Goal: Task Accomplishment & Management: Use online tool/utility

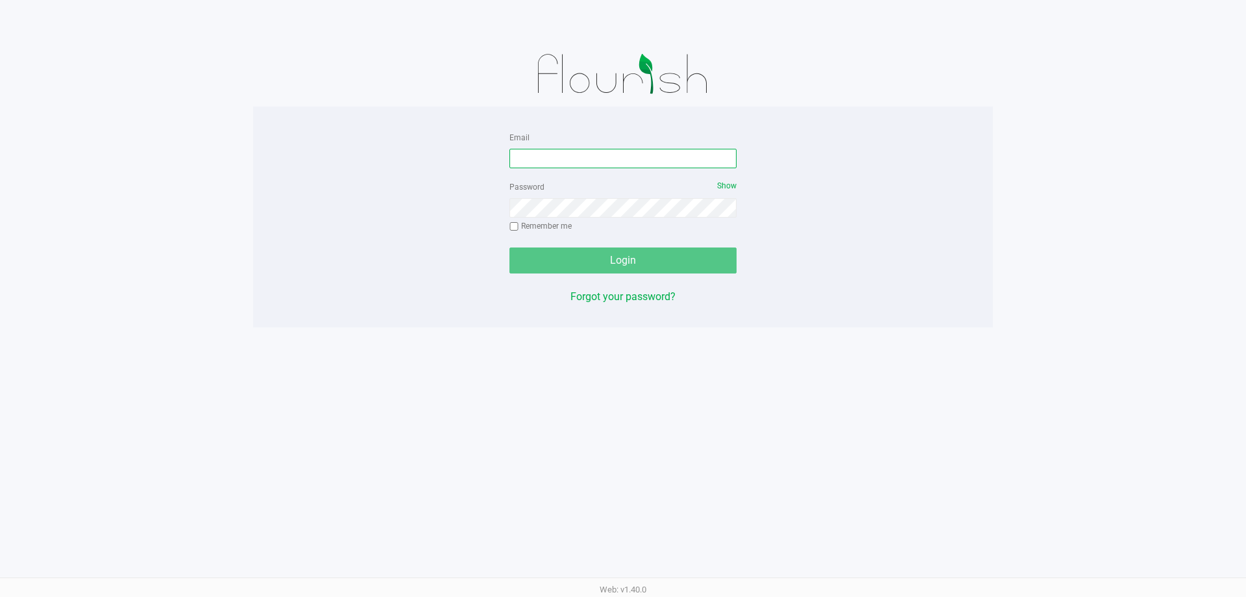
click at [601, 155] on input "Email" at bounding box center [623, 158] width 227 height 19
type input "[EMAIL_ADDRESS][DOMAIN_NAME]"
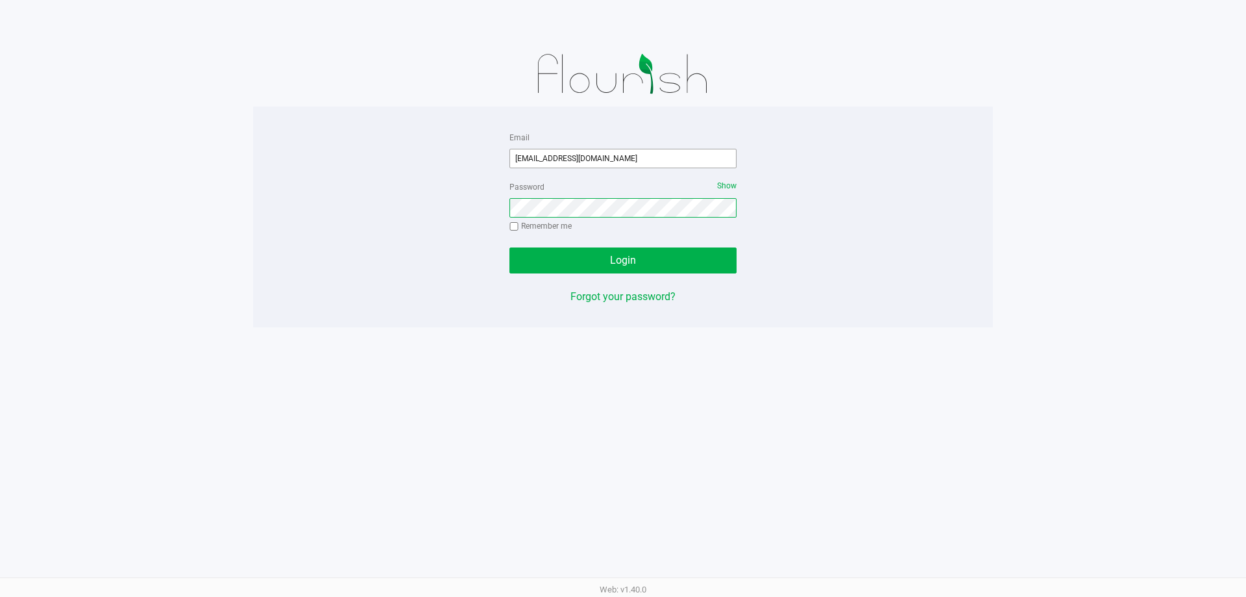
click at [510, 247] on button "Login" at bounding box center [623, 260] width 227 height 26
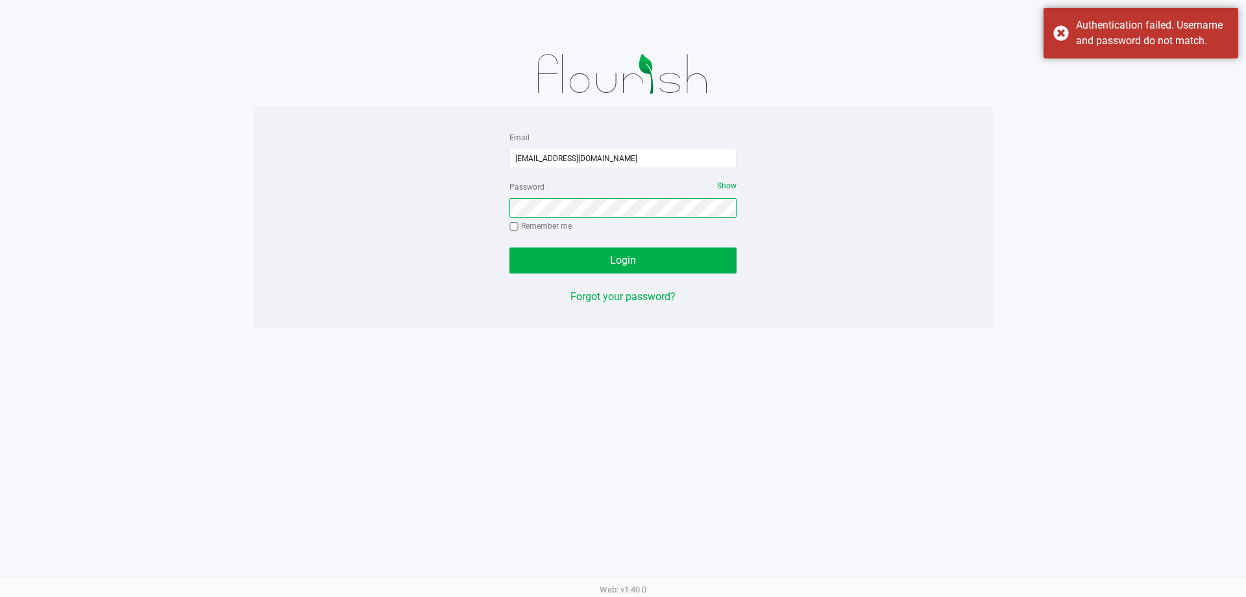
click at [510, 247] on button "Login" at bounding box center [623, 260] width 227 height 26
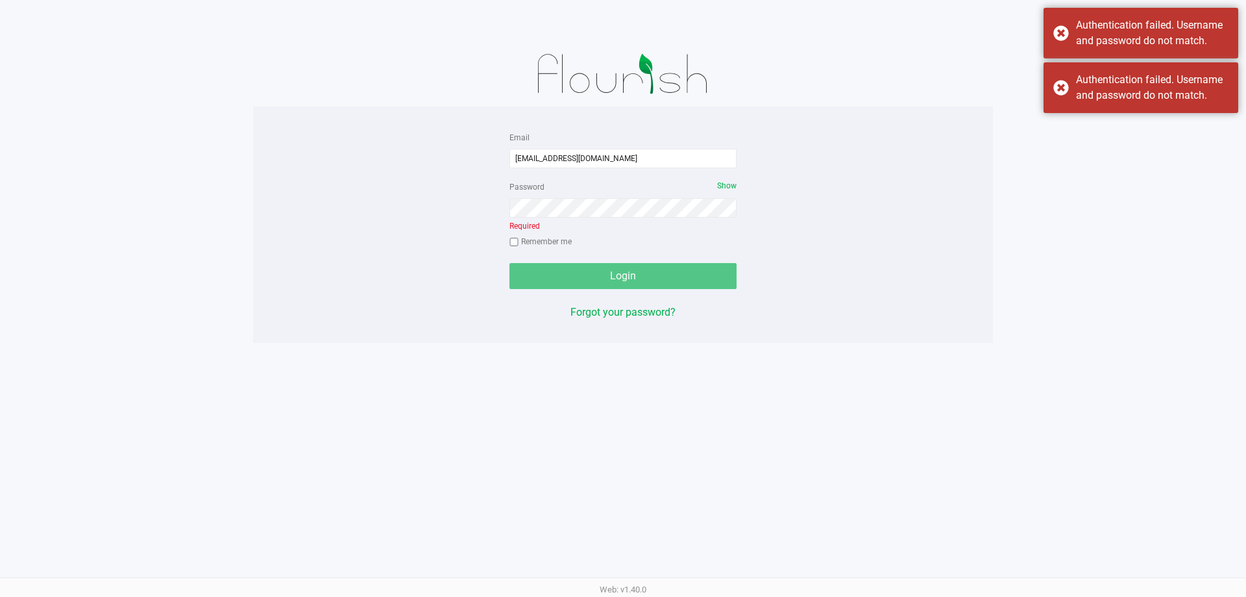
drag, startPoint x: 1074, startPoint y: 172, endPoint x: 1109, endPoint y: 172, distance: 34.4
click at [1097, 176] on app-pos-login-wrapper "Email [EMAIL_ADDRESS][DOMAIN_NAME] Password Show Required Remember me Login For…" at bounding box center [623, 171] width 1246 height 343
click at [1056, 36] on div "Authentication failed. Username and password do not match." at bounding box center [1141, 33] width 195 height 51
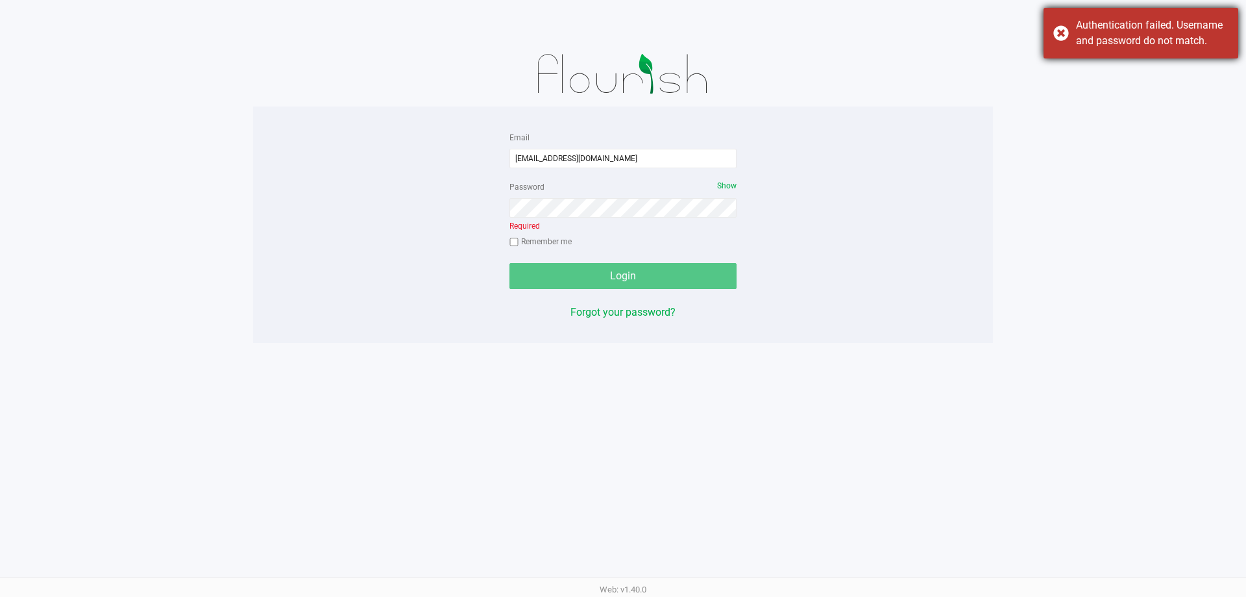
click at [1061, 36] on div at bounding box center [623, 21] width 1266 height 42
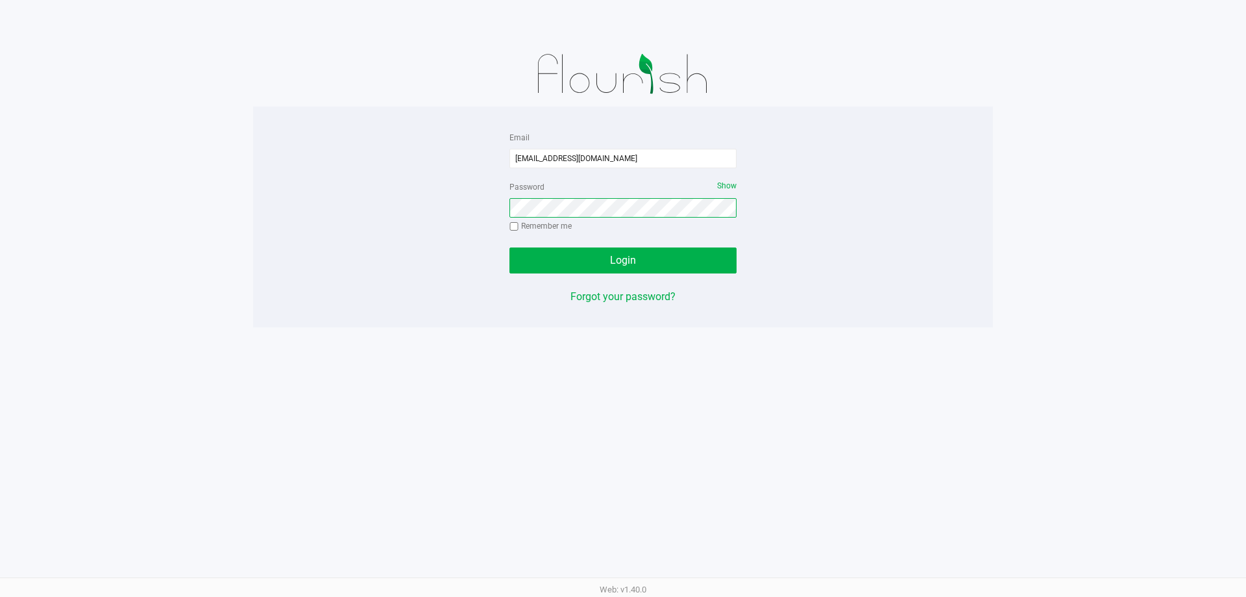
click at [510, 247] on button "Login" at bounding box center [623, 260] width 227 height 26
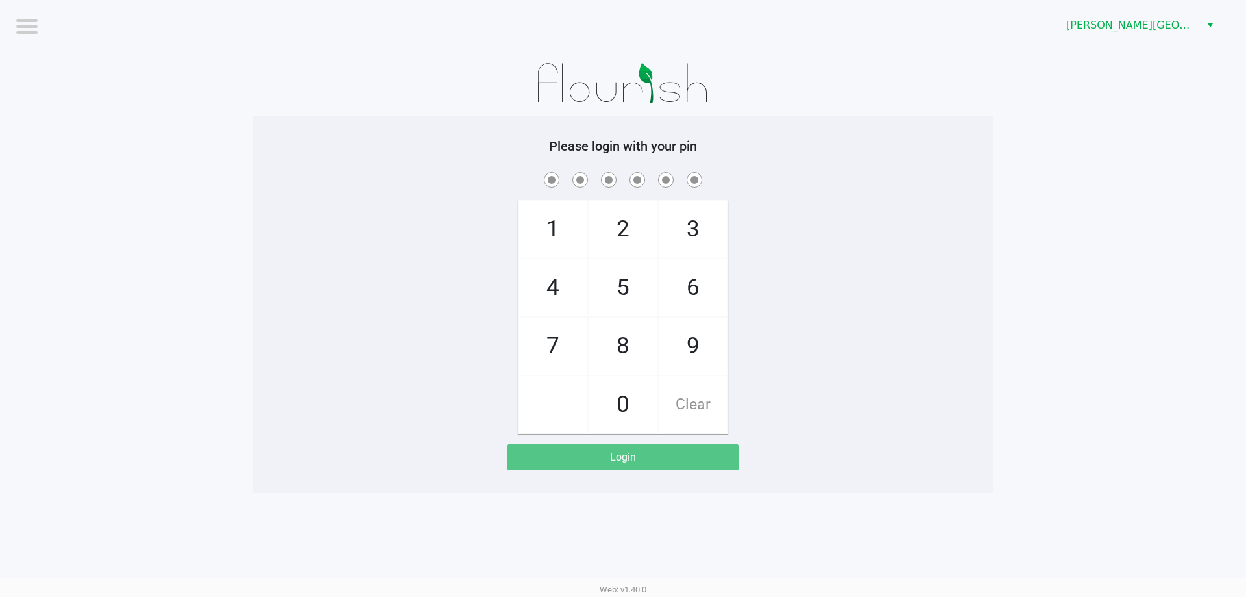
click at [560, 349] on span "7" at bounding box center [553, 345] width 69 height 57
checkbox input "true"
click at [627, 275] on span "5" at bounding box center [623, 287] width 69 height 57
checkbox input "true"
click at [681, 278] on span "6" at bounding box center [693, 287] width 69 height 57
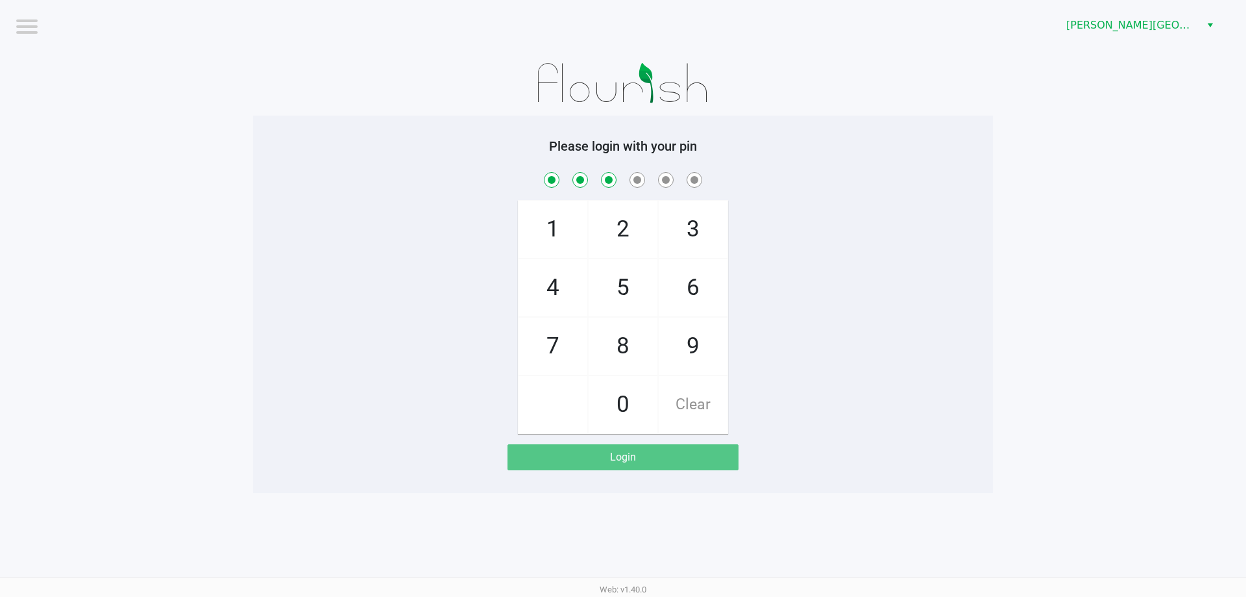
checkbox input "true"
drag, startPoint x: 681, startPoint y: 278, endPoint x: 608, endPoint y: 282, distance: 72.9
click at [679, 279] on span "6" at bounding box center [693, 287] width 69 height 57
checkbox input "true"
drag, startPoint x: 540, startPoint y: 286, endPoint x: 632, endPoint y: 271, distance: 92.7
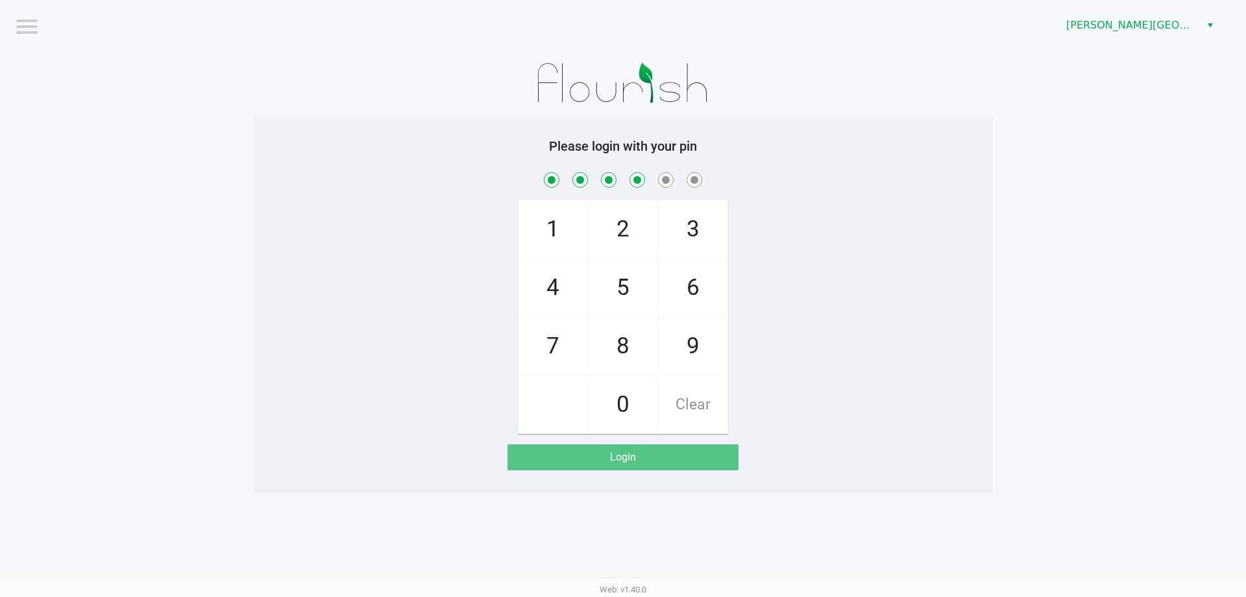
click at [542, 286] on span "4" at bounding box center [553, 287] width 69 height 57
checkbox input "true"
click at [680, 238] on span "3" at bounding box center [693, 229] width 69 height 57
checkbox input "true"
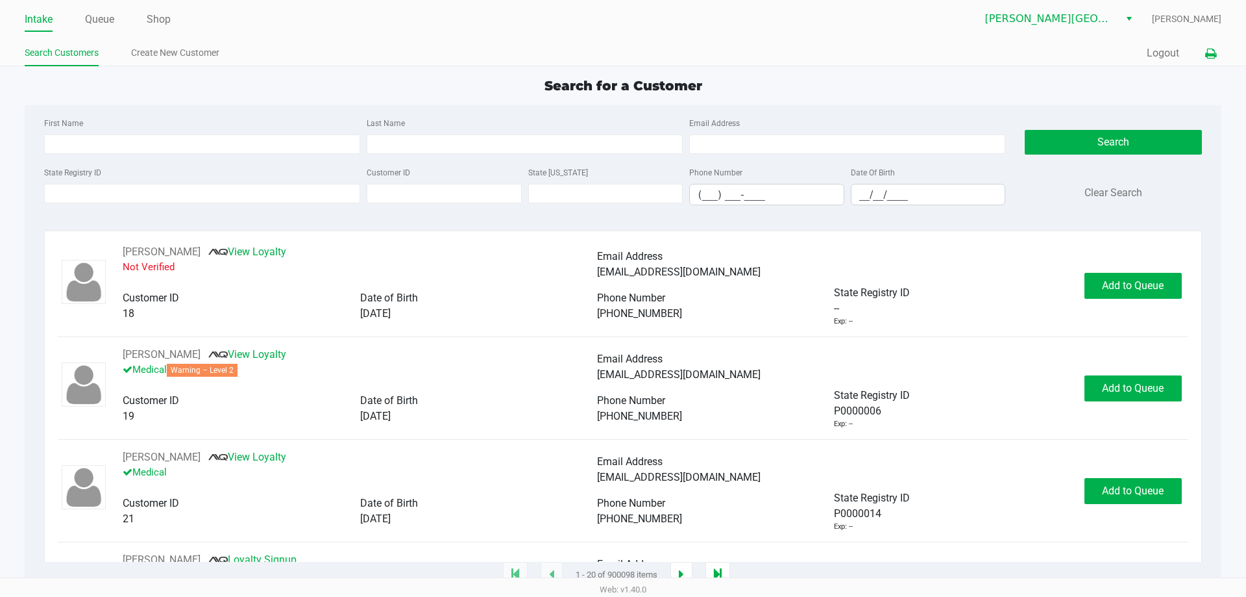
click at [1211, 57] on icon at bounding box center [1211, 53] width 11 height 9
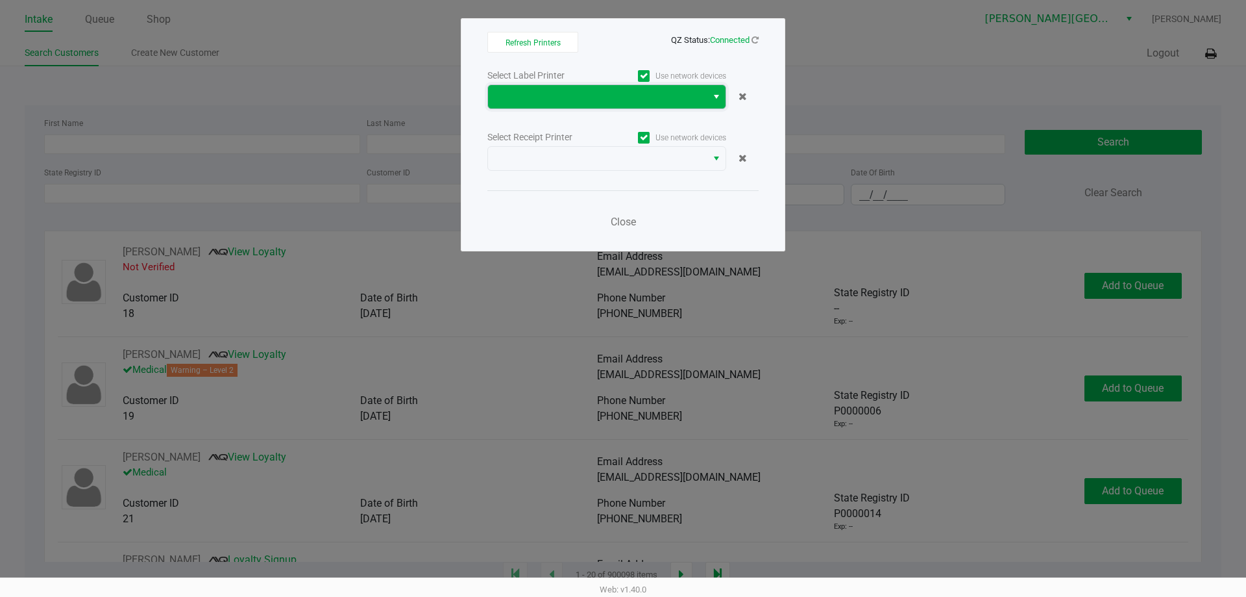
click at [593, 94] on span at bounding box center [597, 97] width 203 height 16
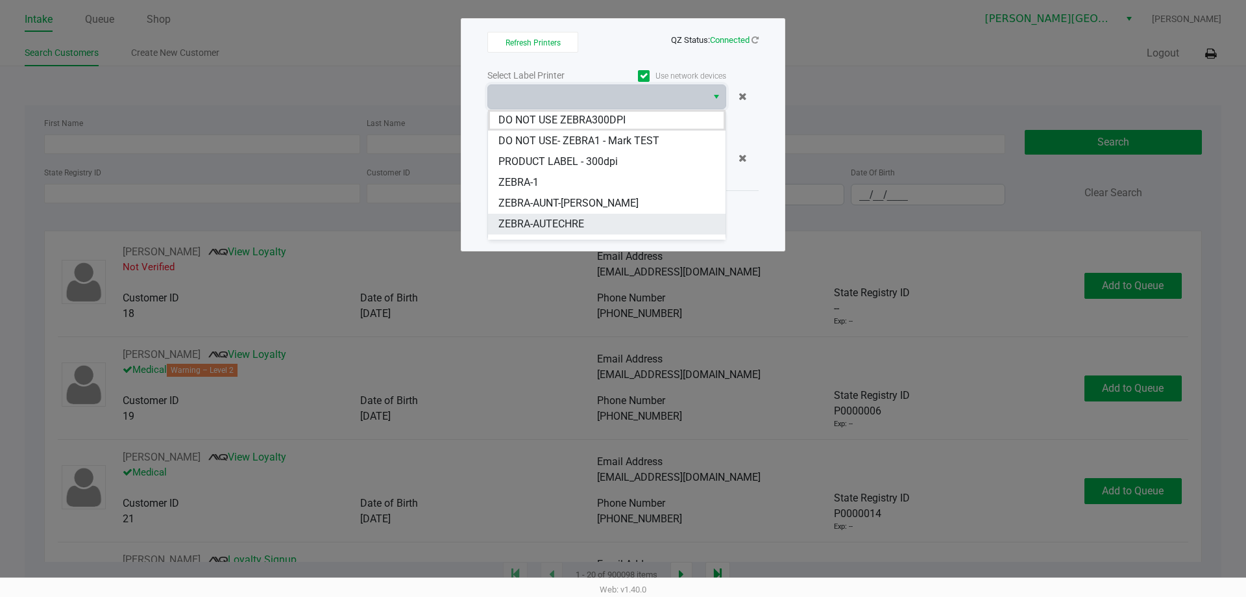
click at [608, 219] on li "ZEBRA-AUTECHRE" at bounding box center [607, 224] width 238 height 21
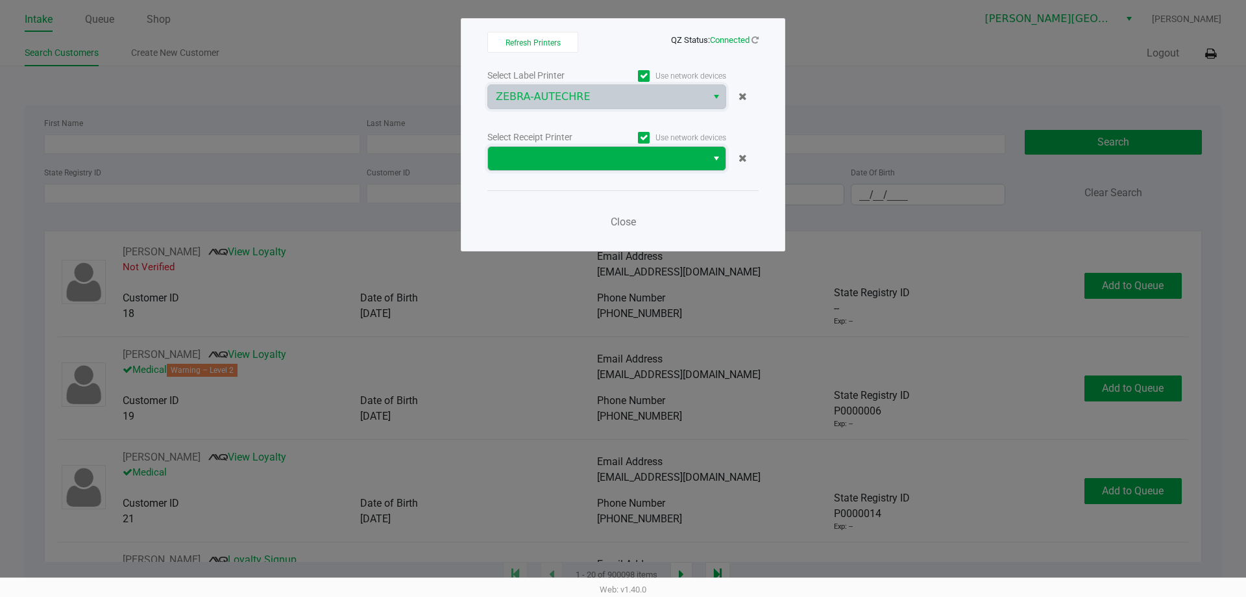
click at [619, 168] on span at bounding box center [597, 158] width 219 height 23
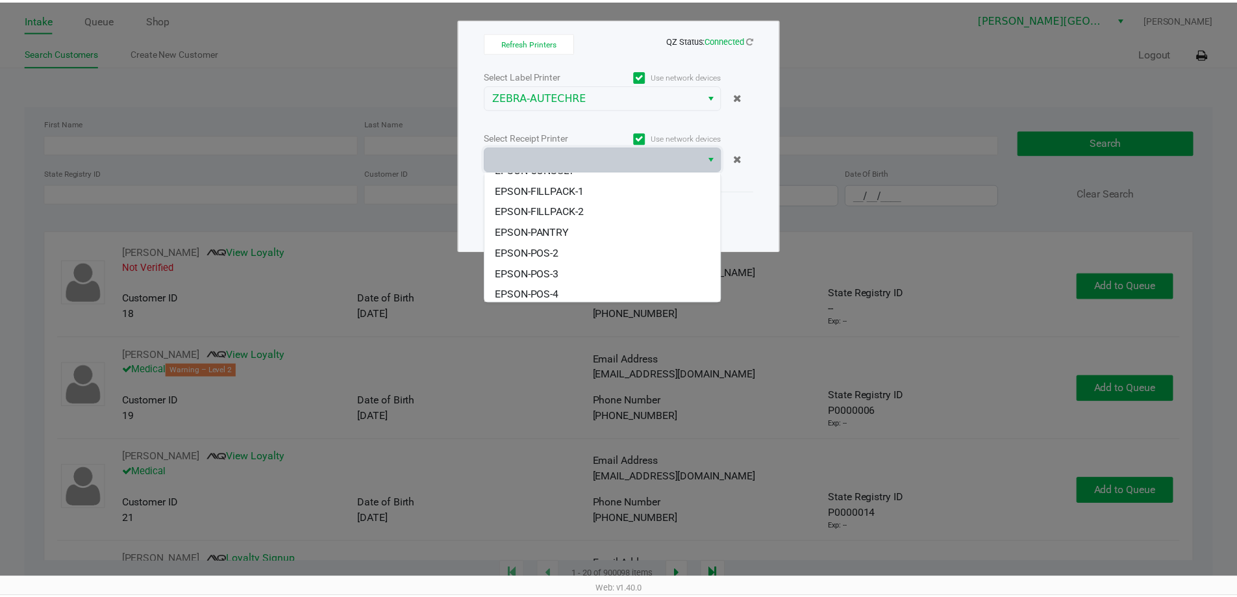
scroll to position [119, 0]
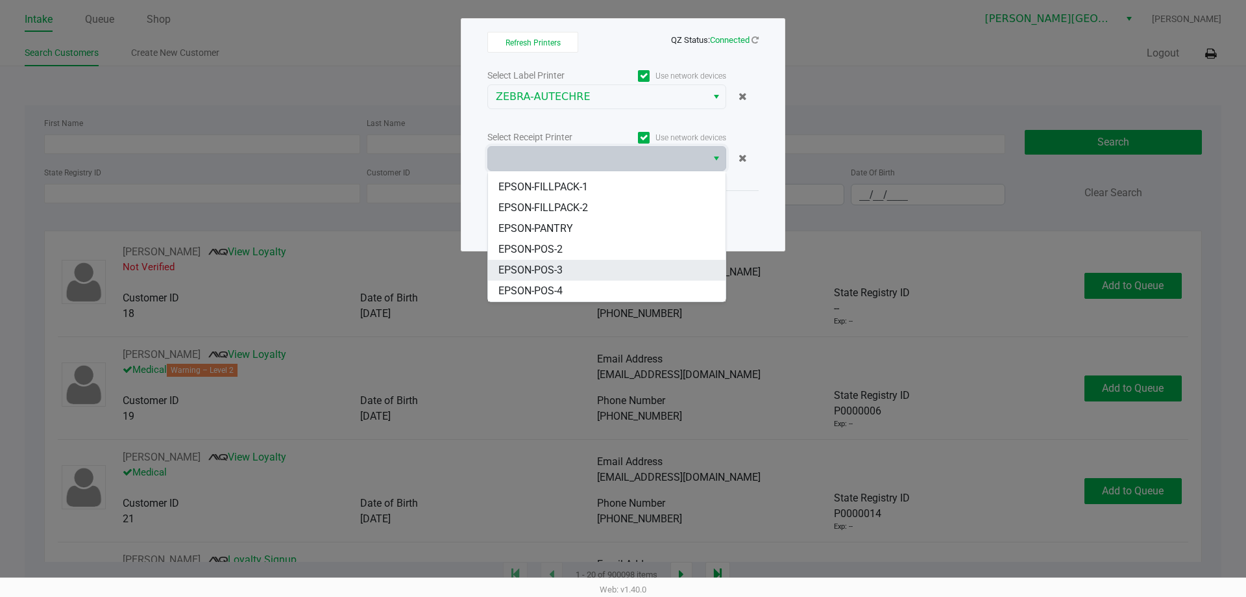
click at [576, 266] on li "EPSON-POS-3" at bounding box center [607, 270] width 238 height 21
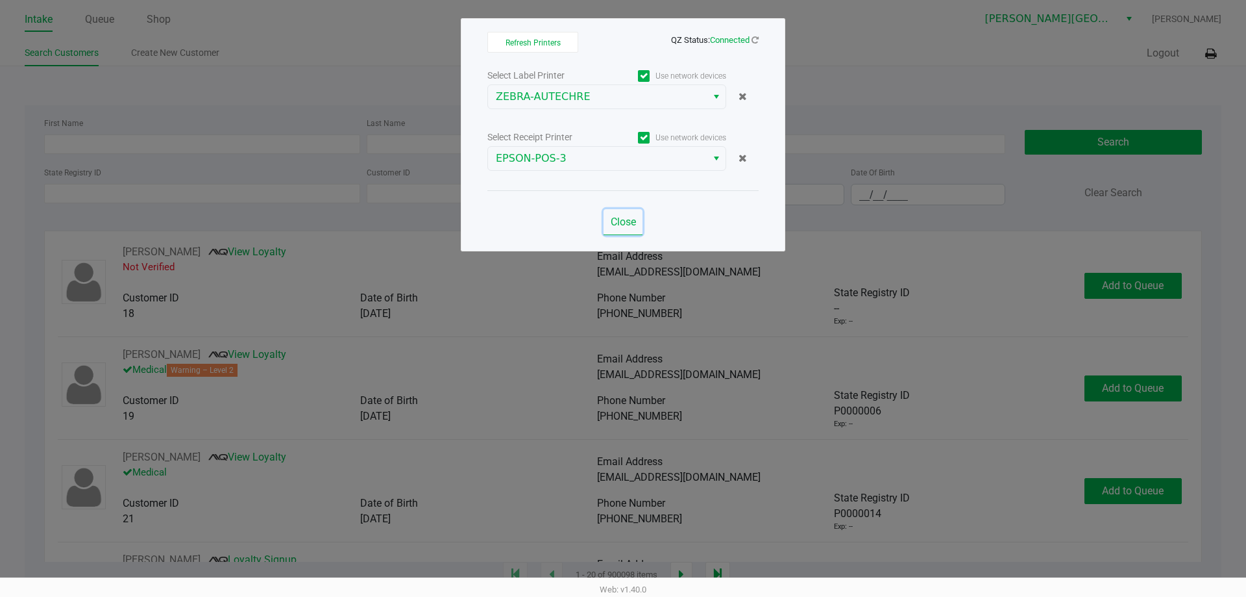
click at [628, 221] on span "Close" at bounding box center [623, 222] width 25 height 12
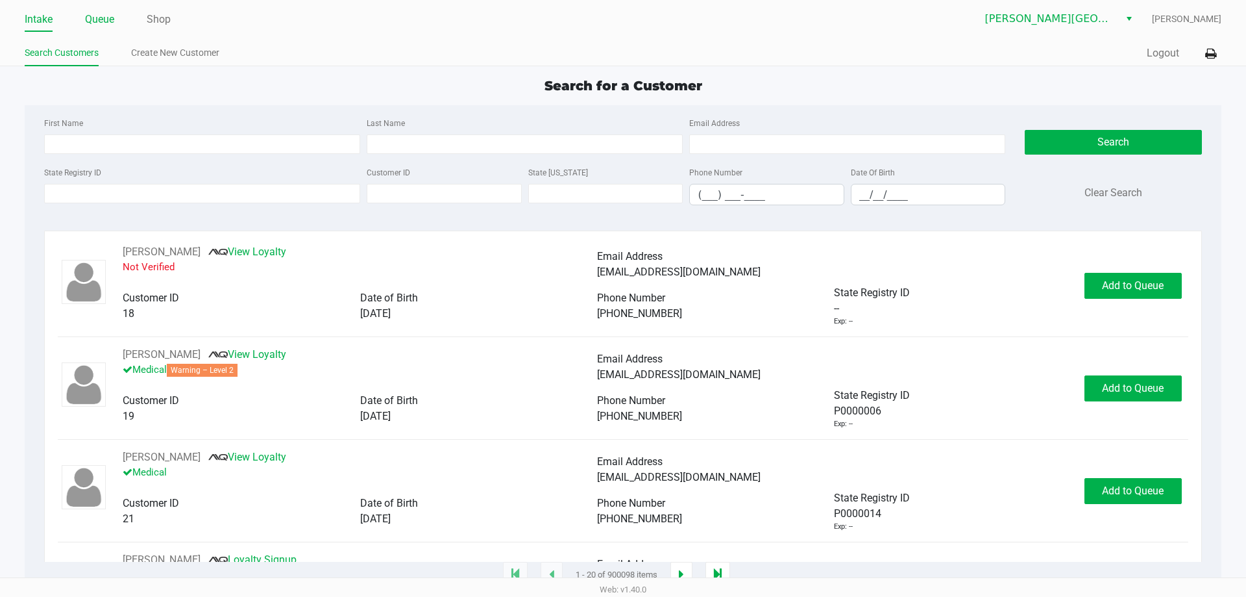
click at [107, 21] on link "Queue" at bounding box center [99, 19] width 29 height 18
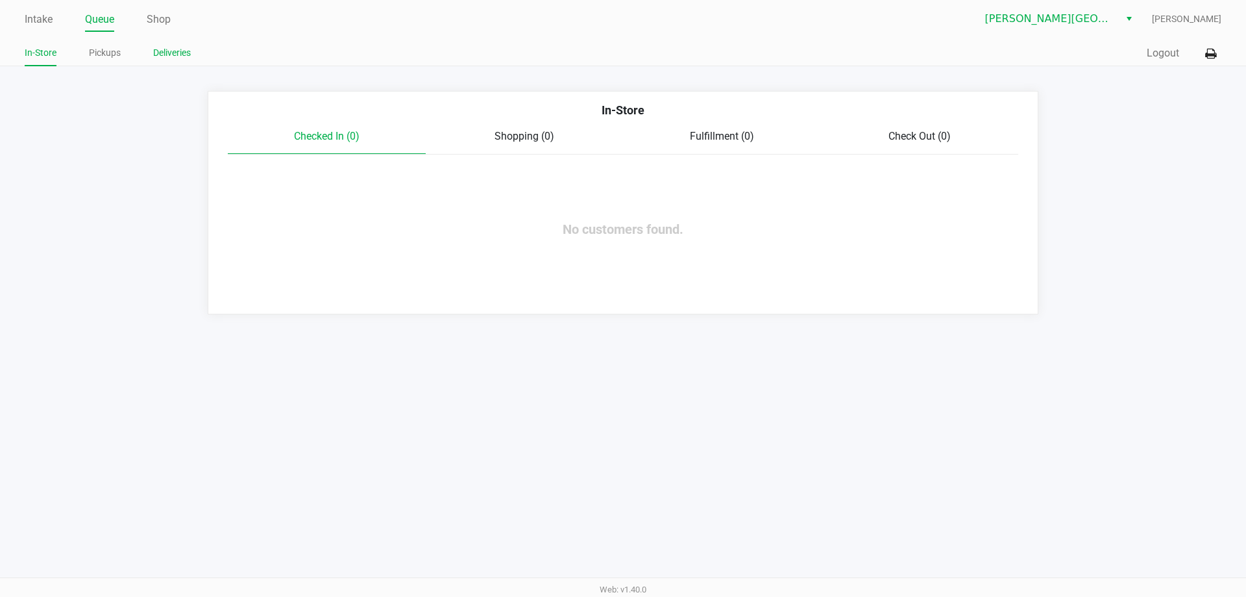
click at [164, 51] on link "Deliveries" at bounding box center [172, 53] width 38 height 16
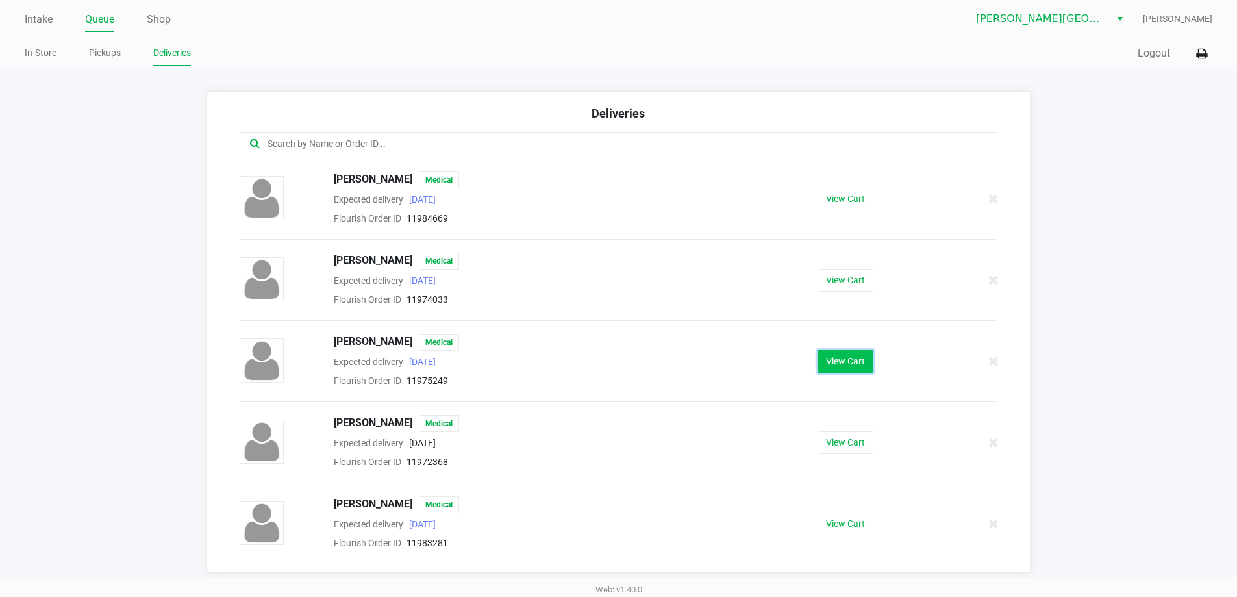
click at [853, 354] on button "View Cart" at bounding box center [845, 361] width 56 height 23
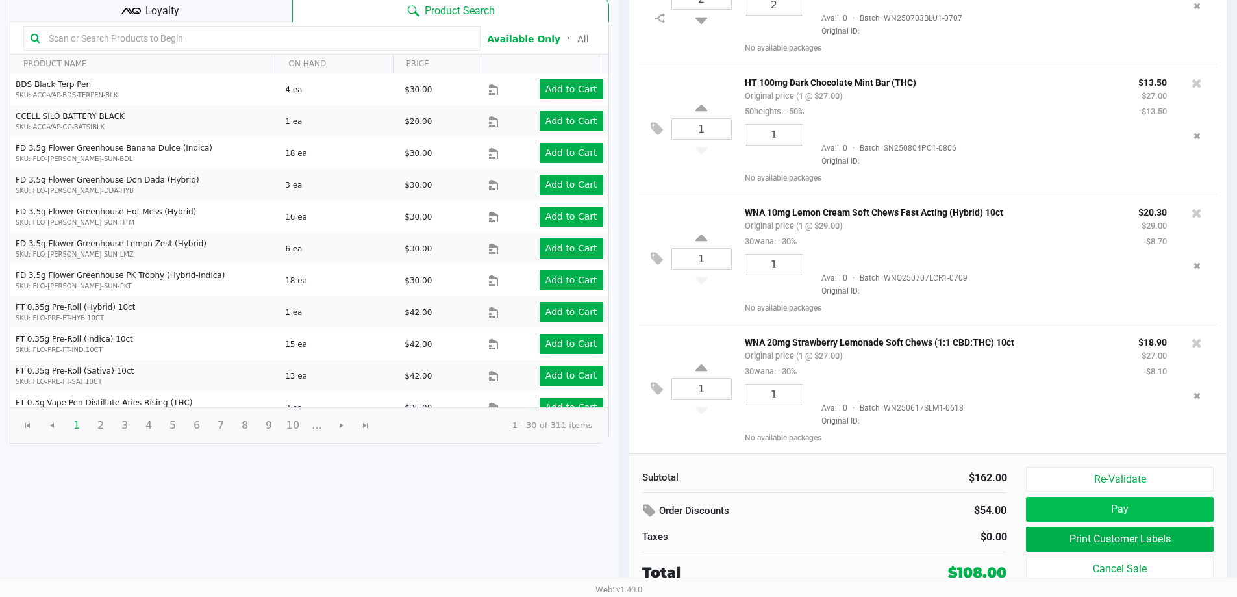
scroll to position [142, 0]
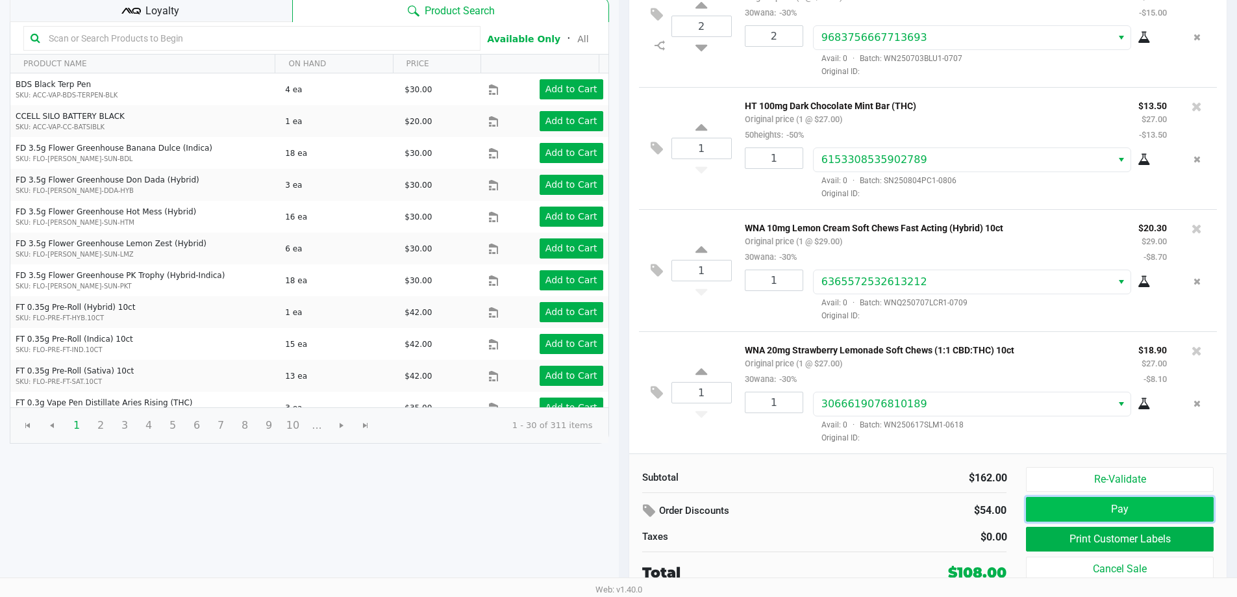
click at [1129, 499] on button "Pay" at bounding box center [1119, 509] width 187 height 25
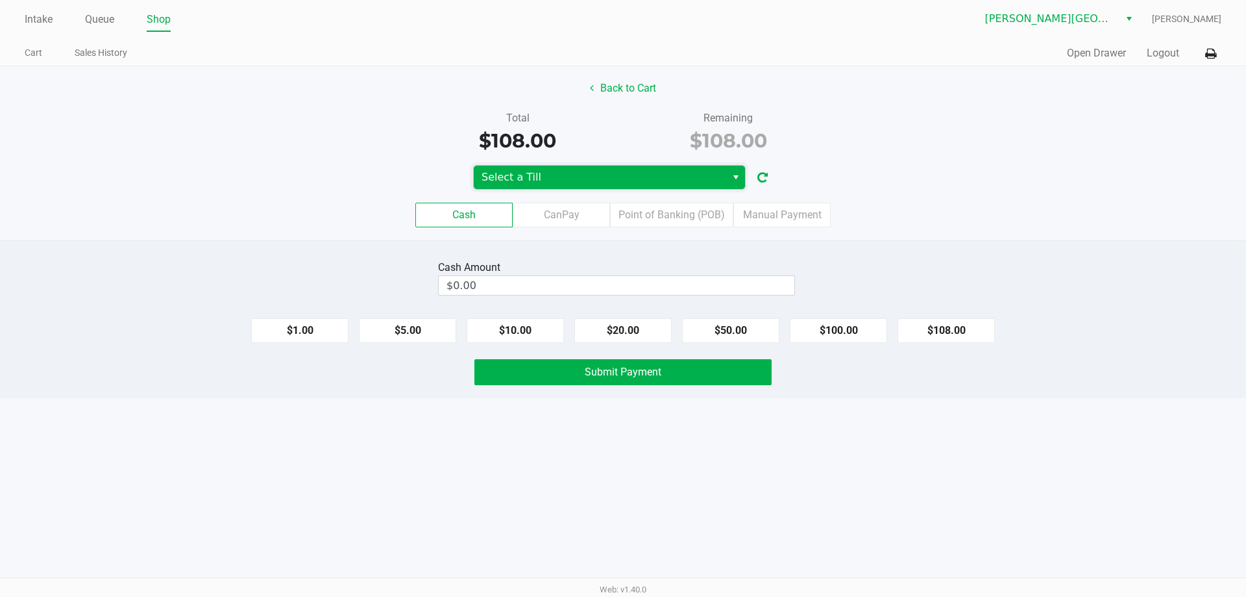
click at [707, 174] on span "Select a Till" at bounding box center [600, 177] width 237 height 16
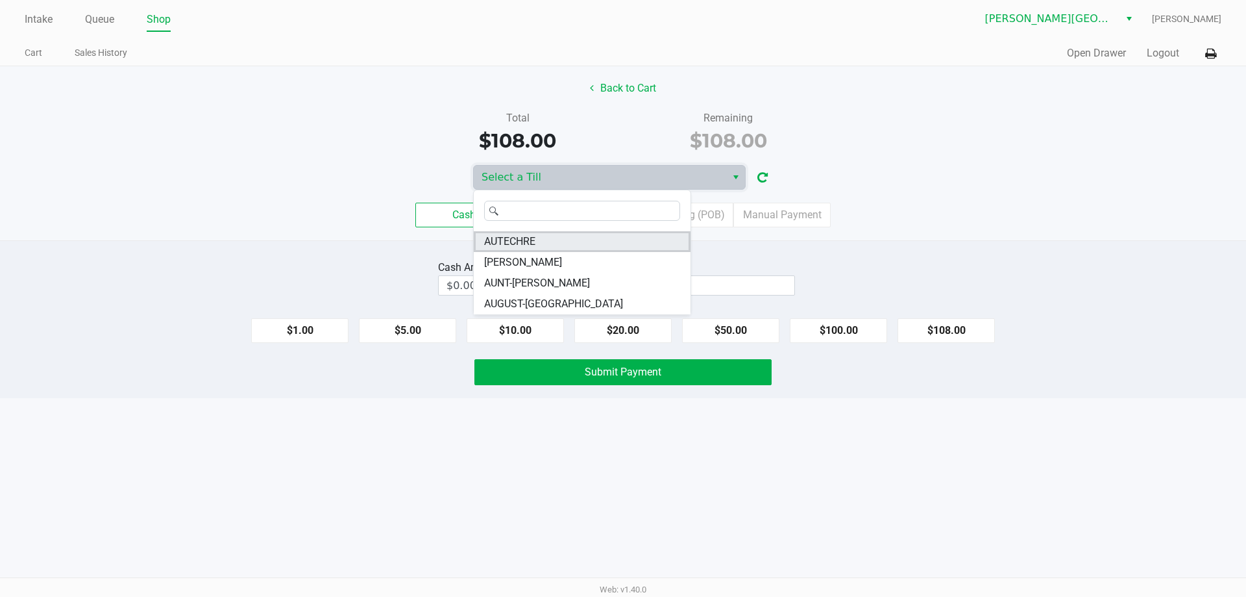
click at [623, 242] on li "AUTECHRE" at bounding box center [582, 241] width 217 height 21
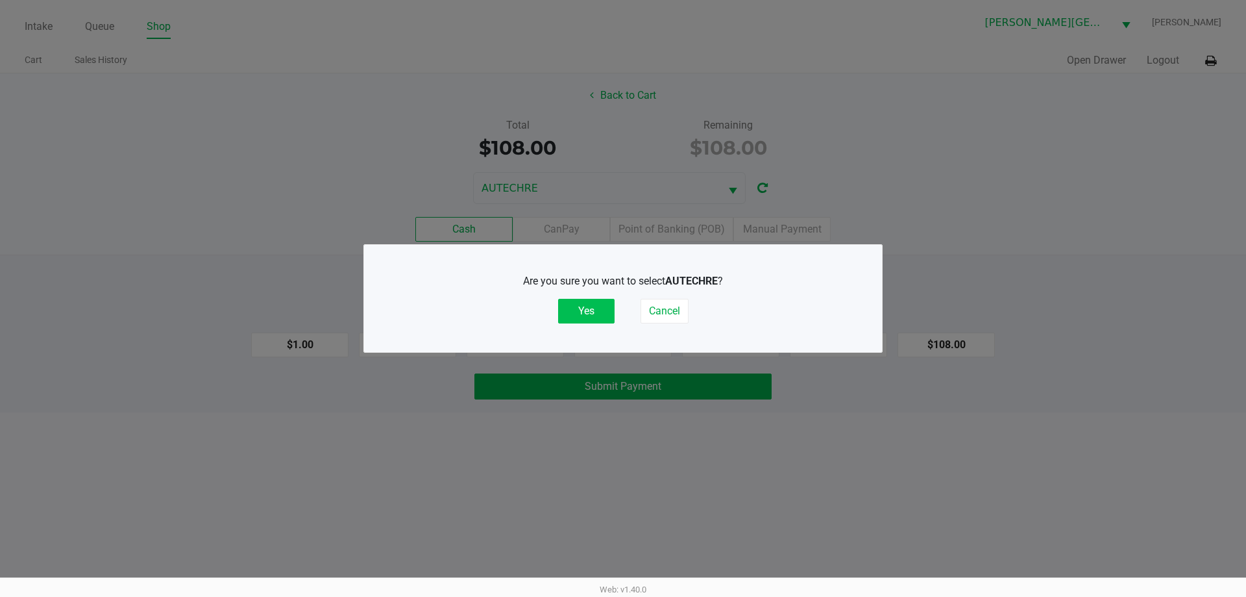
click at [597, 308] on button "Yes" at bounding box center [586, 311] width 56 height 25
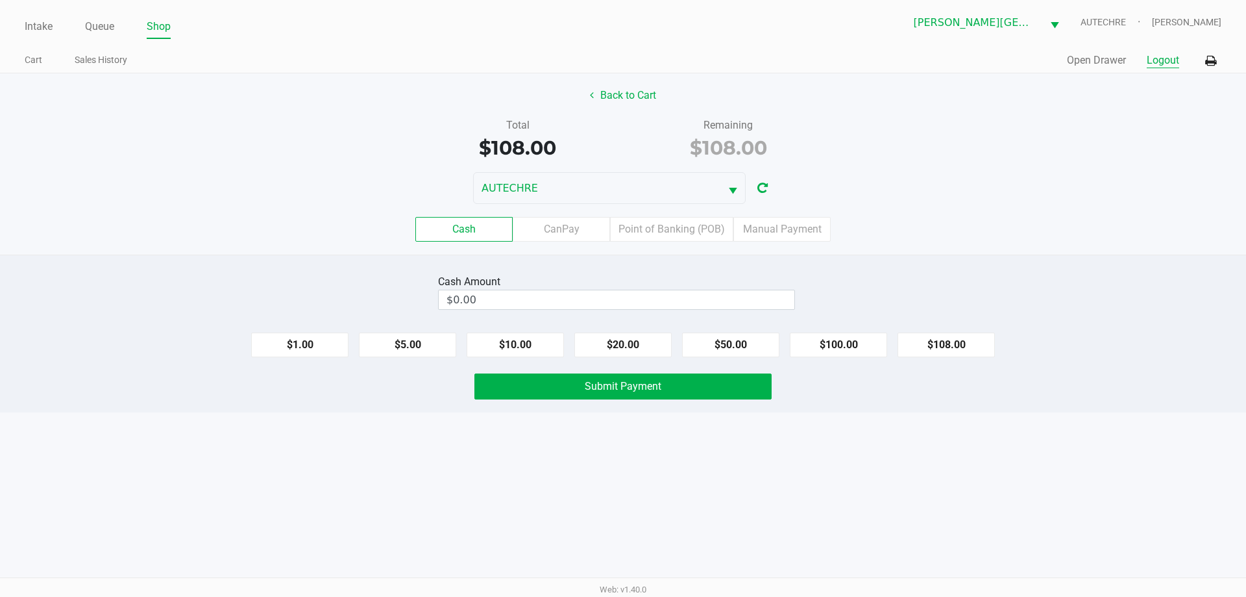
click at [1161, 60] on button "Logout" at bounding box center [1163, 61] width 32 height 16
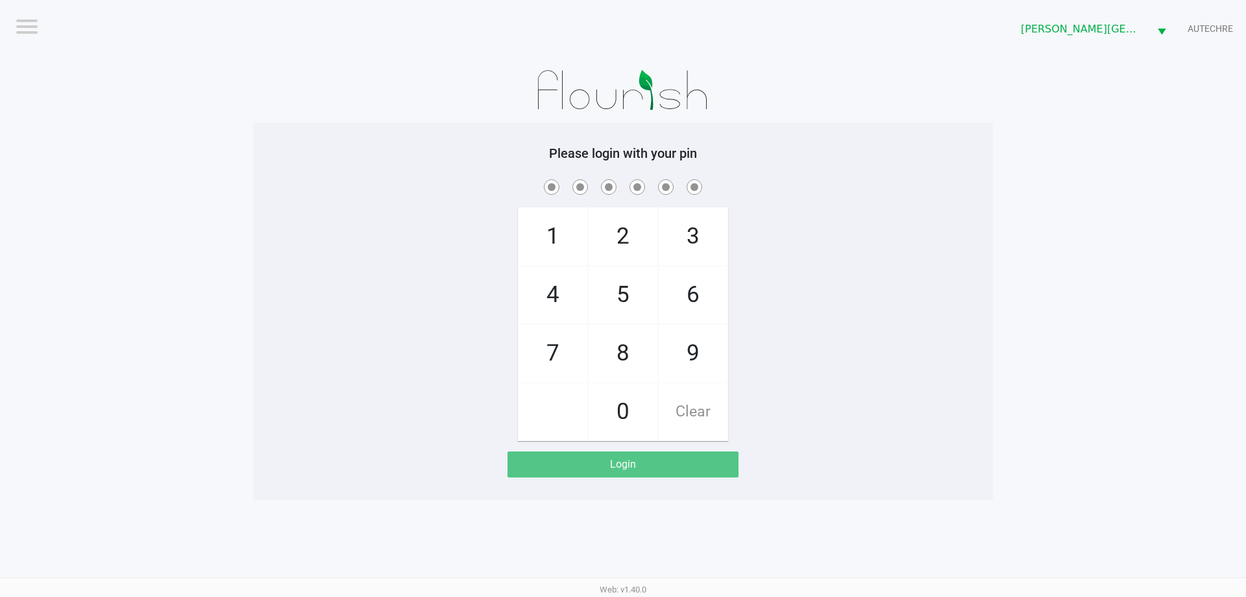
drag, startPoint x: 557, startPoint y: 283, endPoint x: 559, endPoint y: 225, distance: 57.8
click at [556, 277] on span "4" at bounding box center [553, 294] width 69 height 57
checkbox input "true"
drag, startPoint x: 559, startPoint y: 225, endPoint x: 638, endPoint y: 348, distance: 146.2
click at [560, 225] on span "1" at bounding box center [553, 236] width 69 height 57
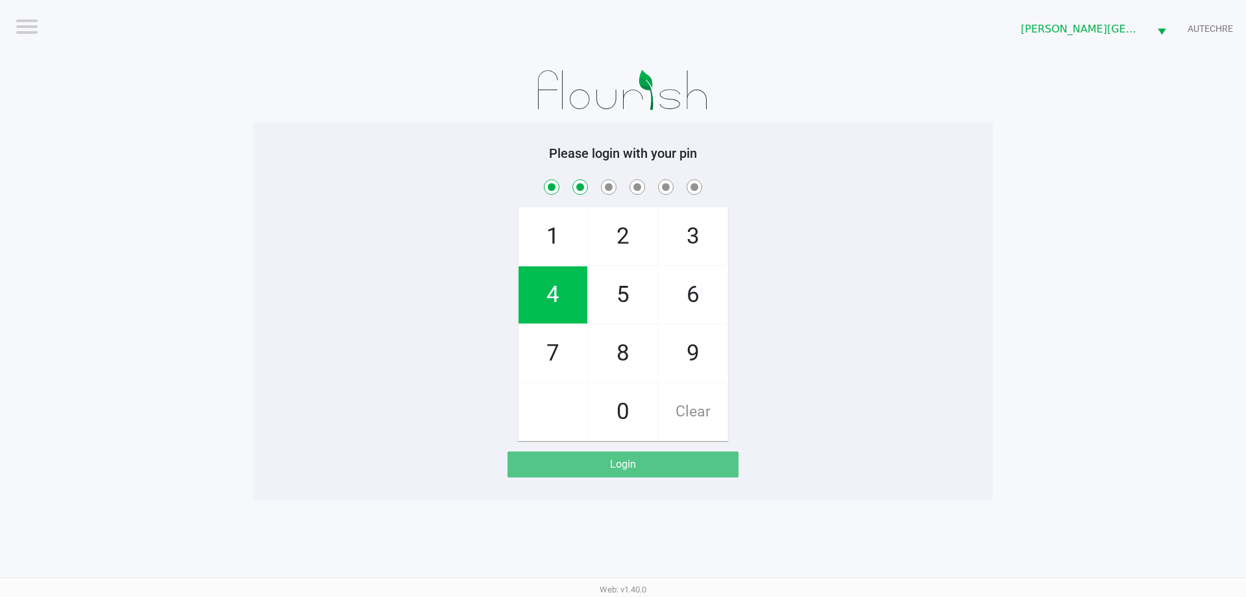
checkbox input "true"
drag, startPoint x: 637, startPoint y: 361, endPoint x: 616, endPoint y: 325, distance: 41.9
click at [634, 359] on span "8" at bounding box center [623, 353] width 69 height 57
checkbox input "true"
click at [556, 232] on span "1" at bounding box center [553, 236] width 69 height 57
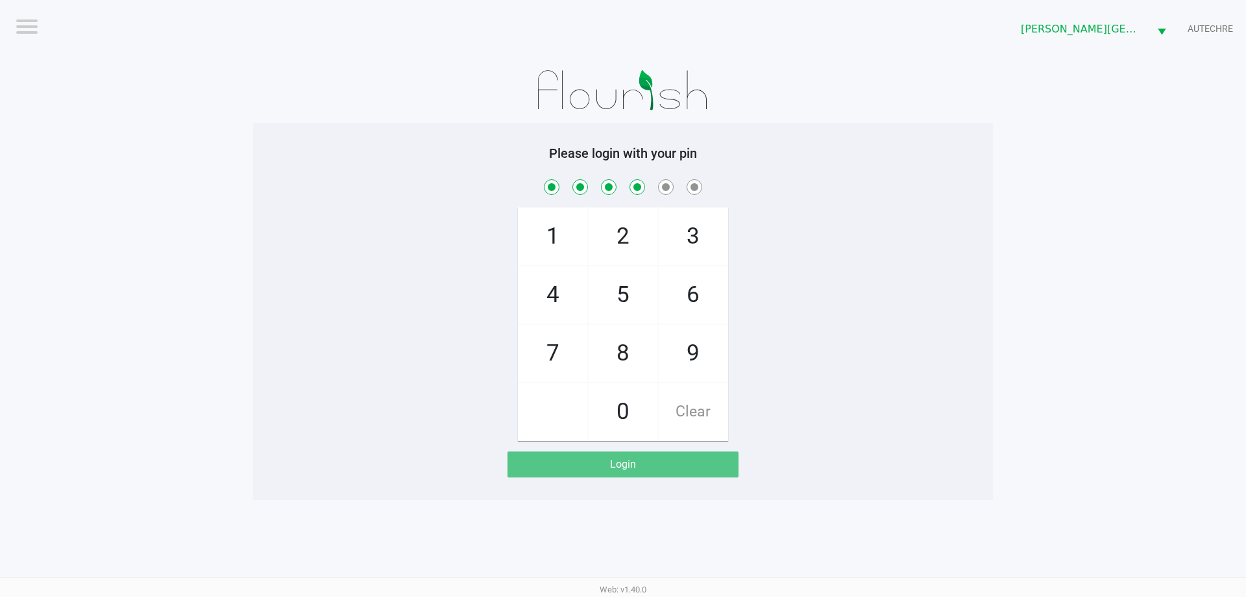
checkbox input "true"
click at [600, 226] on span "2" at bounding box center [623, 236] width 69 height 57
checkbox input "true"
click at [558, 226] on span "1" at bounding box center [553, 236] width 69 height 57
checkbox input "true"
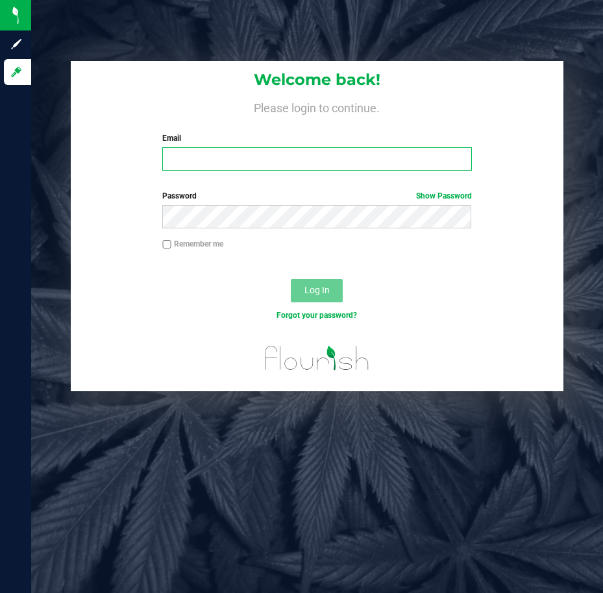
click at [235, 164] on input "Email" at bounding box center [316, 158] width 309 height 23
type input "[EMAIL_ADDRESS][DOMAIN_NAME]"
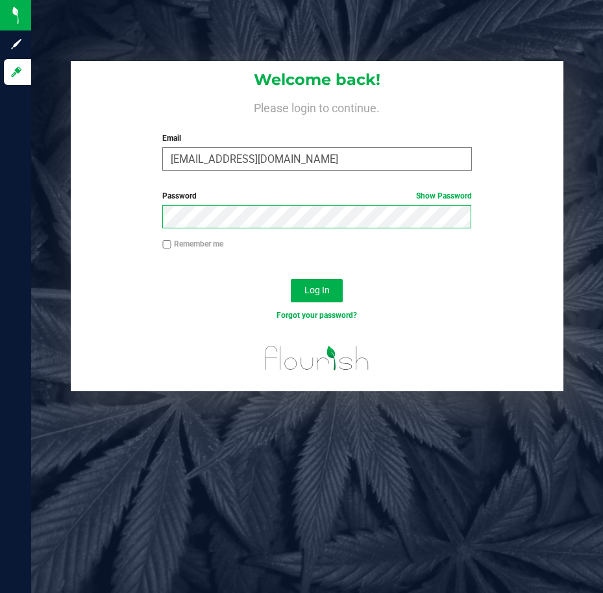
click at [291, 279] on button "Log In" at bounding box center [317, 290] width 52 height 23
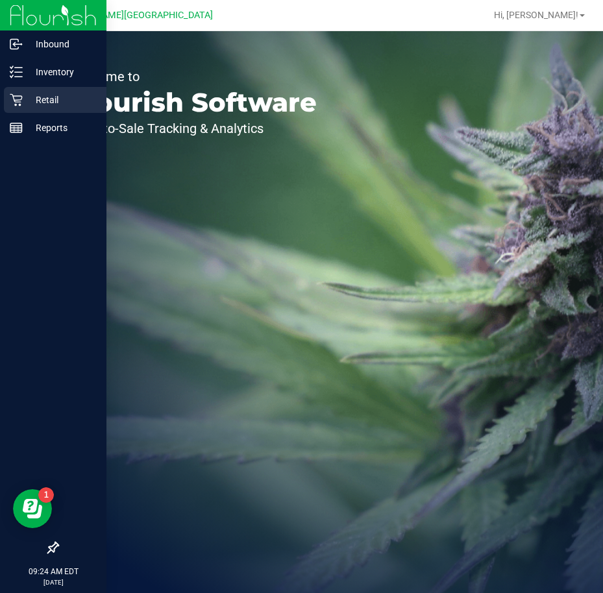
click at [25, 104] on p "Retail" at bounding box center [62, 100] width 78 height 16
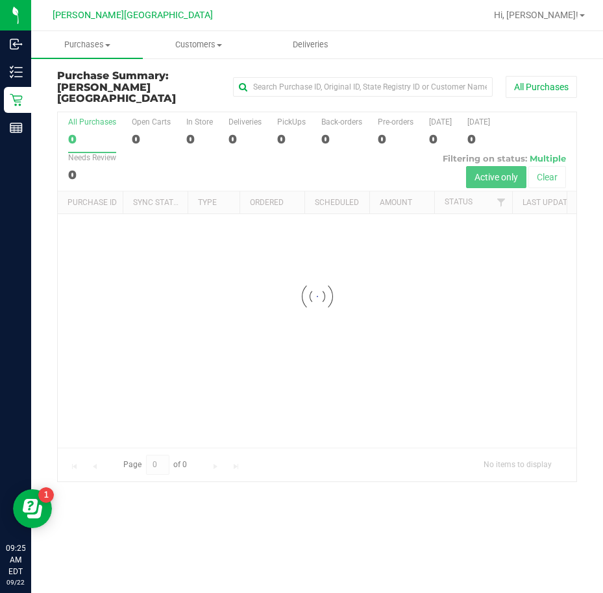
click at [238, 121] on div at bounding box center [317, 296] width 519 height 369
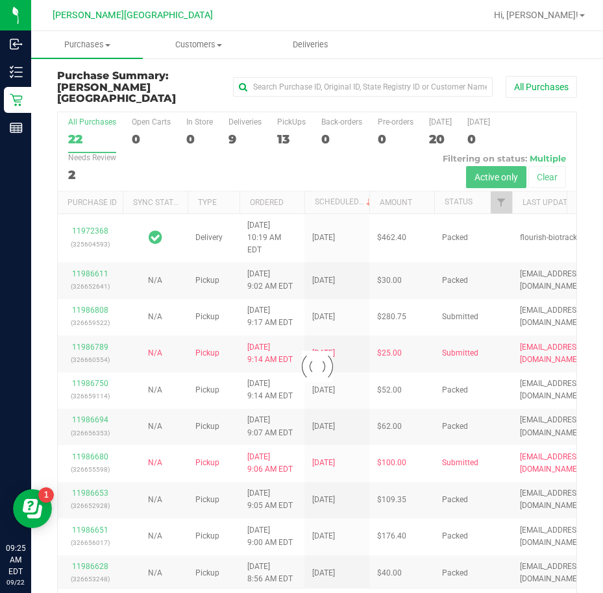
click at [238, 121] on div at bounding box center [317, 367] width 519 height 510
click at [229, 127] on div at bounding box center [317, 367] width 519 height 510
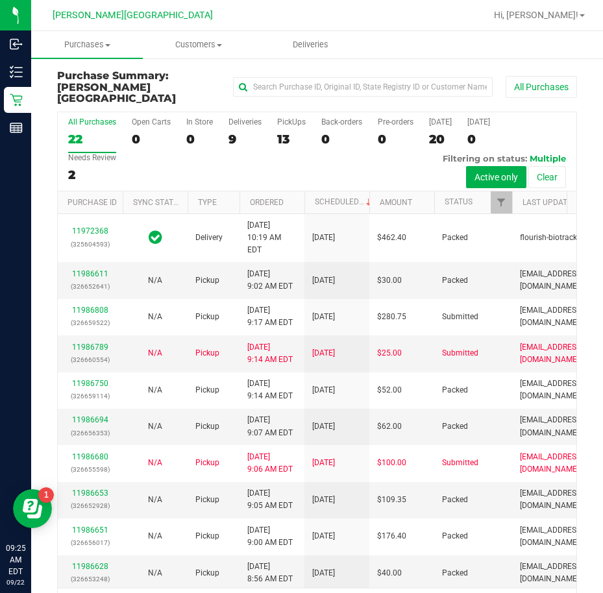
click at [229, 132] on div "9" at bounding box center [245, 139] width 33 height 15
click at [0, 0] on input "Deliveries 9" at bounding box center [0, 0] width 0 height 0
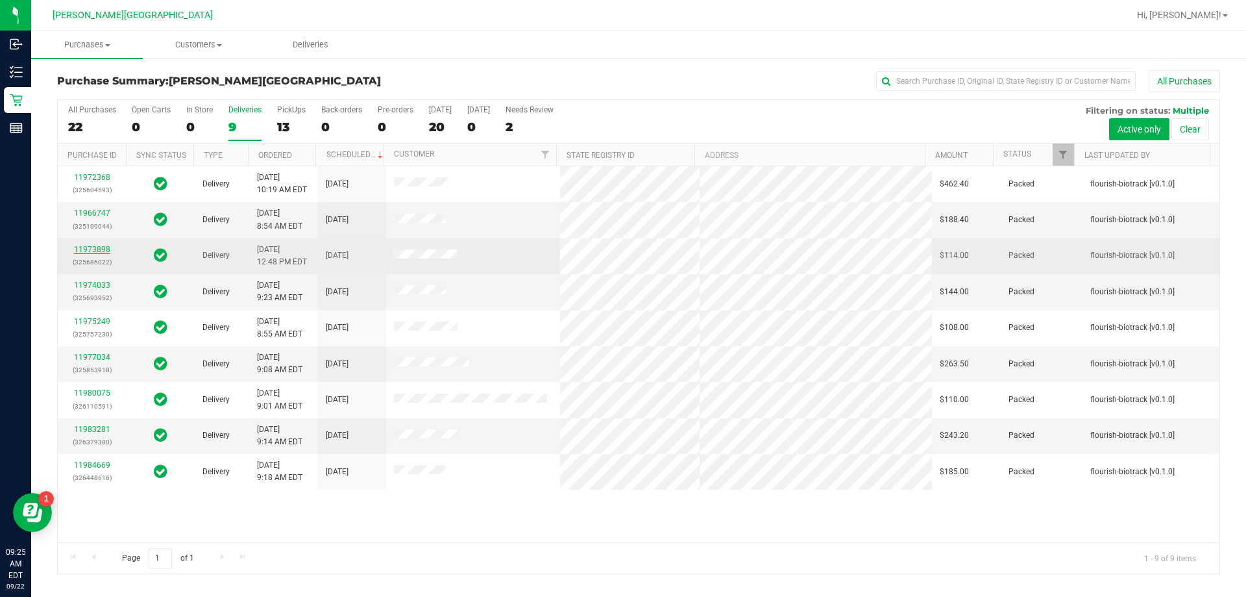
click at [93, 247] on link "11973898" at bounding box center [92, 249] width 36 height 9
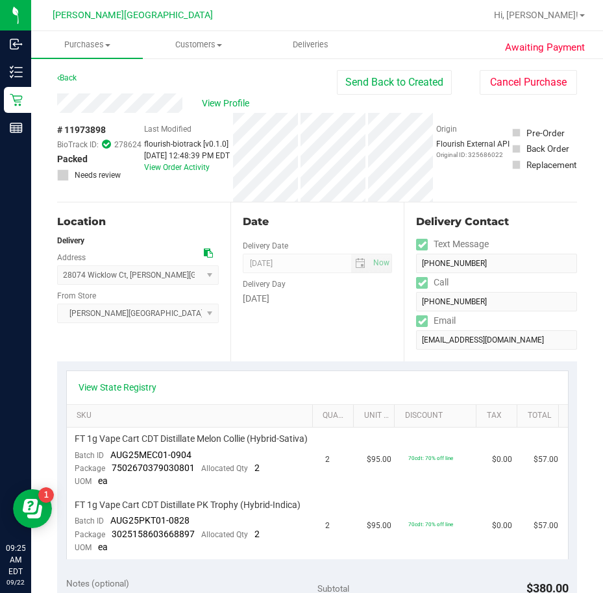
click at [326, 321] on div "Date Delivery Date 09/22/2025 Now 09/22/2025 08:00 AM Now Delivery Day Monday" at bounding box center [316, 282] width 173 height 159
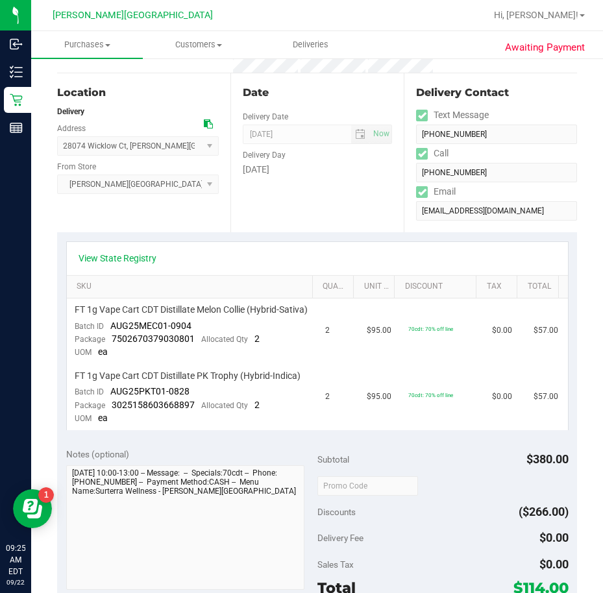
scroll to position [260, 0]
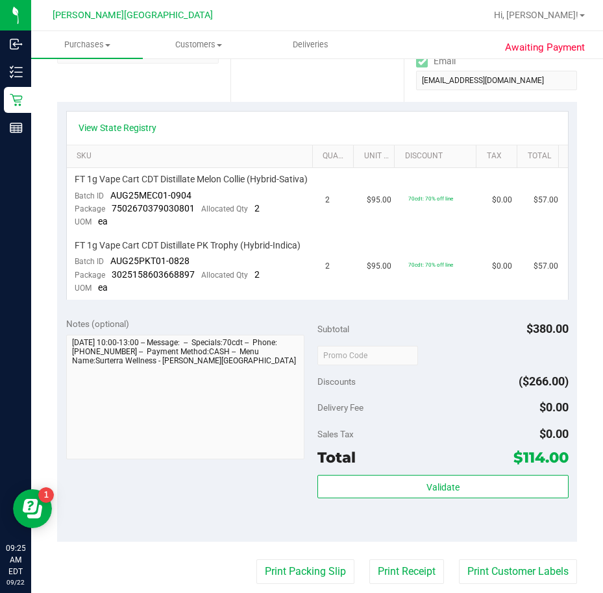
click at [468, 341] on div "Subtotal $380.00" at bounding box center [442, 328] width 251 height 23
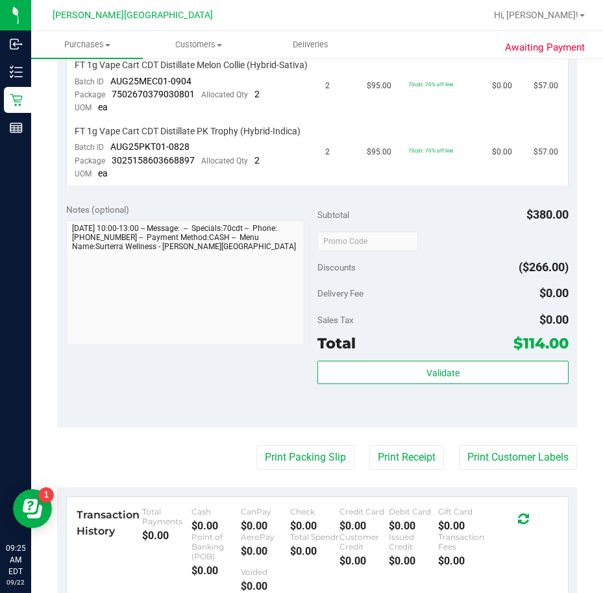
scroll to position [454, 0]
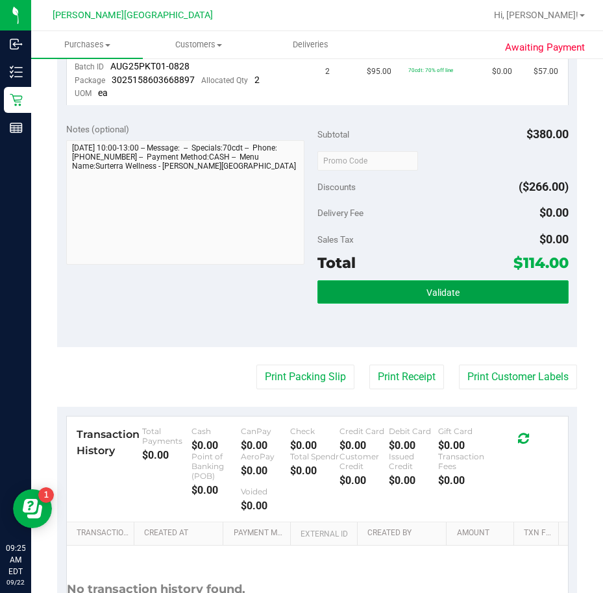
click at [471, 304] on button "Validate" at bounding box center [442, 291] width 251 height 23
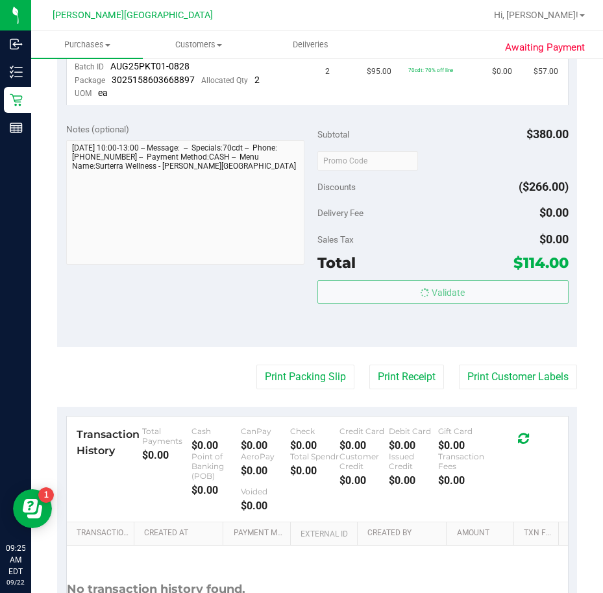
click at [464, 275] on div "Total $114.00" at bounding box center [442, 262] width 251 height 23
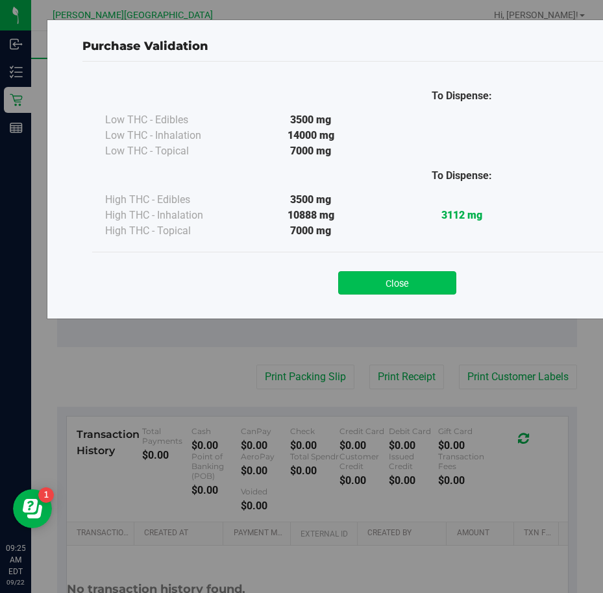
drag, startPoint x: 358, startPoint y: 269, endPoint x: 358, endPoint y: 280, distance: 11.0
click at [358, 279] on div "Close" at bounding box center [397, 278] width 591 height 32
click at [358, 287] on button "Close" at bounding box center [397, 282] width 118 height 23
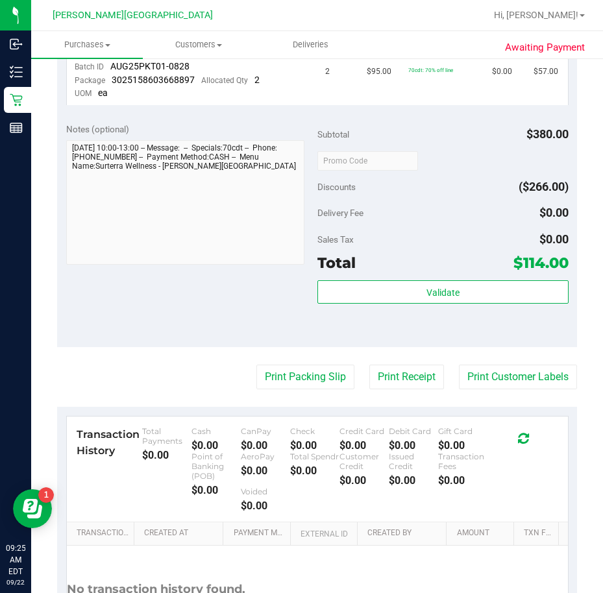
click at [343, 339] on div "Validate" at bounding box center [442, 309] width 251 height 58
click at [347, 339] on div "Validate" at bounding box center [442, 309] width 251 height 58
click at [511, 339] on div "Validate" at bounding box center [442, 309] width 251 height 58
click at [527, 390] on button "Print Customer Labels" at bounding box center [518, 377] width 118 height 25
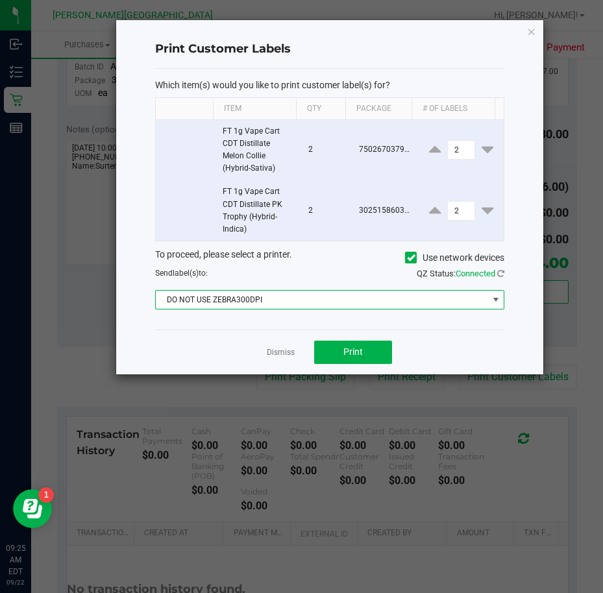
click at [343, 304] on span "DO NOT USE ZEBRA300DPI" at bounding box center [322, 300] width 332 height 18
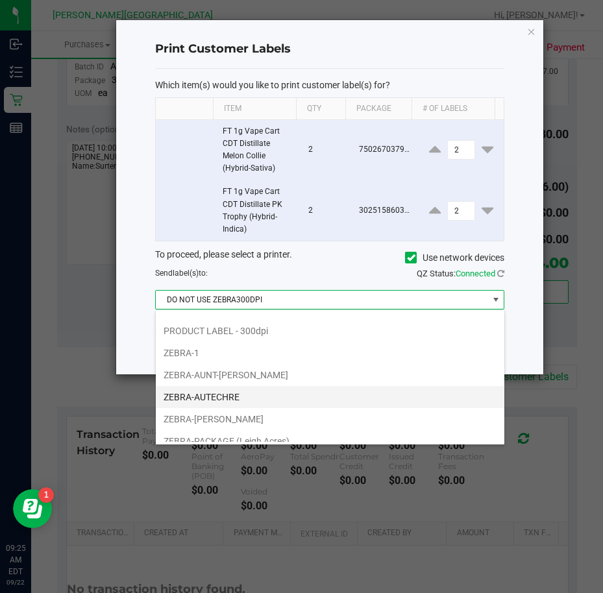
scroll to position [47, 0]
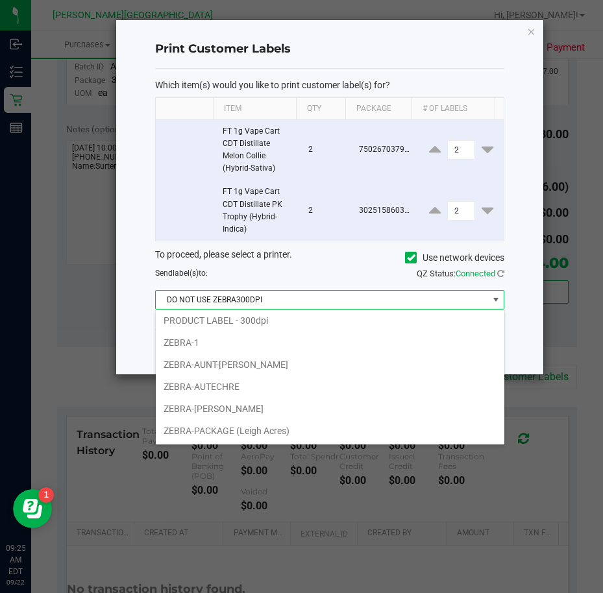
click at [282, 389] on li "ZEBRA-AUTECHRE" at bounding box center [330, 387] width 349 height 22
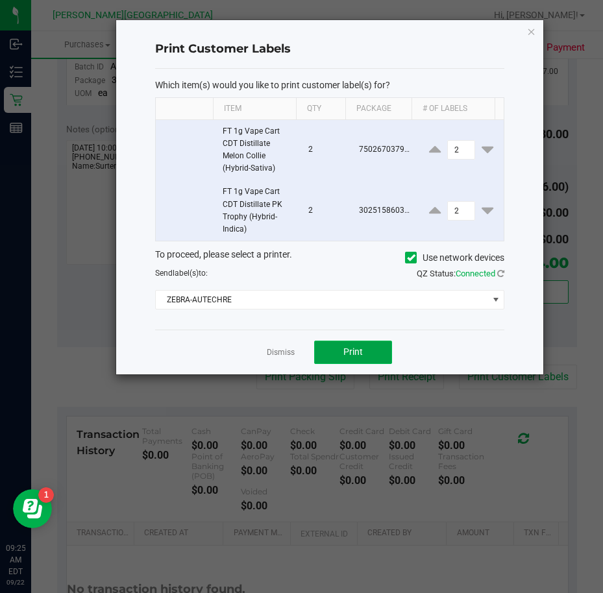
click at [335, 356] on button "Print" at bounding box center [353, 352] width 78 height 23
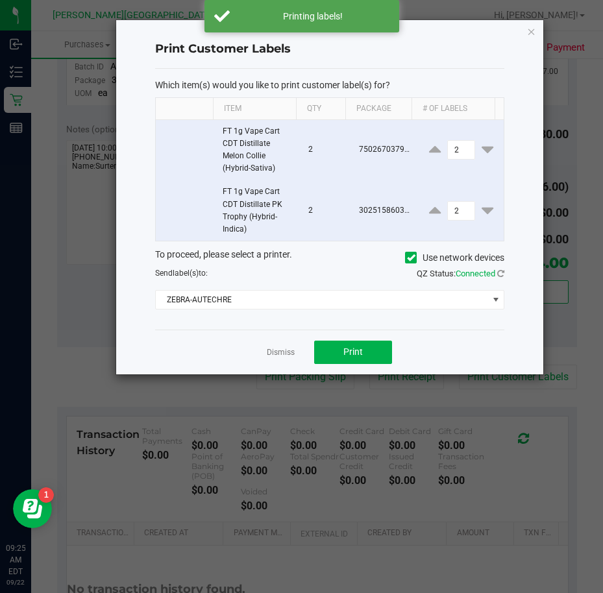
click at [441, 336] on div "Dismiss Print" at bounding box center [330, 352] width 350 height 45
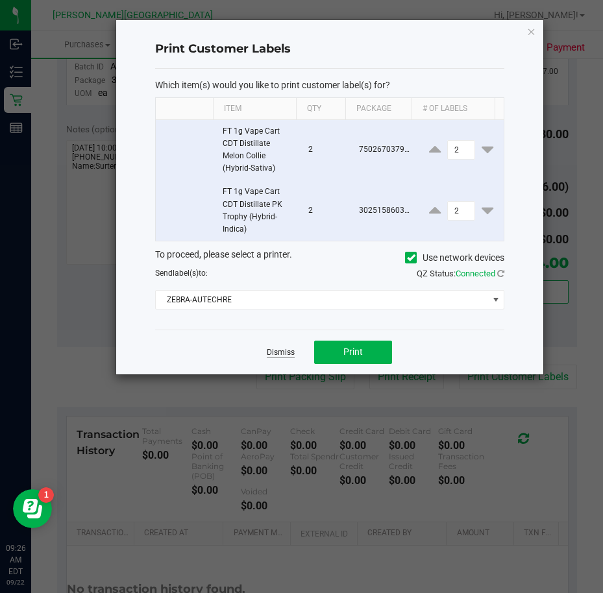
click at [273, 355] on link "Dismiss" at bounding box center [281, 352] width 28 height 11
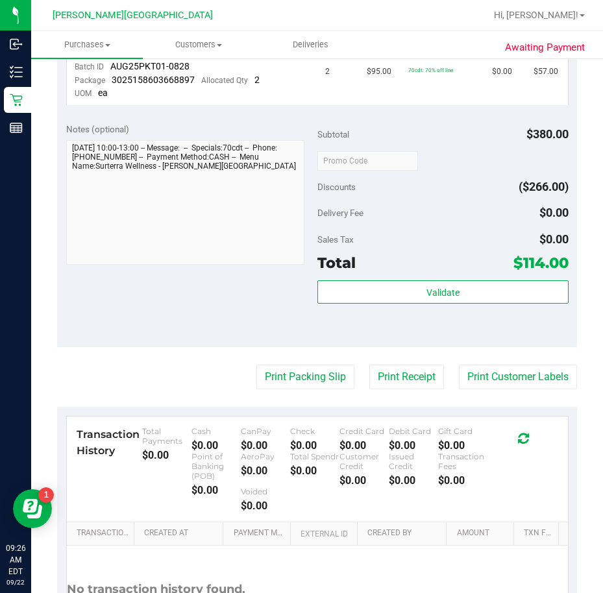
click at [444, 199] on div "Discounts ($266.00)" at bounding box center [442, 186] width 251 height 23
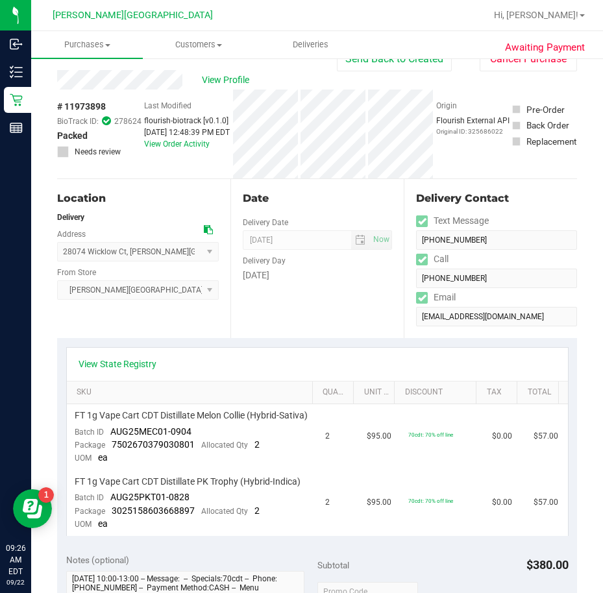
scroll to position [0, 0]
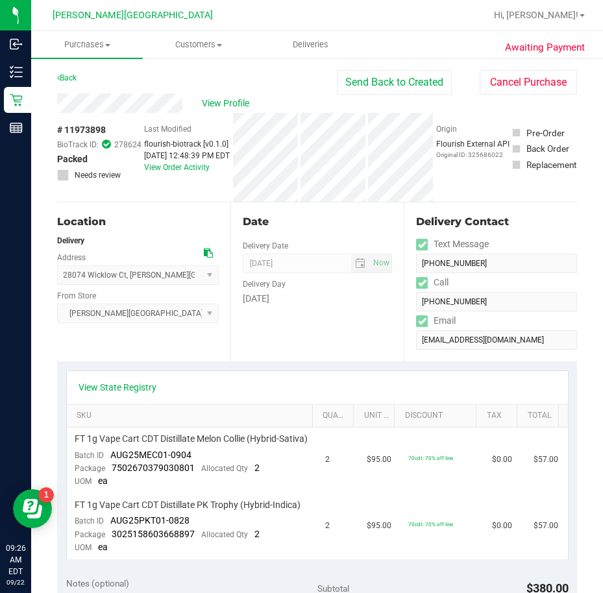
click at [486, 186] on div "Origin Flourish External API Original ID: 325686022" at bounding box center [472, 157] width 73 height 89
click at [474, 386] on div "View State Registry" at bounding box center [318, 387] width 478 height 13
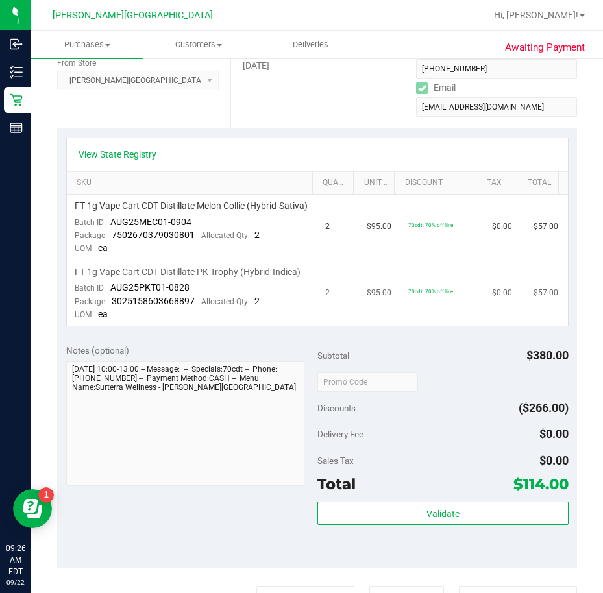
scroll to position [325, 0]
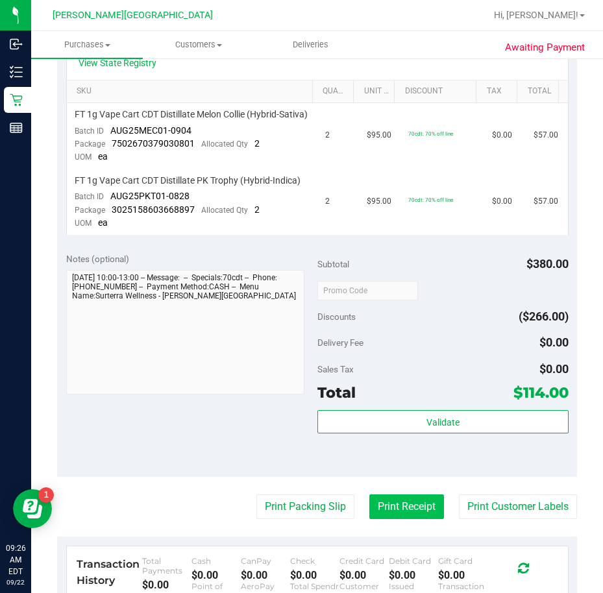
click at [399, 519] on button "Print Receipt" at bounding box center [406, 507] width 75 height 25
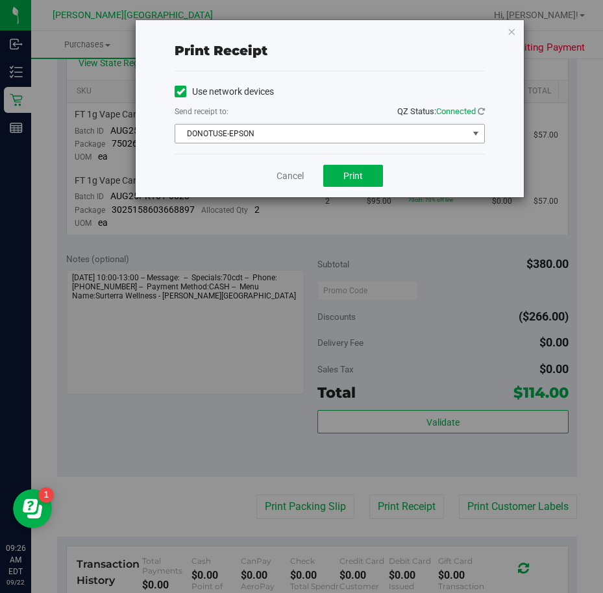
click at [323, 141] on span "DONOTUSE-EPSON" at bounding box center [321, 134] width 293 height 18
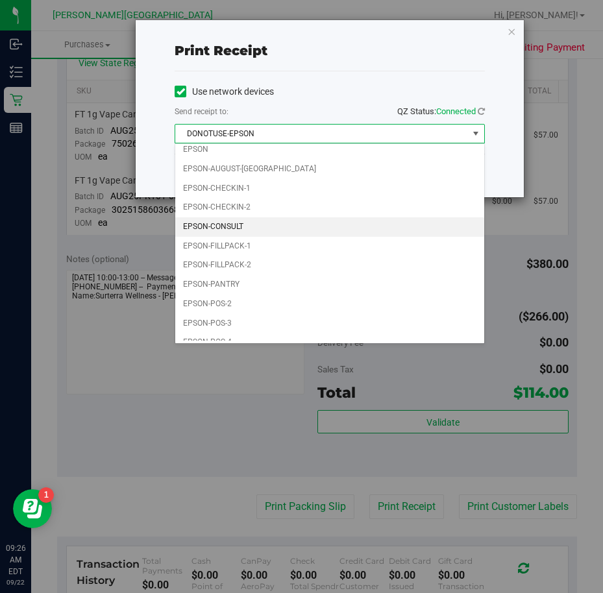
scroll to position [37, 0]
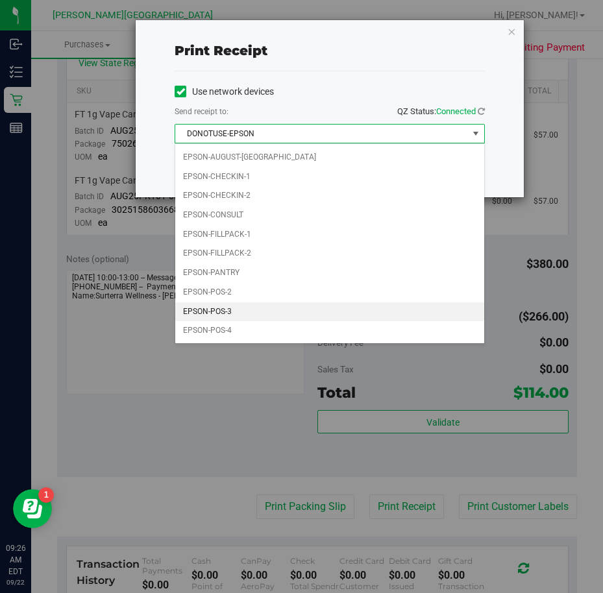
click at [287, 304] on li "EPSON-POS-3" at bounding box center [329, 312] width 309 height 19
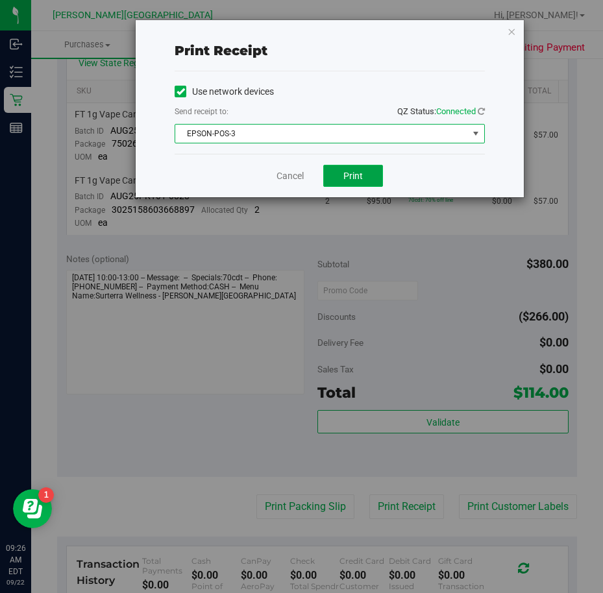
click at [360, 167] on button "Print" at bounding box center [353, 176] width 60 height 22
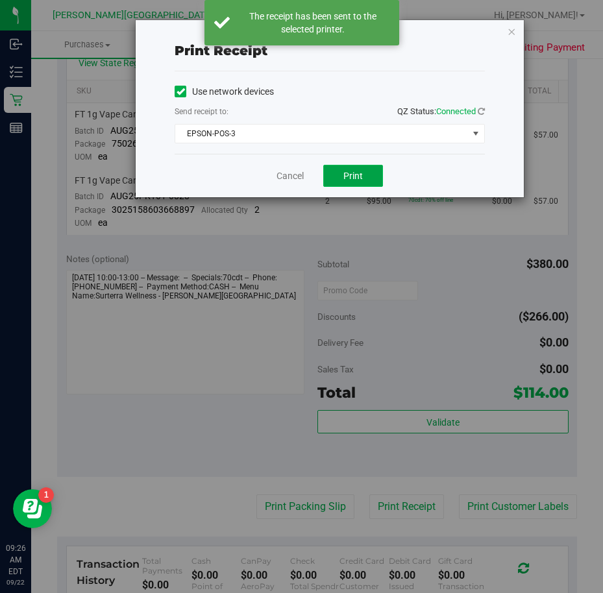
click at [360, 167] on button "Print" at bounding box center [353, 176] width 60 height 22
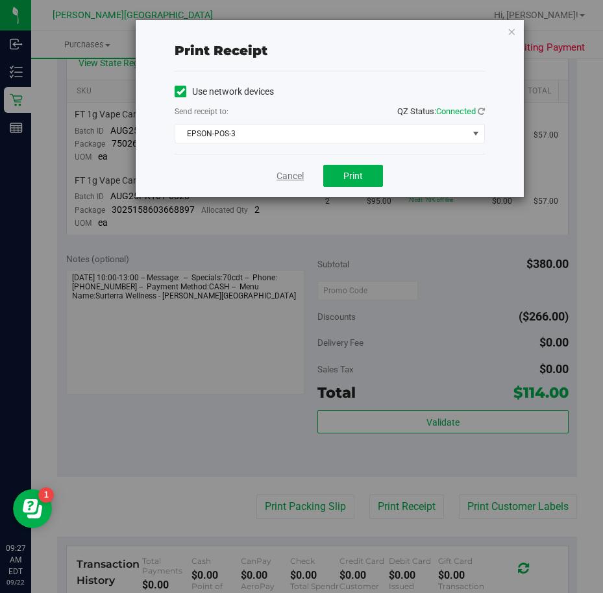
click at [288, 173] on link "Cancel" at bounding box center [290, 176] width 27 height 14
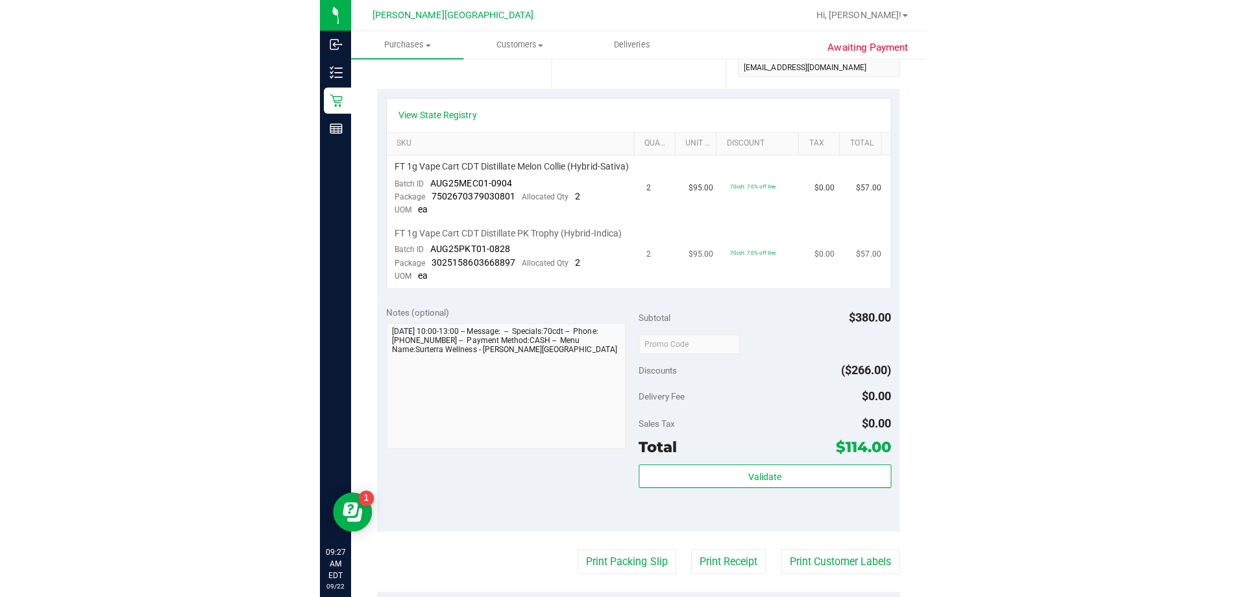
scroll to position [0, 0]
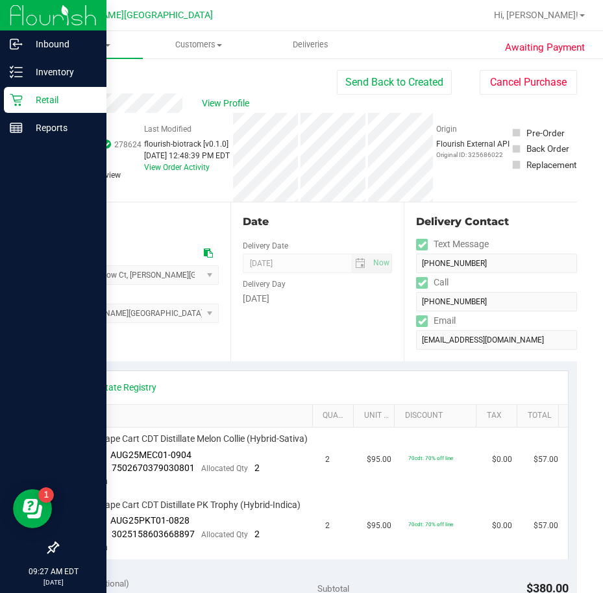
click at [15, 106] on icon at bounding box center [16, 99] width 13 height 13
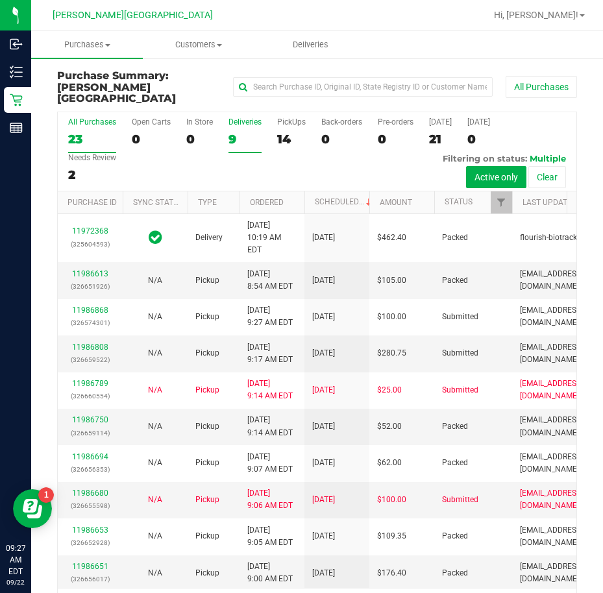
click at [235, 132] on div "9" at bounding box center [245, 139] width 33 height 15
click at [0, 0] on input "Deliveries 9" at bounding box center [0, 0] width 0 height 0
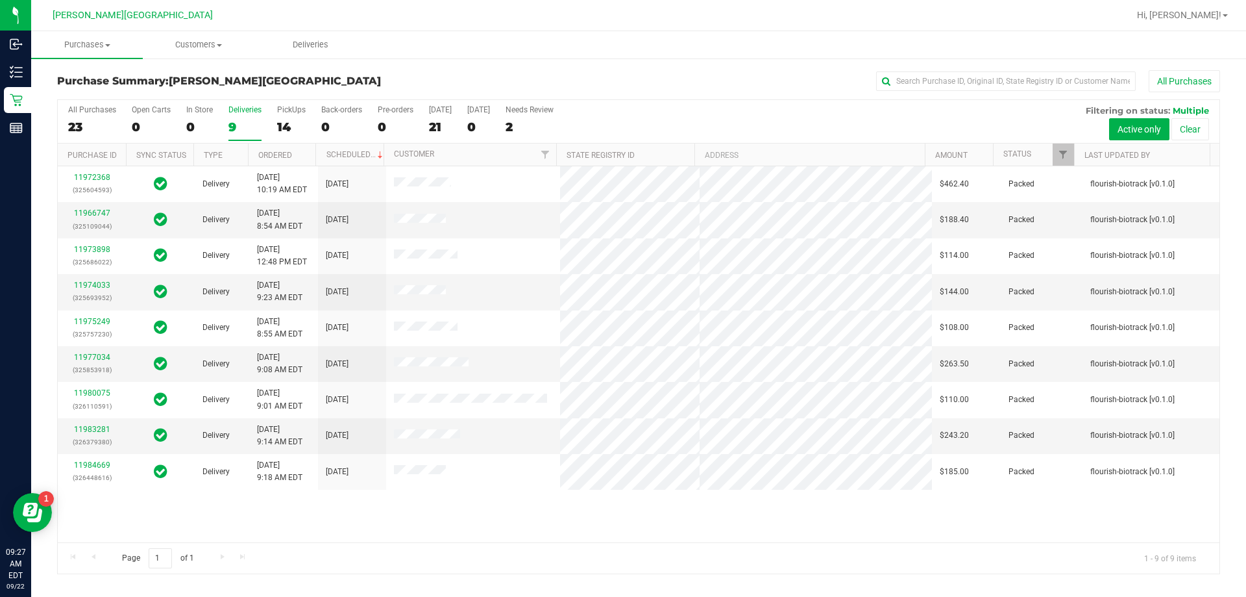
click at [584, 537] on div "11972368 (325604593) Delivery 9/19/2025 10:19 AM EDT 9/24/2025 $462.40 Packed f…" at bounding box center [639, 354] width 1162 height 376
click at [393, 58] on ul "Purchases Summary of purchases Fulfillment All purchases Customers All customer…" at bounding box center [654, 45] width 1246 height 28
click at [114, 47] on span "Purchases" at bounding box center [87, 45] width 112 height 12
click at [107, 87] on li "Fulfillment" at bounding box center [97, 94] width 133 height 16
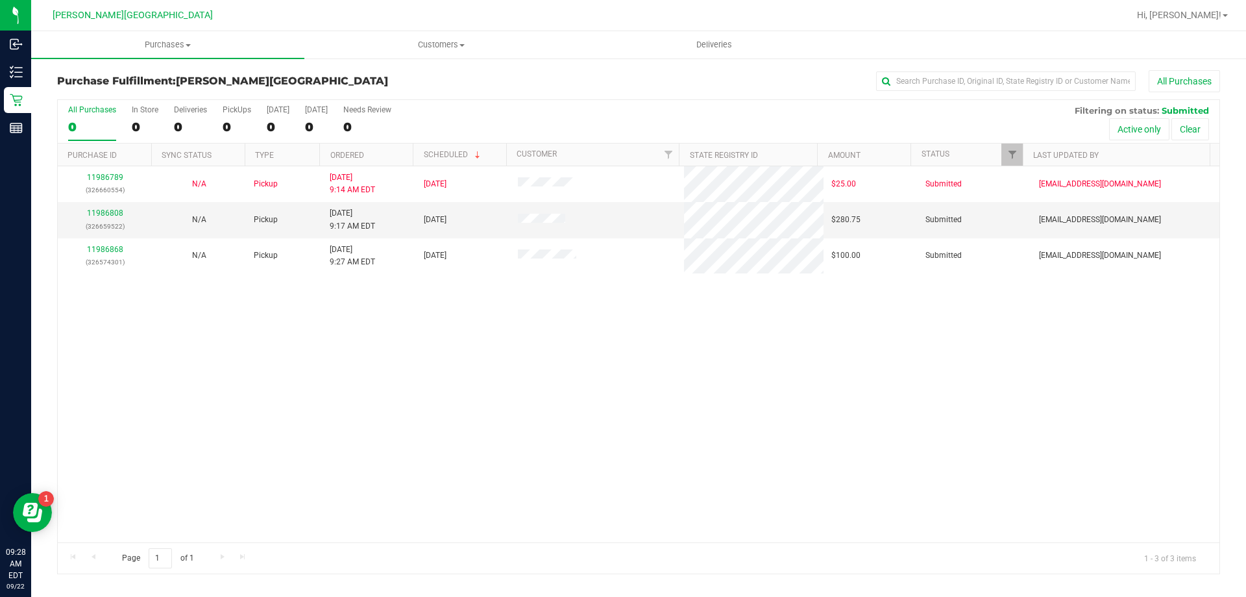
click at [467, 97] on div "Purchase Fulfillment: Bonita Springs WC All Purchases" at bounding box center [638, 84] width 1163 height 29
click at [425, 333] on div "11986789 (326660554) N/A Pickup 9/22/2025 9:14 AM EDT 9/22/2025 $25.00 Submitte…" at bounding box center [639, 354] width 1162 height 376
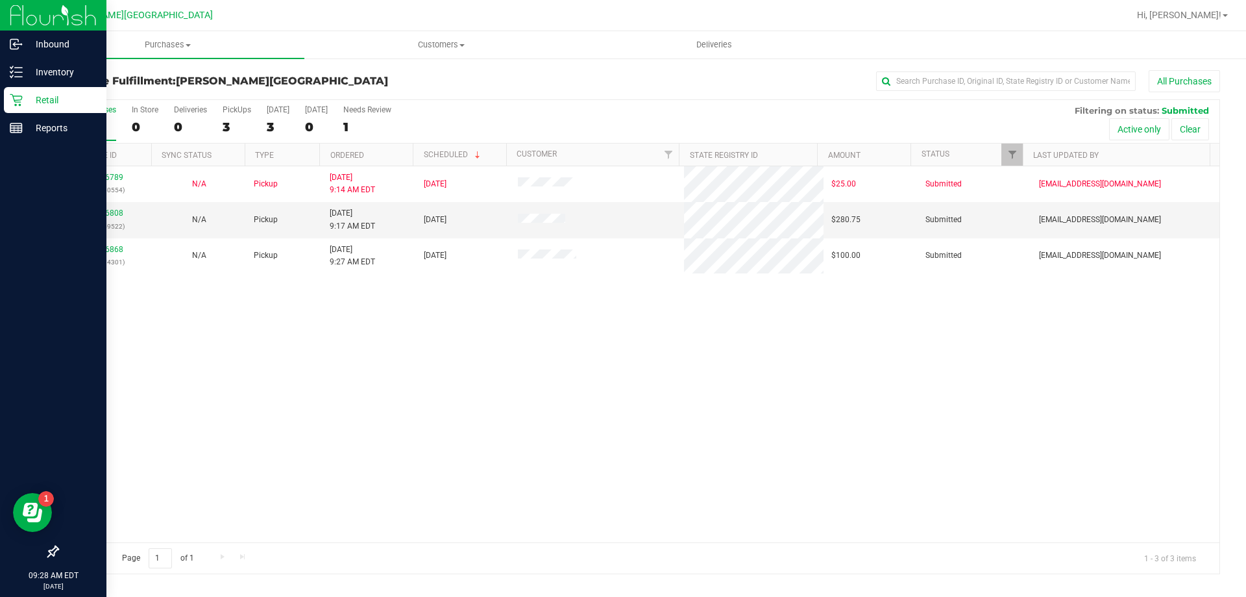
click at [18, 102] on icon at bounding box center [16, 100] width 12 height 12
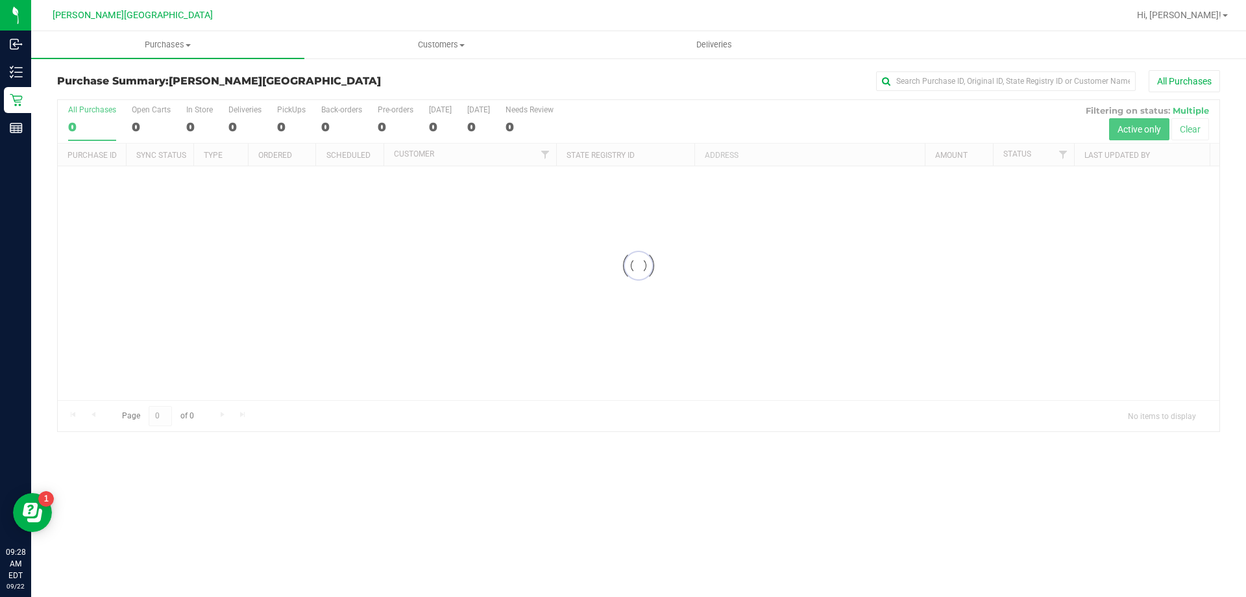
click at [237, 121] on div at bounding box center [639, 265] width 1162 height 331
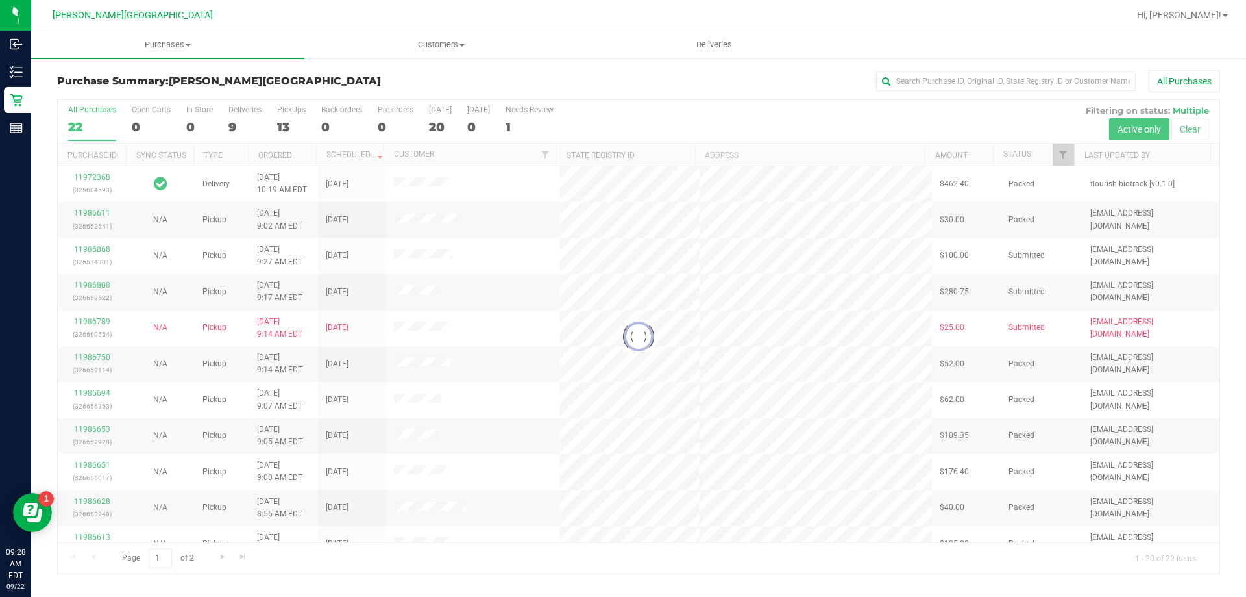
click at [232, 122] on div at bounding box center [639, 336] width 1162 height 473
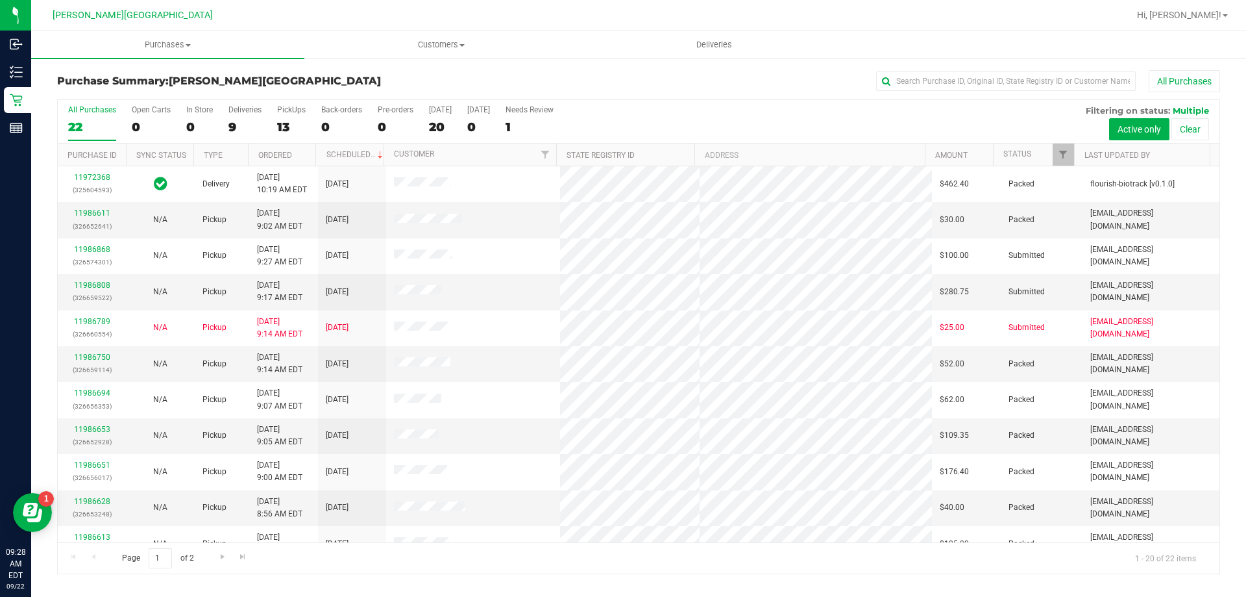
click at [232, 122] on div "9" at bounding box center [245, 126] width 33 height 15
click at [0, 0] on input "Deliveries 9" at bounding box center [0, 0] width 0 height 0
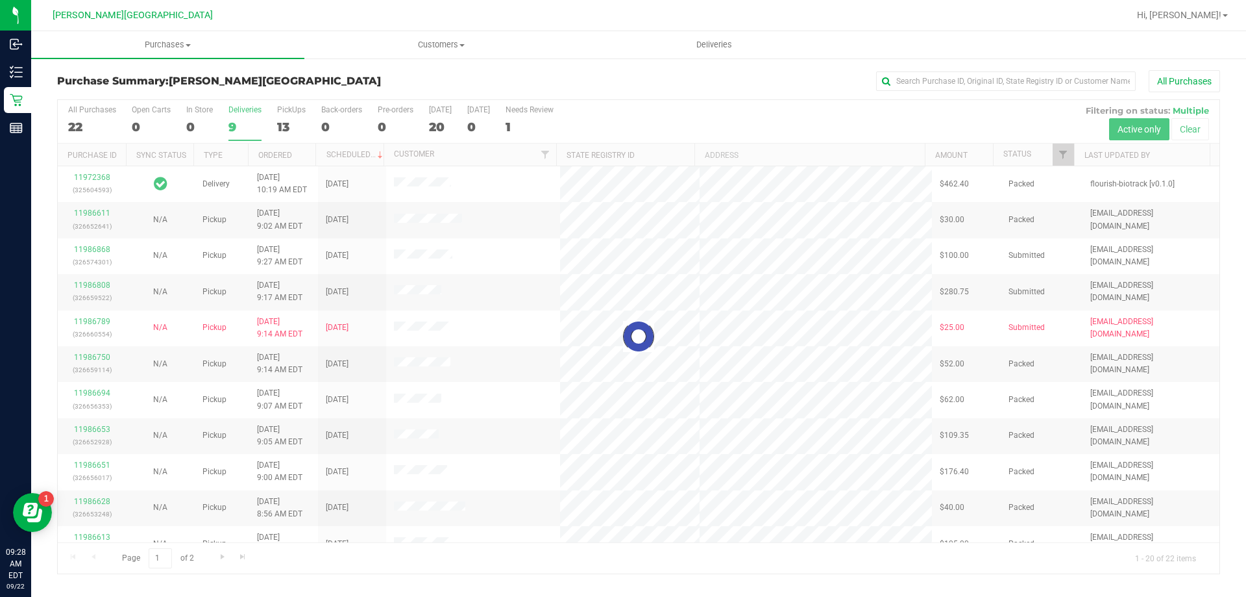
click at [304, 77] on h3 "Purchase Summary: Bonita Springs WC" at bounding box center [251, 81] width 388 height 12
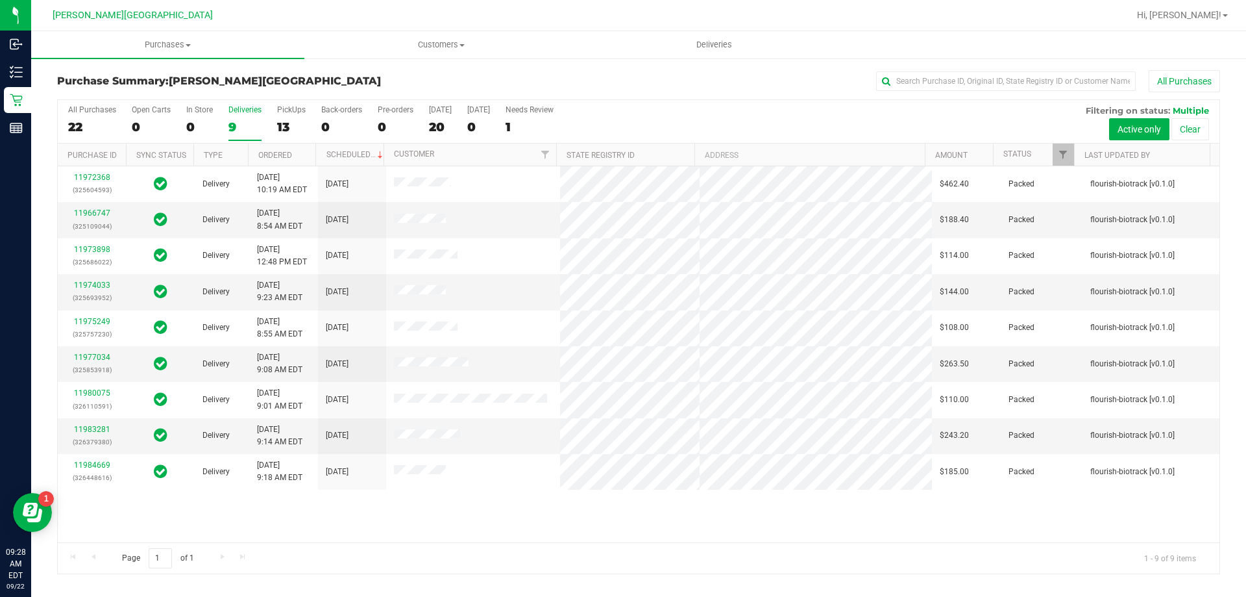
click at [302, 77] on h3 "Purchase Summary: Bonita Springs WC" at bounding box center [251, 81] width 388 height 12
click at [323, 71] on div "Purchase Summary: Bonita Springs WC All Purchases" at bounding box center [638, 84] width 1163 height 29
click at [314, 68] on div "Purchase Summary: Bonita Springs WC All Purchases All Purchases 22 Open Carts 0…" at bounding box center [638, 322] width 1215 height 530
click at [316, 84] on h3 "Purchase Summary: Bonita Springs WC" at bounding box center [251, 81] width 388 height 12
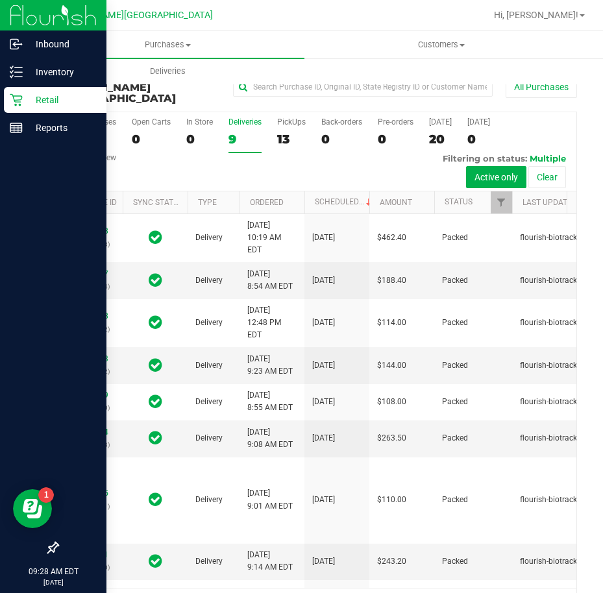
click at [21, 92] on div "Retail" at bounding box center [55, 100] width 103 height 26
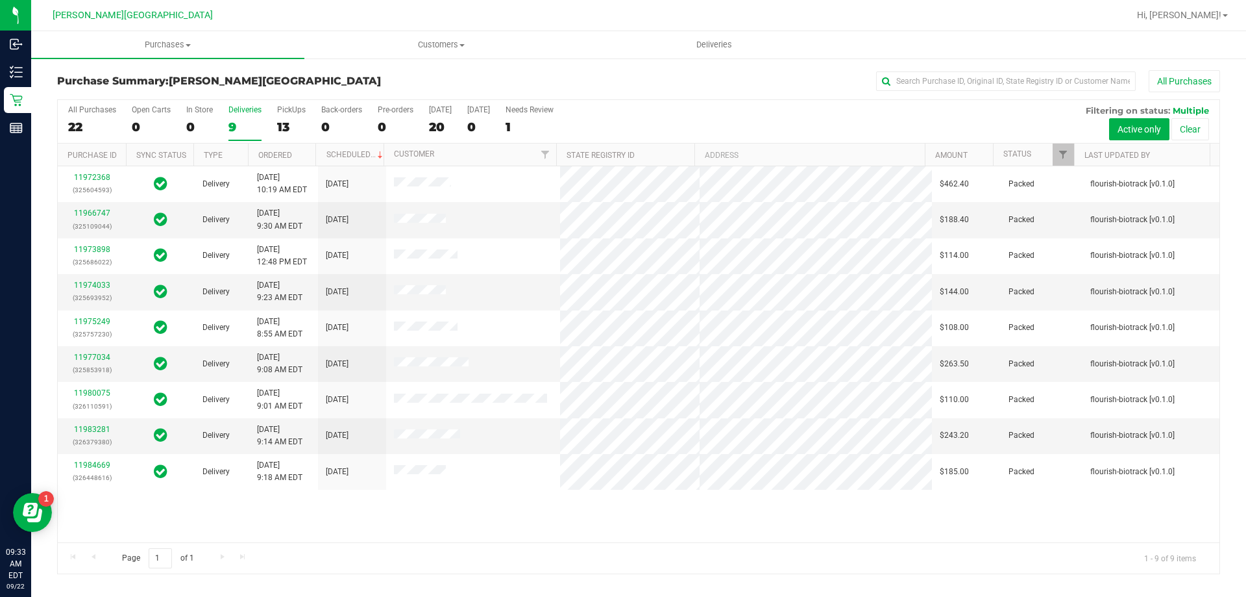
click at [442, 79] on h3 "Purchase Summary: Bonita Springs WC" at bounding box center [251, 81] width 388 height 12
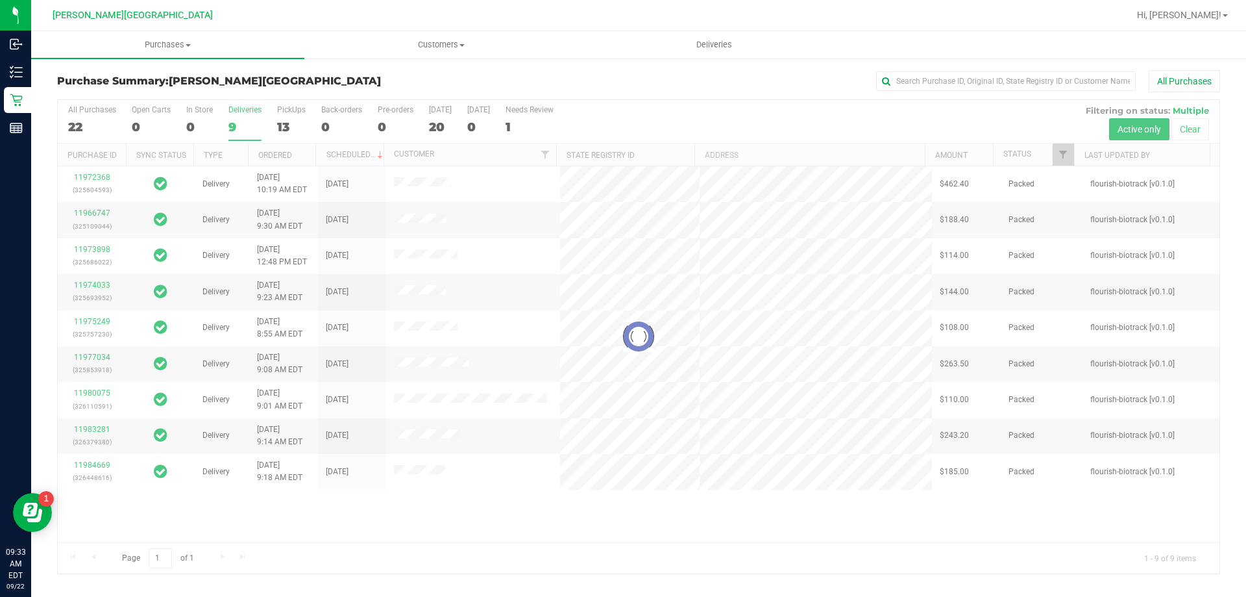
click at [442, 79] on h3 "Purchase Summary: Bonita Springs WC" at bounding box center [251, 81] width 388 height 12
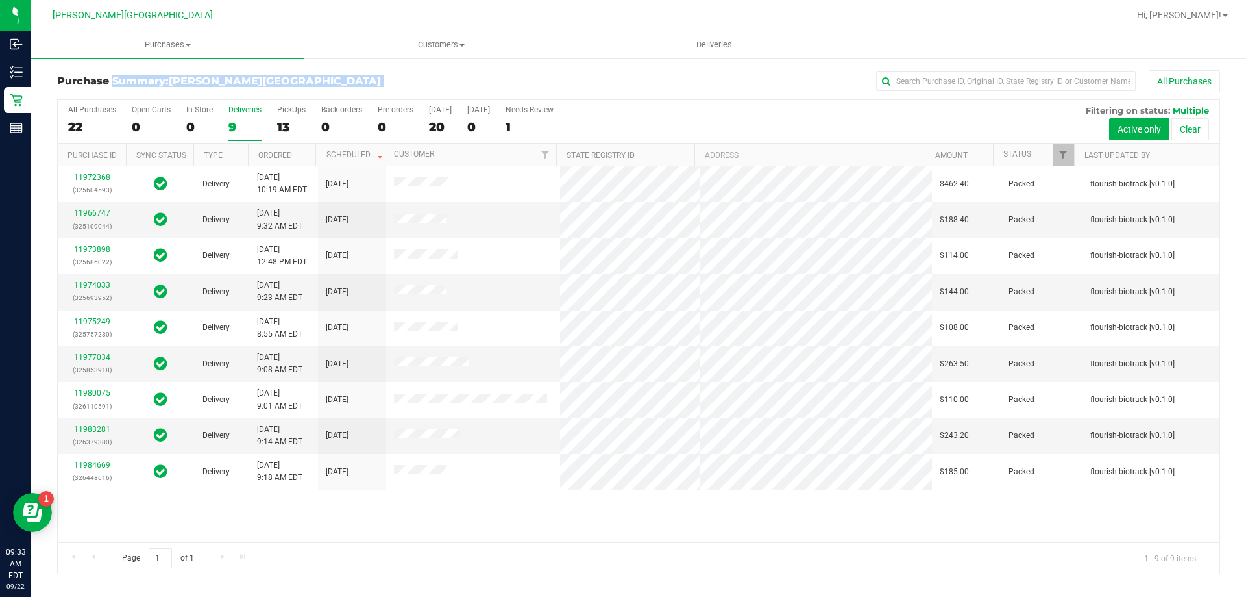
click at [442, 79] on h3 "Purchase Summary: Bonita Springs WC" at bounding box center [251, 81] width 388 height 12
click at [452, 70] on div "All Purchases" at bounding box center [833, 81] width 776 height 22
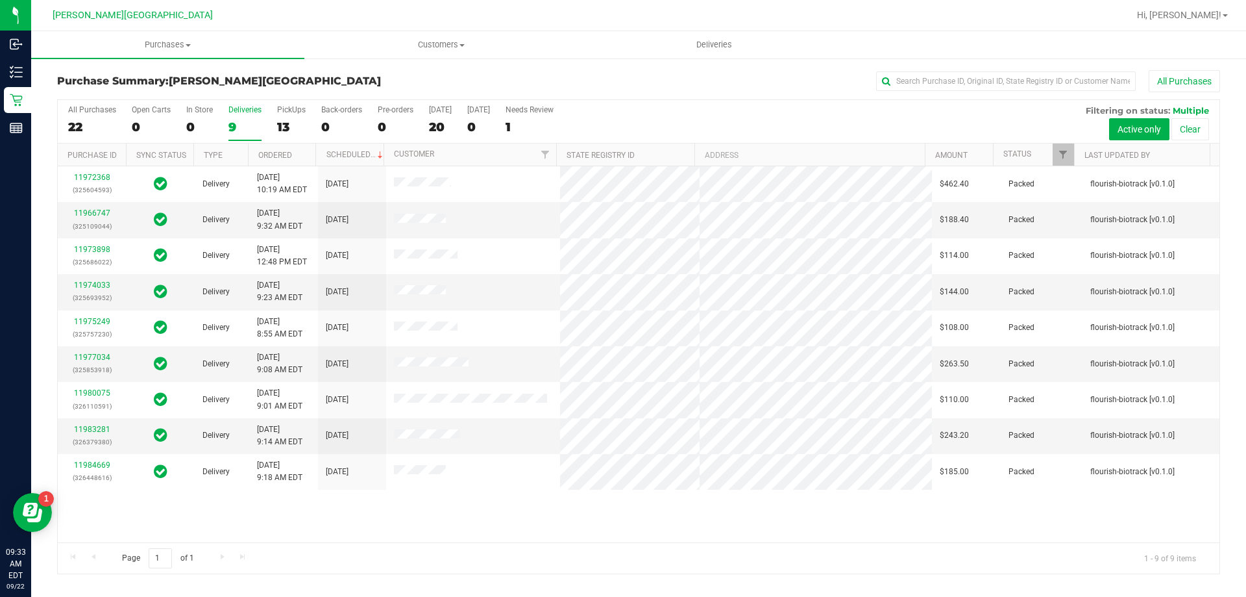
click at [238, 121] on div "9" at bounding box center [245, 126] width 33 height 15
click at [0, 0] on input "Deliveries 9" at bounding box center [0, 0] width 0 height 0
click at [90, 349] on td "11977034 (325853918)" at bounding box center [92, 364] width 68 height 36
click at [90, 363] on div "11977034 (325853918)" at bounding box center [92, 363] width 53 height 25
click at [90, 361] on link "11977034" at bounding box center [92, 357] width 36 height 9
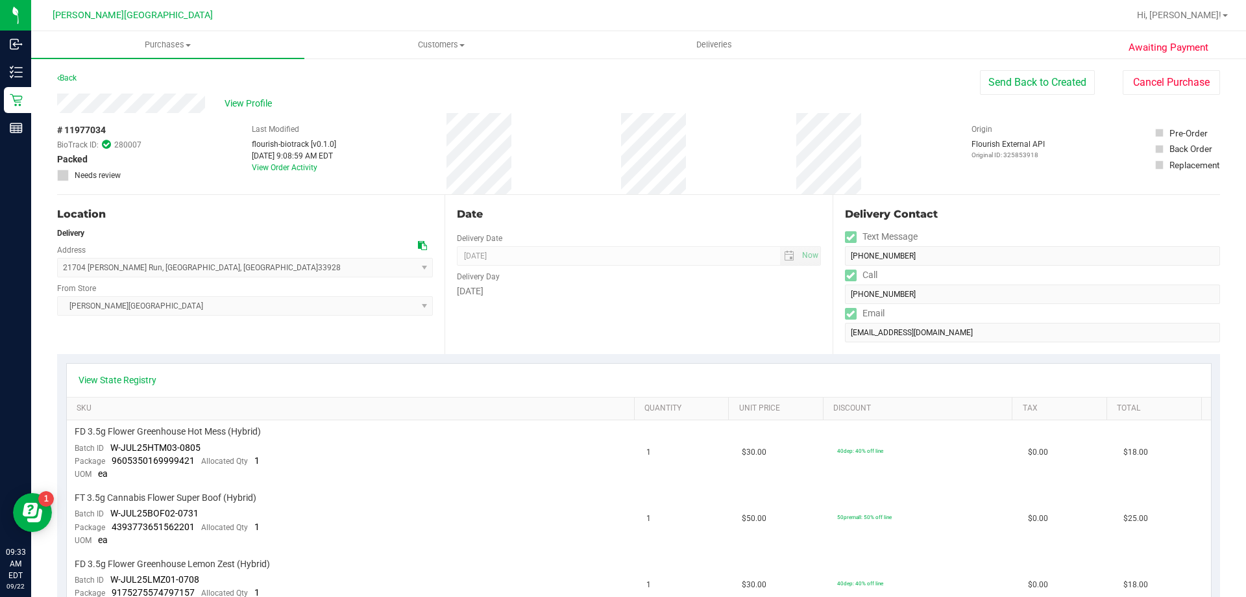
click at [419, 332] on div "Location Delivery Address 21704 Windham Run , Estero , FL 33928 Select address …" at bounding box center [251, 274] width 388 height 159
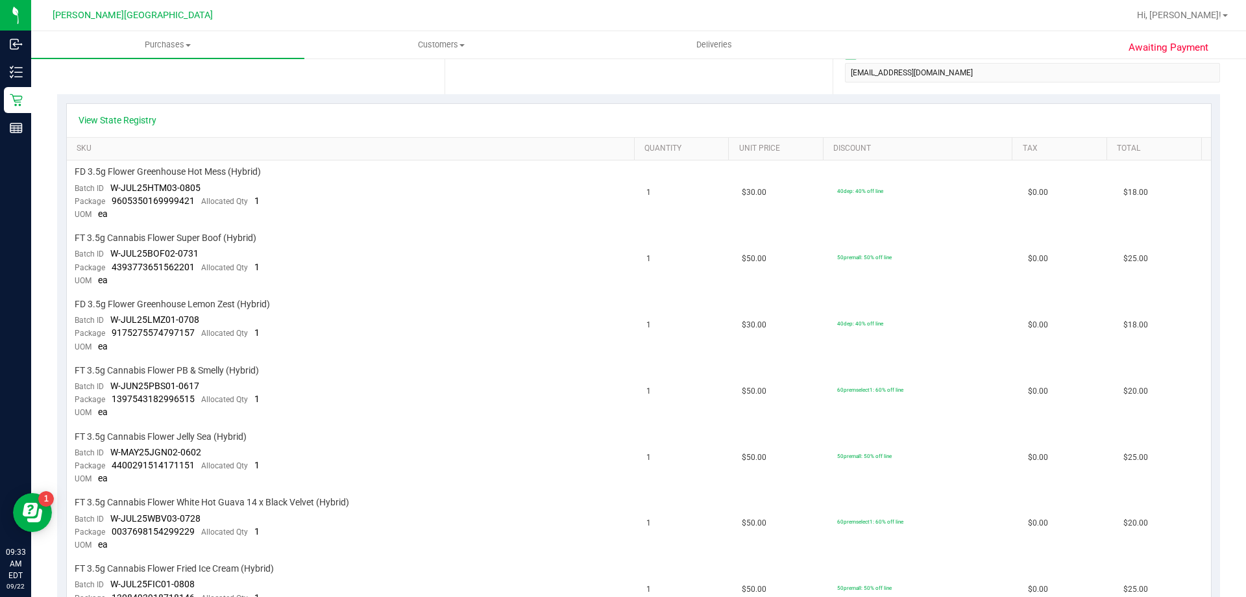
scroll to position [519, 0]
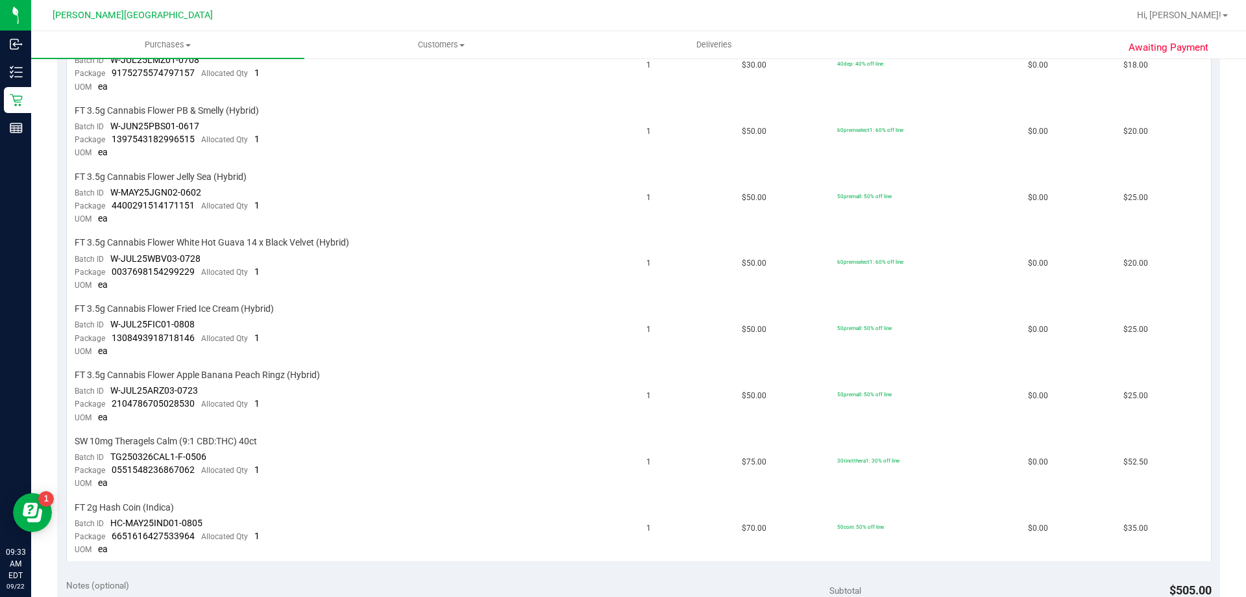
click at [419, 332] on td "FT 3.5g Cannabis Flower Fried Ice Cream (Hybrid) Batch ID W-JUL25FIC01-0808 Pac…" at bounding box center [353, 330] width 573 height 66
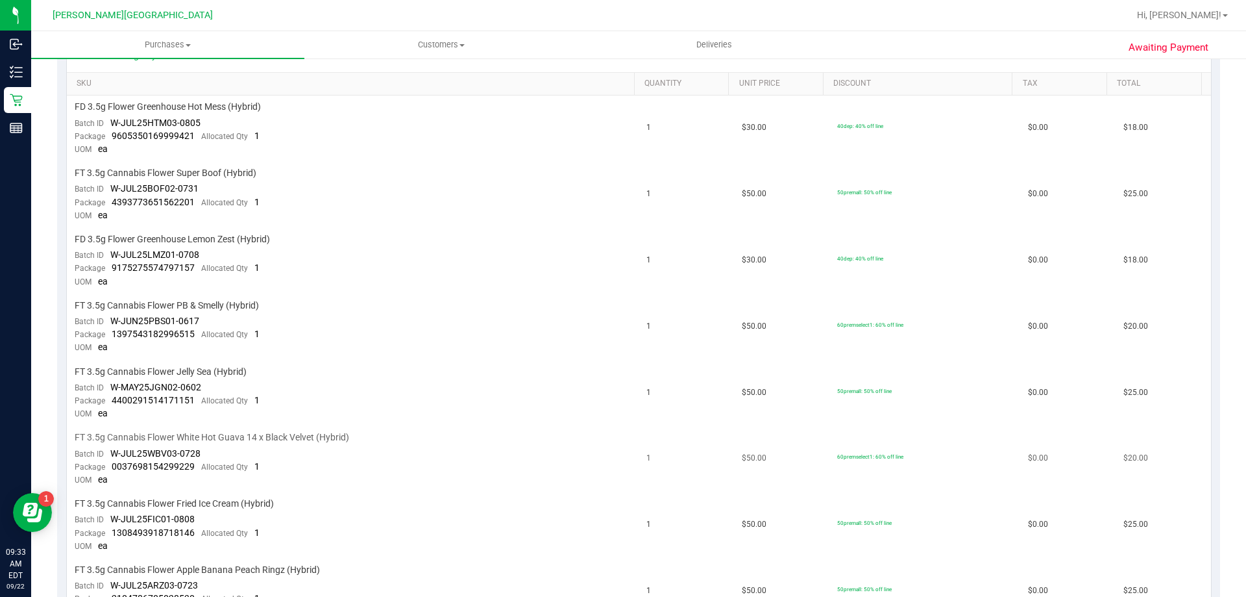
scroll to position [130, 0]
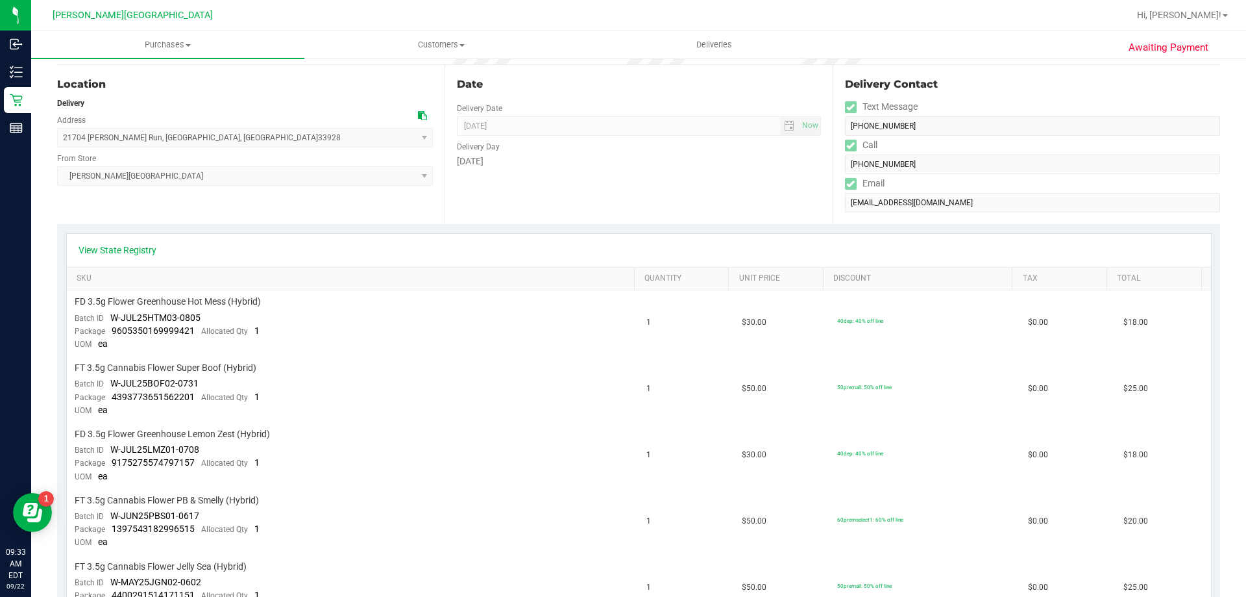
click at [979, 245] on div "View State Registry" at bounding box center [639, 249] width 1121 height 13
click at [676, 410] on td "1" at bounding box center [686, 389] width 95 height 66
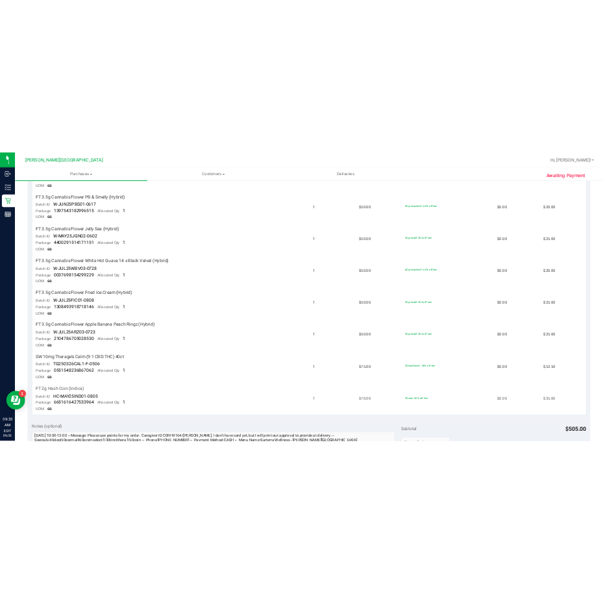
scroll to position [649, 0]
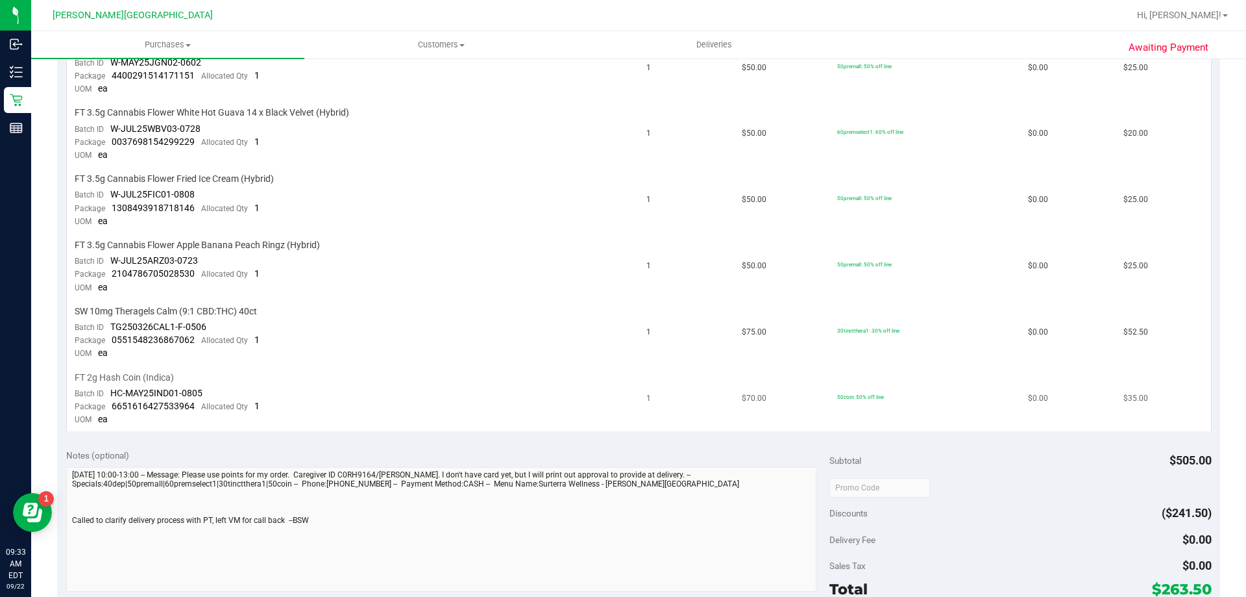
click at [613, 401] on td "FT 2g Hash Coin (Indica) Batch ID HC-MAY25IND01-0805 Package 6651616427533964 A…" at bounding box center [353, 399] width 573 height 66
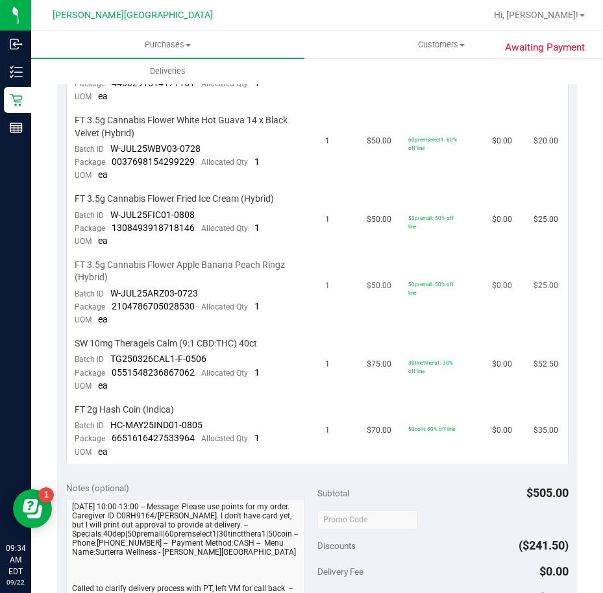
click at [458, 276] on td "50premall: 50% off line" at bounding box center [443, 293] width 84 height 79
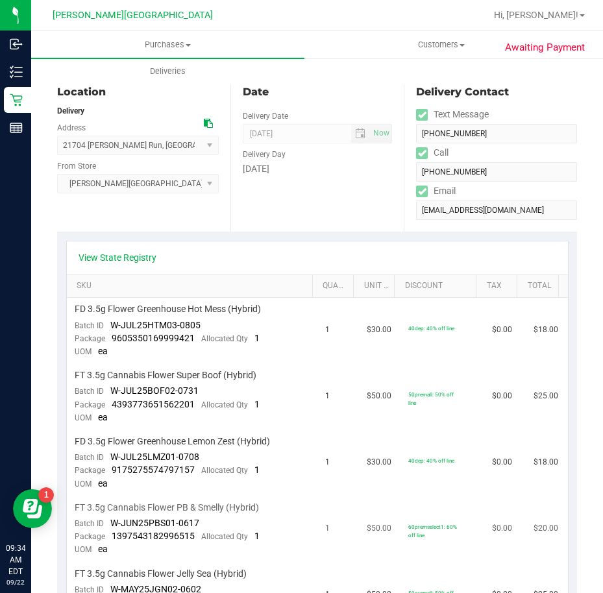
scroll to position [0, 0]
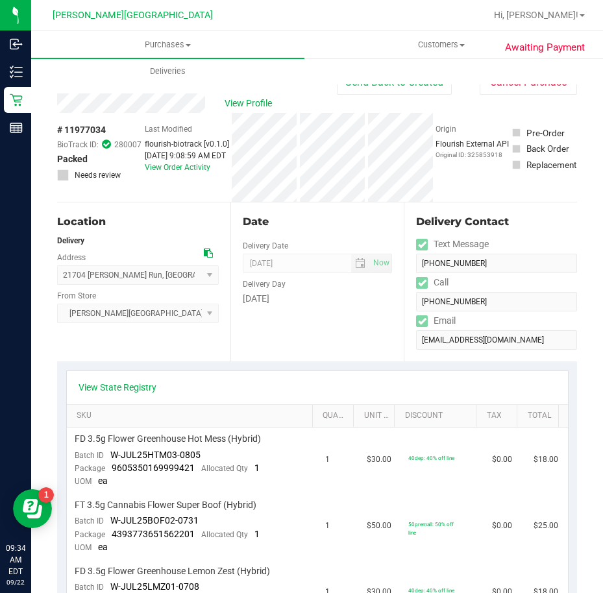
click at [356, 331] on div "Date Delivery Date [DATE] Now [DATE] 08:00 AM Now Delivery Day [DATE]" at bounding box center [316, 282] width 173 height 159
click at [353, 326] on div "Date Delivery Date [DATE] Now [DATE] 08:00 AM Now Delivery Day [DATE]" at bounding box center [316, 282] width 173 height 159
click at [392, 92] on button "Send Back to Created" at bounding box center [394, 82] width 115 height 25
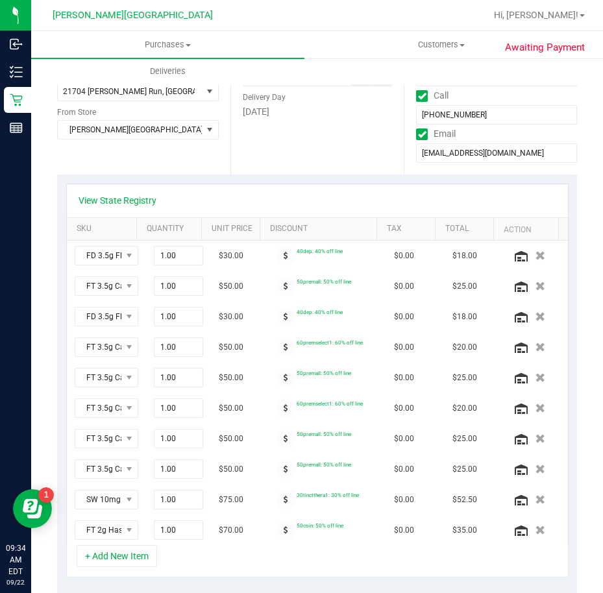
scroll to position [325, 0]
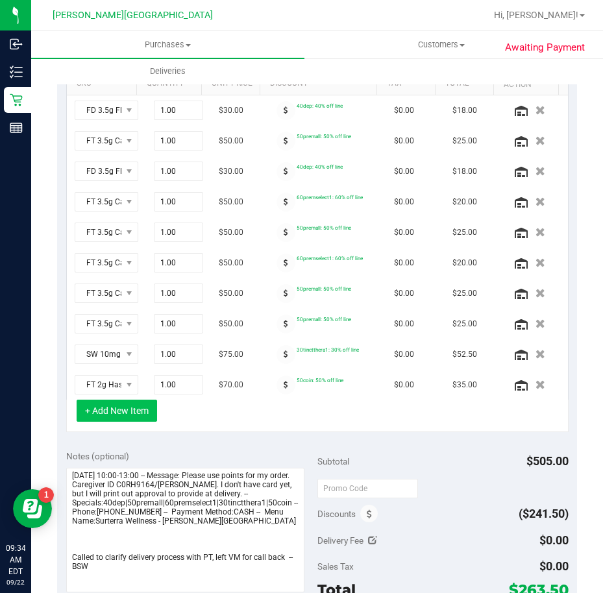
click at [141, 417] on button "+ Add New Item" at bounding box center [117, 411] width 81 height 22
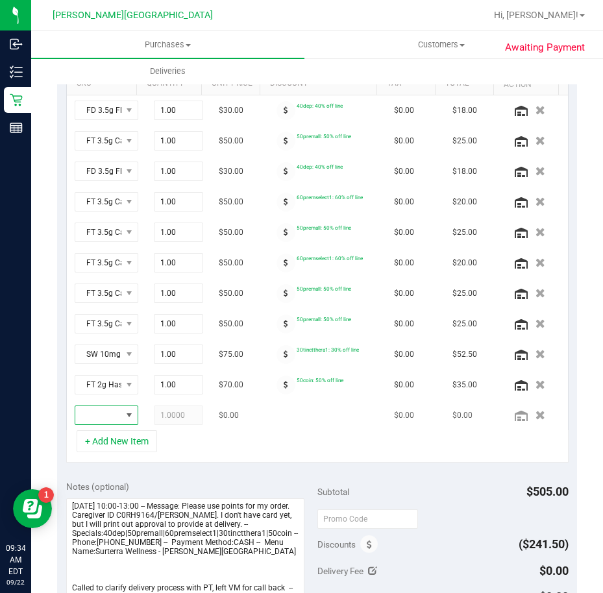
click at [124, 416] on span "NO DATA FOUND" at bounding box center [129, 415] width 10 height 10
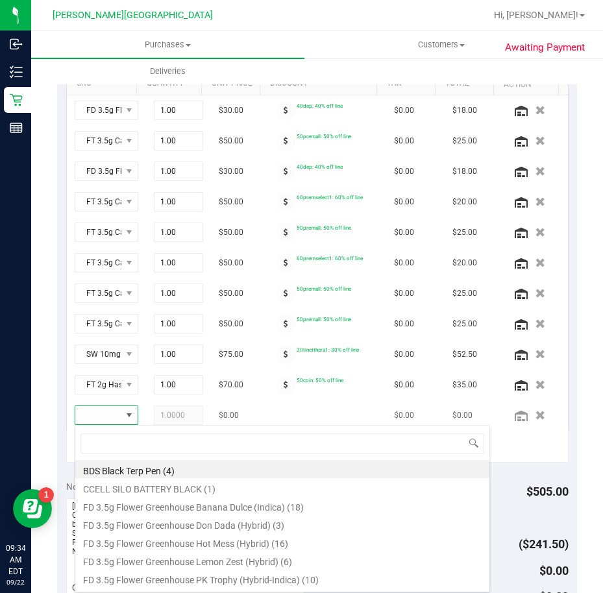
scroll to position [19, 34]
type input "blue"
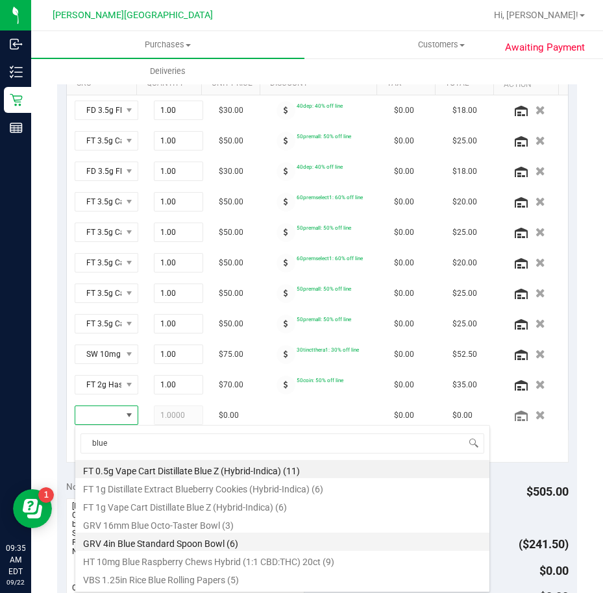
click at [238, 543] on li "GRV 4in Blue Standard Spoon Bowl (6)" at bounding box center [282, 542] width 414 height 18
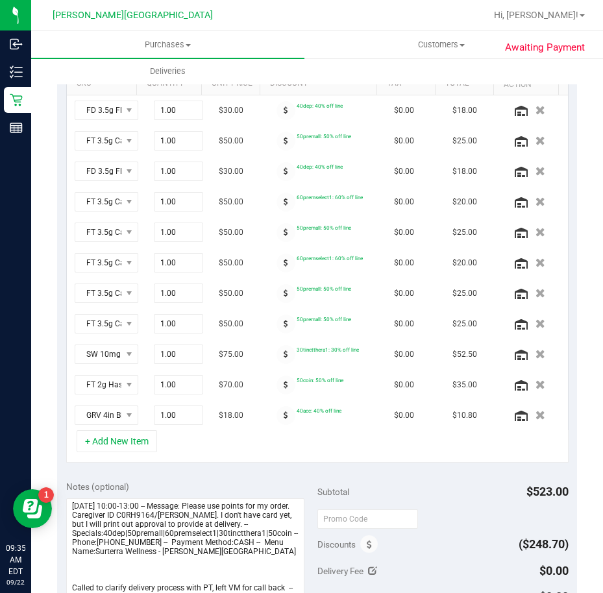
click at [242, 462] on div "+ Add New Item" at bounding box center [317, 446] width 502 height 32
click at [234, 446] on div "+ Add New Item" at bounding box center [317, 446] width 502 height 32
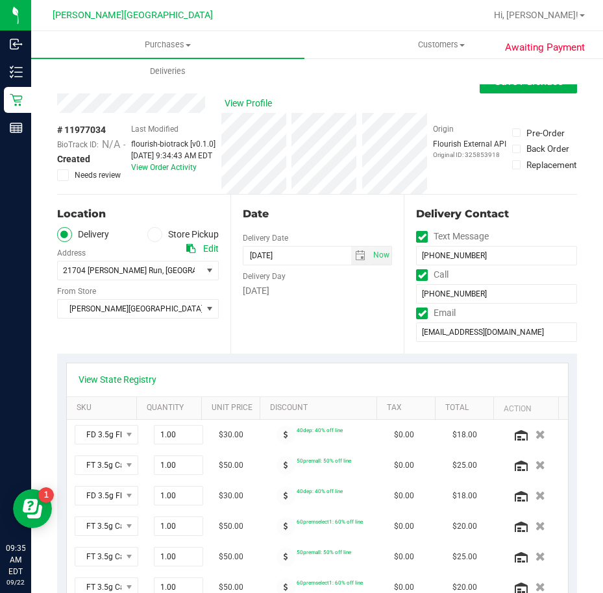
click at [517, 93] on div "View Profile" at bounding box center [317, 102] width 520 height 19
click at [515, 88] on button "Save Purchase" at bounding box center [528, 81] width 97 height 23
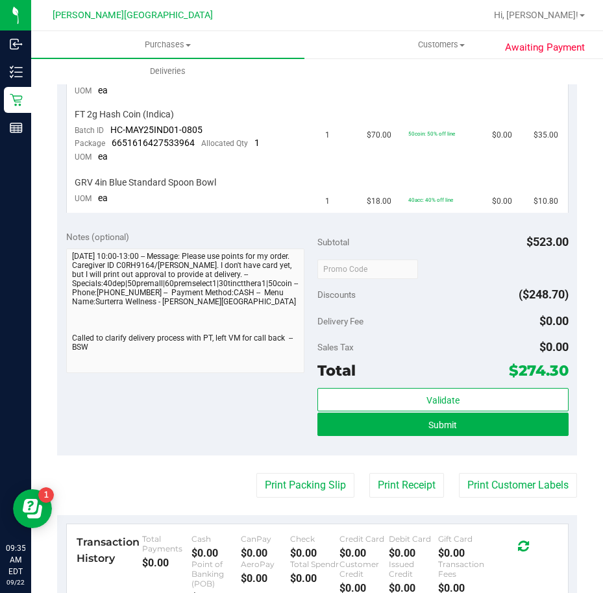
scroll to position [974, 0]
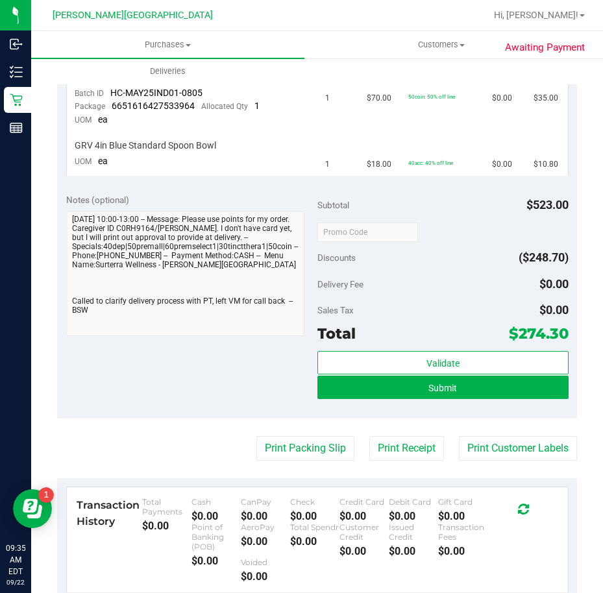
click at [406, 304] on div "Sales Tax $0.00" at bounding box center [442, 310] width 251 height 23
click at [419, 397] on button "Submit" at bounding box center [442, 387] width 251 height 23
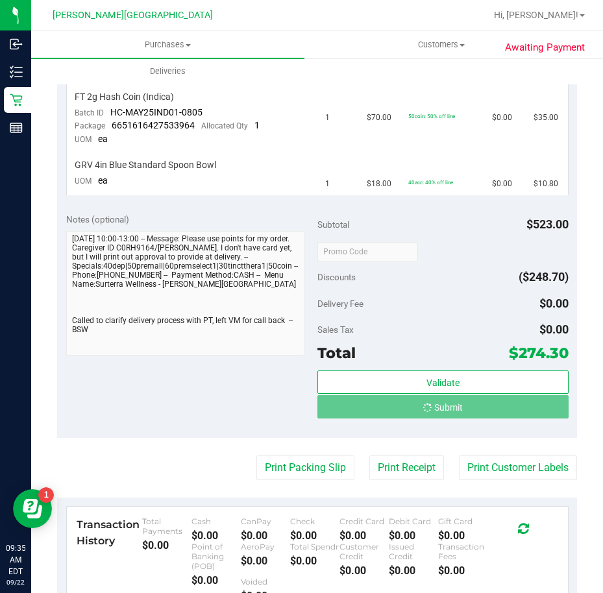
click at [432, 299] on div "Delivery Fee $0.00" at bounding box center [442, 303] width 251 height 23
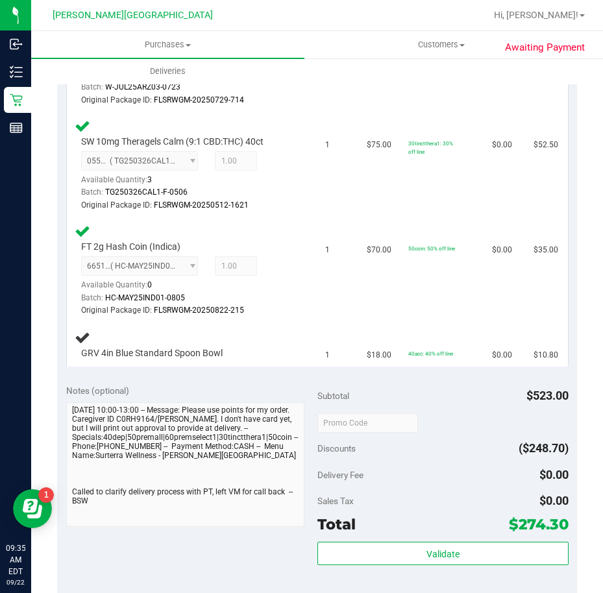
scroll to position [1259, 0]
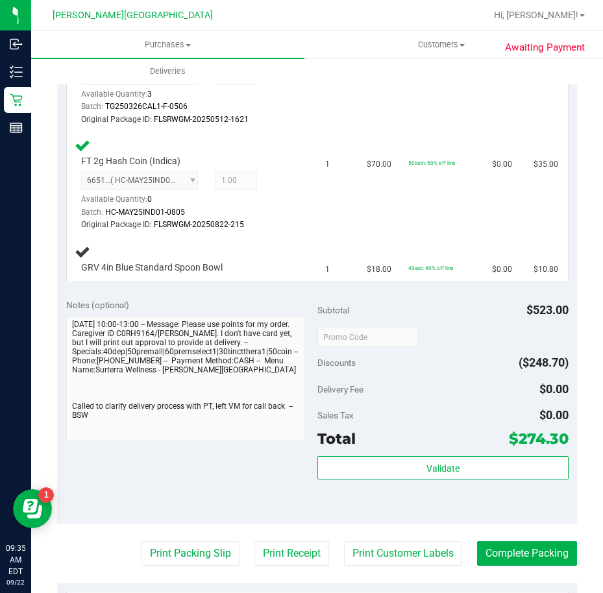
click at [431, 299] on div "Subtotal $523.00" at bounding box center [442, 310] width 251 height 23
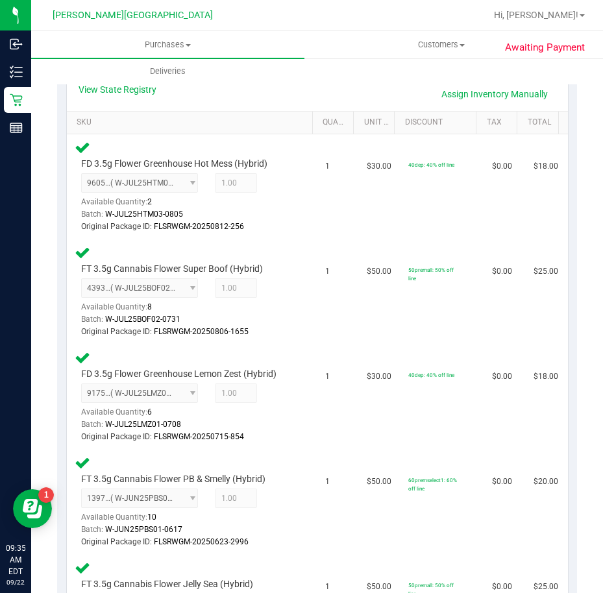
scroll to position [26, 0]
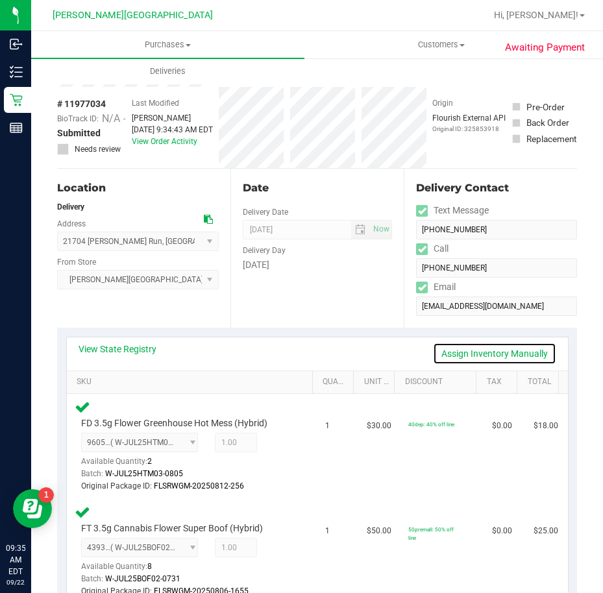
click at [497, 354] on link "Assign Inventory Manually" at bounding box center [494, 354] width 123 height 22
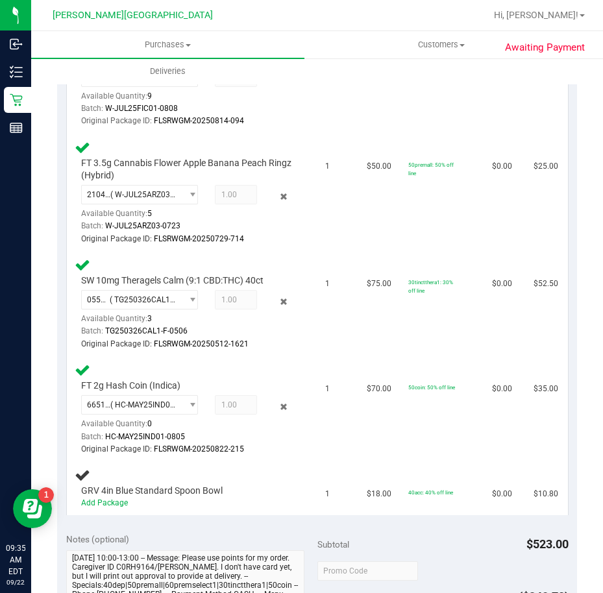
scroll to position [1065, 0]
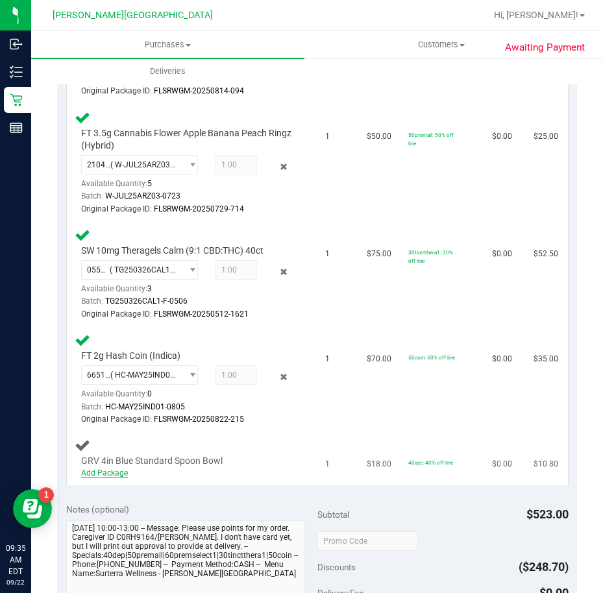
click at [115, 477] on link "Add Package" at bounding box center [104, 473] width 47 height 9
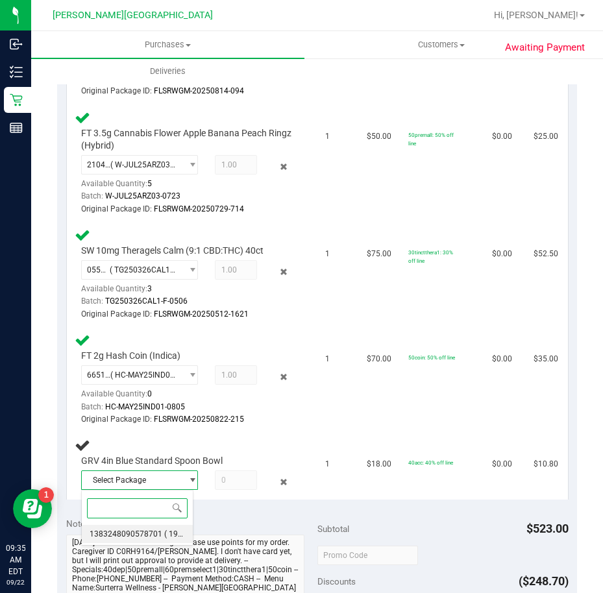
click at [144, 532] on span "1383248090578701" at bounding box center [126, 534] width 73 height 9
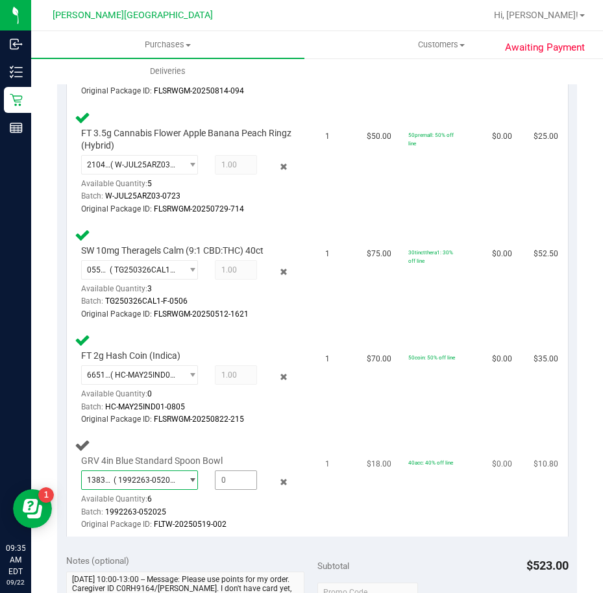
click at [236, 478] on span at bounding box center [236, 480] width 42 height 19
type input "1"
type input "1.0000"
click at [256, 438] on div "GRV 4in Blue Standard Spoon Bowl 1383248090578701 ( 1992263-052025 | orig: FLTW…" at bounding box center [192, 485] width 235 height 94
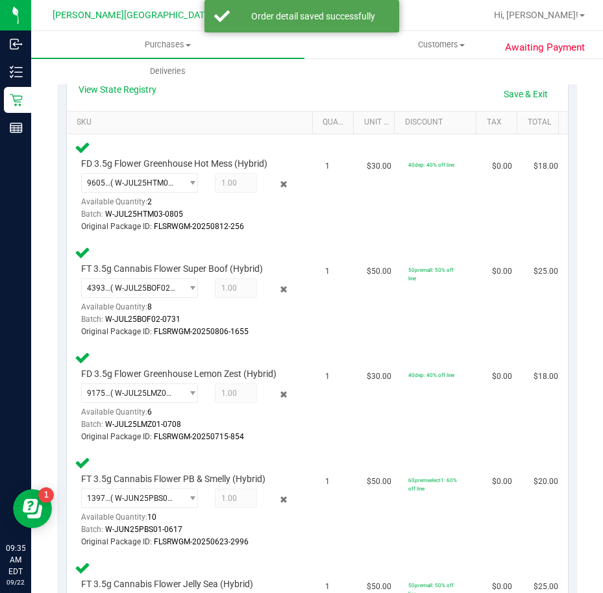
scroll to position [26, 0]
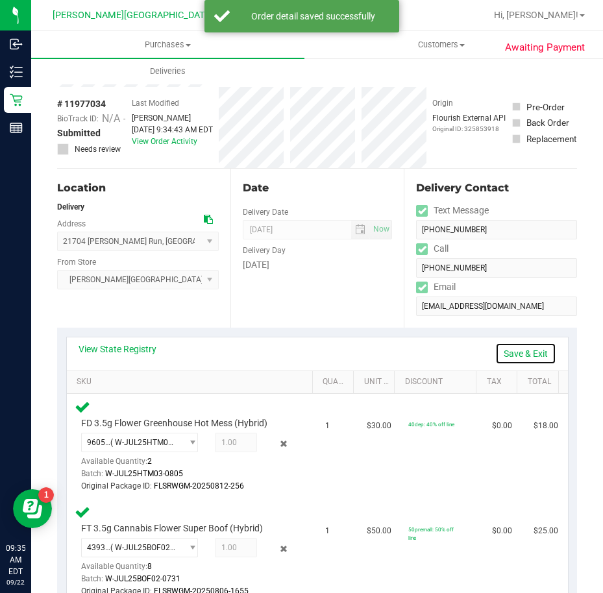
click at [514, 352] on link "Save & Exit" at bounding box center [525, 354] width 61 height 22
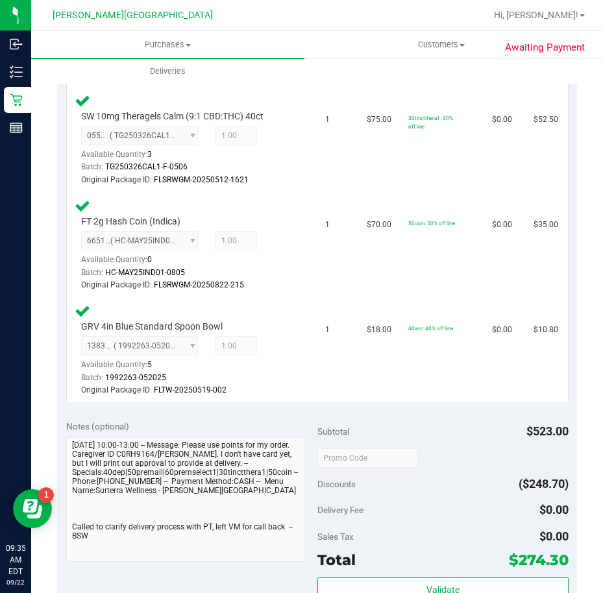
scroll to position [1454, 0]
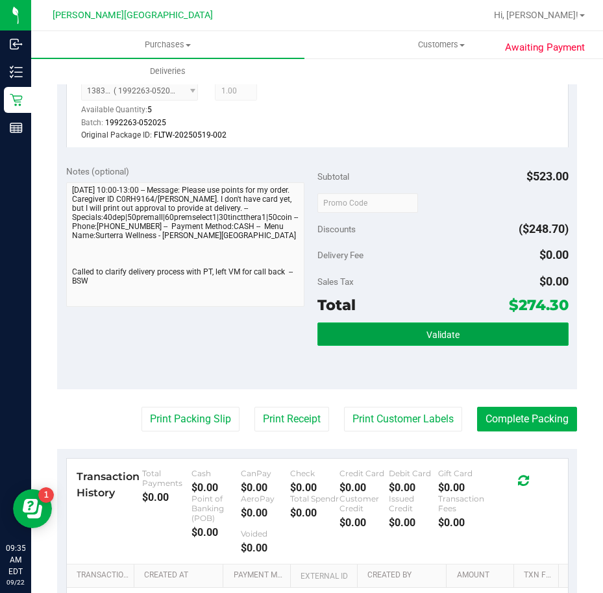
click at [467, 335] on button "Validate" at bounding box center [442, 334] width 251 height 23
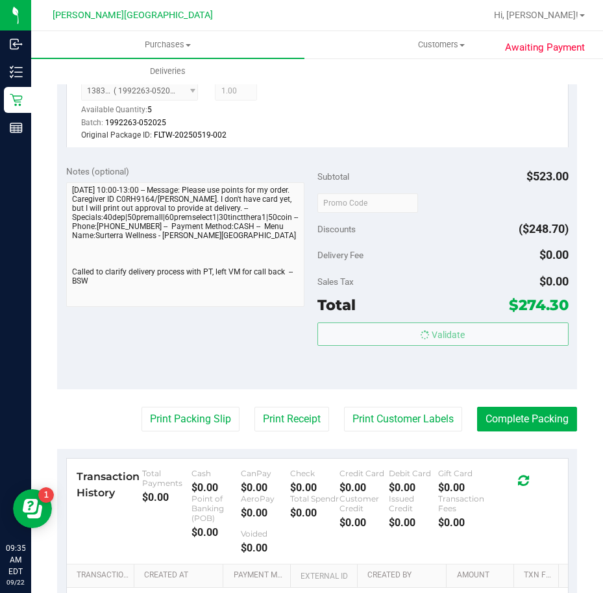
click at [464, 291] on body "Inbound Inventory Retail Reports 09:35 AM EDT 09/22/2025 09/22 Bonita Springs W…" at bounding box center [301, 296] width 603 height 593
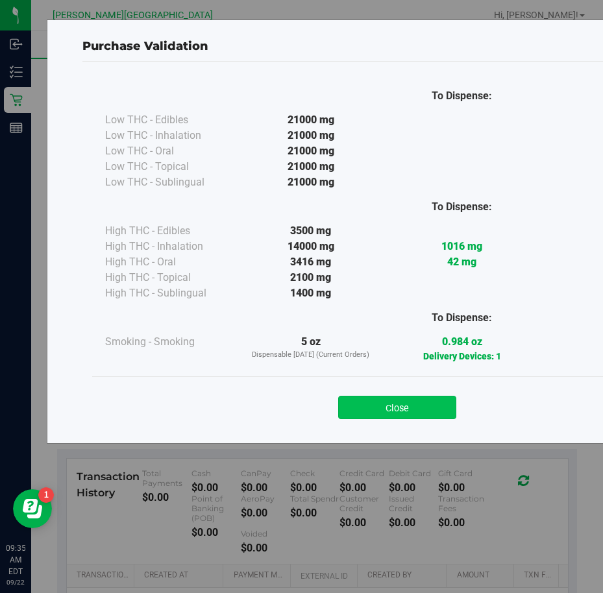
click at [393, 414] on button "Close" at bounding box center [397, 407] width 118 height 23
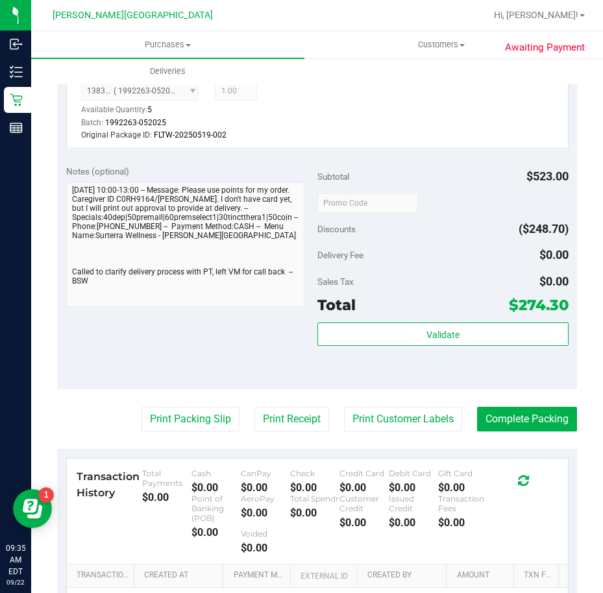
click at [404, 383] on div "Notes (optional) Subtotal $523.00 Discounts ($248.70) Delivery Fee $0.00 Sales …" at bounding box center [317, 273] width 520 height 234
click at [406, 425] on button "Print Customer Labels" at bounding box center [403, 419] width 118 height 25
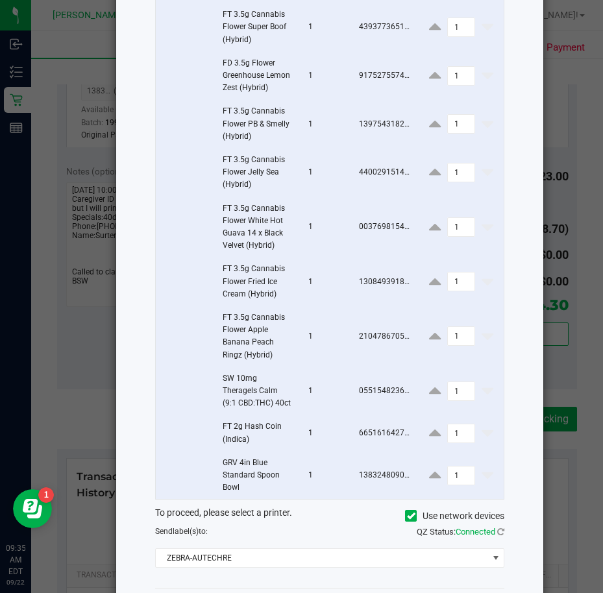
scroll to position [249, 0]
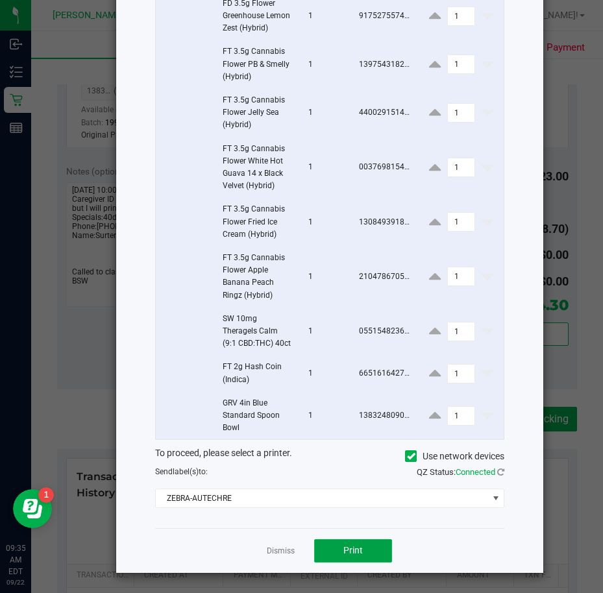
click at [366, 551] on button "Print" at bounding box center [353, 550] width 78 height 23
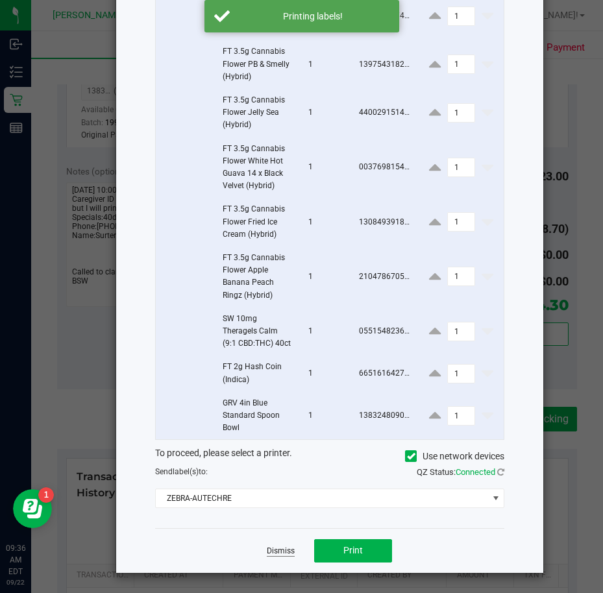
click at [269, 552] on link "Dismiss" at bounding box center [281, 551] width 28 height 11
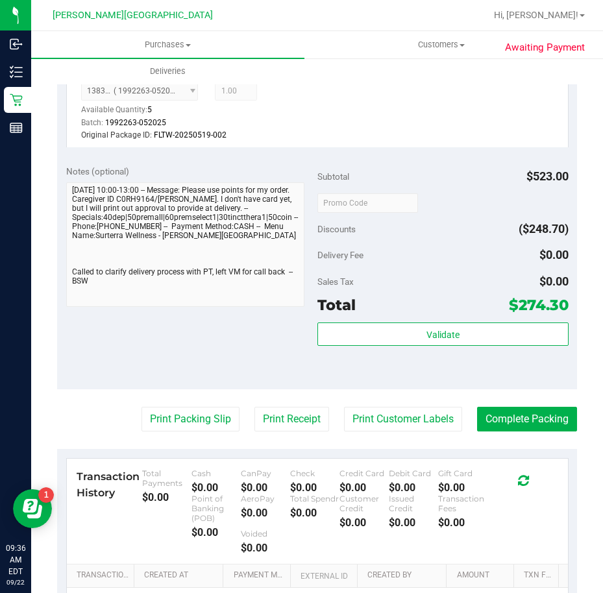
click at [464, 371] on div "Validate" at bounding box center [442, 352] width 251 height 58
click at [198, 423] on button "Print Packing Slip" at bounding box center [191, 419] width 98 height 25
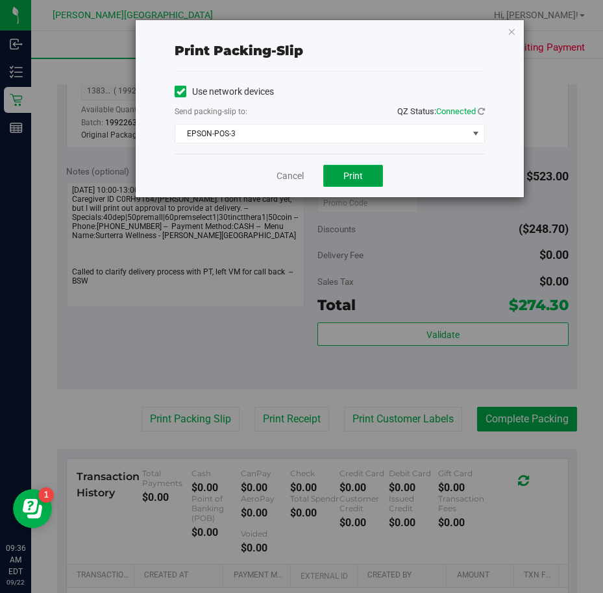
click at [372, 183] on button "Print" at bounding box center [353, 176] width 60 height 22
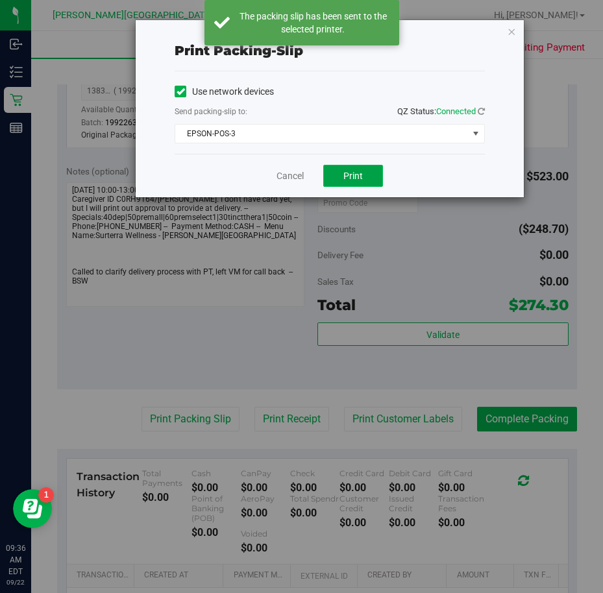
click at [372, 183] on button "Print" at bounding box center [353, 176] width 60 height 22
click at [422, 167] on div "Cancel Print" at bounding box center [330, 175] width 310 height 43
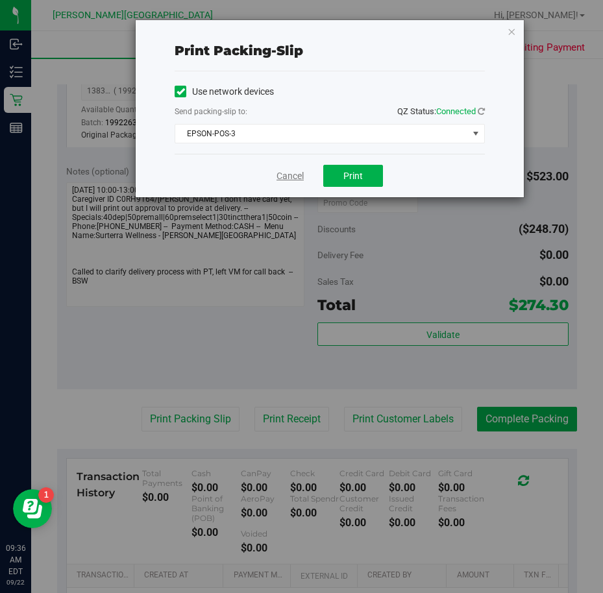
click at [284, 173] on link "Cancel" at bounding box center [290, 176] width 27 height 14
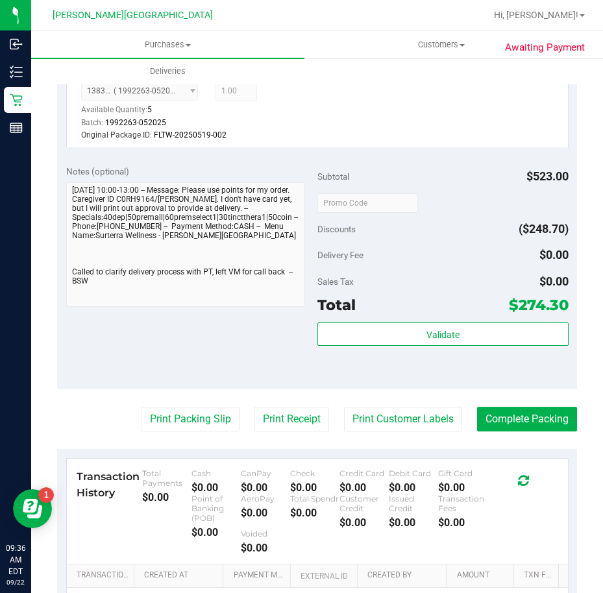
click at [378, 264] on div "Delivery Fee $0.00" at bounding box center [442, 254] width 251 height 23
click at [524, 414] on button "Complete Packing" at bounding box center [527, 419] width 100 height 25
click at [475, 253] on div "Delivery Fee $0.00" at bounding box center [442, 254] width 251 height 23
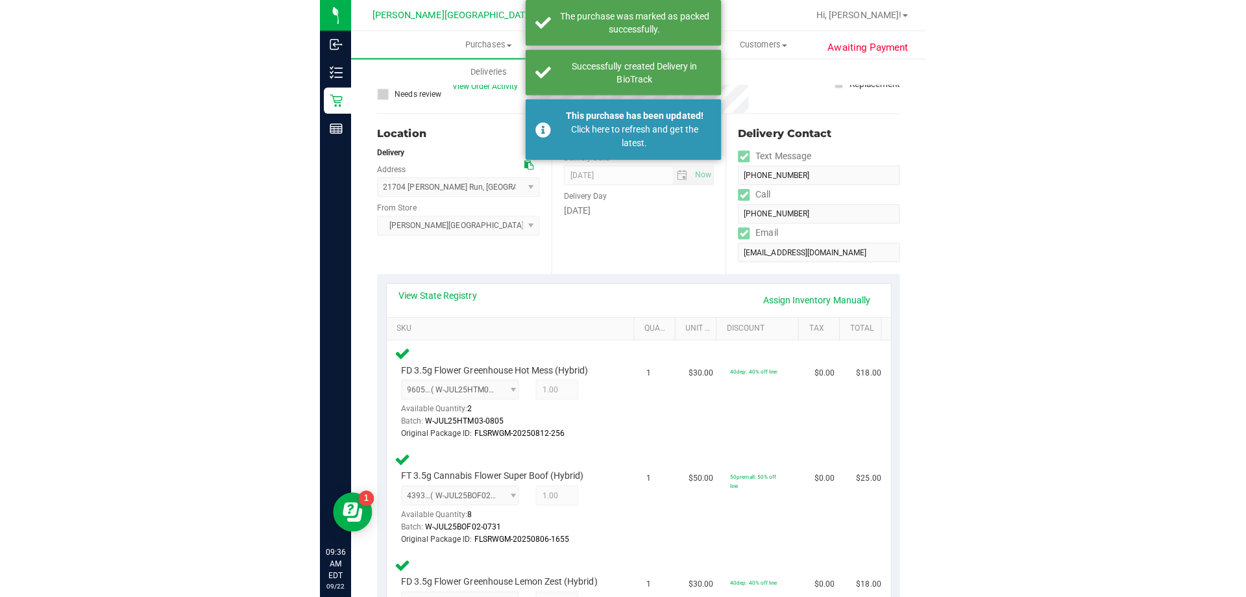
scroll to position [0, 0]
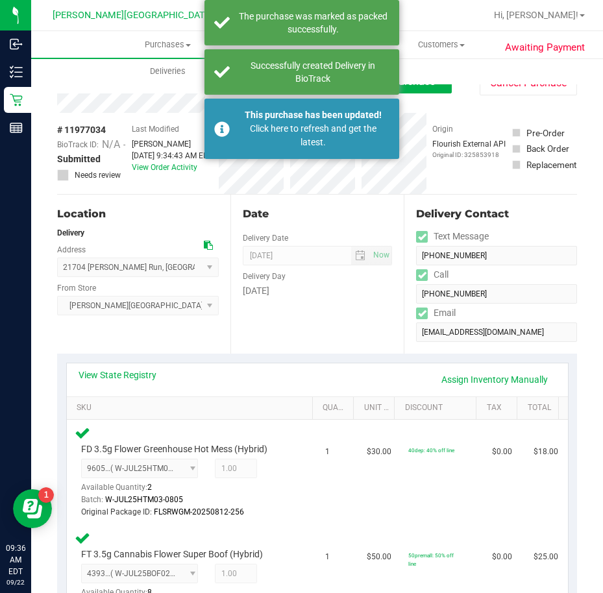
click at [151, 95] on div "Purchases Summary of purchases Fulfillment All purchases Customers All customer…" at bounding box center [317, 312] width 572 height 562
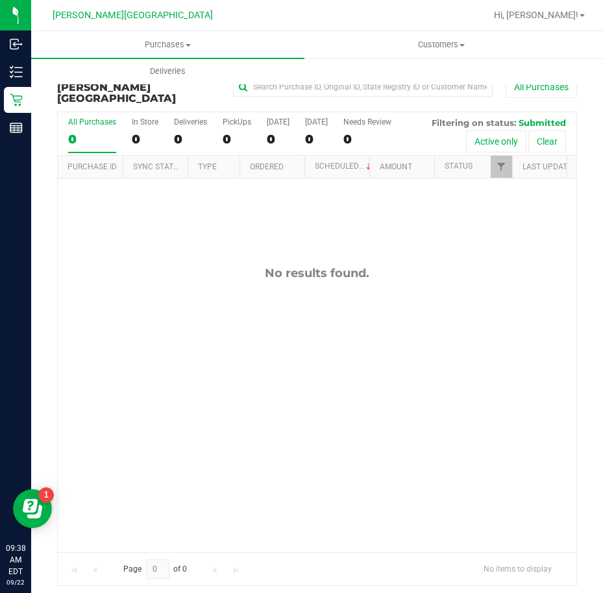
click at [369, 348] on div "No results found." at bounding box center [317, 410] width 519 height 462
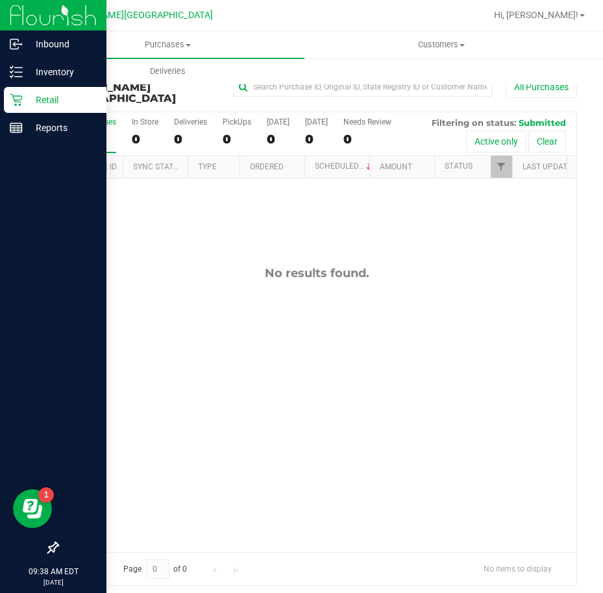
click at [29, 94] on p "Retail" at bounding box center [62, 100] width 78 height 16
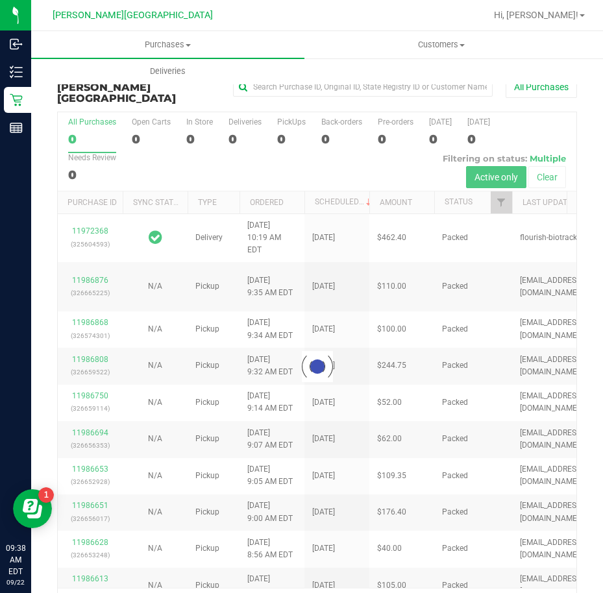
click at [237, 128] on div at bounding box center [317, 367] width 519 height 510
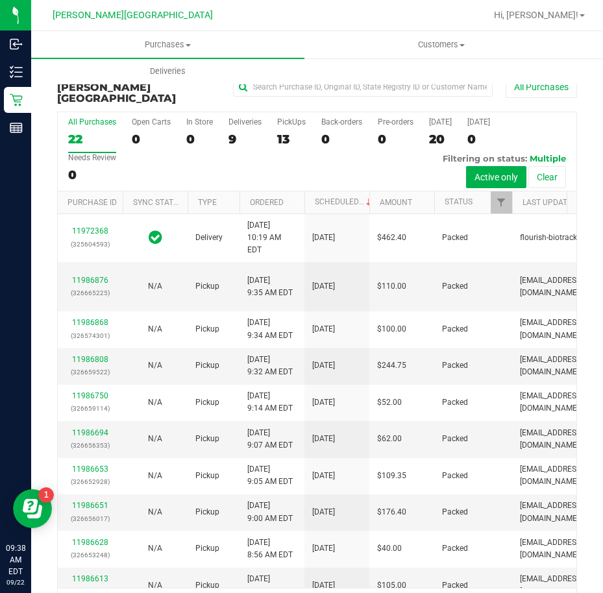
click at [230, 132] on div "9" at bounding box center [245, 139] width 33 height 15
click at [0, 0] on input "Deliveries 9" at bounding box center [0, 0] width 0 height 0
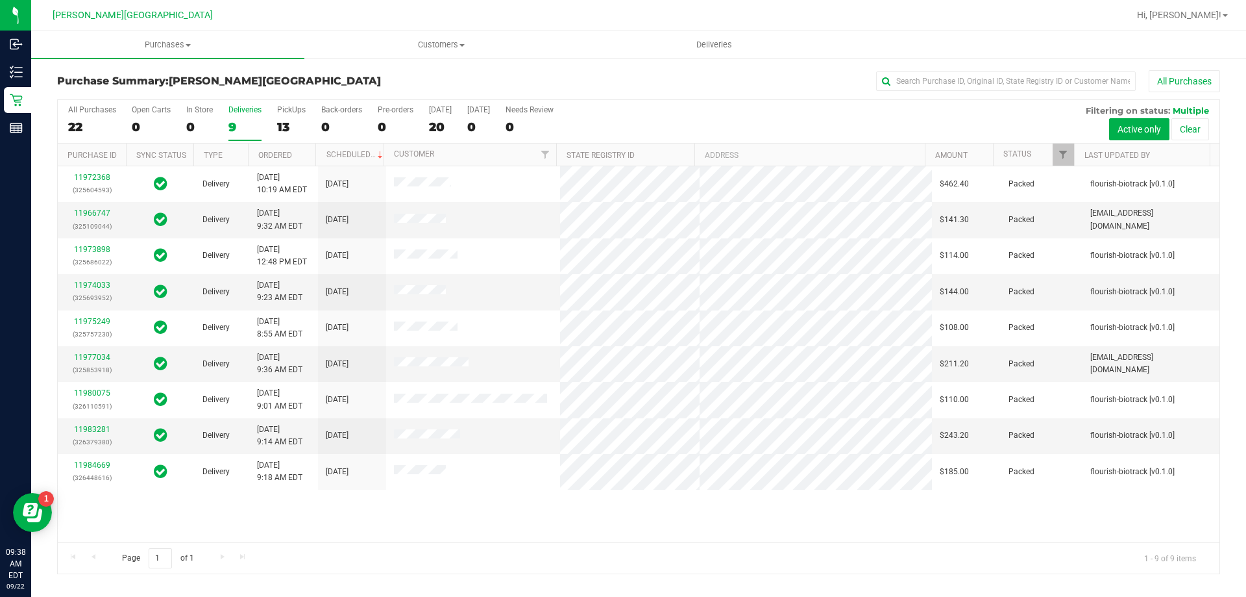
click at [298, 525] on div "11972368 (325604593) Delivery [DATE] 10:19 AM EDT 9/24/2025 $462.40 Packed flou…" at bounding box center [639, 354] width 1162 height 376
click at [92, 351] on div "11977034 (325853918)" at bounding box center [92, 363] width 53 height 25
click at [92, 357] on link "11977034" at bounding box center [92, 357] width 36 height 9
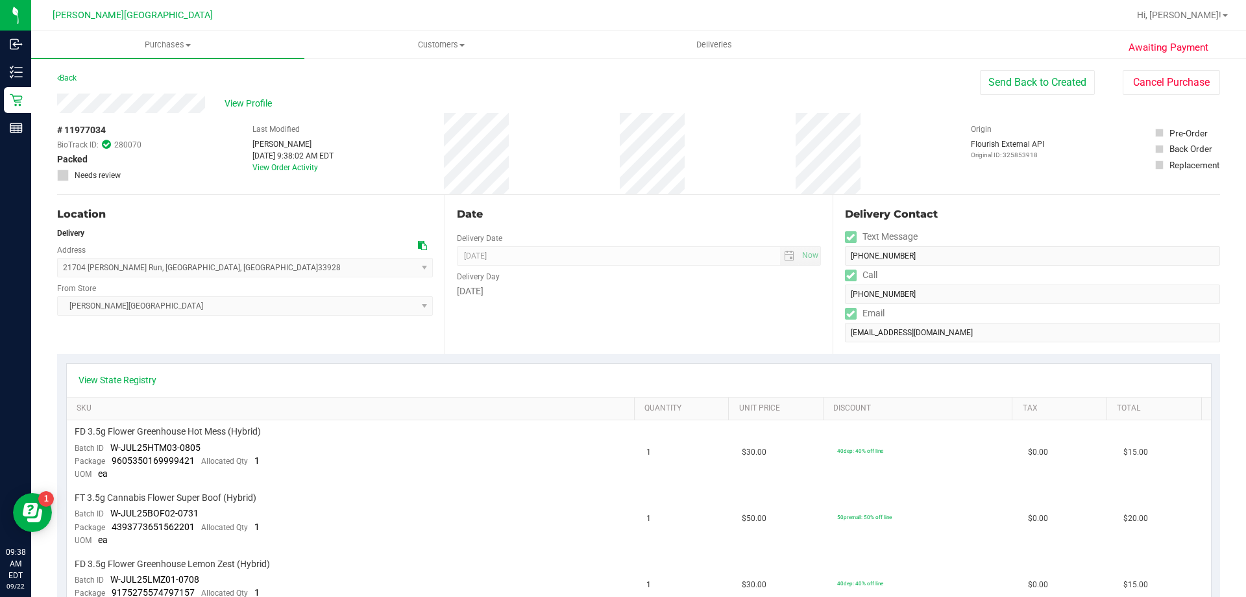
click at [667, 320] on div "Date Delivery Date [DATE] Now [DATE] 08:00 AM Now Delivery Day [DATE]" at bounding box center [639, 274] width 388 height 159
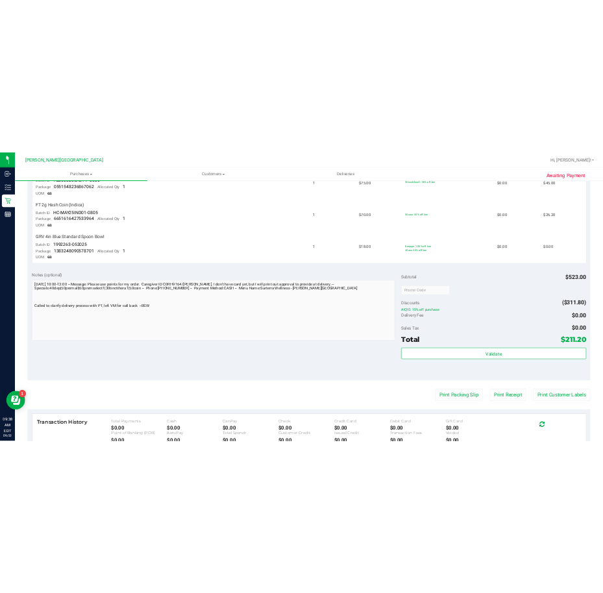
scroll to position [974, 0]
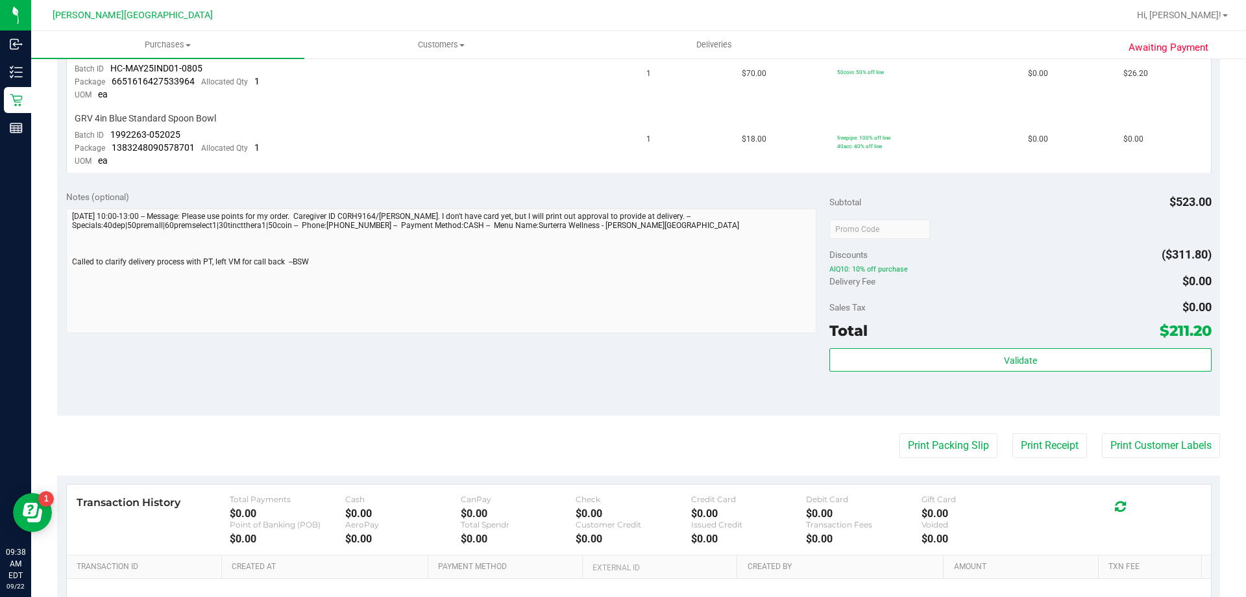
click at [1033, 387] on div "Validate" at bounding box center [1021, 377] width 382 height 58
click at [1029, 444] on button "Print Receipt" at bounding box center [1050, 445] width 75 height 25
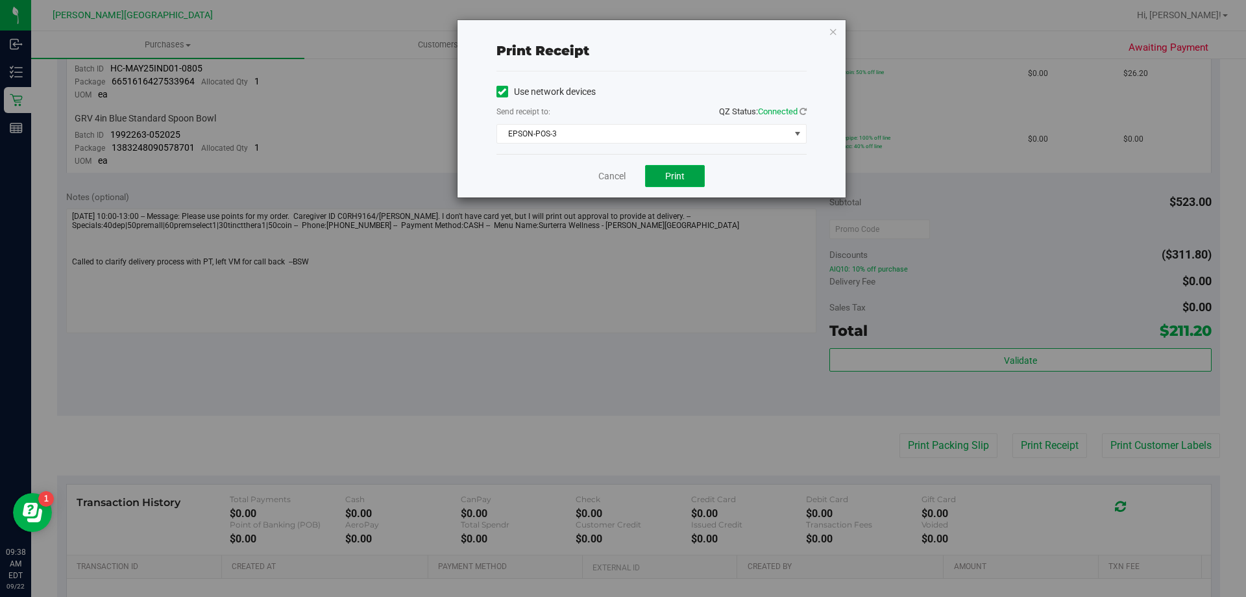
click at [668, 182] on button "Print" at bounding box center [675, 176] width 60 height 22
click at [674, 176] on span "Print" at bounding box center [674, 176] width 19 height 10
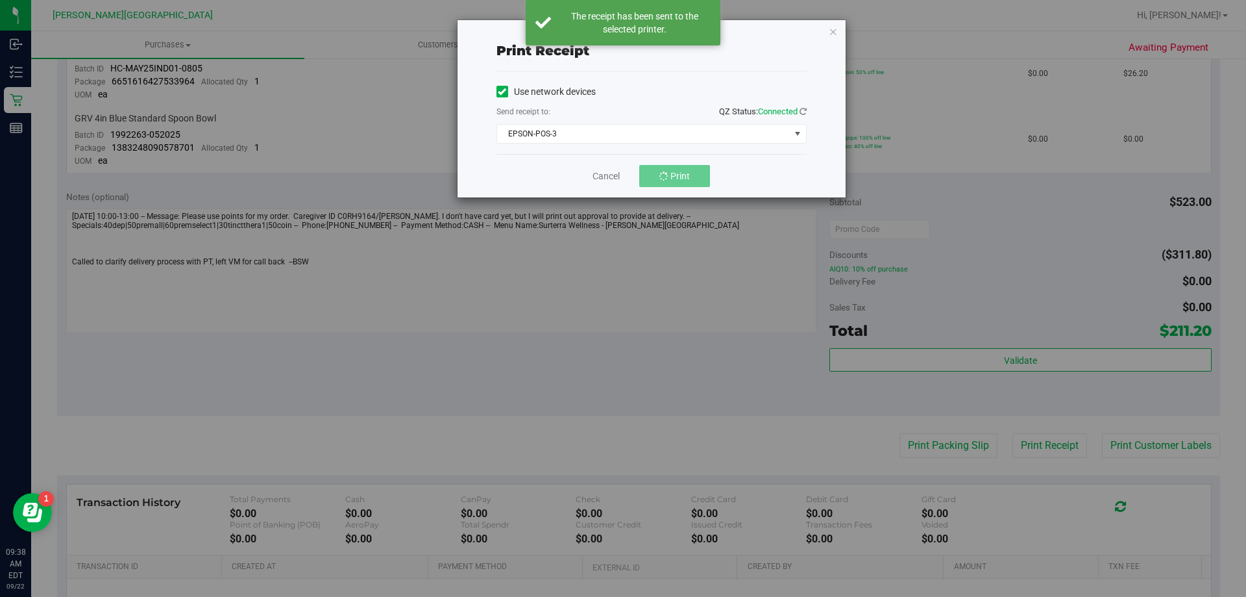
click at [748, 177] on div "Cancel Print" at bounding box center [652, 175] width 310 height 43
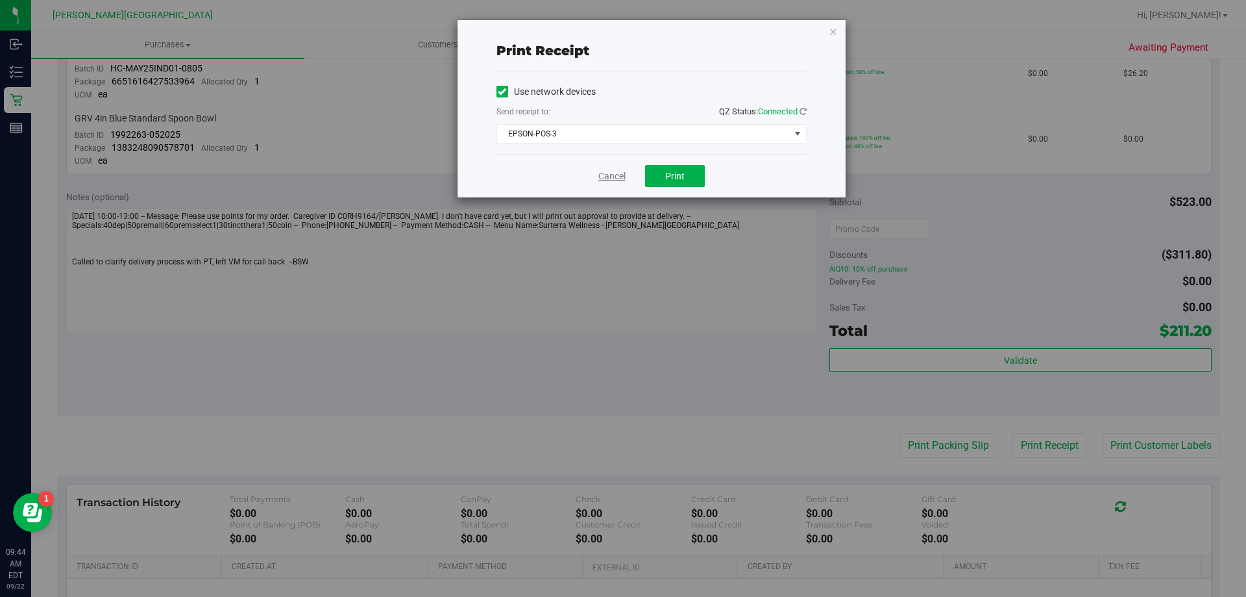
click at [612, 181] on link "Cancel" at bounding box center [612, 176] width 27 height 14
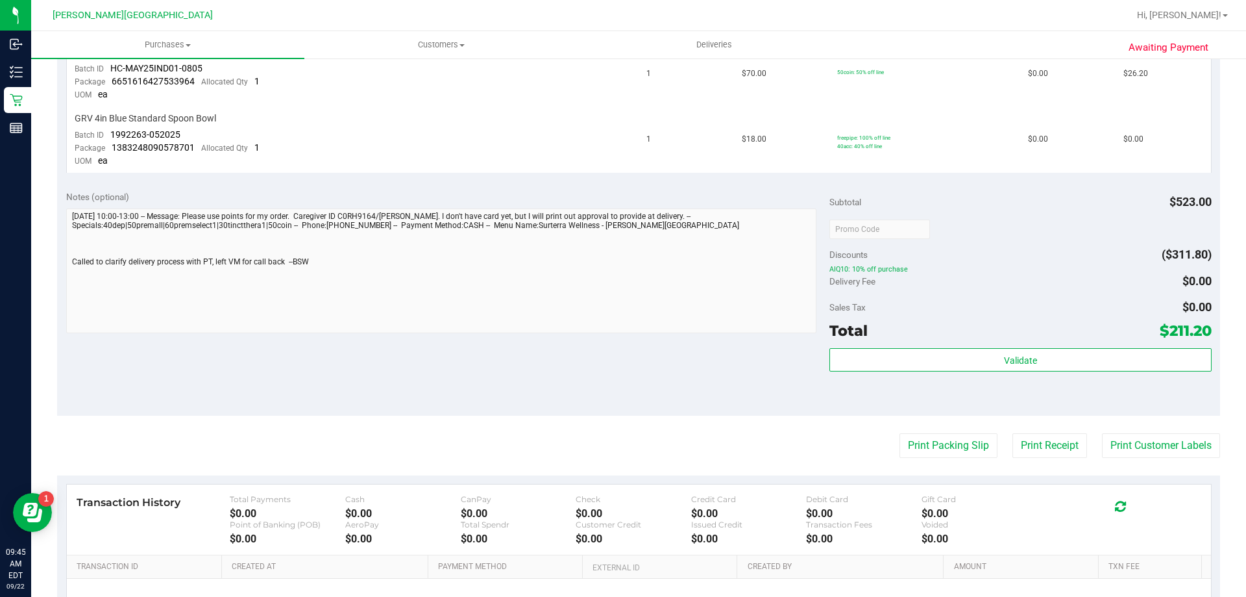
click at [598, 182] on div "Notes (optional) Subtotal $523.00 Discounts ($311.80) AIQ10: 10% off purchase D…" at bounding box center [638, 299] width 1163 height 234
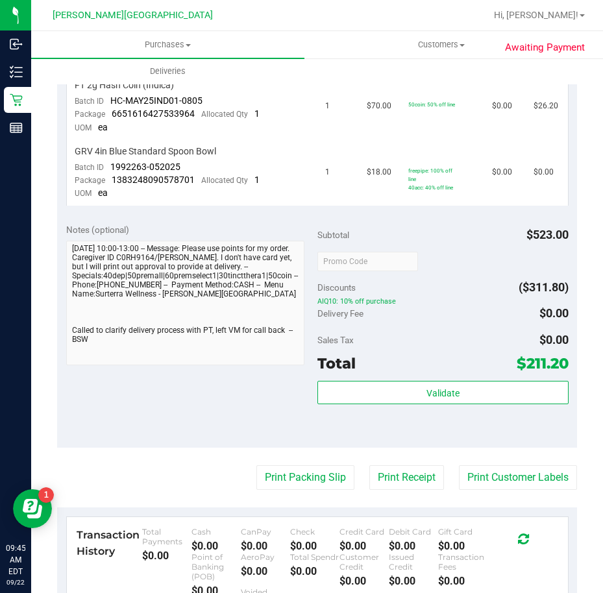
click at [464, 240] on div "Subtotal $523.00" at bounding box center [442, 234] width 251 height 23
click at [435, 280] on div "Discounts ($311.80)" at bounding box center [442, 287] width 251 height 23
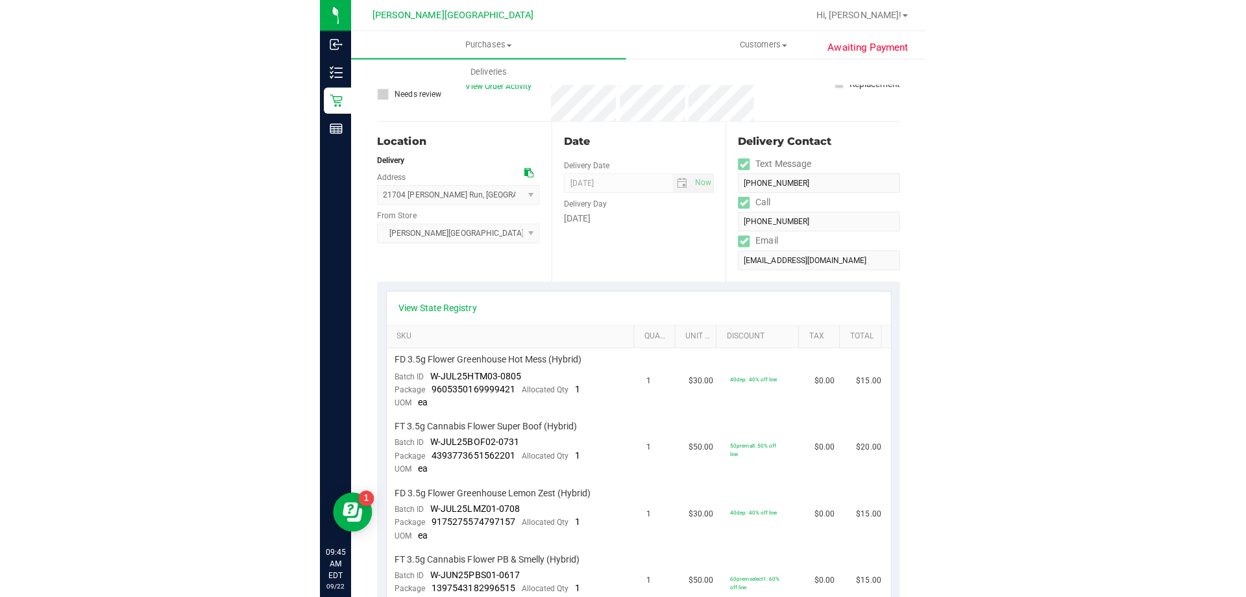
scroll to position [0, 0]
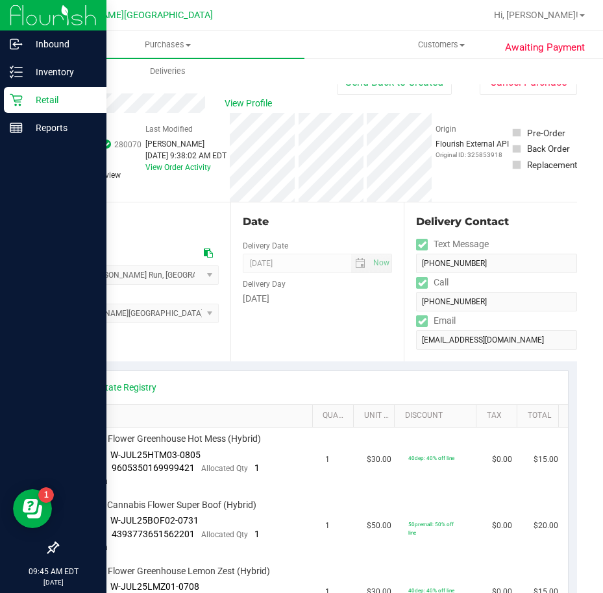
click at [21, 103] on icon at bounding box center [16, 99] width 13 height 13
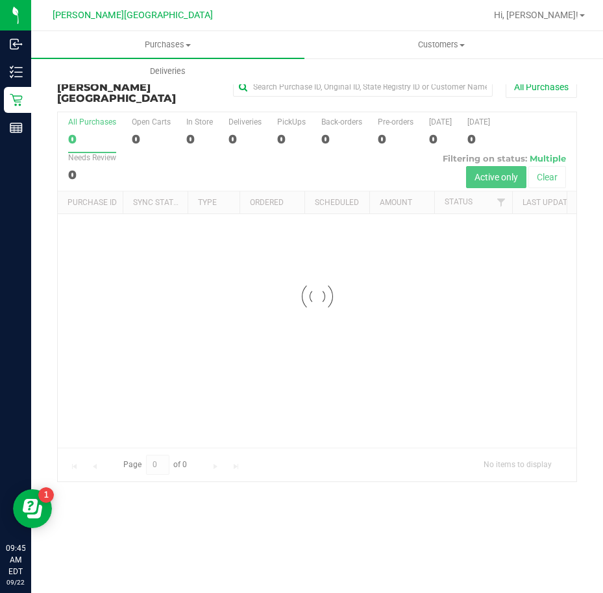
click at [360, 157] on div at bounding box center [317, 296] width 519 height 369
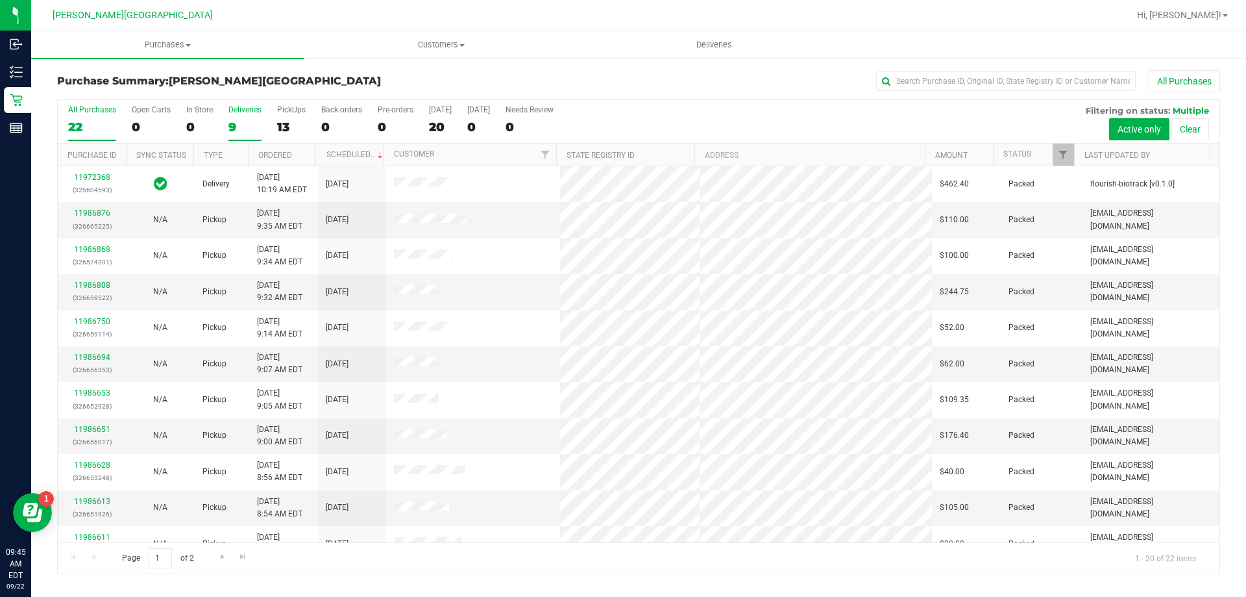
click at [236, 121] on div "9" at bounding box center [245, 126] width 33 height 15
click at [0, 0] on input "Deliveries 9" at bounding box center [0, 0] width 0 height 0
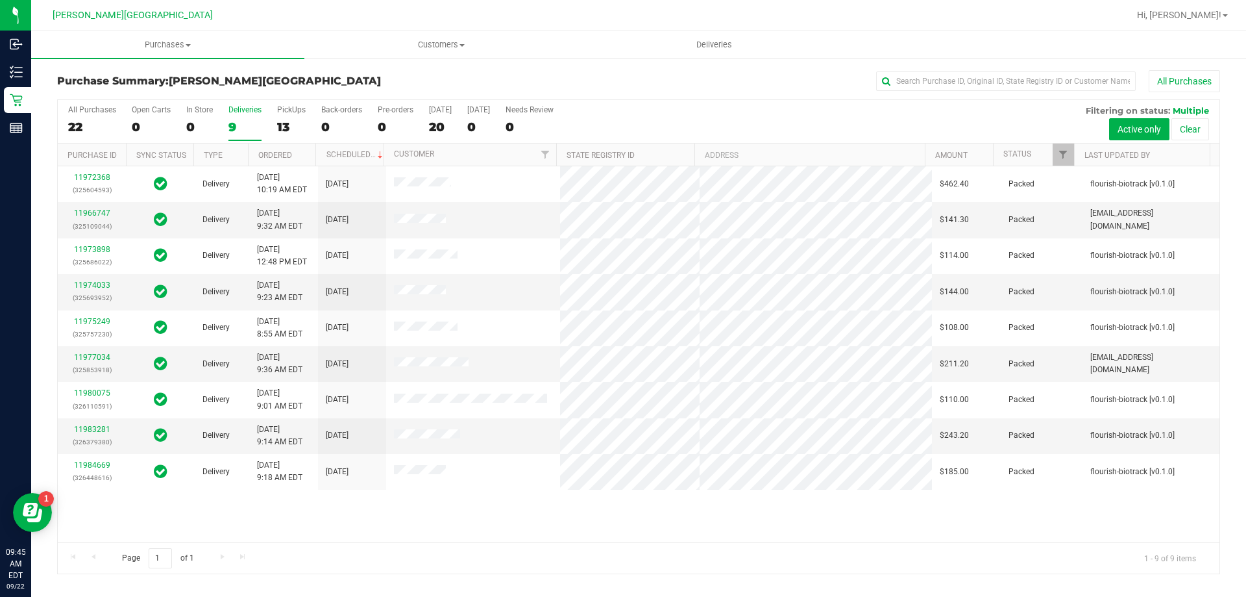
click at [495, 507] on div "11972368 (325604593) Delivery [DATE] 10:19 AM EDT 9/24/2025 $462.40 Packed flou…" at bounding box center [639, 354] width 1162 height 376
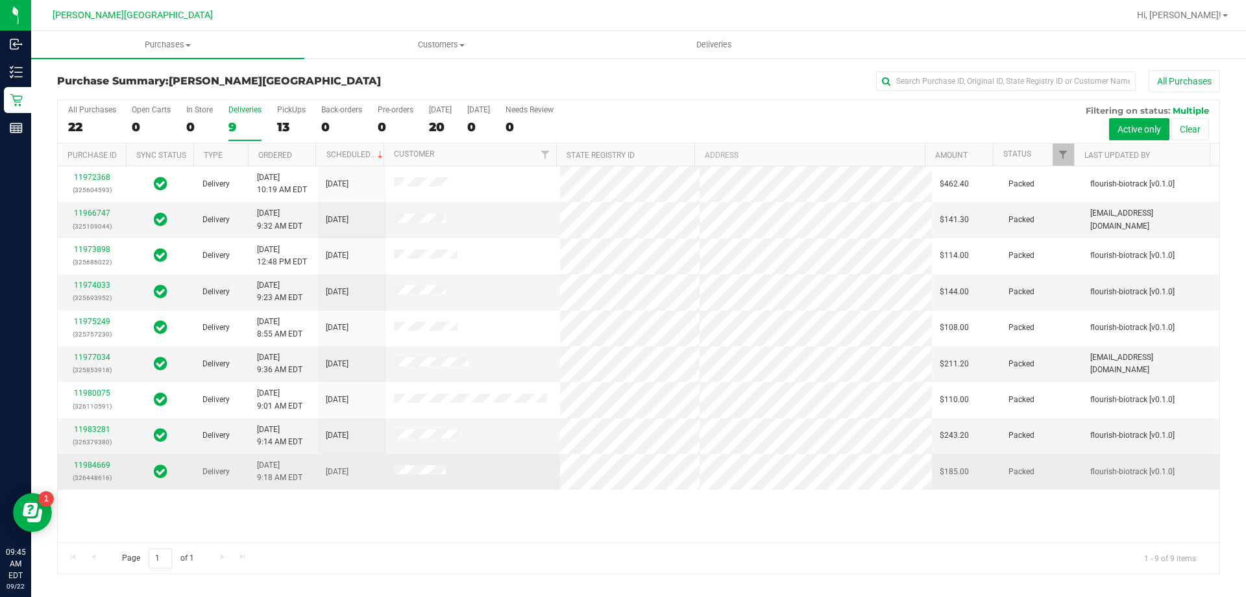
click at [89, 457] on td "11984669 (326448616)" at bounding box center [92, 471] width 68 height 35
click at [93, 464] on link "11984669" at bounding box center [92, 464] width 36 height 9
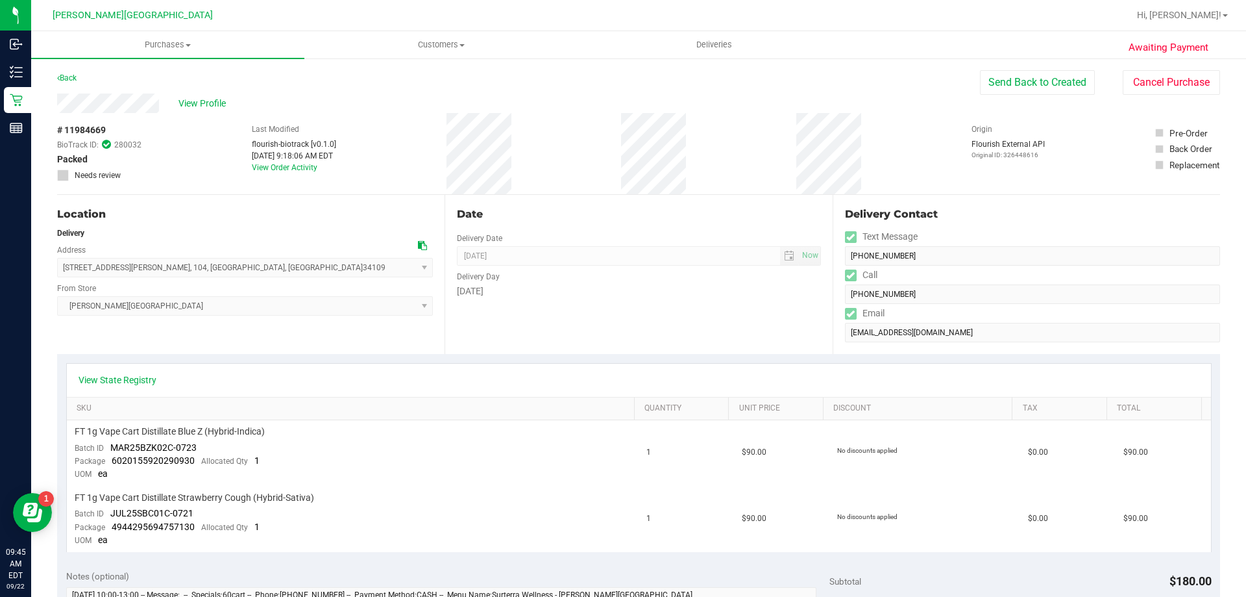
click at [689, 321] on div "Date Delivery Date [DATE] Now [DATE] 08:00 AM Now Delivery Day [DATE]" at bounding box center [639, 274] width 388 height 159
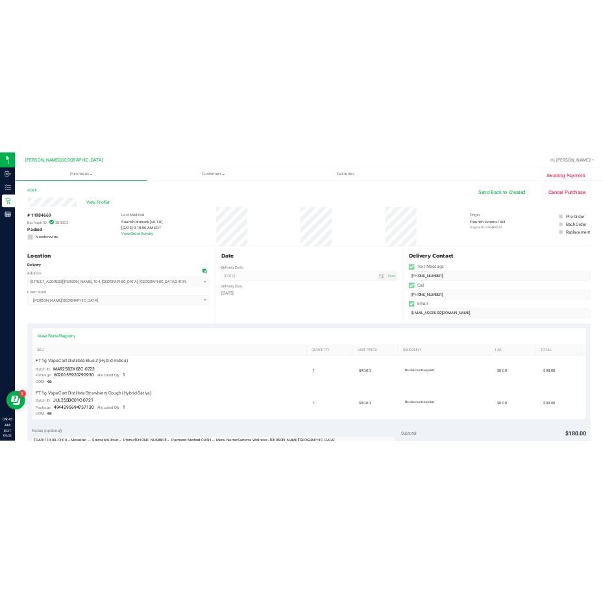
scroll to position [195, 0]
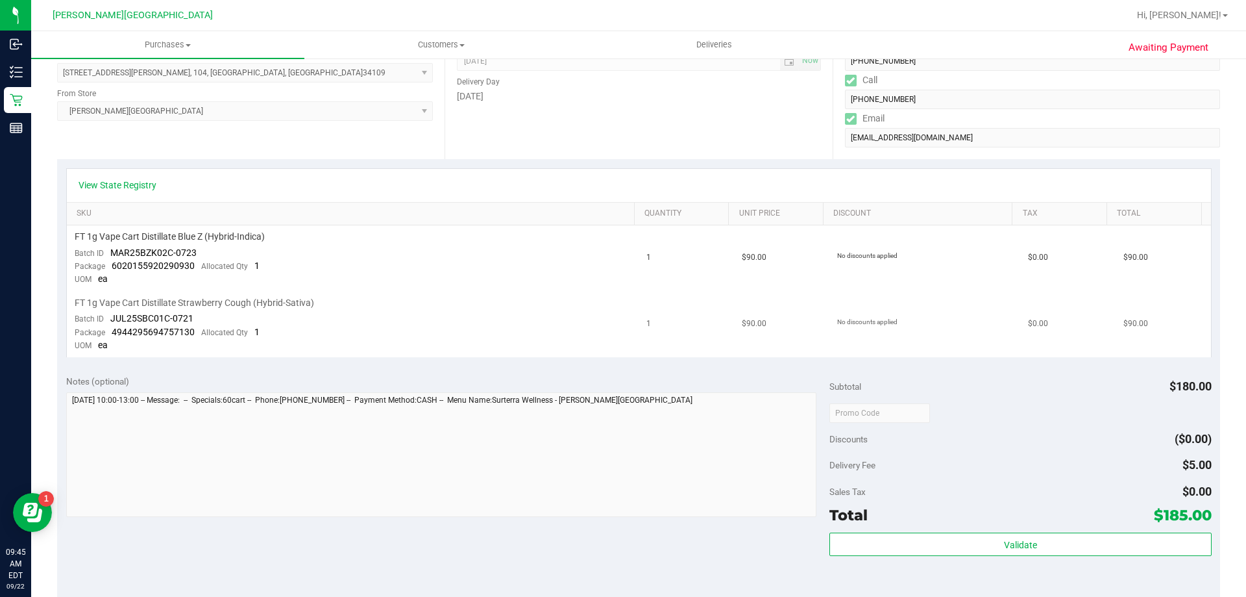
click at [740, 314] on td "$90.00" at bounding box center [781, 324] width 95 height 66
click at [1007, 402] on div at bounding box center [1021, 412] width 382 height 23
click at [1130, 449] on div "Discounts ($0.00)" at bounding box center [1021, 438] width 382 height 23
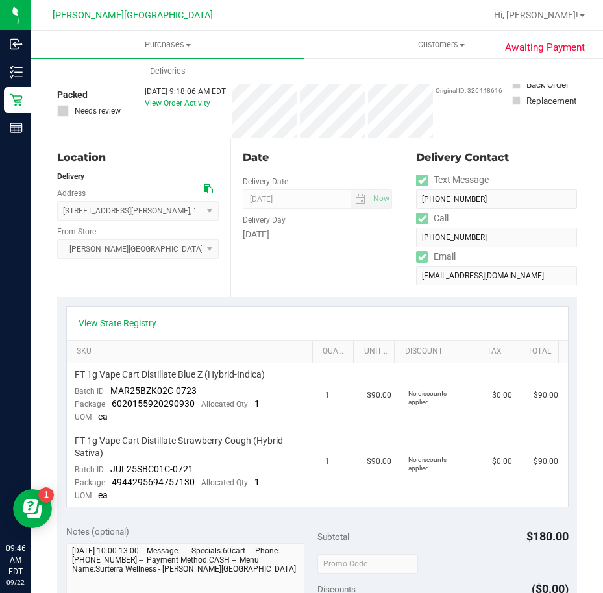
scroll to position [0, 0]
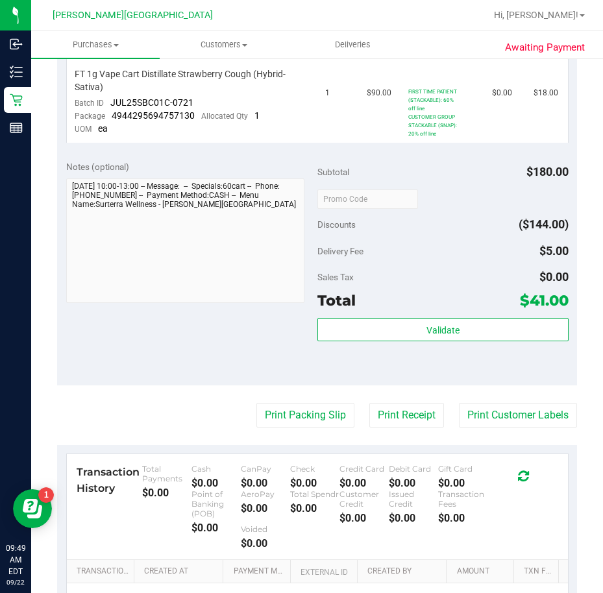
scroll to position [584, 0]
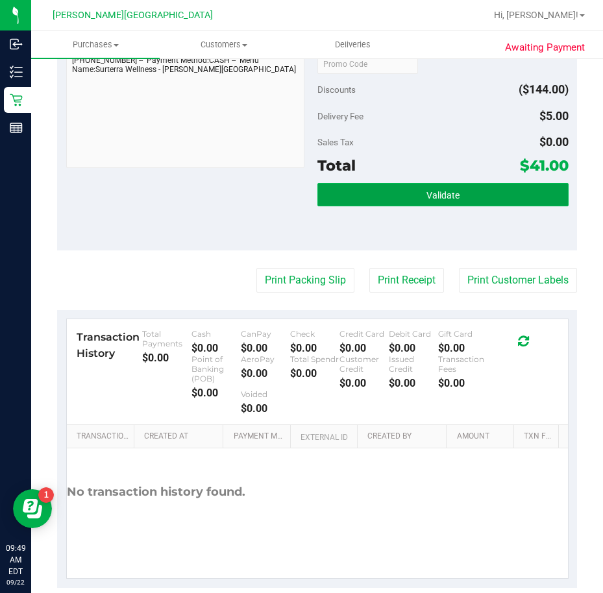
click at [491, 206] on button "Validate" at bounding box center [442, 194] width 251 height 23
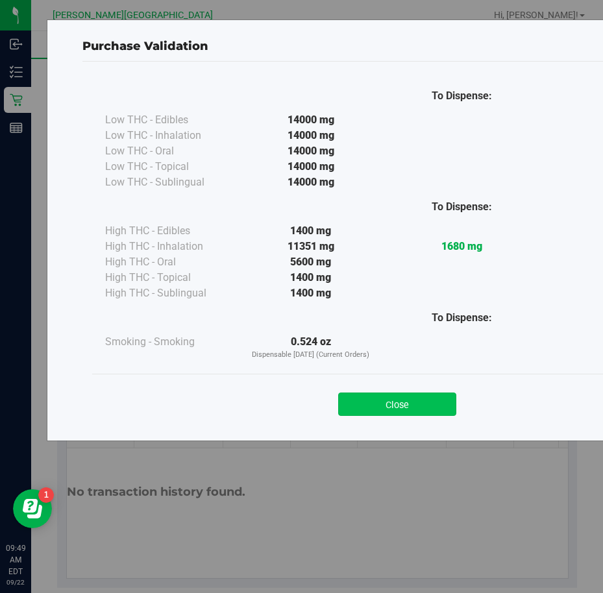
click at [377, 395] on button "Close" at bounding box center [397, 404] width 118 height 23
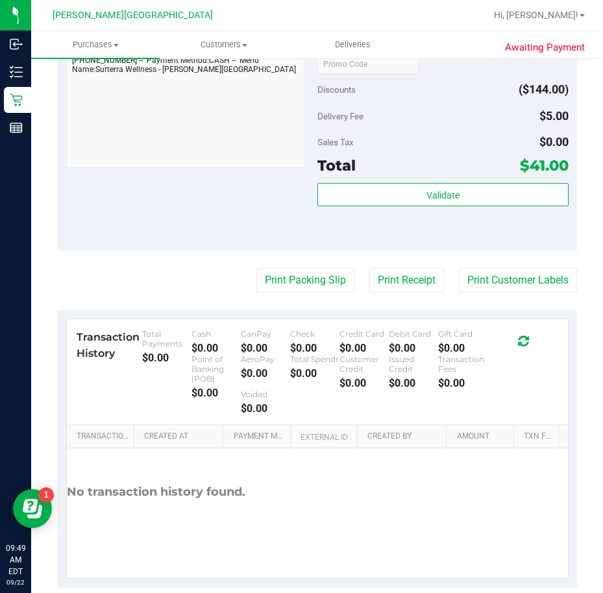
click at [383, 251] on div "Notes (optional) Subtotal $180.00 Discounts ($144.00) Delivery Fee $5.00 Sales …" at bounding box center [317, 134] width 520 height 234
click at [387, 293] on button "Print Receipt" at bounding box center [406, 280] width 75 height 25
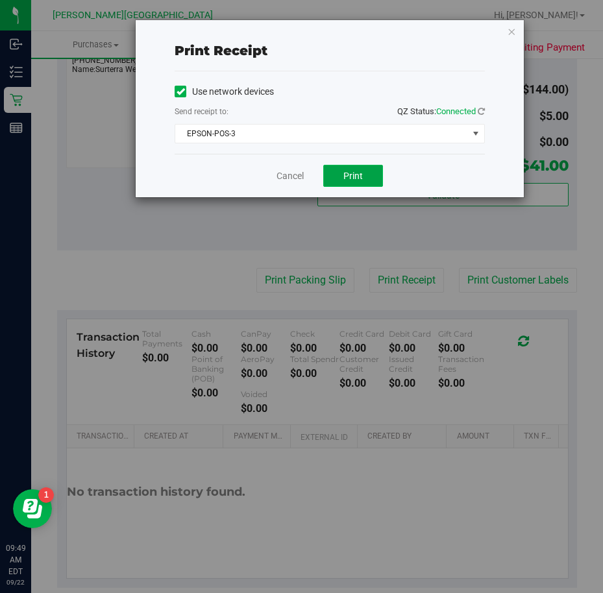
click at [366, 179] on button "Print" at bounding box center [353, 176] width 60 height 22
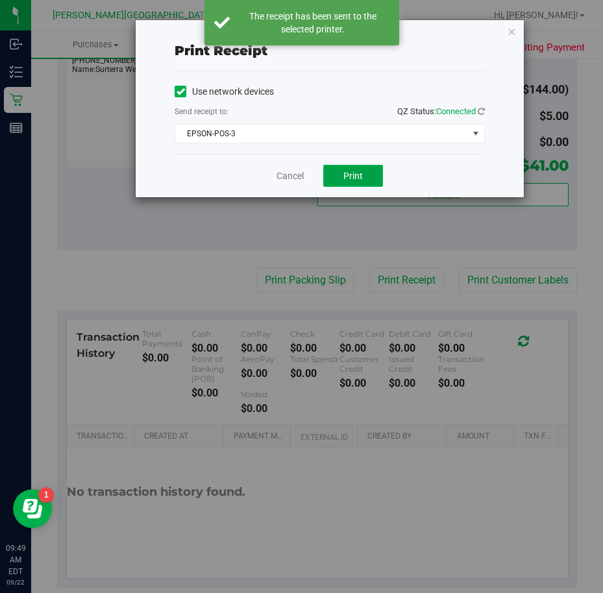
click at [366, 179] on button "Print" at bounding box center [353, 176] width 60 height 22
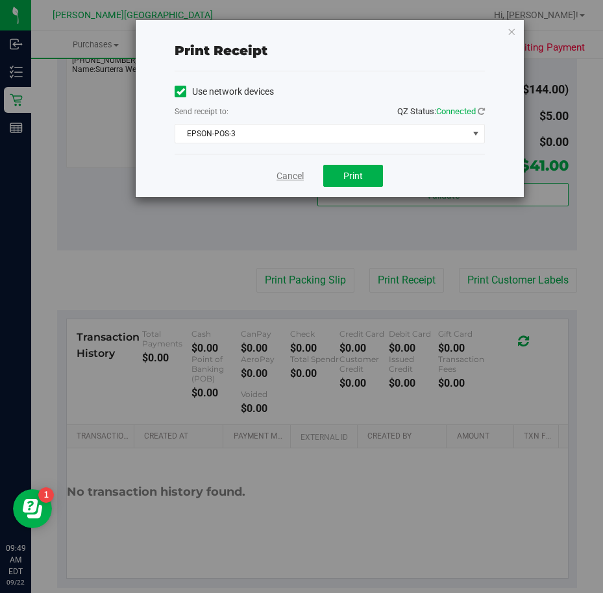
click at [298, 180] on link "Cancel" at bounding box center [290, 176] width 27 height 14
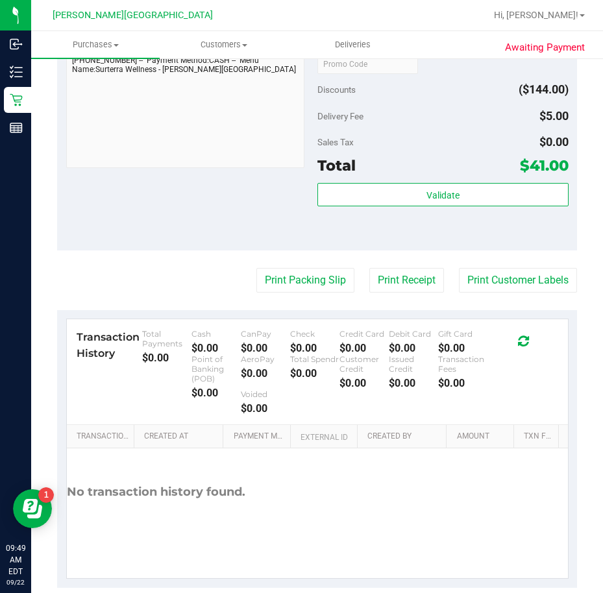
click at [277, 220] on div "Notes (optional) Subtotal $180.00 Discounts ($144.00) Delivery Fee $5.00 Sales …" at bounding box center [317, 134] width 520 height 234
click at [399, 154] on div "Sales Tax $0.00" at bounding box center [442, 141] width 251 height 23
click at [409, 242] on div "Validate" at bounding box center [442, 212] width 251 height 58
click at [397, 242] on div "Validate" at bounding box center [442, 212] width 251 height 58
click at [323, 293] on button "Print Packing Slip" at bounding box center [305, 280] width 98 height 25
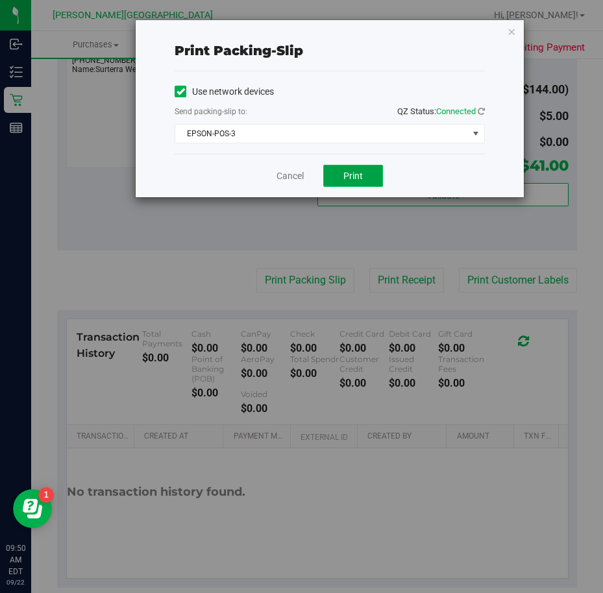
click at [371, 180] on button "Print" at bounding box center [353, 176] width 60 height 22
drag, startPoint x: 406, startPoint y: 168, endPoint x: 383, endPoint y: 175, distance: 23.8
click at [407, 168] on div "Cancel Print" at bounding box center [330, 175] width 310 height 43
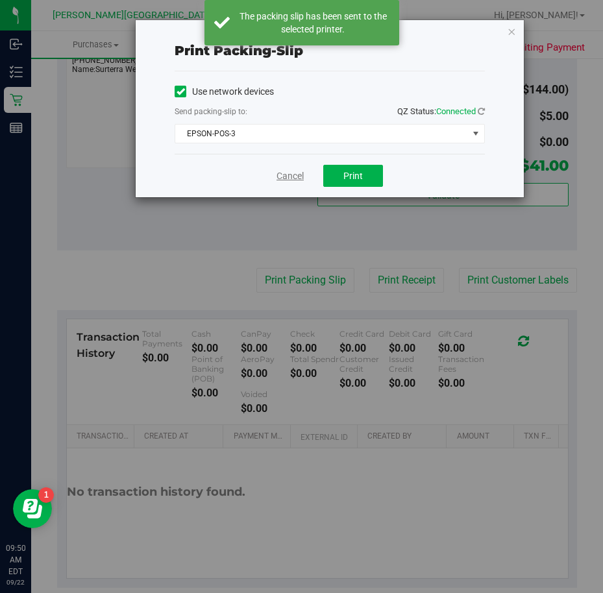
click at [295, 179] on link "Cancel" at bounding box center [290, 176] width 27 height 14
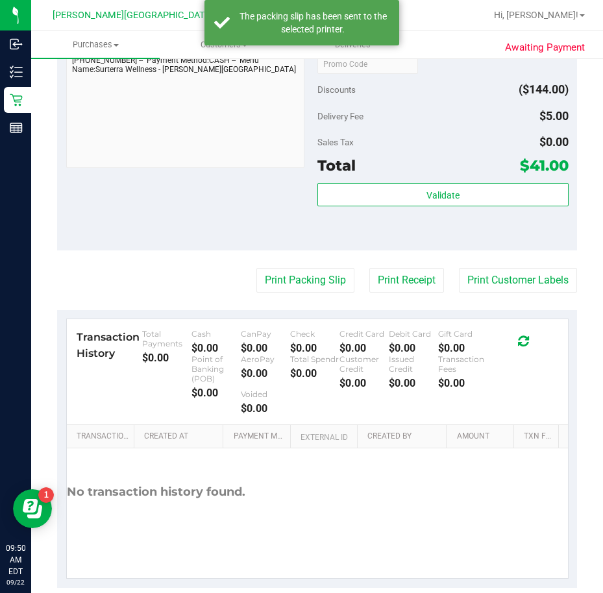
click at [317, 242] on div "Validate" at bounding box center [442, 212] width 251 height 58
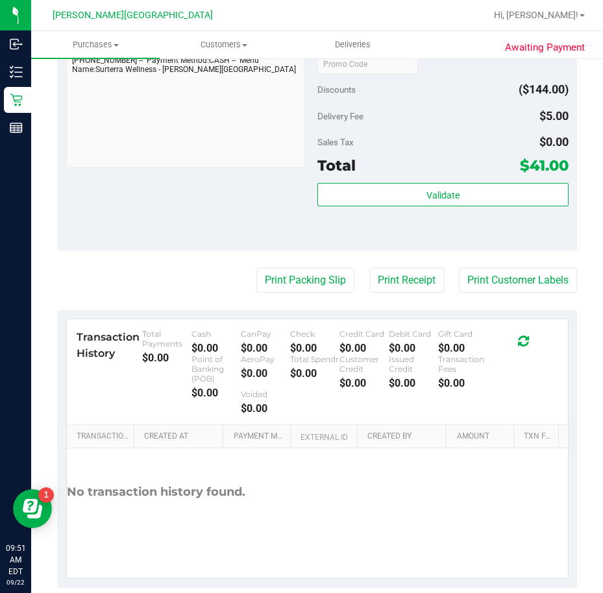
click at [461, 153] on div "Sales Tax $0.00" at bounding box center [442, 141] width 251 height 23
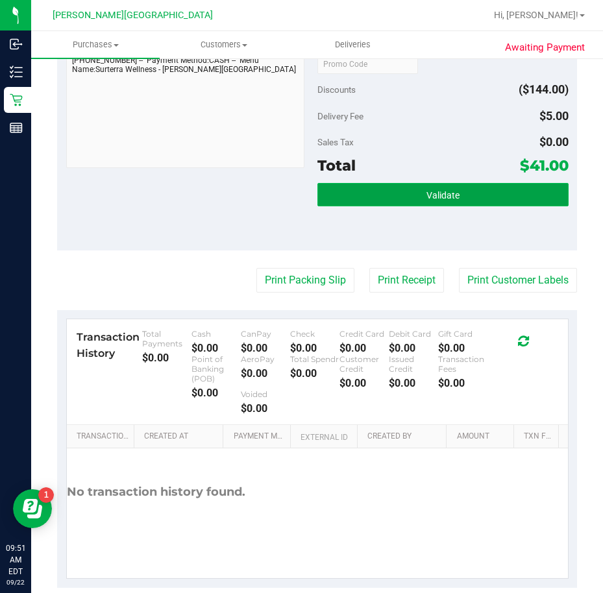
click at [447, 200] on button "Validate" at bounding box center [442, 194] width 251 height 23
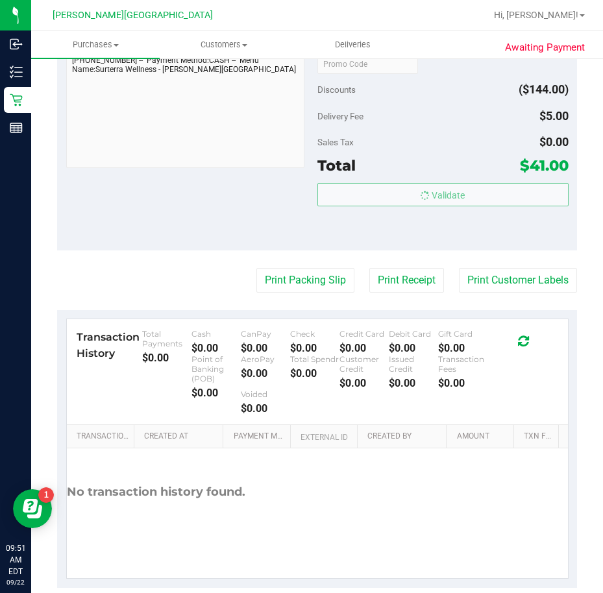
click at [445, 171] on div "Total $41.00" at bounding box center [442, 165] width 251 height 23
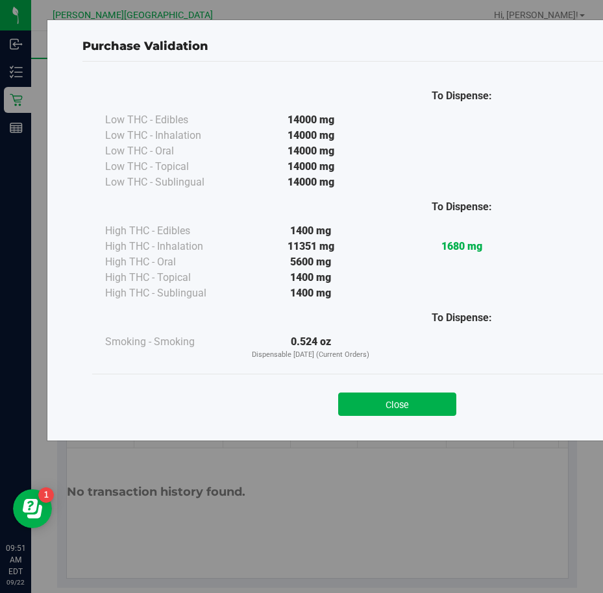
click at [399, 425] on div "Close" at bounding box center [397, 400] width 610 height 53
click at [398, 423] on div "Close" at bounding box center [397, 400] width 610 height 53
click at [393, 419] on div "Close" at bounding box center [397, 400] width 610 height 53
click at [388, 408] on button "Close" at bounding box center [397, 404] width 118 height 23
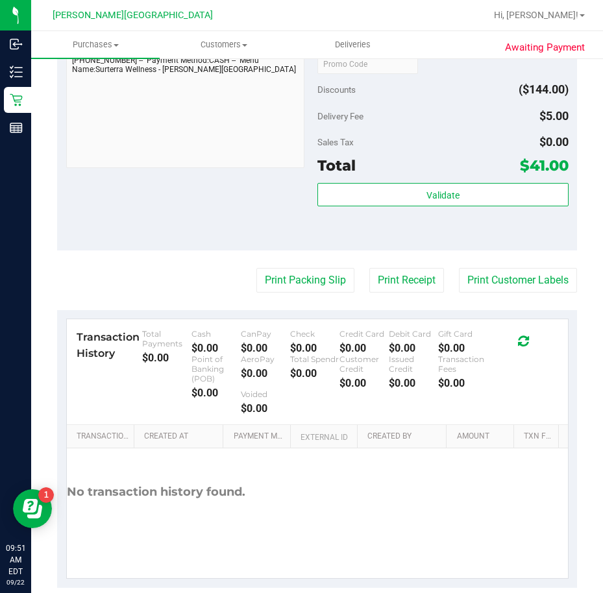
click at [278, 241] on div "Notes (optional) Subtotal $180.00 Discounts ($144.00) Delivery Fee $5.00 Sales …" at bounding box center [317, 134] width 520 height 234
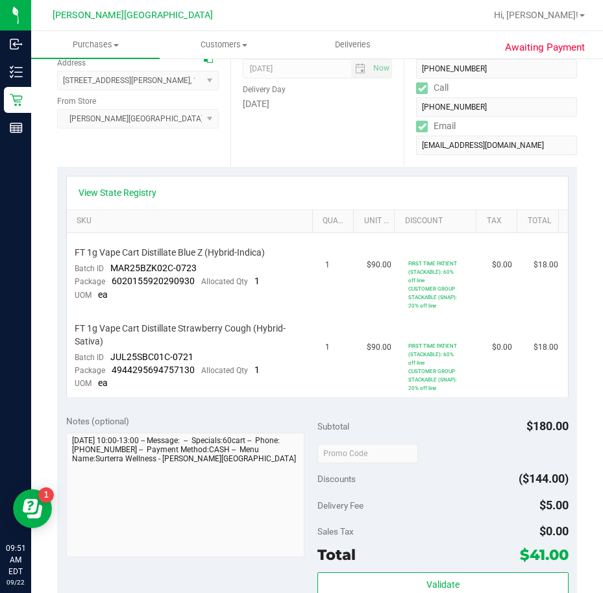
scroll to position [0, 0]
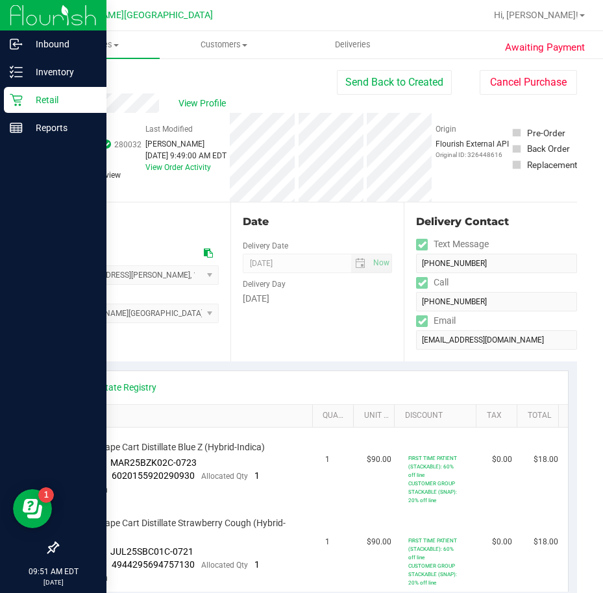
click at [29, 98] on p "Retail" at bounding box center [62, 100] width 78 height 16
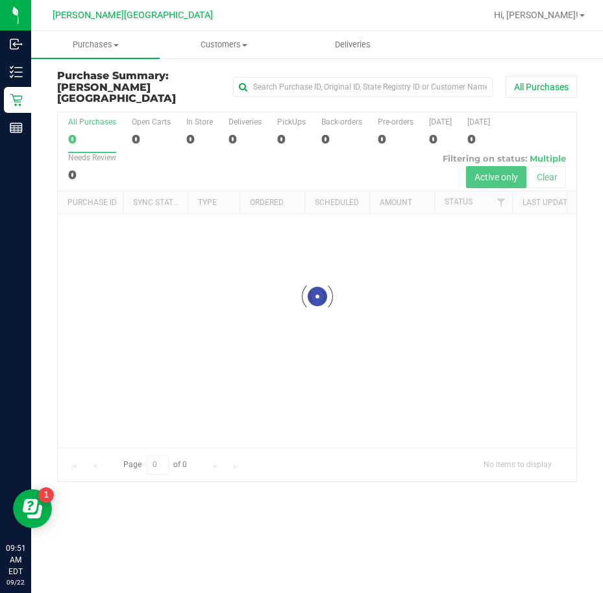
click at [234, 160] on div at bounding box center [317, 296] width 519 height 369
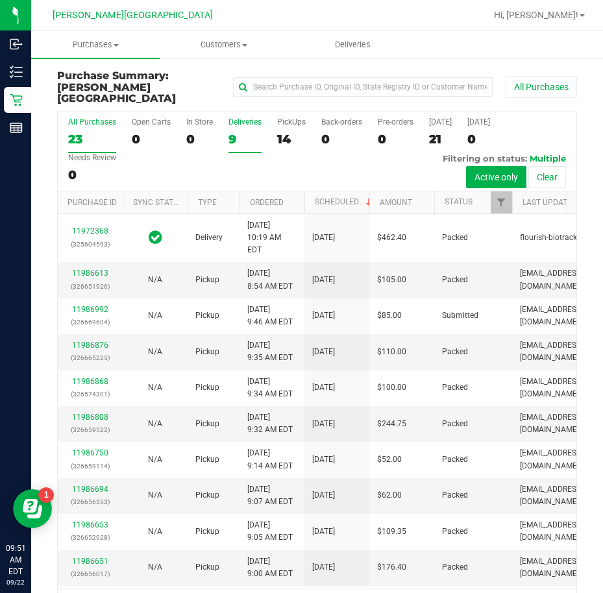
click at [236, 118] on label "Deliveries 9" at bounding box center [245, 136] width 33 height 36
click at [0, 0] on input "Deliveries 9" at bounding box center [0, 0] width 0 height 0
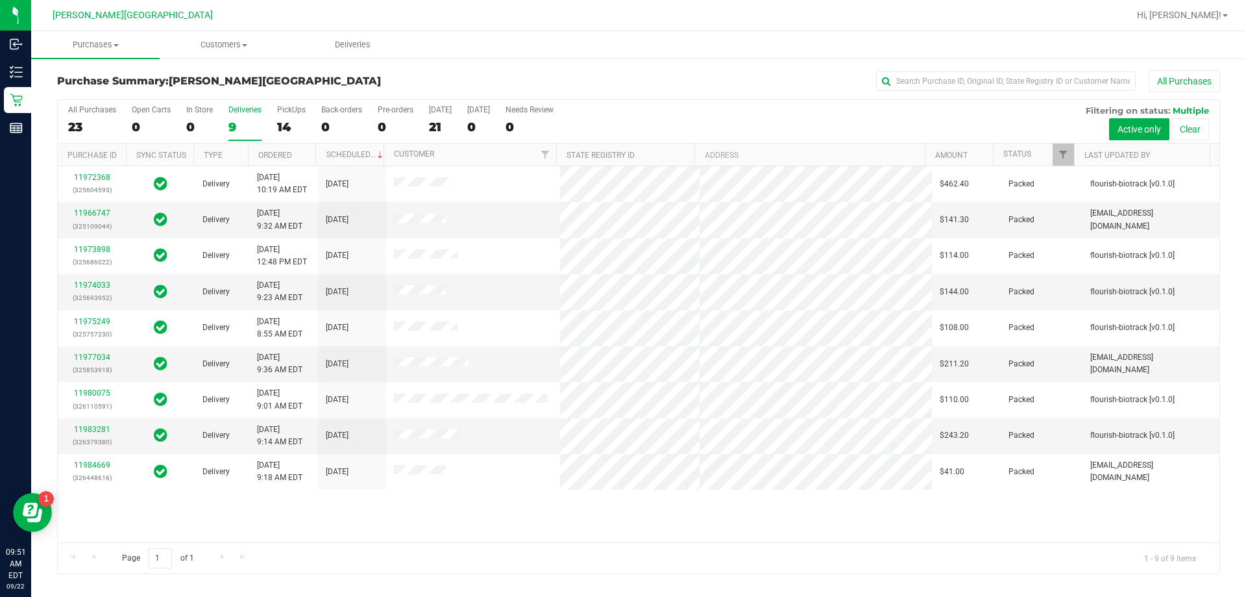
click at [351, 517] on div "11972368 (325604593) Delivery [DATE] 10:19 AM EDT 9/24/2025 $462.40 Packed flou…" at bounding box center [639, 354] width 1162 height 376
click at [88, 428] on link "11983281" at bounding box center [92, 429] width 36 height 9
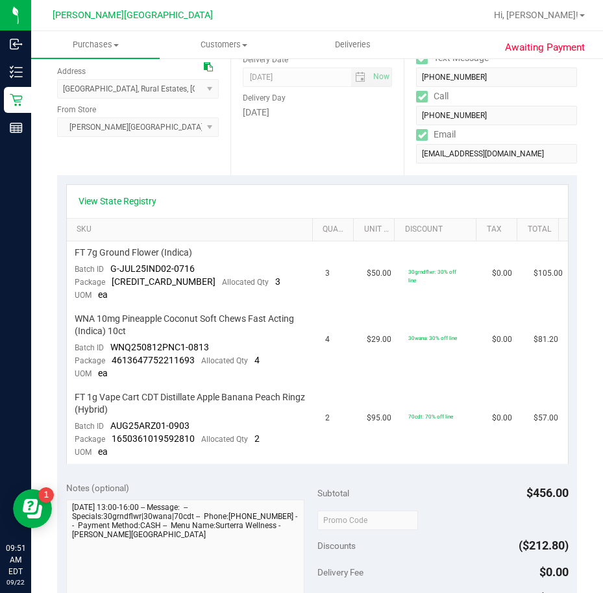
scroll to position [325, 0]
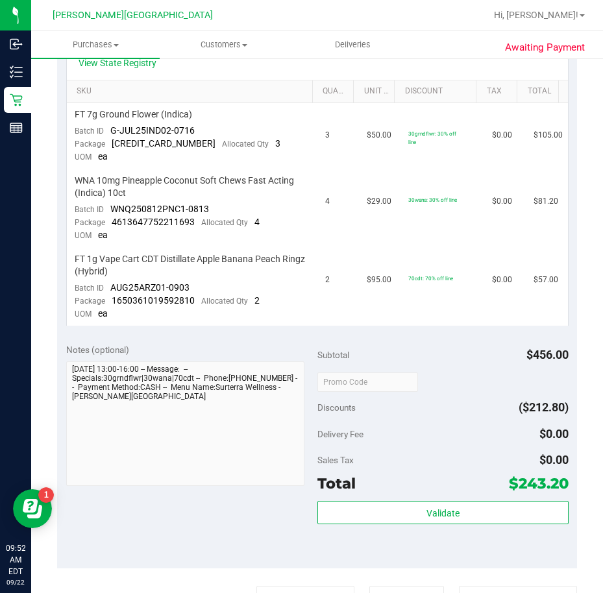
click at [349, 333] on div "View State Registry SKU Quantity Unit Price Discount Tax Total FT 7g Ground Flo…" at bounding box center [317, 186] width 520 height 298
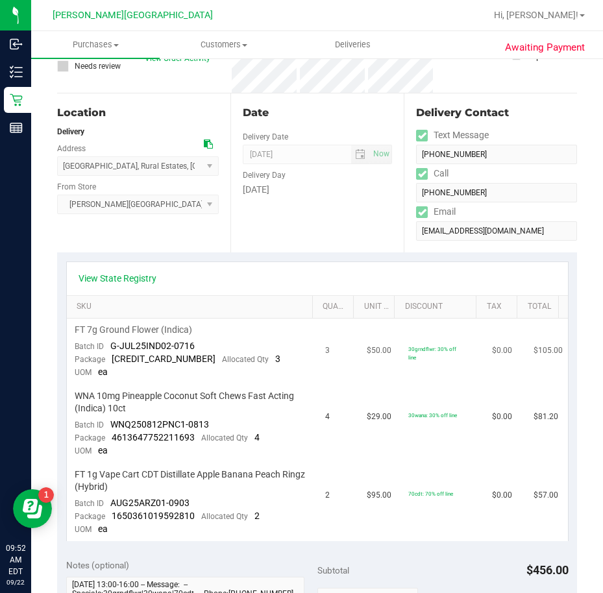
scroll to position [0, 0]
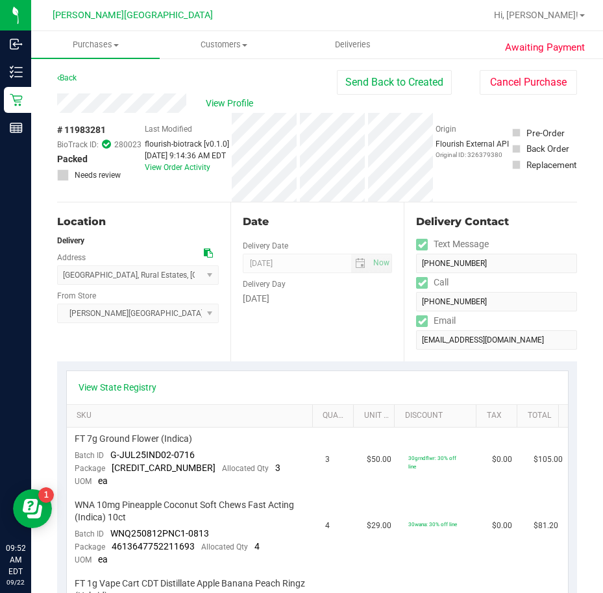
click at [282, 360] on div "Date Delivery Date [DATE] Now [DATE] 08:00 AM Now Delivery Day [DATE]" at bounding box center [316, 282] width 173 height 159
click at [418, 84] on button "Send Back to Created" at bounding box center [394, 82] width 115 height 25
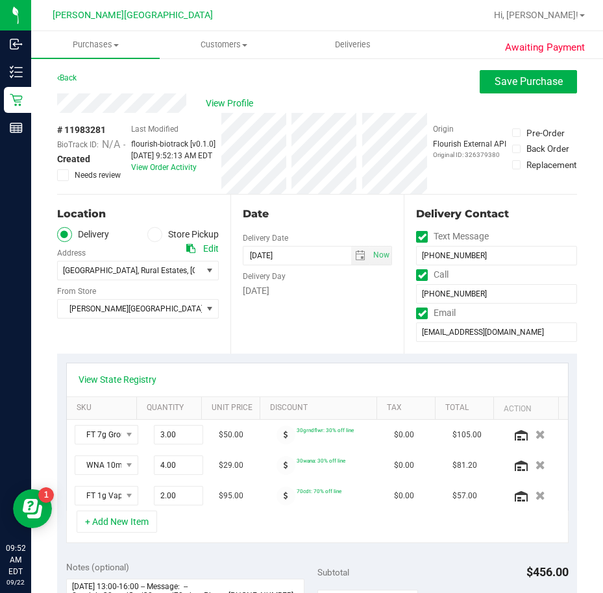
click at [351, 294] on div "[DATE]" at bounding box center [317, 291] width 149 height 14
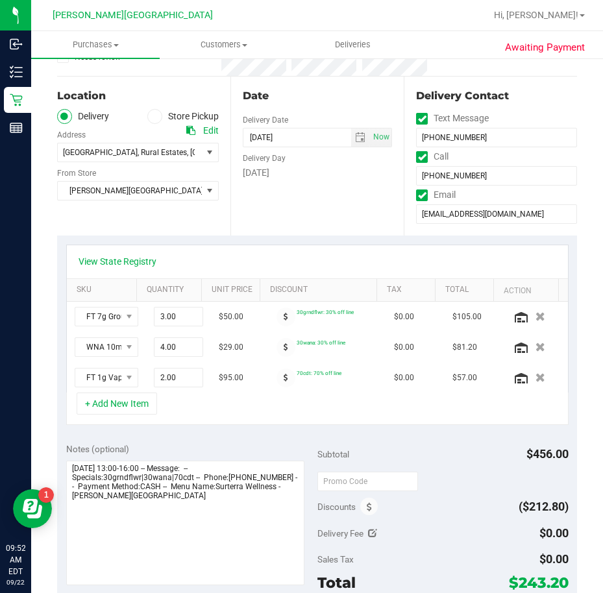
scroll to position [130, 0]
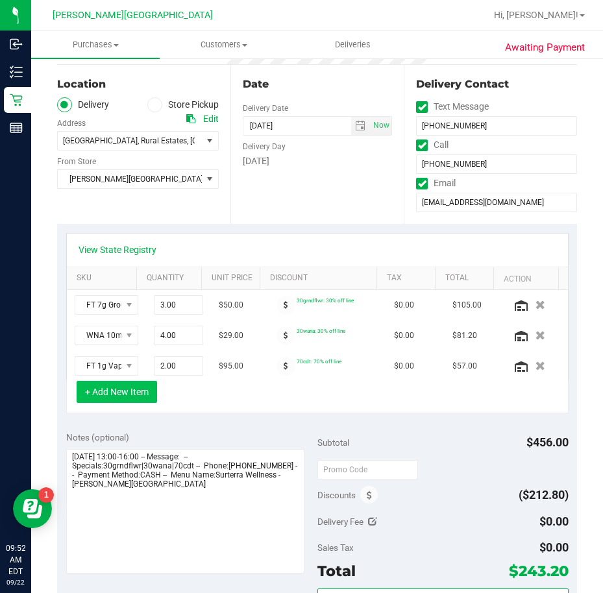
click at [93, 397] on button "+ Add New Item" at bounding box center [117, 392] width 81 height 22
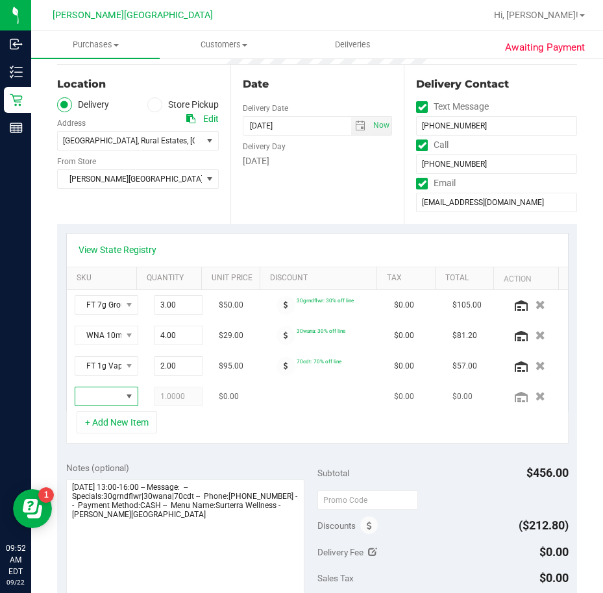
click at [124, 399] on span "NO DATA FOUND" at bounding box center [129, 396] width 10 height 10
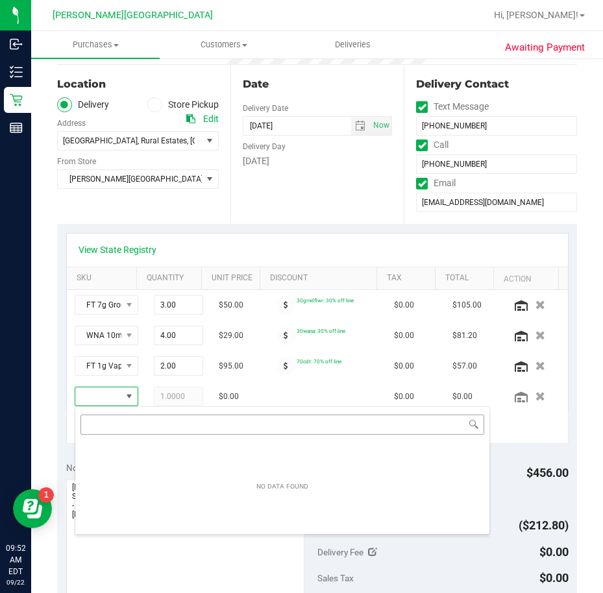
scroll to position [19, 34]
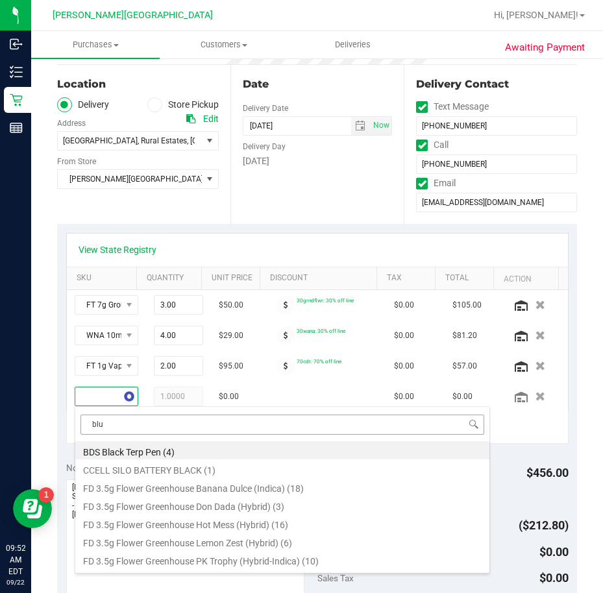
type input "blue"
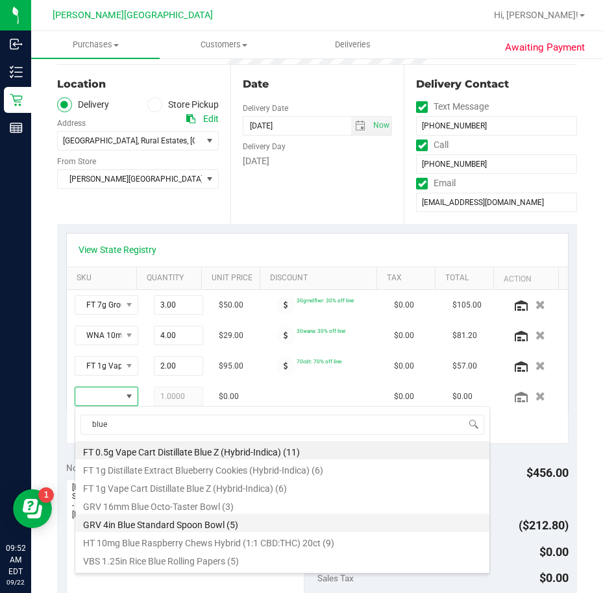
click at [204, 525] on li "GRV 4in Blue Standard Spoon Bowl (5)" at bounding box center [282, 523] width 414 height 18
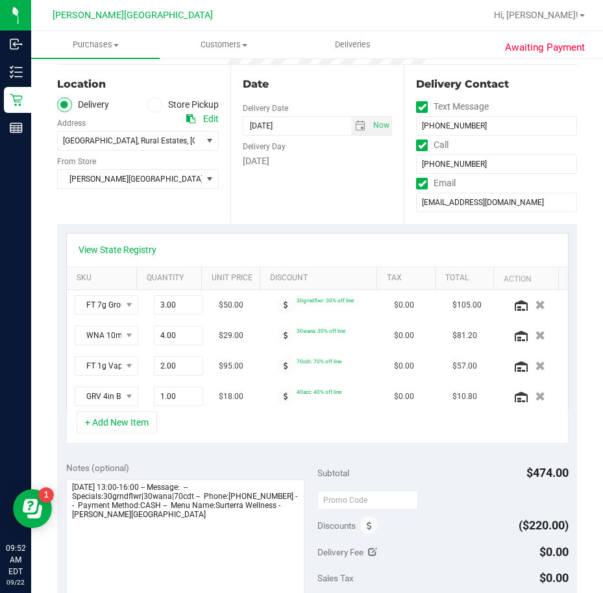
click at [229, 448] on div "View State Registry SKU Quantity Unit Price Discount Tax Total Action FT 7g Gro…" at bounding box center [317, 338] width 520 height 229
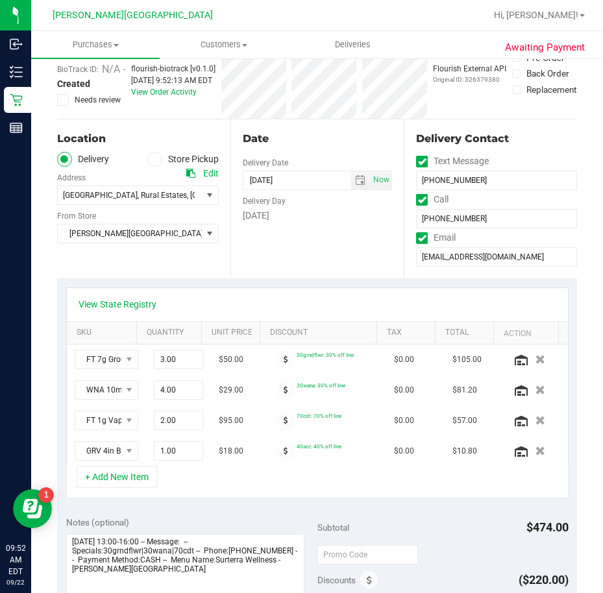
scroll to position [0, 0]
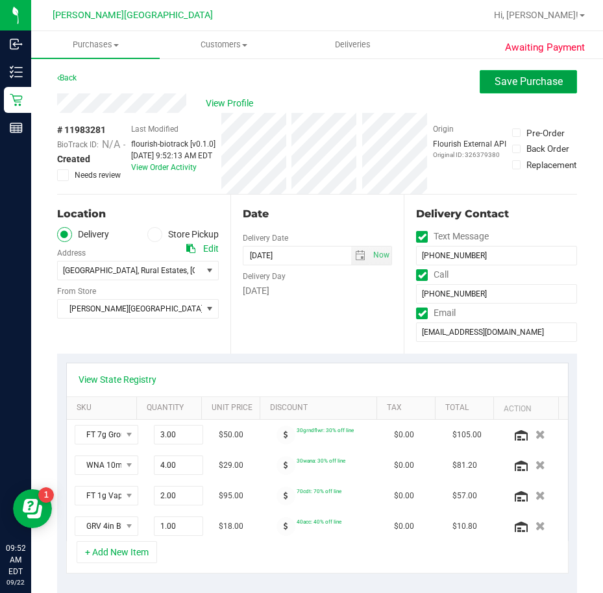
click at [543, 81] on span "Save Purchase" at bounding box center [529, 81] width 68 height 12
click at [344, 88] on div "Back Save Purchase" at bounding box center [317, 81] width 520 height 23
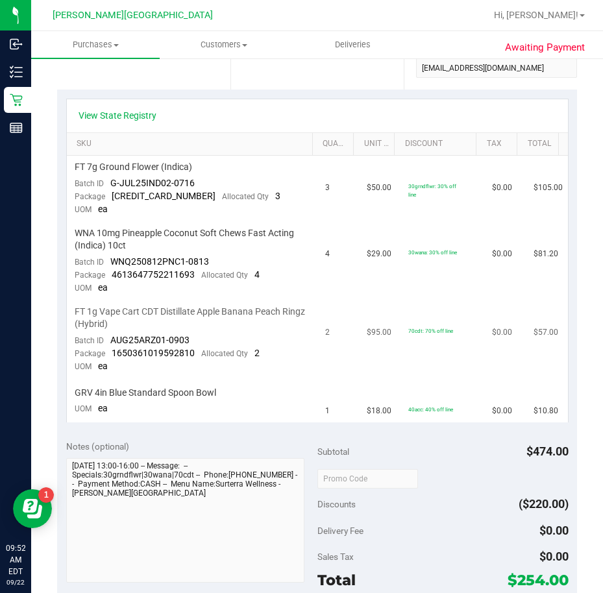
scroll to position [325, 0]
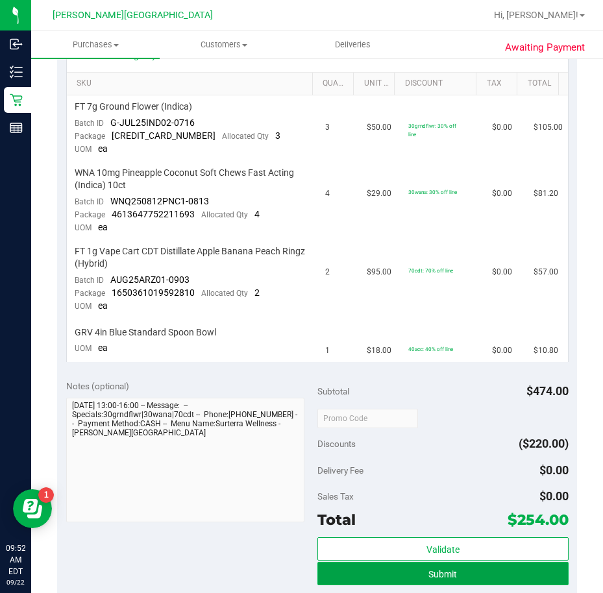
click at [406, 575] on button "Submit" at bounding box center [442, 573] width 251 height 23
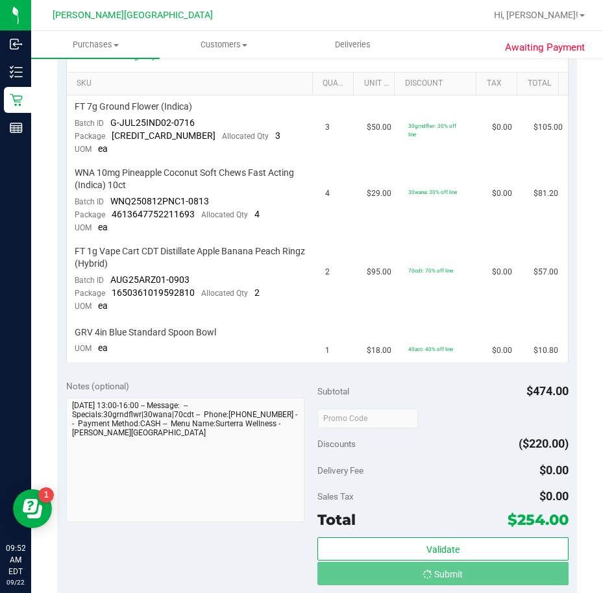
click at [420, 492] on div "Sales Tax $0.00" at bounding box center [442, 496] width 251 height 23
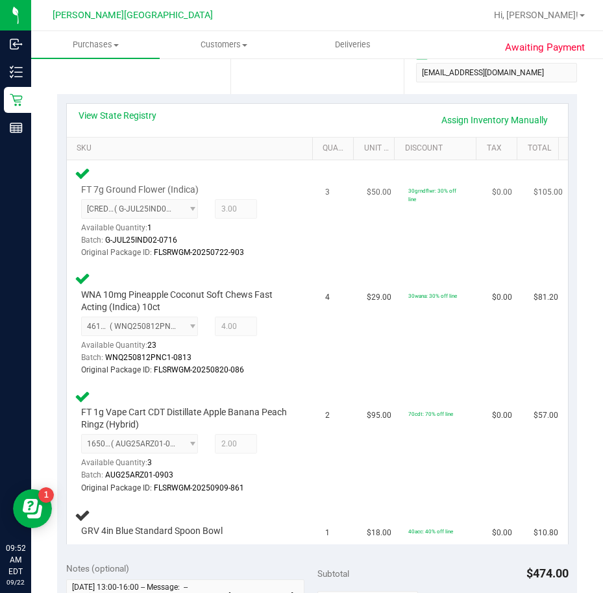
scroll to position [0, 0]
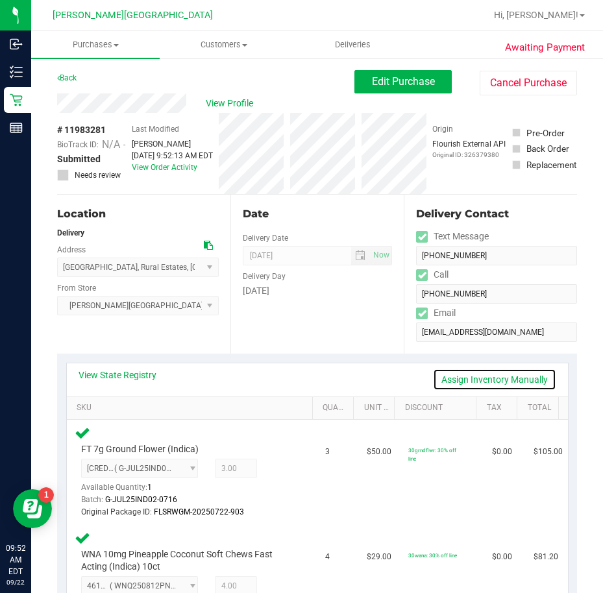
click at [447, 373] on link "Assign Inventory Manually" at bounding box center [494, 380] width 123 height 22
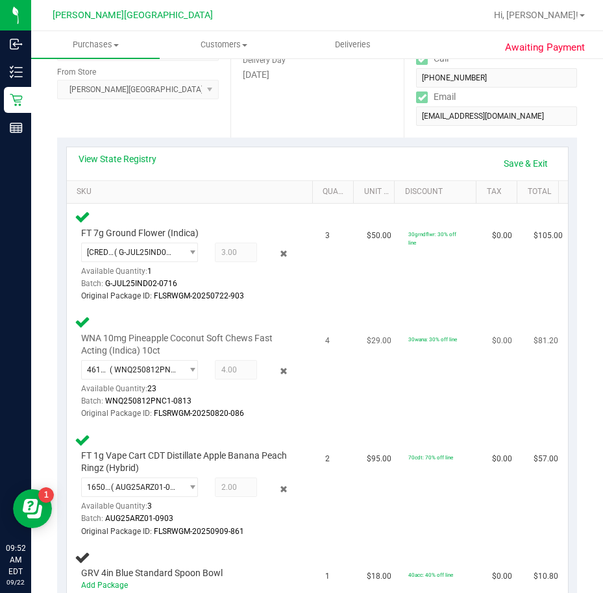
scroll to position [260, 0]
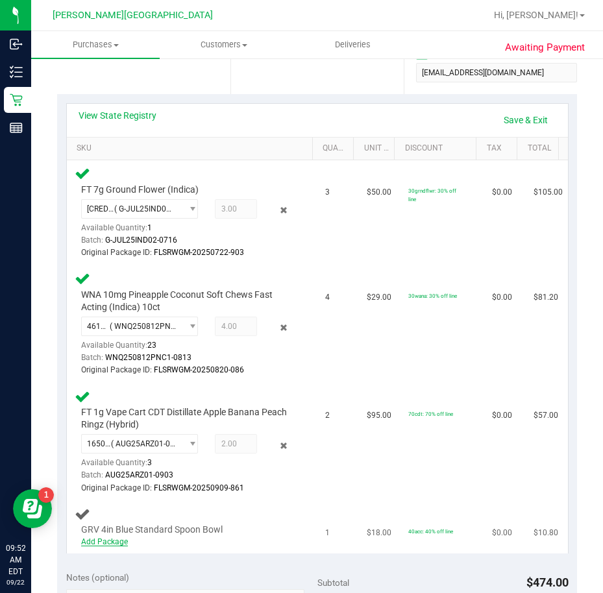
click at [118, 542] on link "Add Package" at bounding box center [104, 542] width 47 height 9
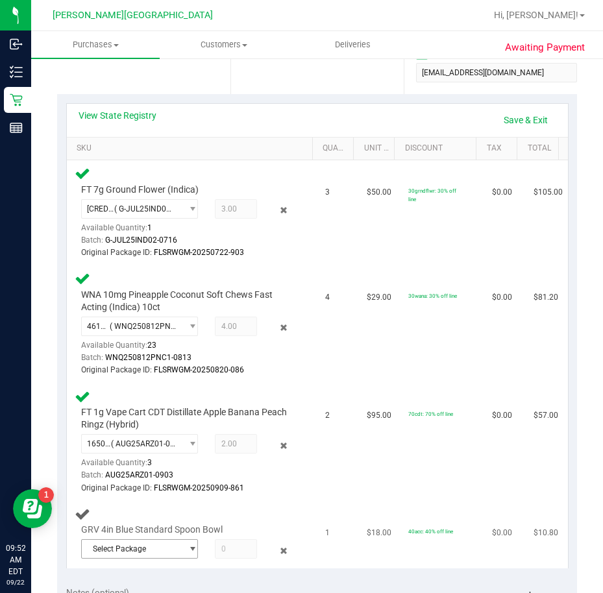
click at [132, 549] on span "Select Package" at bounding box center [132, 549] width 100 height 18
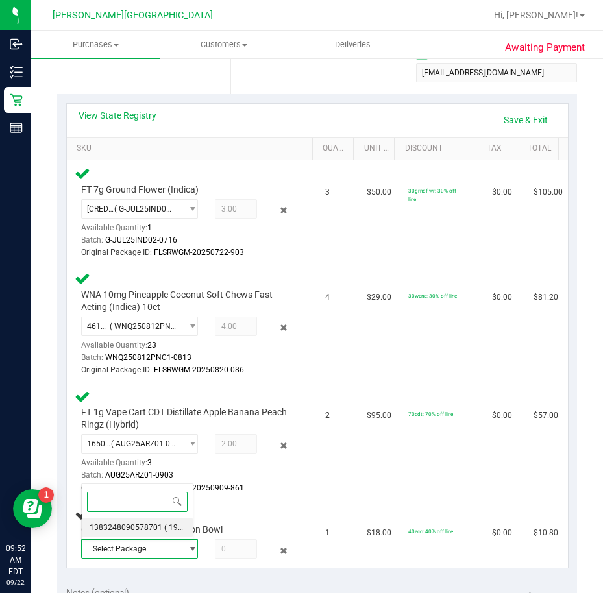
click at [135, 526] on span "1383248090578701" at bounding box center [126, 527] width 73 height 9
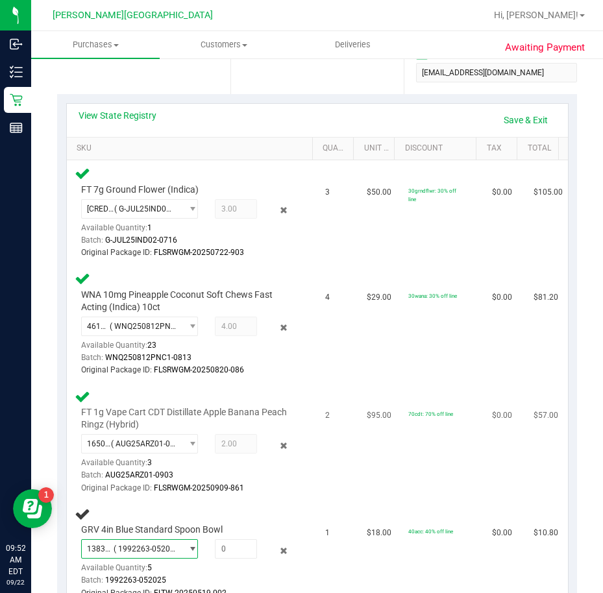
click at [458, 449] on td "70cdt: 70% off line" at bounding box center [443, 443] width 84 height 118
click at [223, 548] on span at bounding box center [236, 548] width 42 height 19
click at [227, 548] on input "text" at bounding box center [236, 549] width 41 height 18
type input "1"
type input "1.0000"
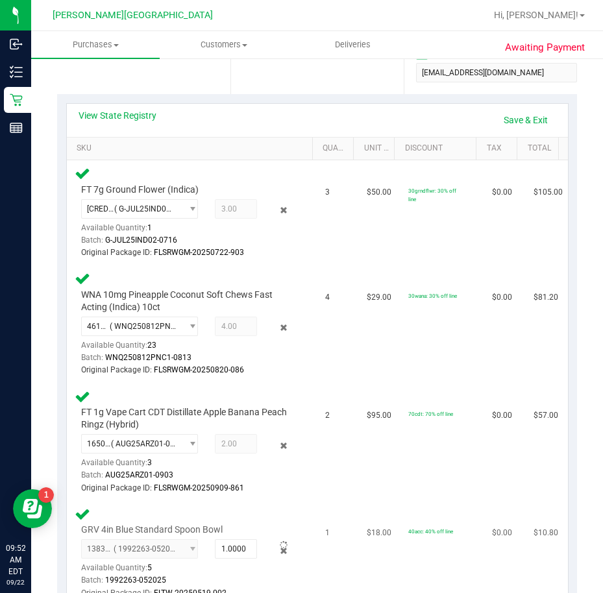
click at [253, 504] on td "GRV 4in Blue Standard Spoon Bowl 1383248090578701 ( 1992263-052025 | orig: FLTW…" at bounding box center [192, 553] width 251 height 105
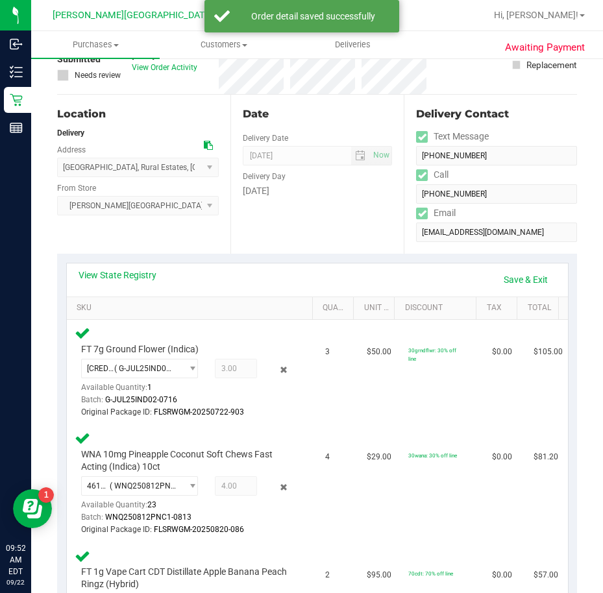
scroll to position [0, 0]
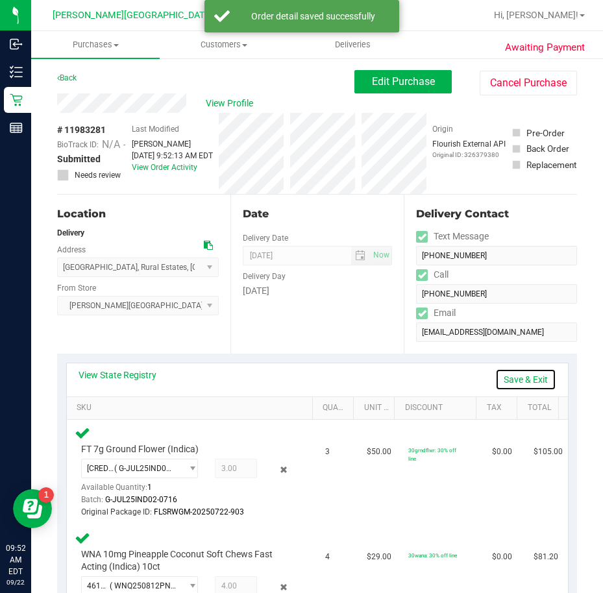
click at [512, 388] on link "Save & Exit" at bounding box center [525, 380] width 61 height 22
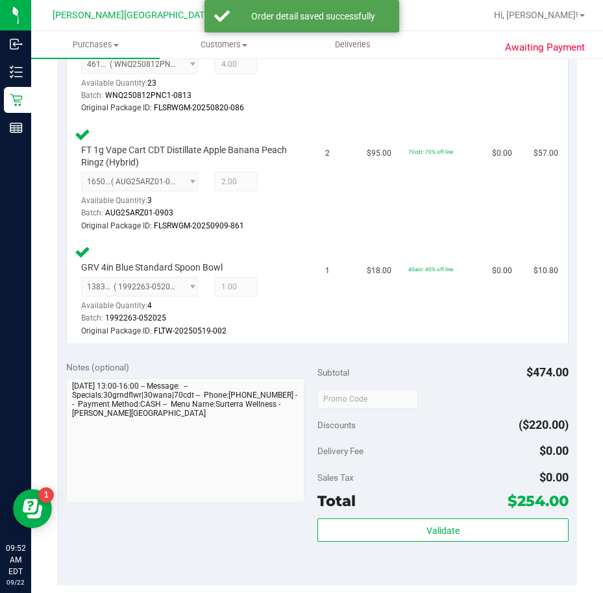
scroll to position [584, 0]
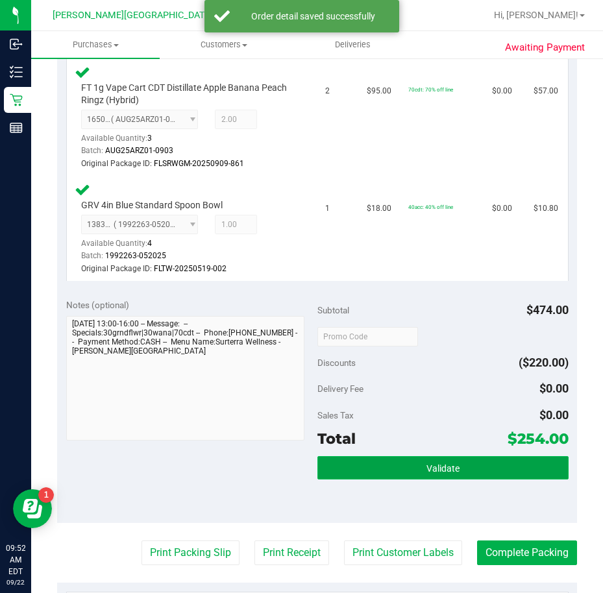
click at [462, 472] on button "Validate" at bounding box center [442, 467] width 251 height 23
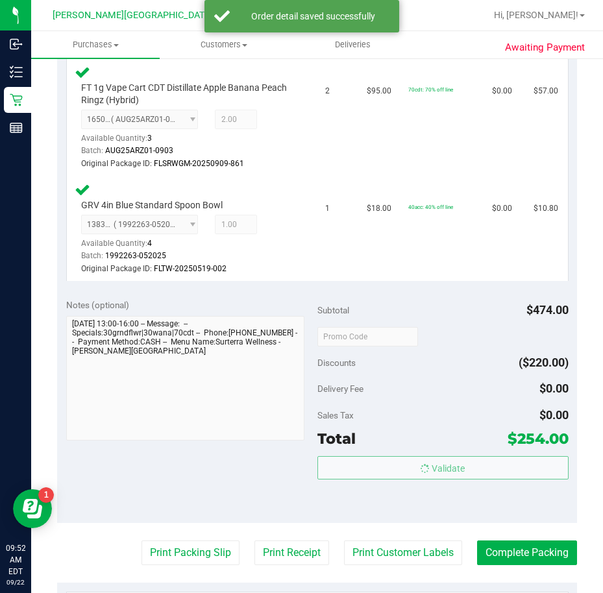
click at [468, 429] on div "Total $254.00" at bounding box center [442, 438] width 251 height 23
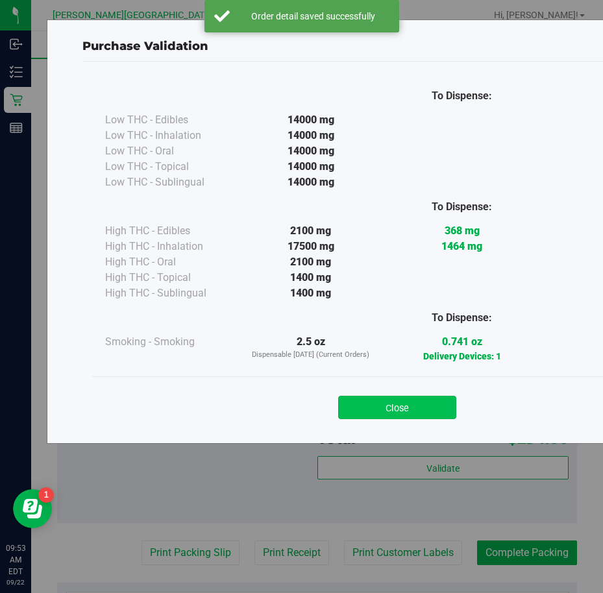
click at [410, 398] on button "Close" at bounding box center [397, 407] width 118 height 23
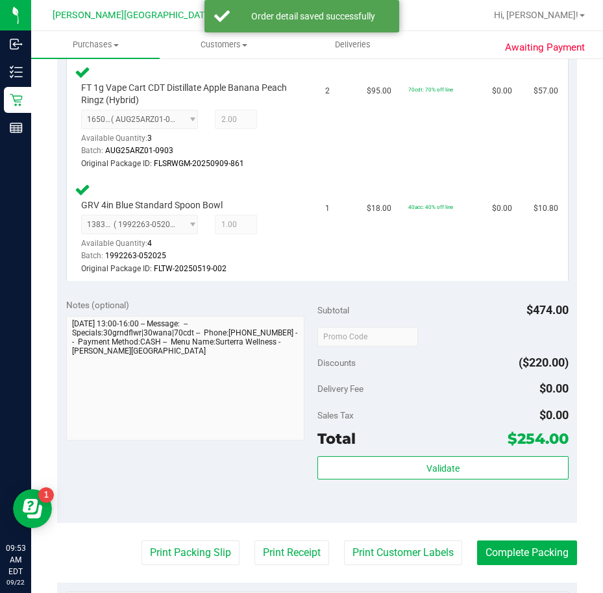
click at [375, 514] on div "Validate" at bounding box center [442, 485] width 251 height 58
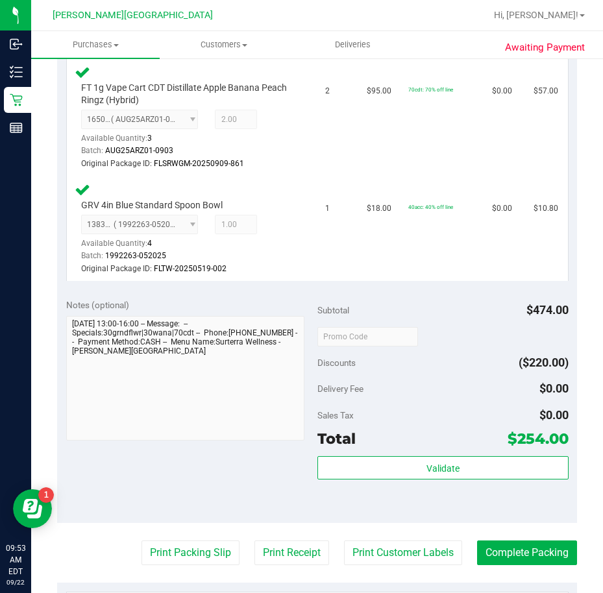
scroll to position [714, 0]
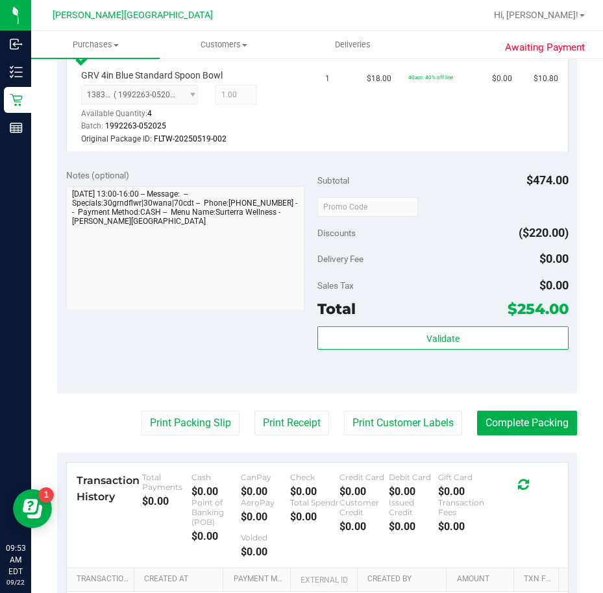
click at [401, 408] on purchase-details "Back Edit Purchase Cancel Purchase View Profile # 11983281 BioTrack ID: N/A - S…" at bounding box center [317, 43] width 520 height 1375
click at [401, 415] on button "Print Customer Labels" at bounding box center [403, 423] width 118 height 25
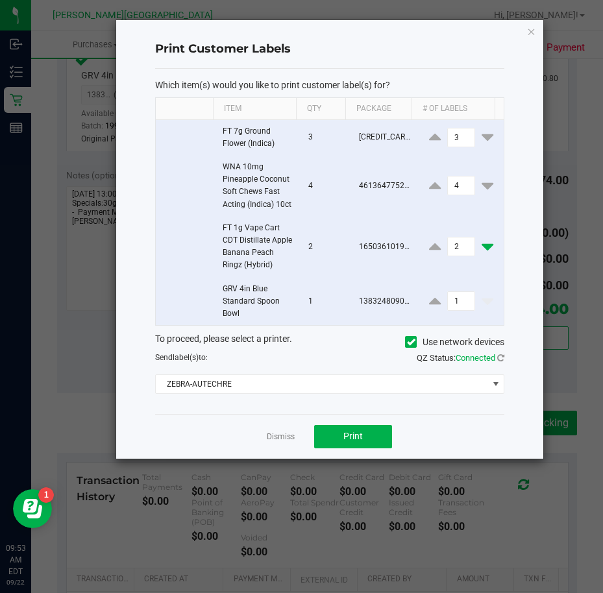
click at [482, 255] on icon at bounding box center [488, 247] width 12 height 16
type input "1"
click at [482, 187] on icon at bounding box center [488, 186] width 12 height 16
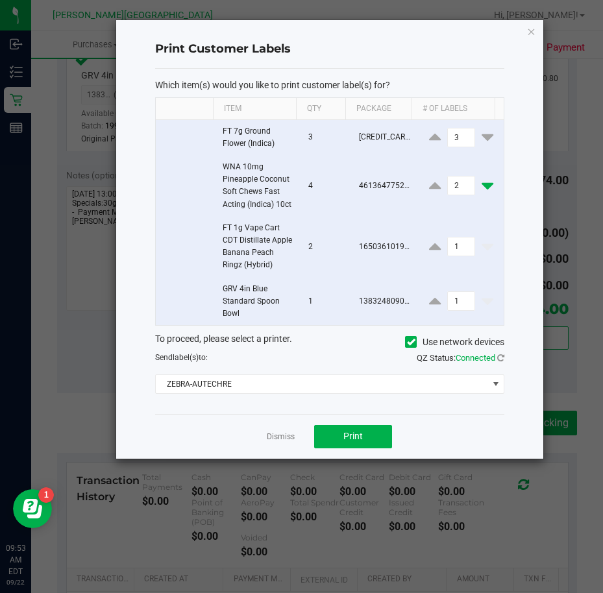
type input "1"
click at [482, 136] on icon at bounding box center [488, 137] width 12 height 16
type input "1"
click at [338, 449] on button "Print" at bounding box center [353, 436] width 78 height 23
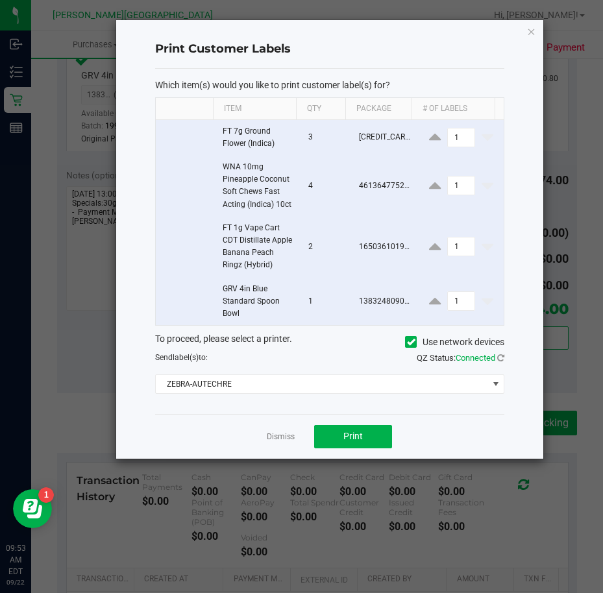
click at [275, 443] on app-cancel-button "Dismiss" at bounding box center [281, 437] width 28 height 14
click at [277, 443] on link "Dismiss" at bounding box center [281, 437] width 28 height 11
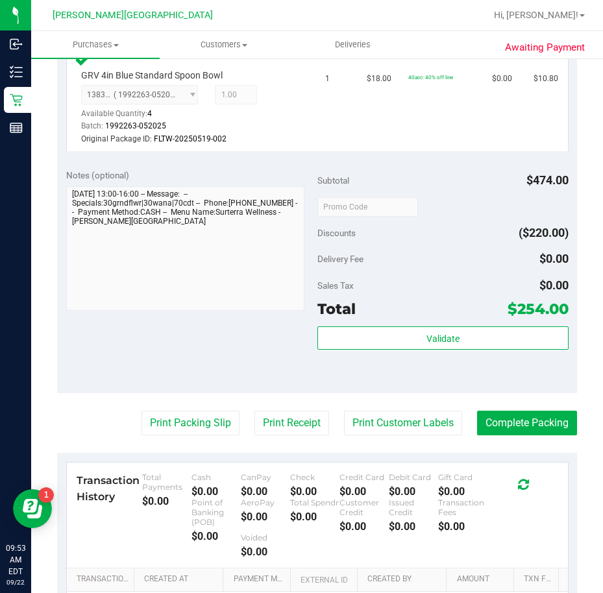
click at [391, 382] on div "Validate" at bounding box center [442, 356] width 251 height 58
click at [155, 428] on button "Print Packing Slip" at bounding box center [191, 423] width 98 height 25
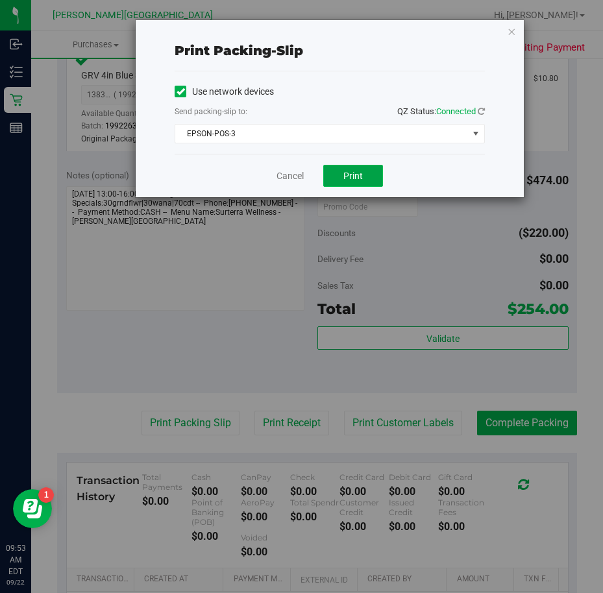
click at [357, 171] on span "Print" at bounding box center [352, 176] width 19 height 10
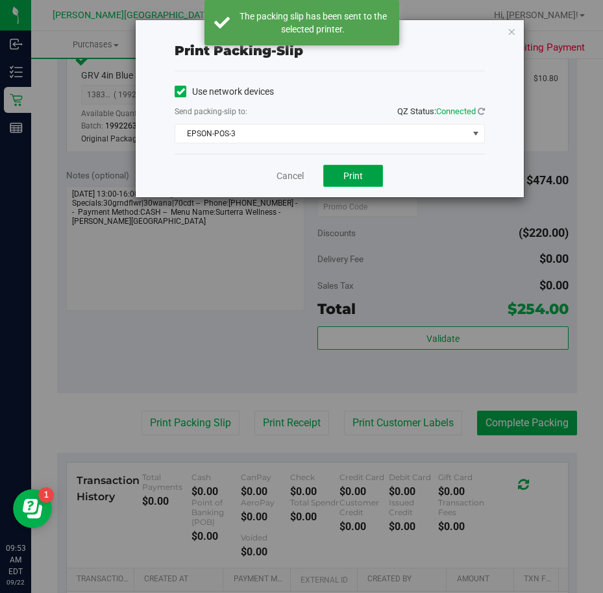
click at [357, 171] on span "Print" at bounding box center [352, 176] width 19 height 10
click at [446, 173] on div "Cancel Print" at bounding box center [330, 175] width 310 height 43
click at [290, 179] on link "Cancel" at bounding box center [290, 176] width 27 height 14
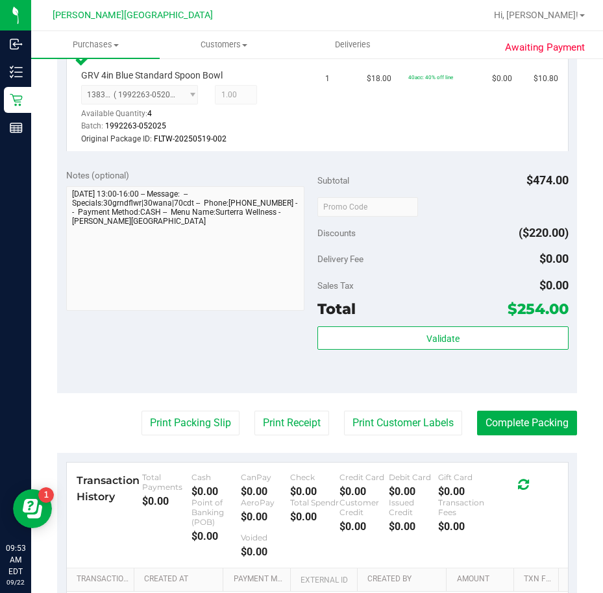
click at [464, 260] on div "Delivery Fee $0.00" at bounding box center [442, 258] width 251 height 23
click at [511, 423] on button "Complete Packing" at bounding box center [527, 423] width 100 height 25
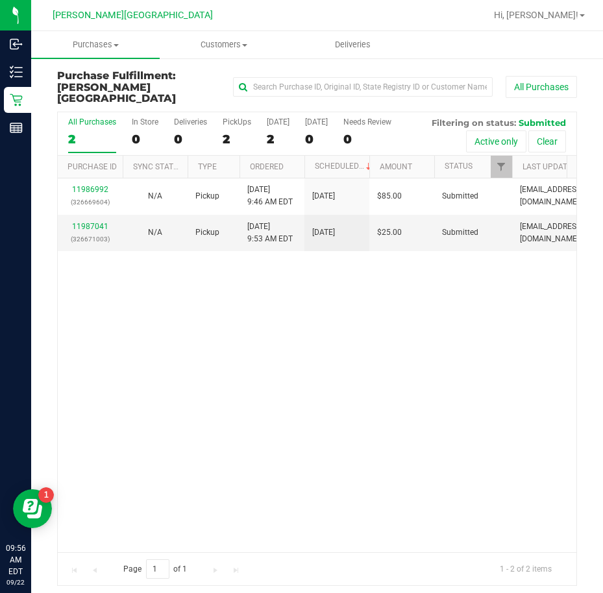
click at [251, 314] on div "11986992 (326669604) N/A Pickup [DATE] 9:46 AM EDT 9/22/2025 $85.00 Submitted […" at bounding box center [317, 366] width 519 height 374
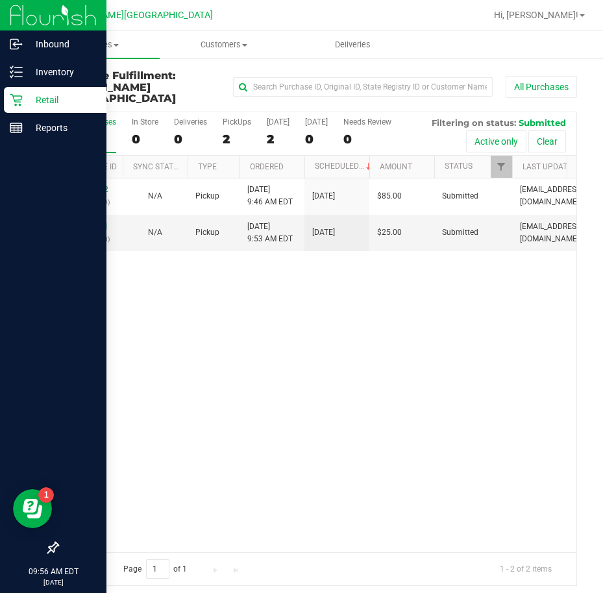
click at [27, 103] on p "Retail" at bounding box center [62, 100] width 78 height 16
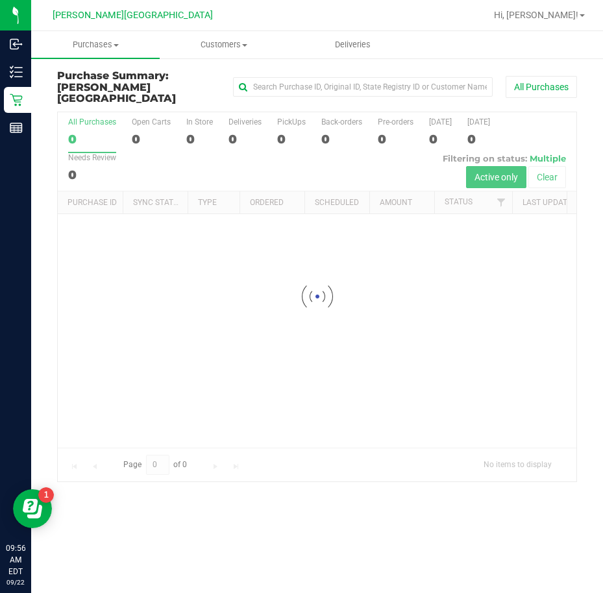
click at [234, 125] on div at bounding box center [317, 296] width 519 height 369
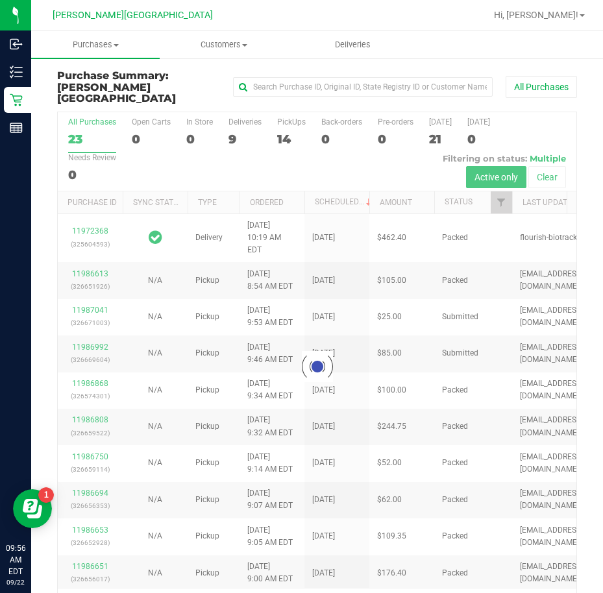
click at [230, 127] on div at bounding box center [317, 367] width 519 height 510
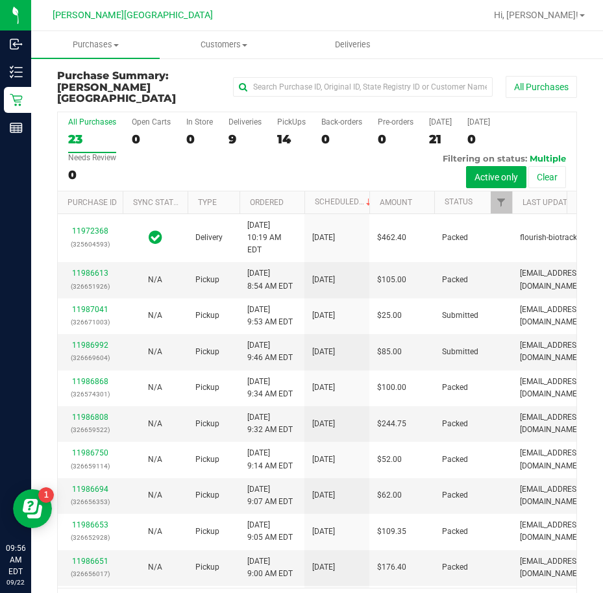
click at [230, 132] on div "9" at bounding box center [245, 139] width 33 height 15
click at [0, 0] on input "Deliveries 9" at bounding box center [0, 0] width 0 height 0
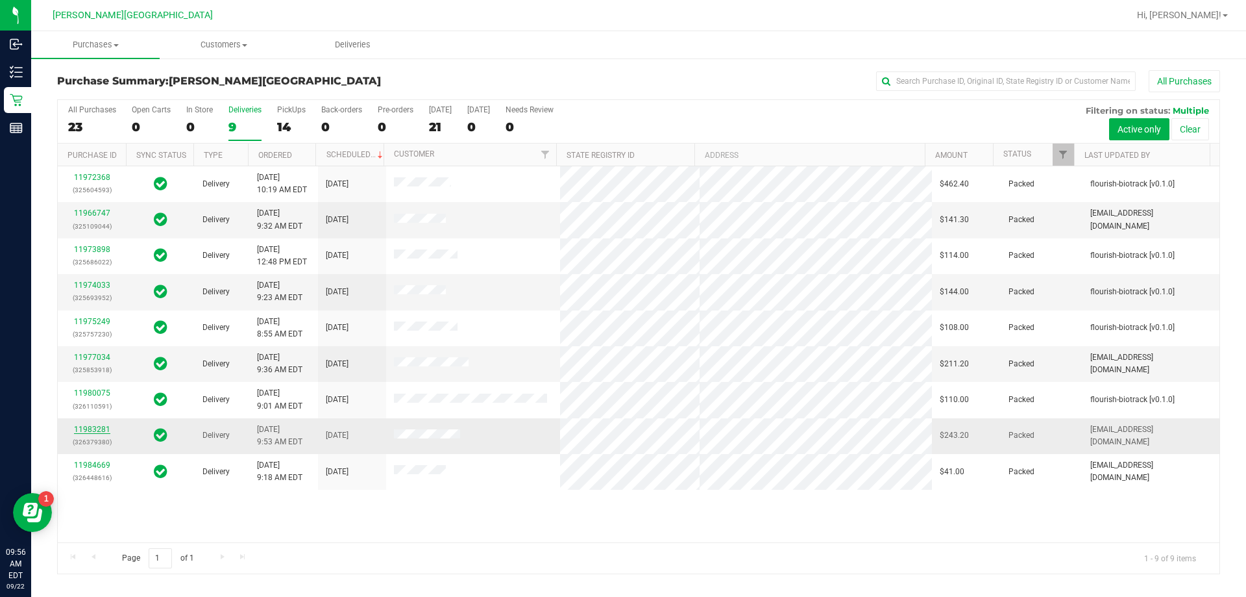
click at [95, 430] on link "11983281" at bounding box center [92, 429] width 36 height 9
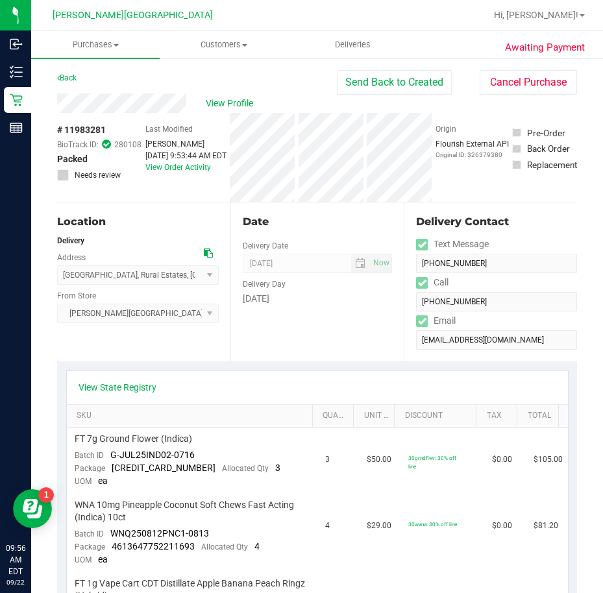
click at [349, 332] on div "Date Delivery Date [DATE] Now [DATE] 08:00 AM Now Delivery Day [DATE]" at bounding box center [316, 282] width 173 height 159
click at [403, 84] on button "Send Back to Created" at bounding box center [394, 82] width 115 height 25
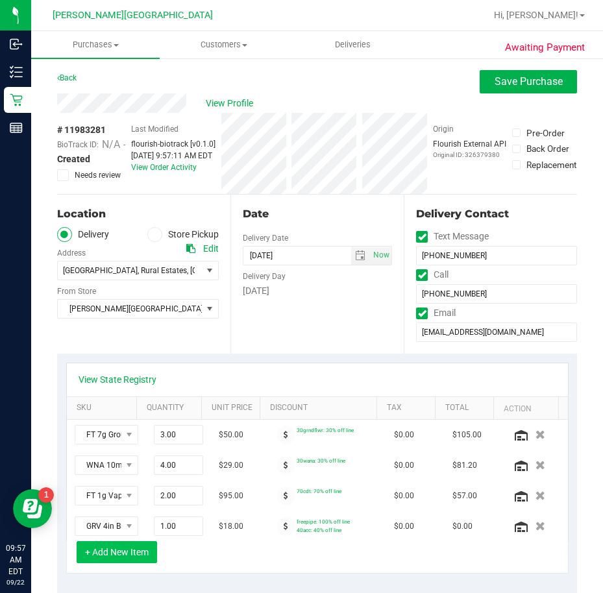
click at [119, 557] on button "+ Add New Item" at bounding box center [117, 552] width 81 height 22
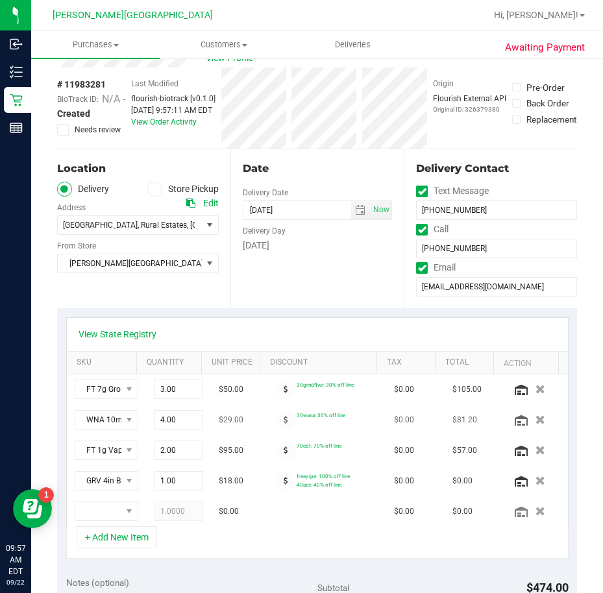
scroll to position [65, 0]
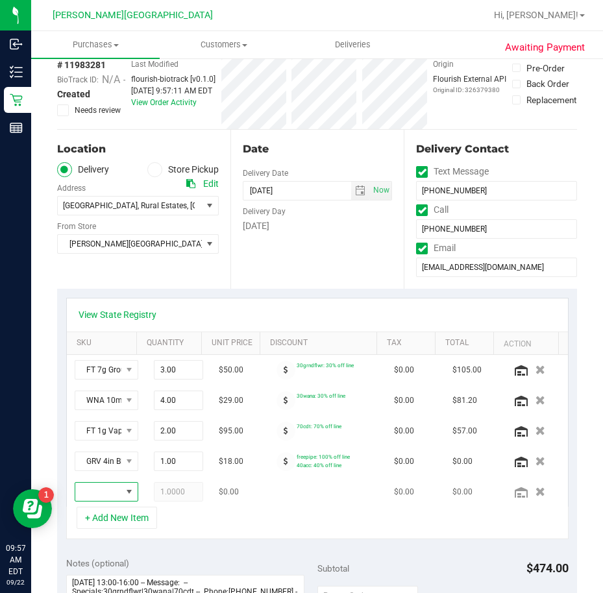
click at [121, 486] on span "NO DATA FOUND" at bounding box center [129, 492] width 16 height 18
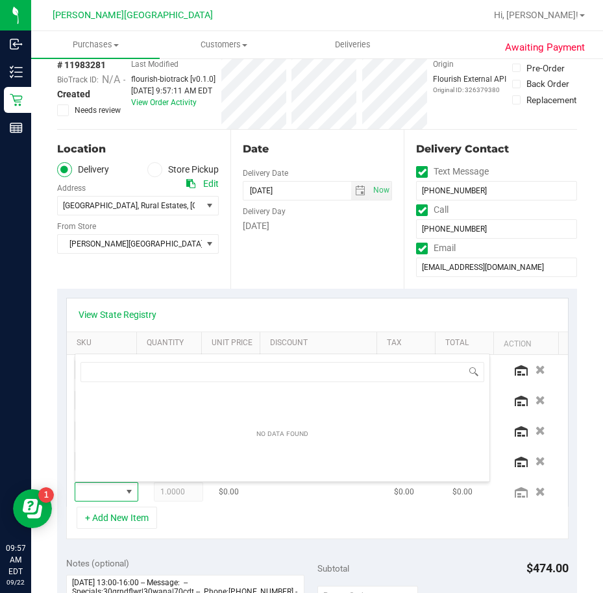
scroll to position [19, 34]
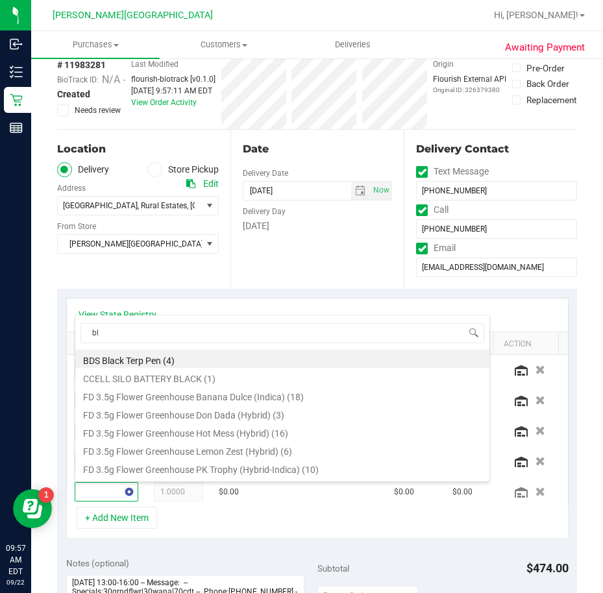
type input "blt"
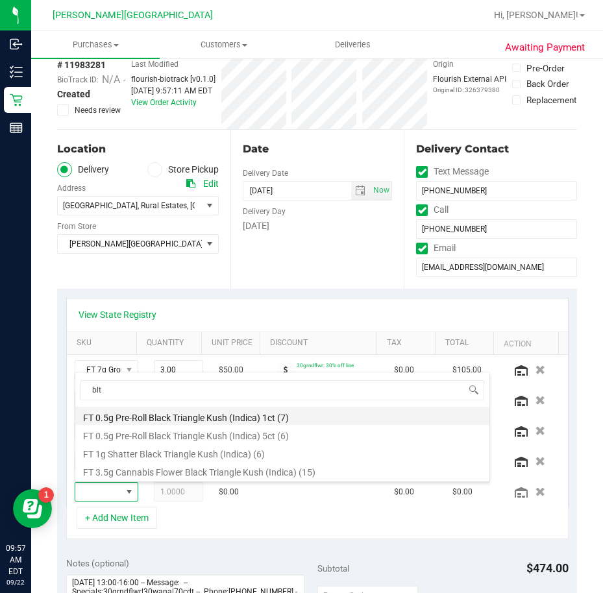
click at [297, 414] on li "FT 0.5g Pre-Roll Black Triangle Kush (Indica) 1ct (7)" at bounding box center [282, 416] width 414 height 18
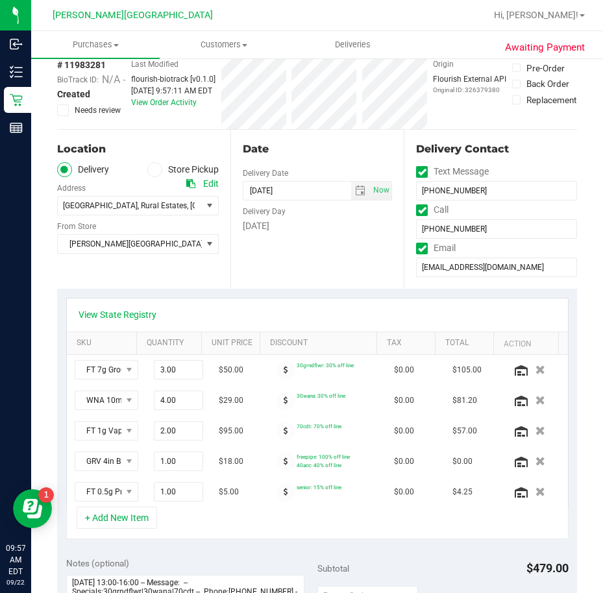
click at [285, 303] on div "View State Registry" at bounding box center [317, 315] width 501 height 33
click at [286, 306] on div "View State Registry" at bounding box center [317, 315] width 501 height 33
click at [282, 303] on div "View State Registry" at bounding box center [317, 315] width 501 height 33
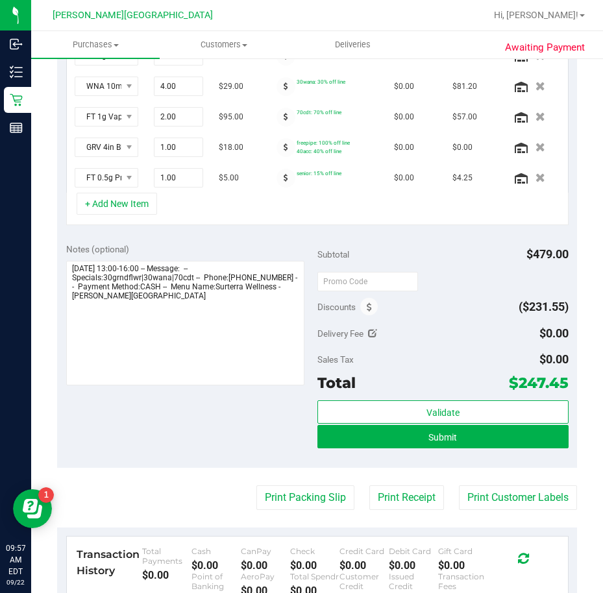
scroll to position [390, 0]
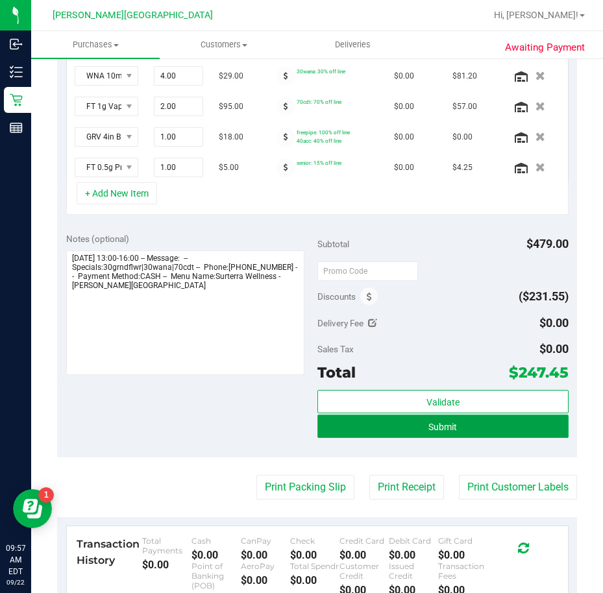
click at [402, 430] on button "Submit" at bounding box center [442, 426] width 251 height 23
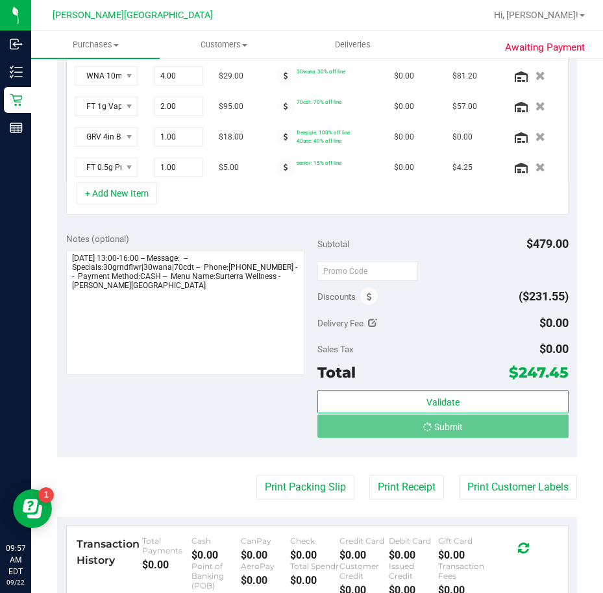
scroll to position [369, 0]
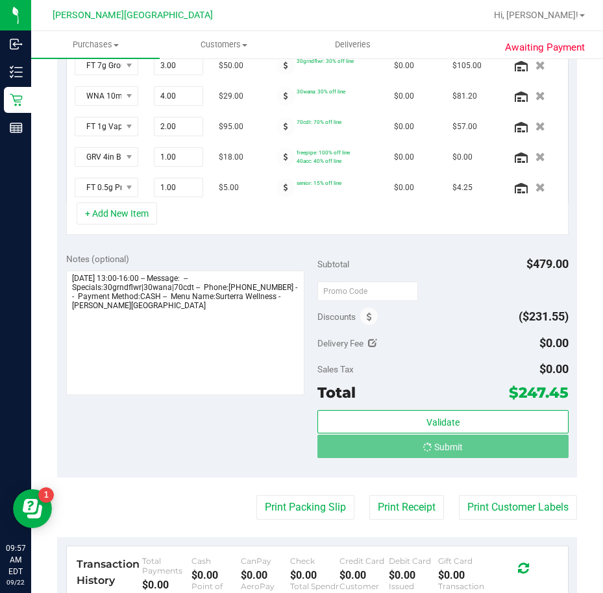
click at [422, 240] on div "View State Registry SKU Quantity Unit Price Discount Tax Total Action FT 7g Gro…" at bounding box center [317, 114] width 520 height 260
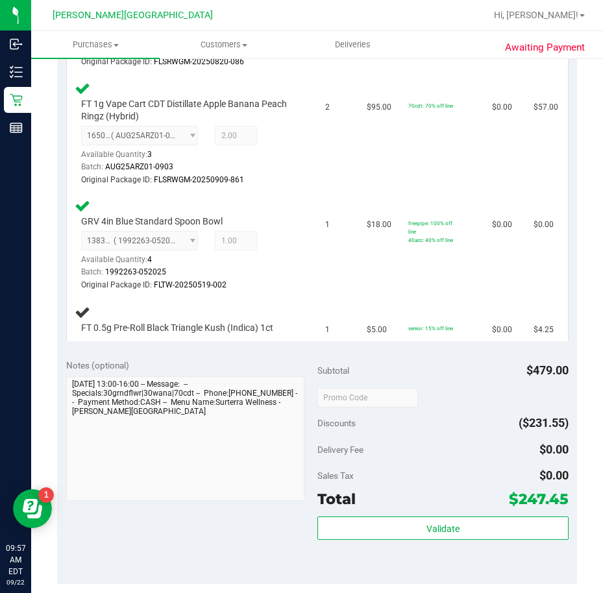
scroll to position [454, 0]
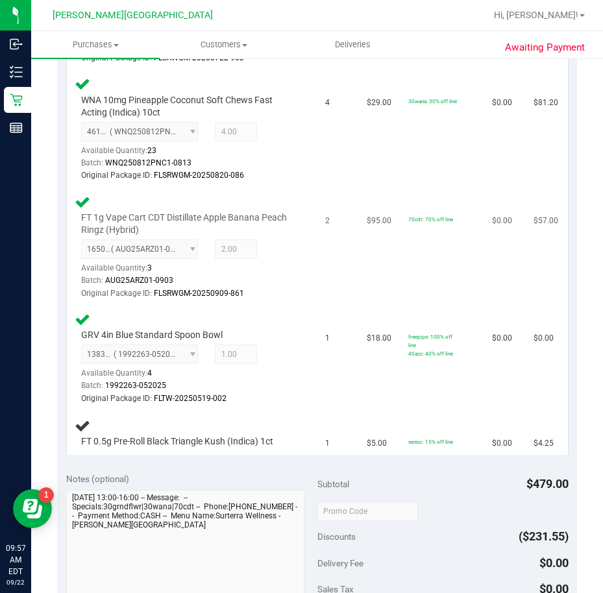
click at [401, 275] on td "70cdt: 70% off line" at bounding box center [443, 248] width 84 height 118
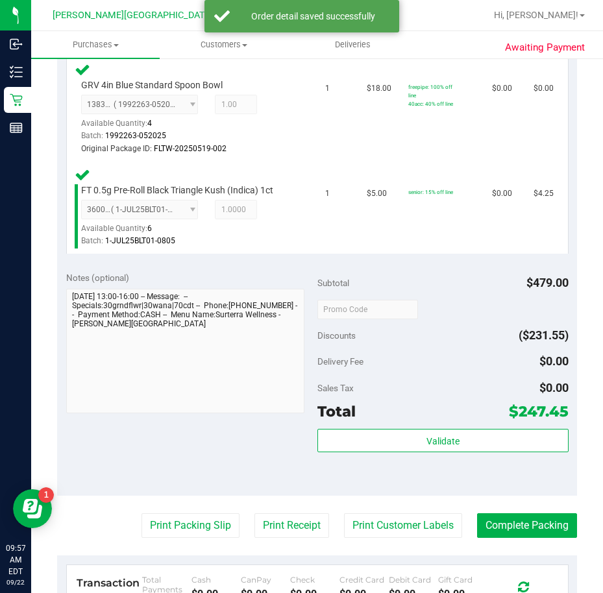
scroll to position [779, 0]
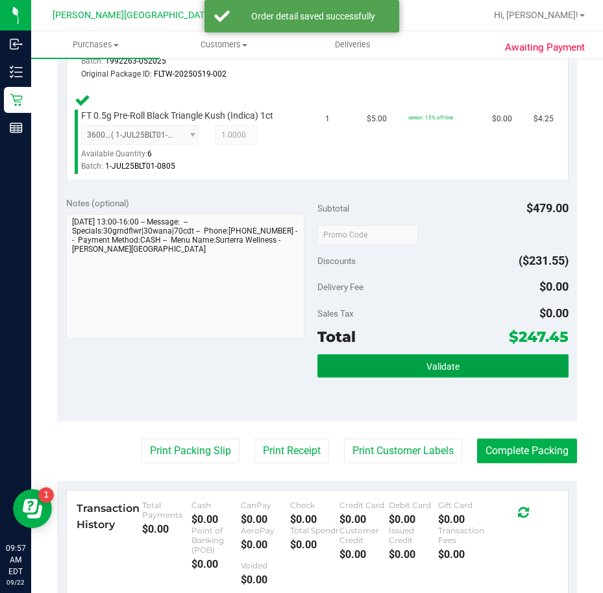
click at [415, 358] on button "Validate" at bounding box center [442, 365] width 251 height 23
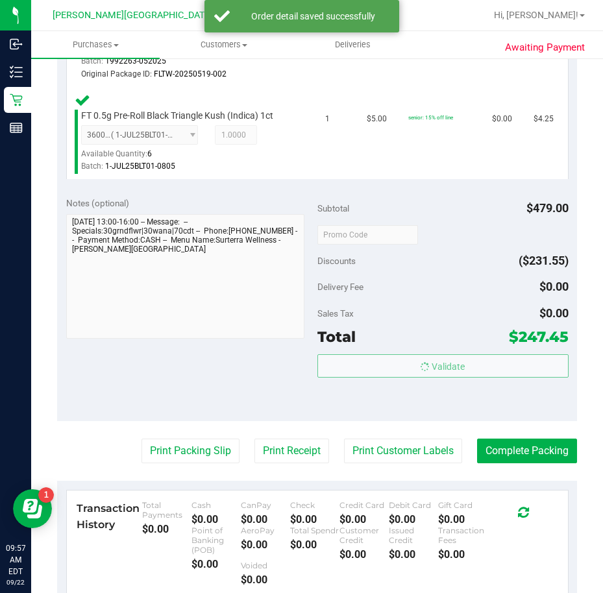
click at [423, 320] on body "Inbound Inventory Retail Reports 09:57 AM EDT [DATE] 09/22 [PERSON_NAME][GEOGRA…" at bounding box center [301, 296] width 603 height 593
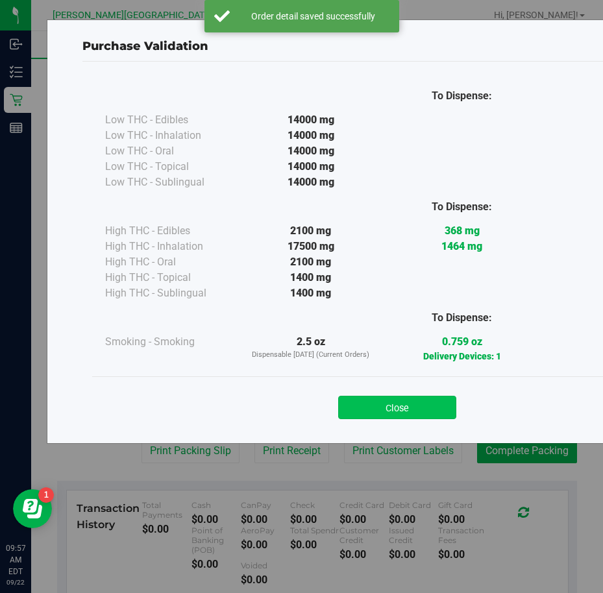
click at [390, 399] on button "Close" at bounding box center [397, 407] width 118 height 23
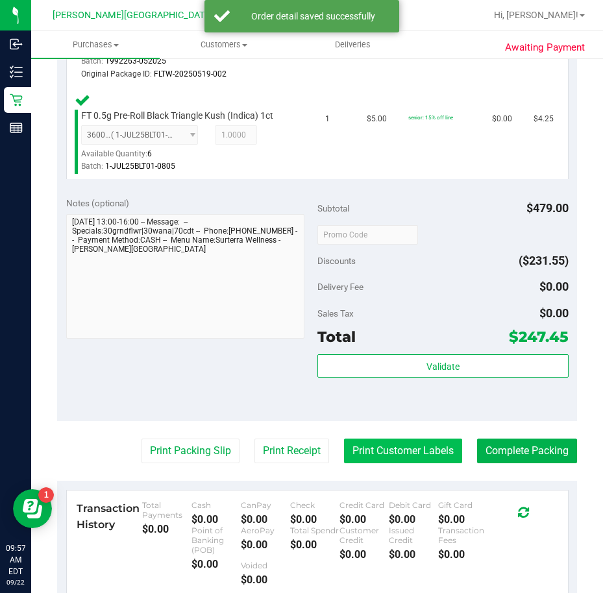
click at [399, 454] on button "Print Customer Labels" at bounding box center [403, 451] width 118 height 25
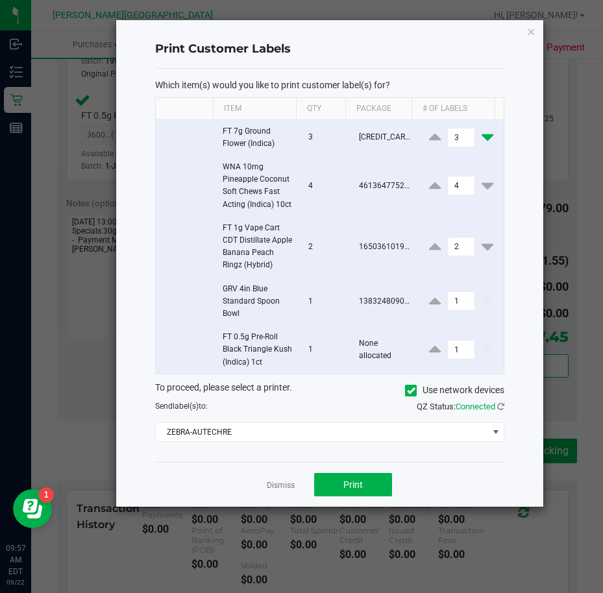
click at [482, 134] on icon at bounding box center [488, 137] width 12 height 16
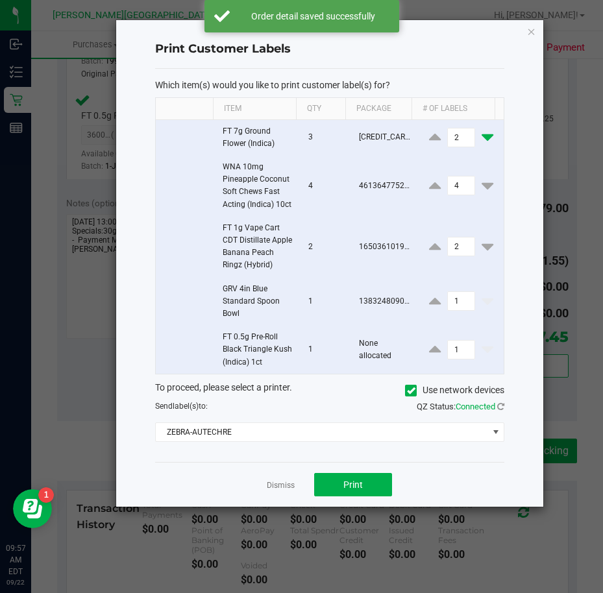
type input "1"
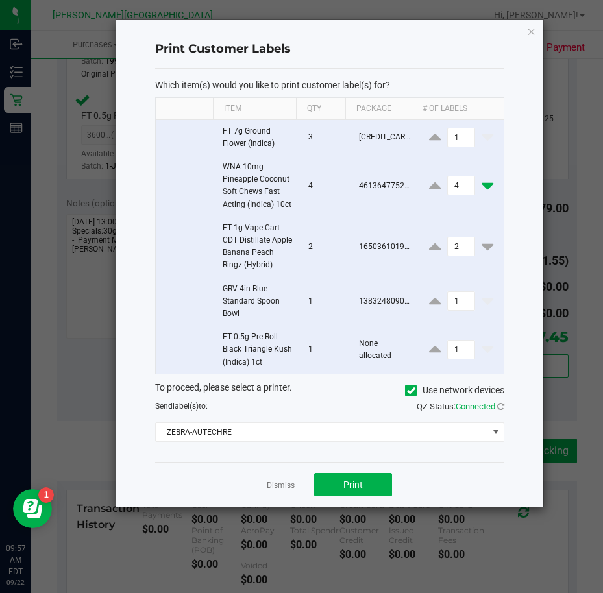
click at [482, 194] on icon at bounding box center [488, 186] width 12 height 16
type input "1"
click at [484, 255] on icon at bounding box center [488, 247] width 12 height 16
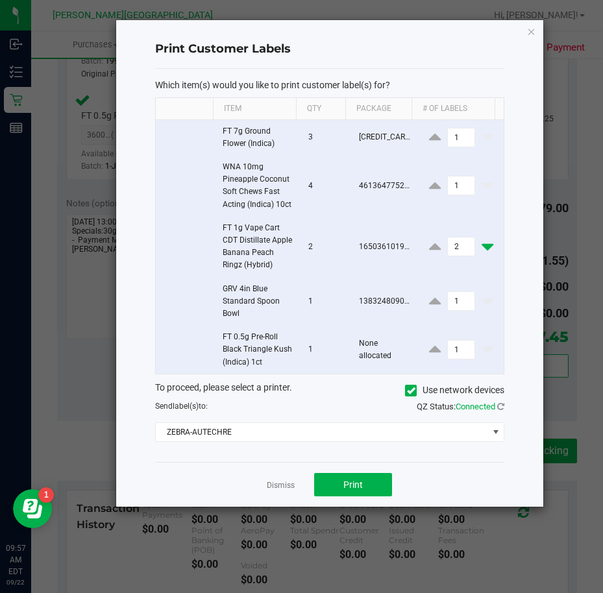
type input "1"
click at [355, 490] on span "Print" at bounding box center [352, 485] width 19 height 10
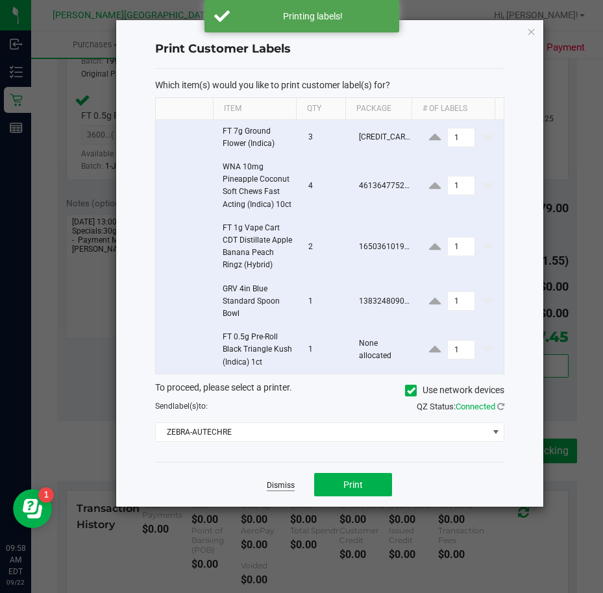
click at [275, 491] on link "Dismiss" at bounding box center [281, 485] width 28 height 11
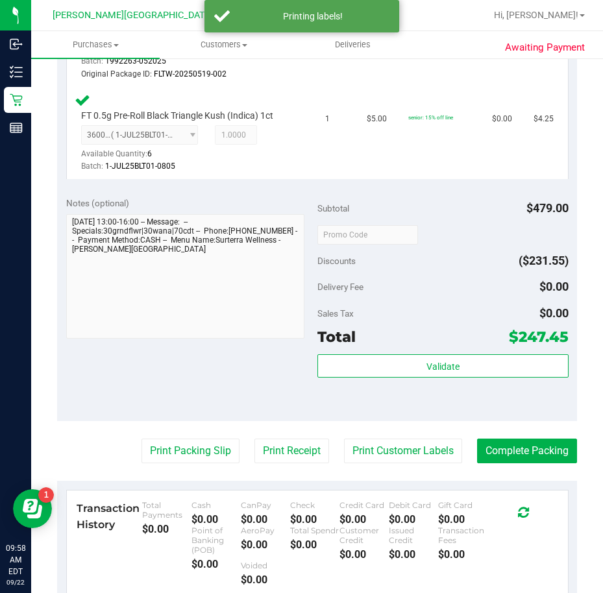
click at [366, 414] on div "Notes (optional) Subtotal $479.00 Discounts ($231.55) Delivery Fee $0.00 Sales …" at bounding box center [317, 305] width 520 height 234
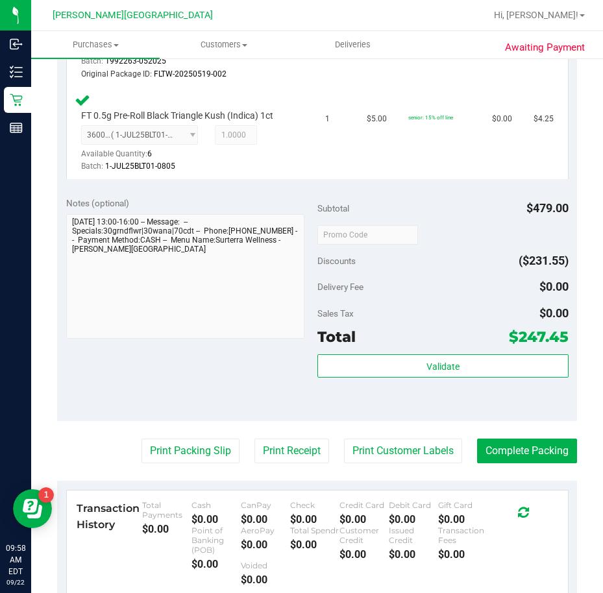
click at [517, 401] on div "Validate" at bounding box center [442, 383] width 251 height 58
click at [511, 443] on button "Complete Packing" at bounding box center [527, 451] width 100 height 25
click at [511, 414] on div "Notes (optional) Subtotal $479.00 Discounts ($231.55) Delivery Fee $0.00 Sales …" at bounding box center [317, 305] width 520 height 234
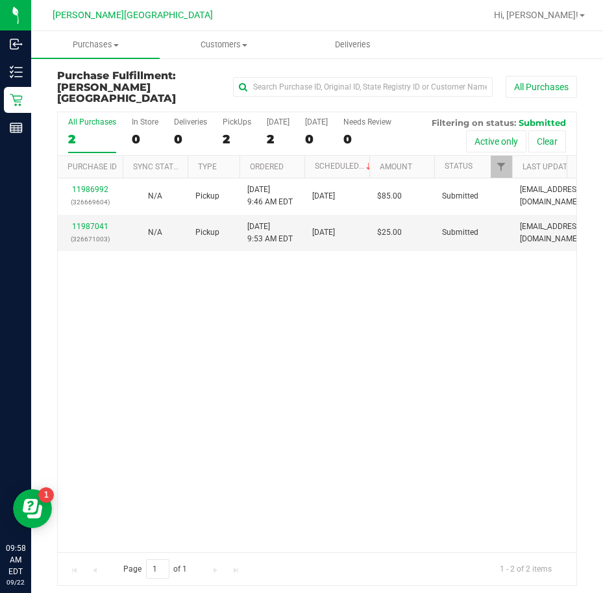
drag, startPoint x: 378, startPoint y: 279, endPoint x: 352, endPoint y: 280, distance: 26.0
click at [378, 279] on div "11986992 (326669604) N/A Pickup [DATE] 9:46 AM EDT 9/22/2025 $85.00 Submitted […" at bounding box center [317, 366] width 519 height 374
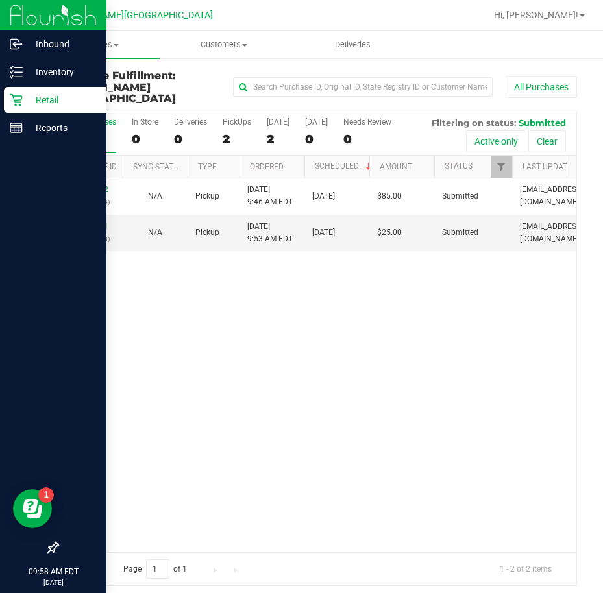
click at [27, 93] on p "Retail" at bounding box center [62, 100] width 78 height 16
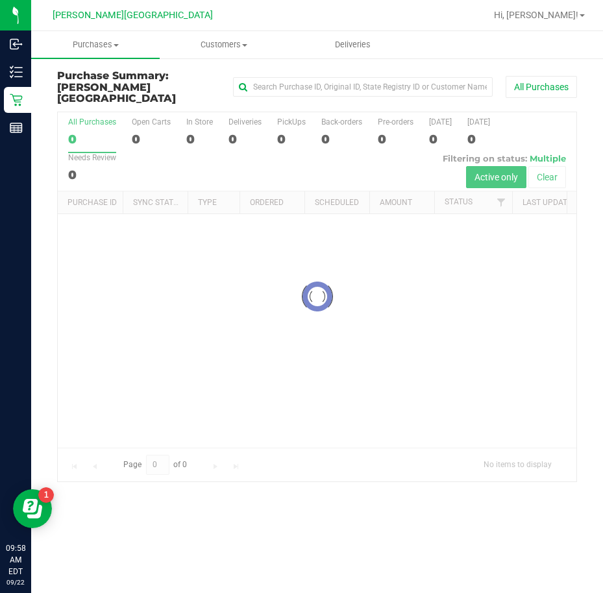
click at [229, 132] on div at bounding box center [317, 296] width 519 height 369
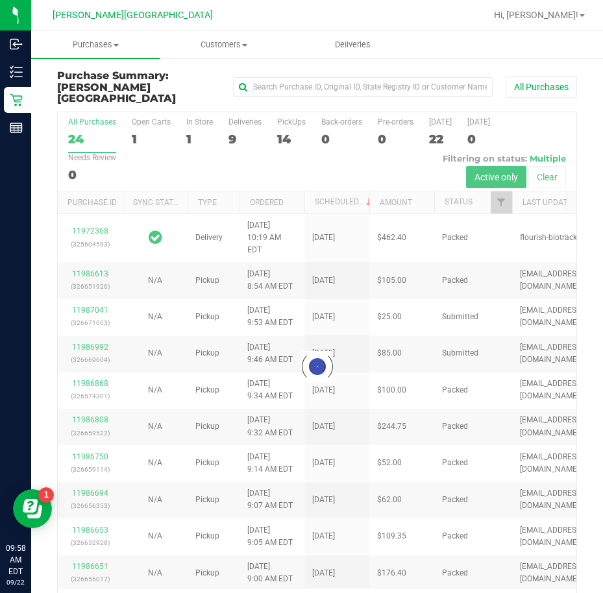
click at [234, 127] on div at bounding box center [317, 367] width 519 height 510
click at [234, 126] on div at bounding box center [317, 367] width 519 height 510
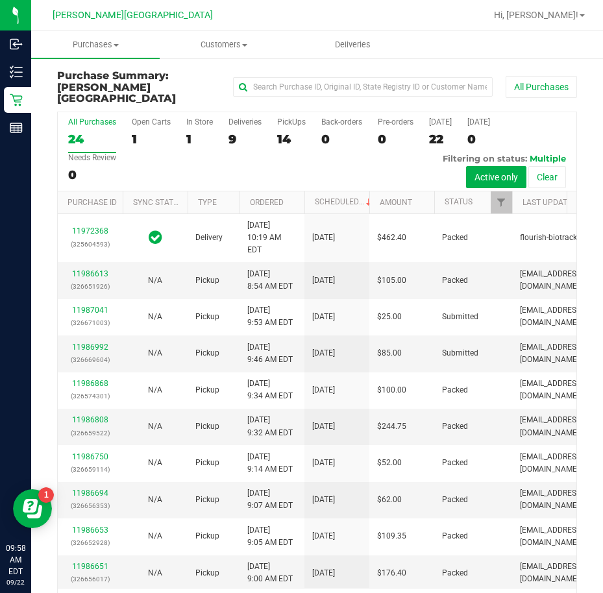
click at [234, 132] on div "9" at bounding box center [245, 139] width 33 height 15
click at [0, 0] on input "Deliveries 9" at bounding box center [0, 0] width 0 height 0
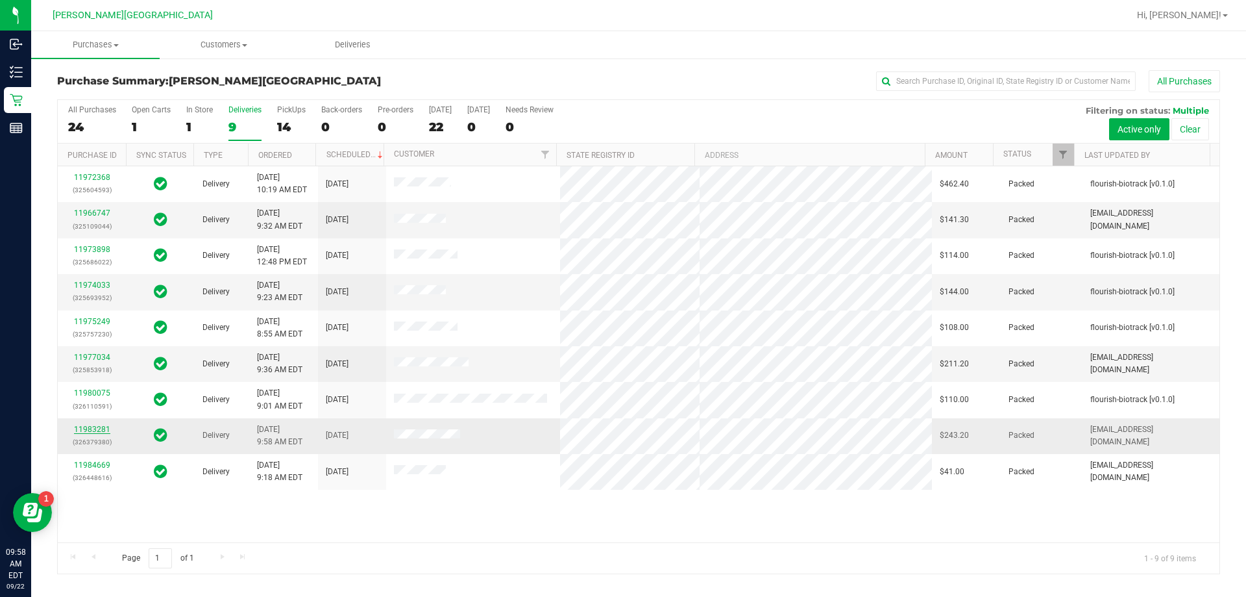
click at [93, 432] on link "11983281" at bounding box center [92, 429] width 36 height 9
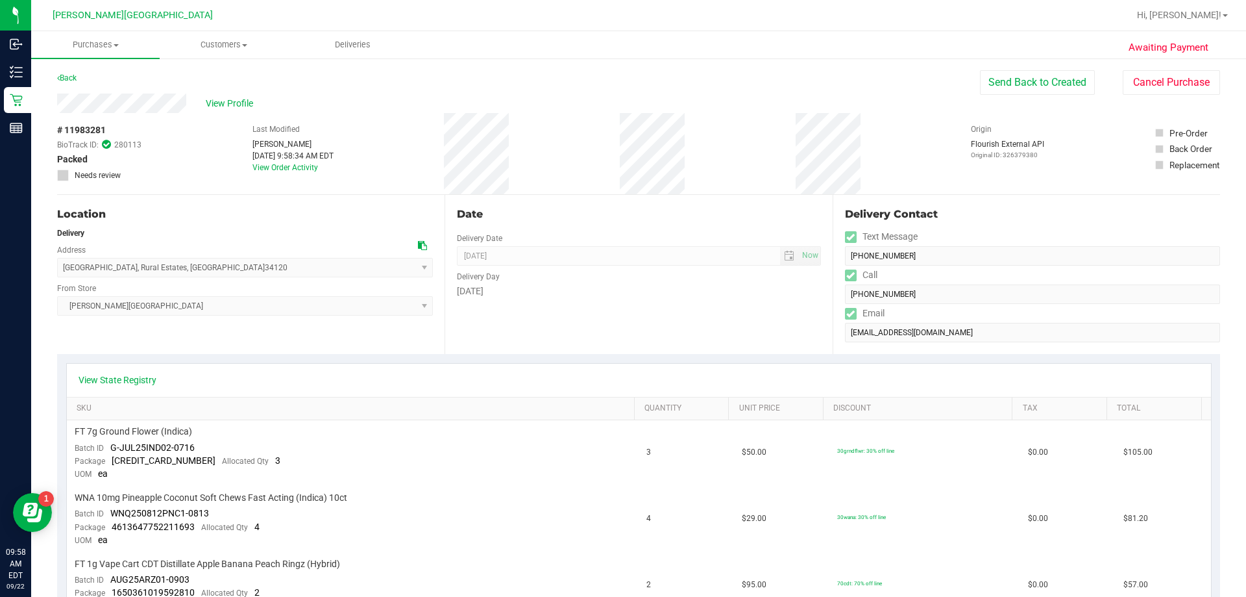
click at [559, 303] on div "Date Delivery Date [DATE] Now [DATE] 08:00 AM Now Delivery Day [DATE]" at bounding box center [639, 274] width 388 height 159
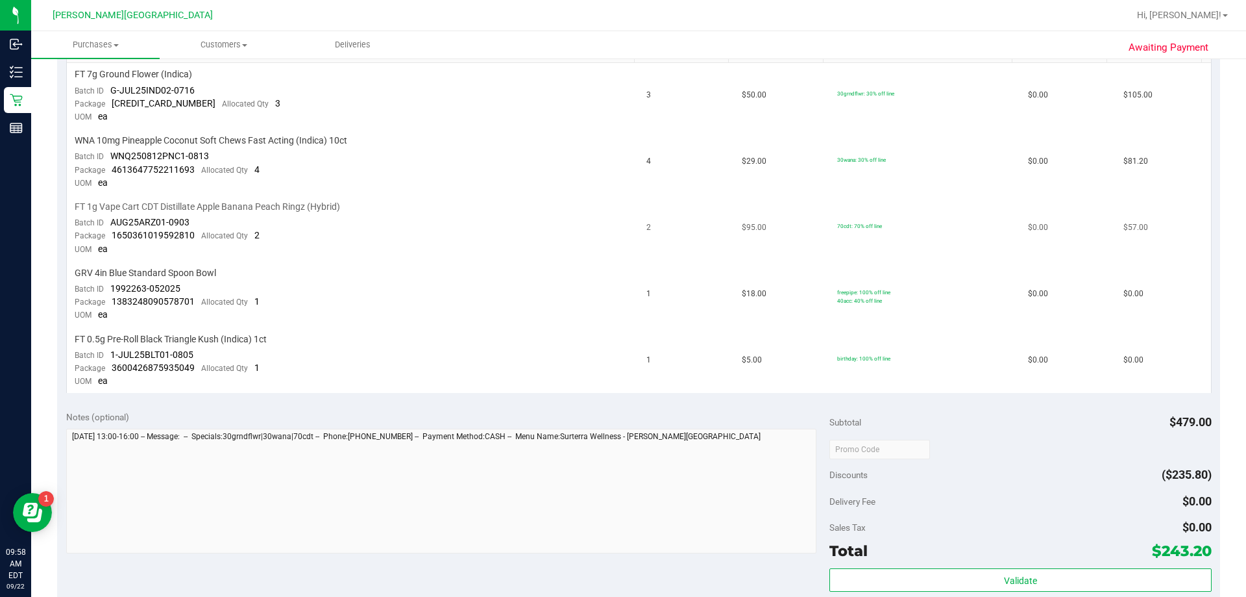
scroll to position [584, 0]
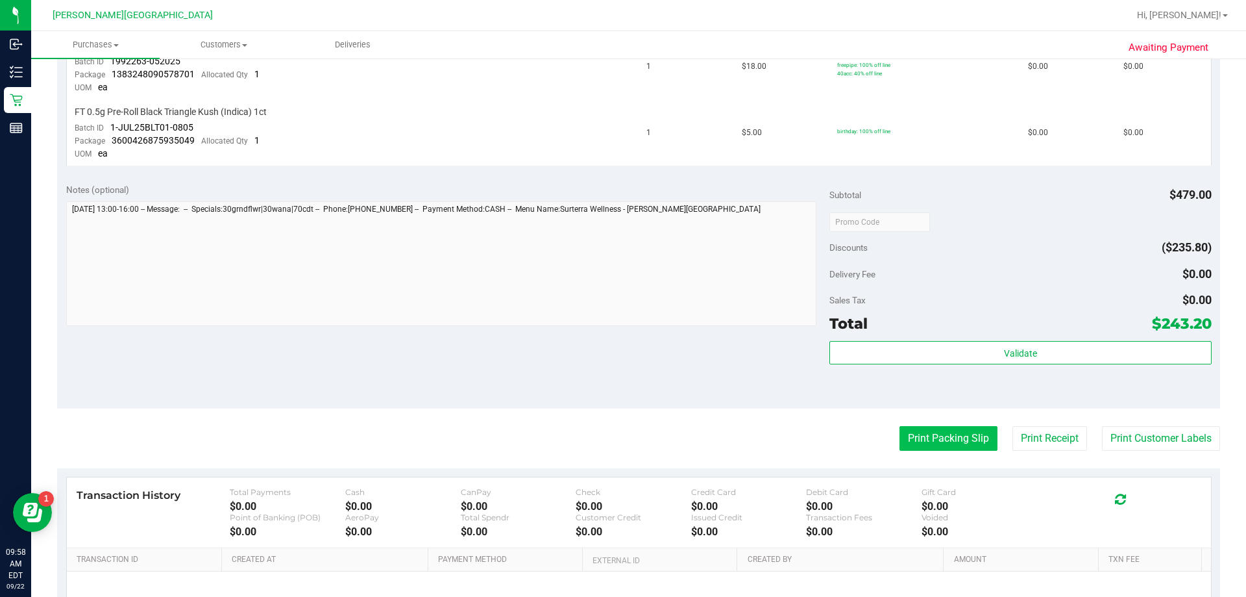
click at [602, 432] on button "Print Packing Slip" at bounding box center [949, 438] width 98 height 25
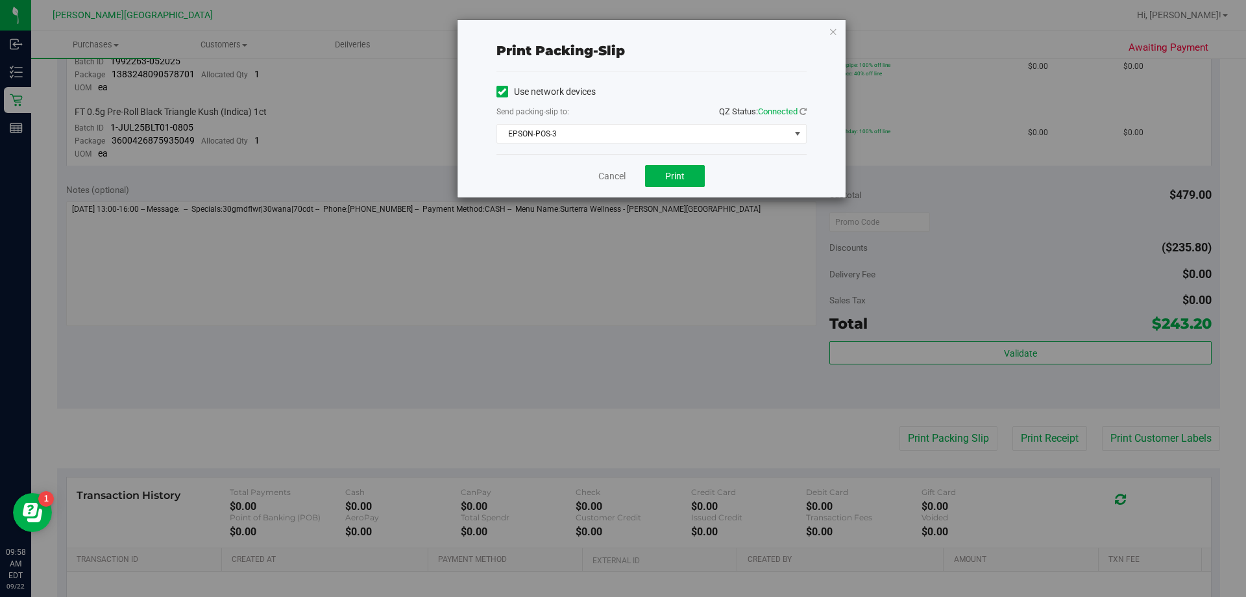
click at [602, 188] on div "Cancel Print" at bounding box center [652, 175] width 310 height 43
click at [602, 184] on button "Print" at bounding box center [675, 176] width 60 height 22
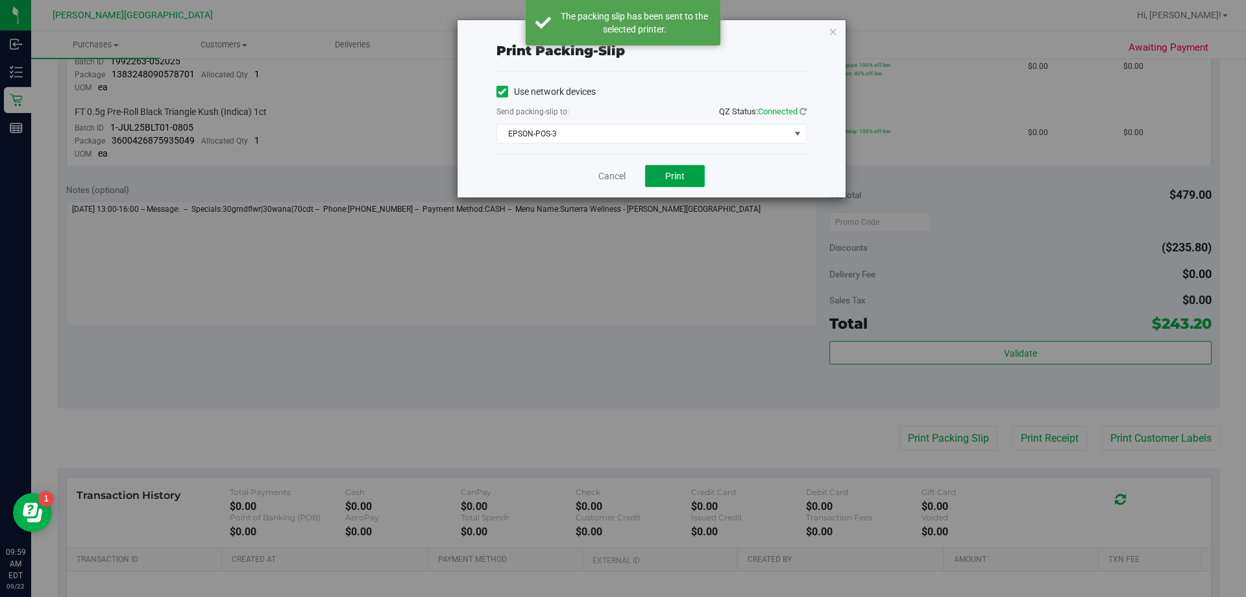
click at [602, 177] on span "Print" at bounding box center [674, 176] width 19 height 10
click at [602, 175] on link "Cancel" at bounding box center [612, 176] width 27 height 14
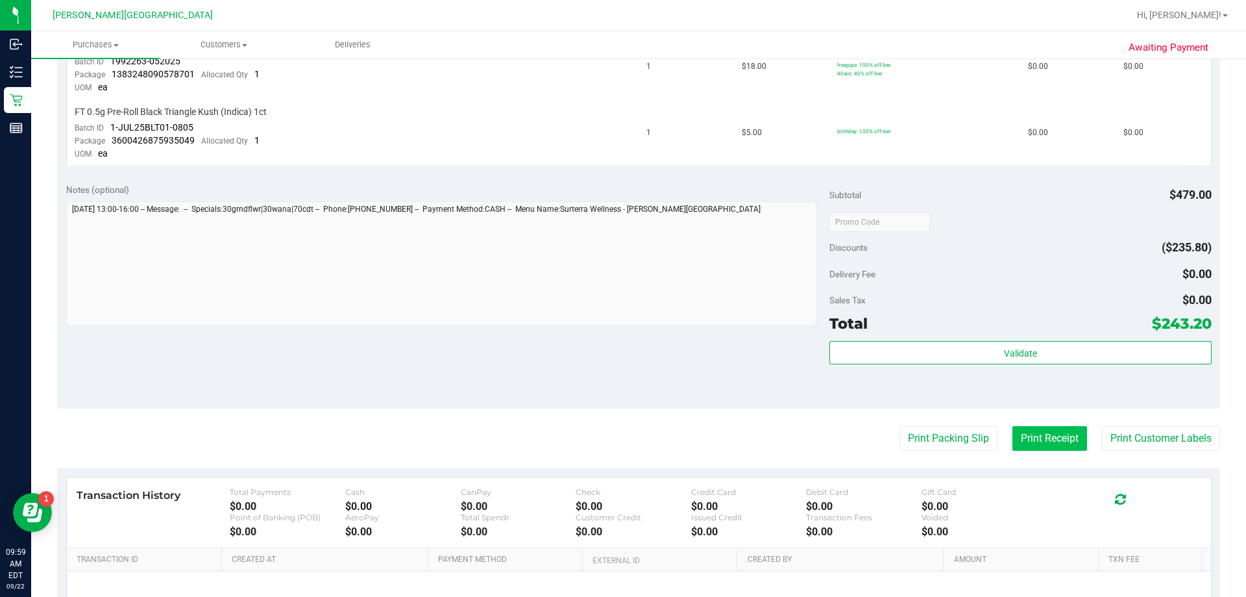
click at [602, 436] on button "Print Receipt" at bounding box center [1050, 438] width 75 height 25
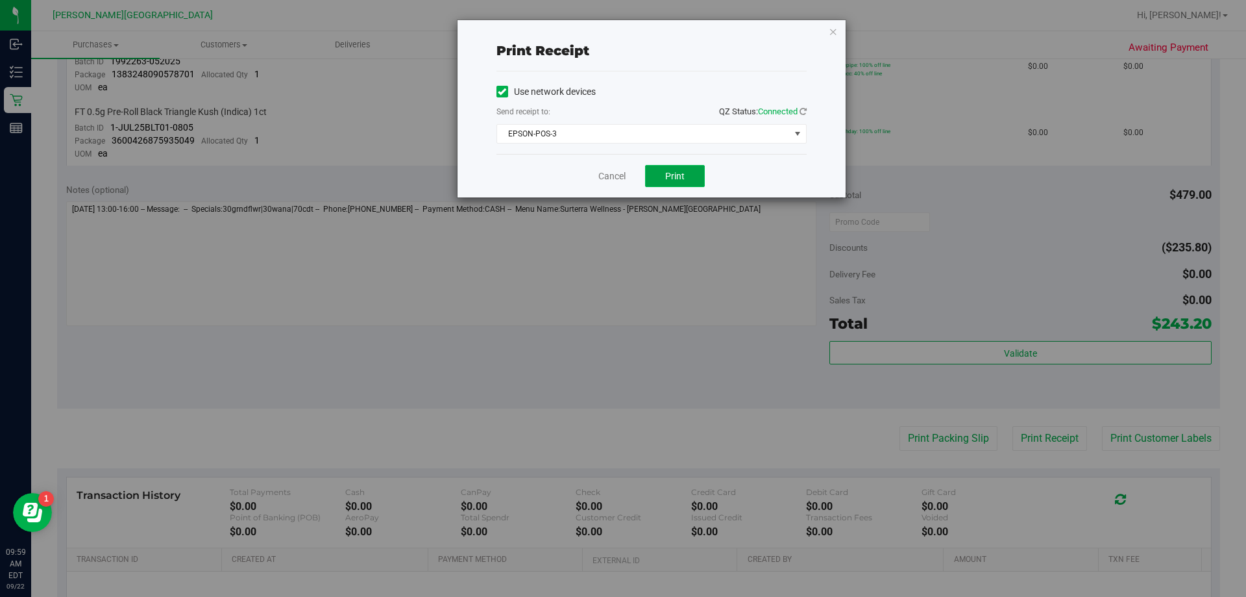
click at [602, 181] on button "Print" at bounding box center [675, 176] width 60 height 22
click at [602, 178] on link "Cancel" at bounding box center [612, 176] width 27 height 14
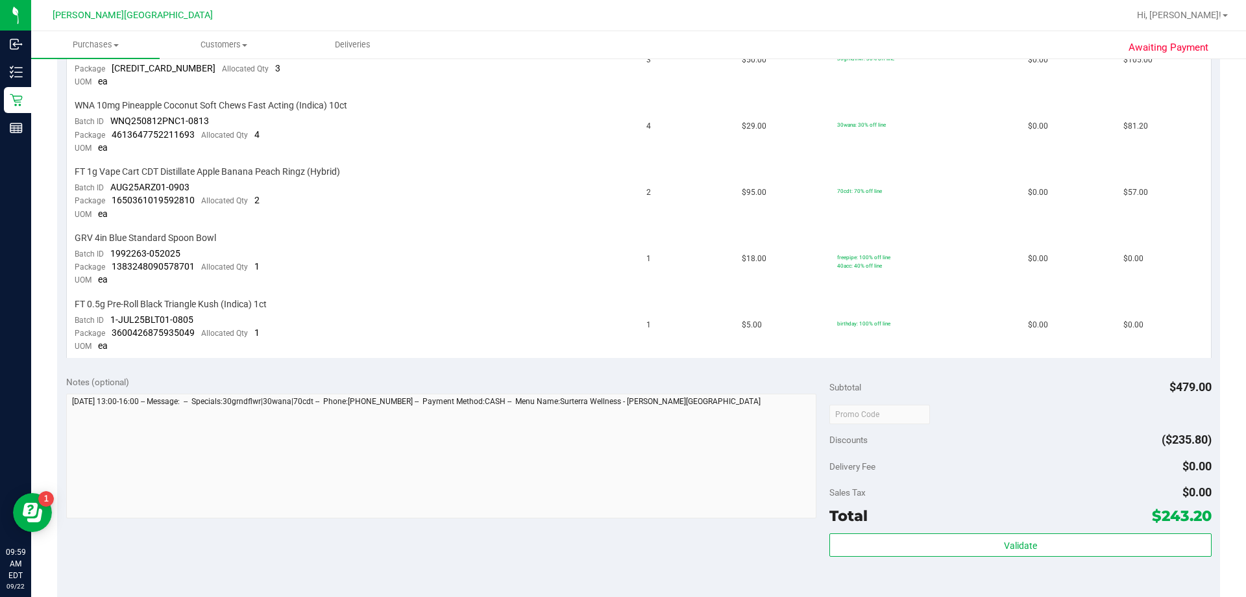
scroll to position [260, 0]
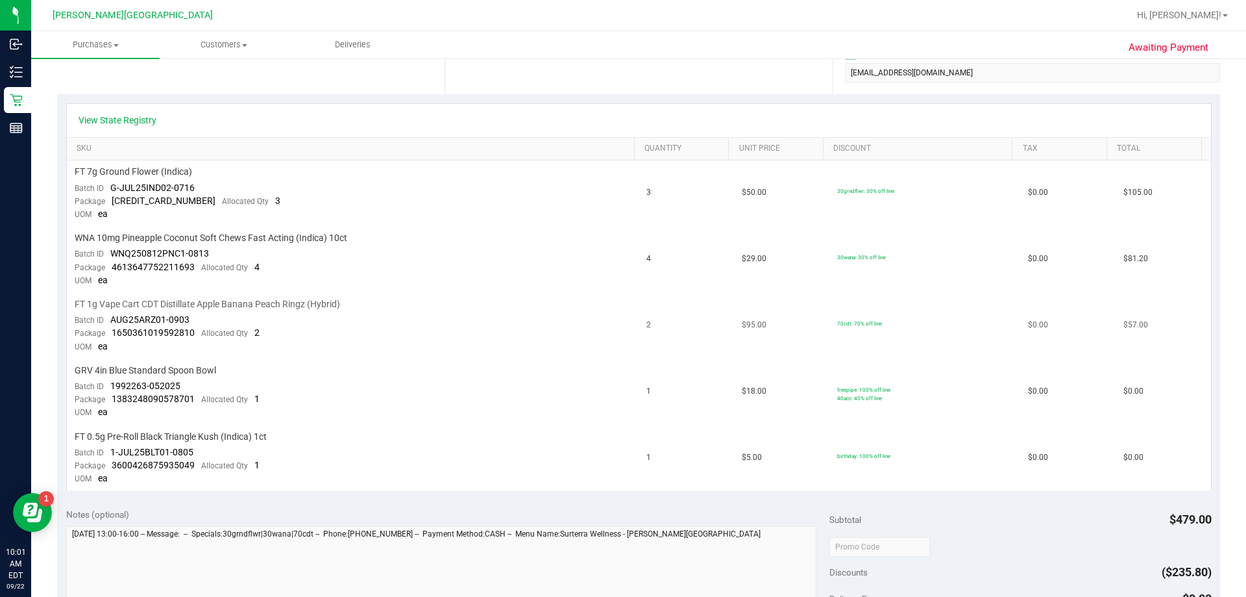
click at [525, 308] on div "FT 1g Vape Cart CDT Distillate Apple Banana Peach Ringz (Hybrid)" at bounding box center [353, 304] width 557 height 12
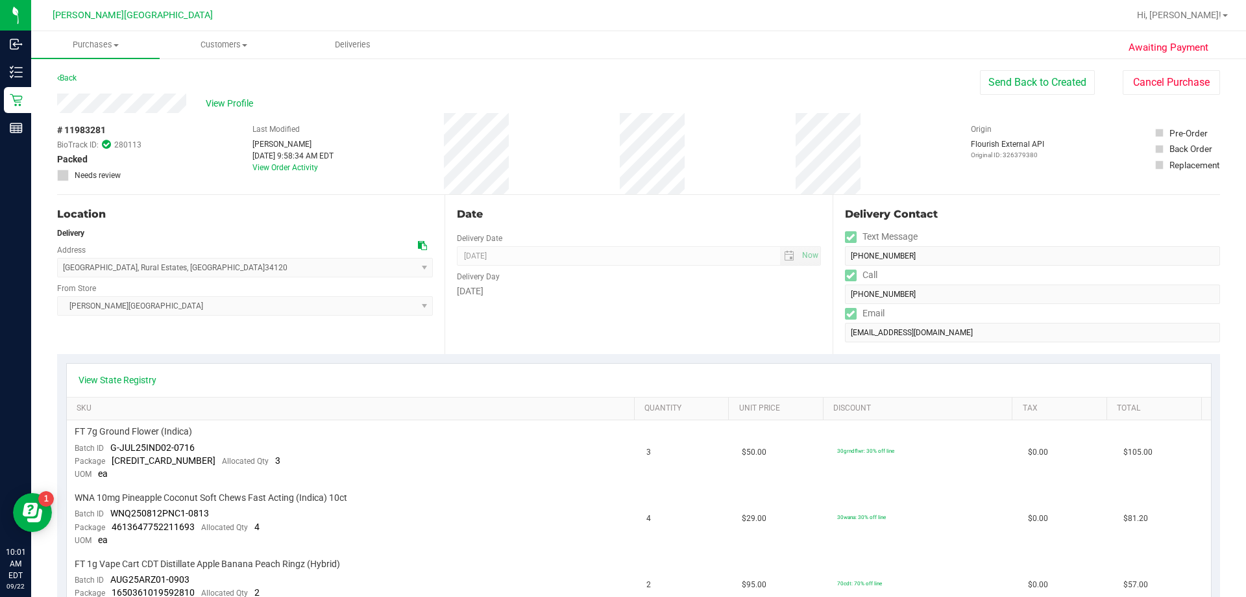
click at [364, 89] on div "Back Send Back to Created Cancel Purchase" at bounding box center [638, 81] width 1163 height 23
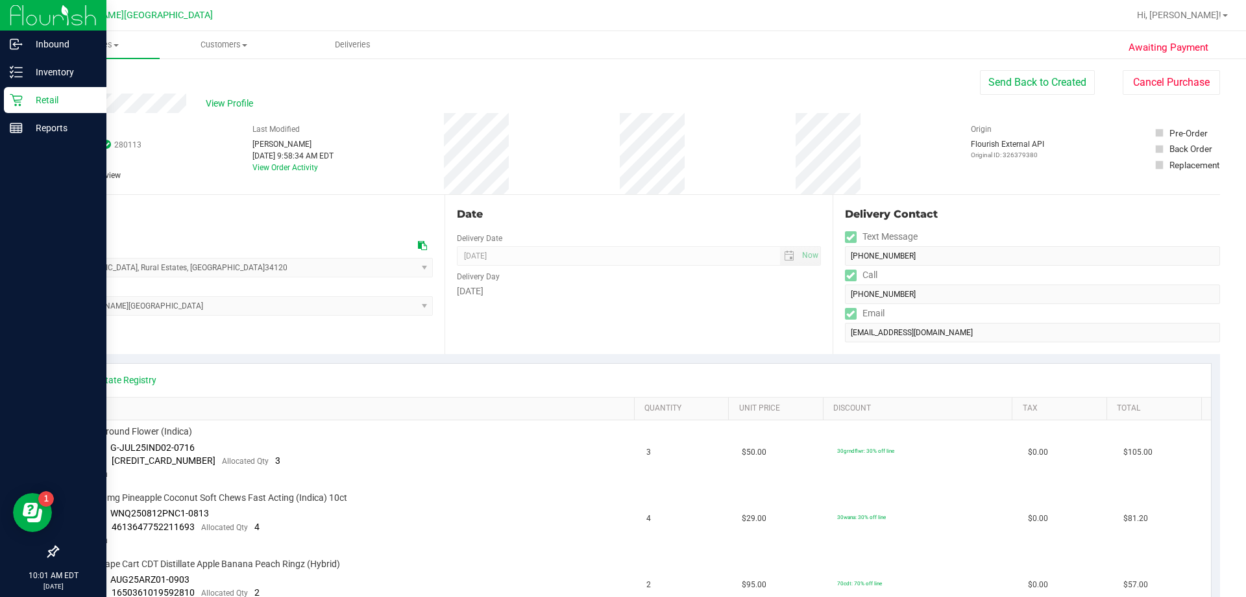
click at [36, 103] on p "Retail" at bounding box center [62, 100] width 78 height 16
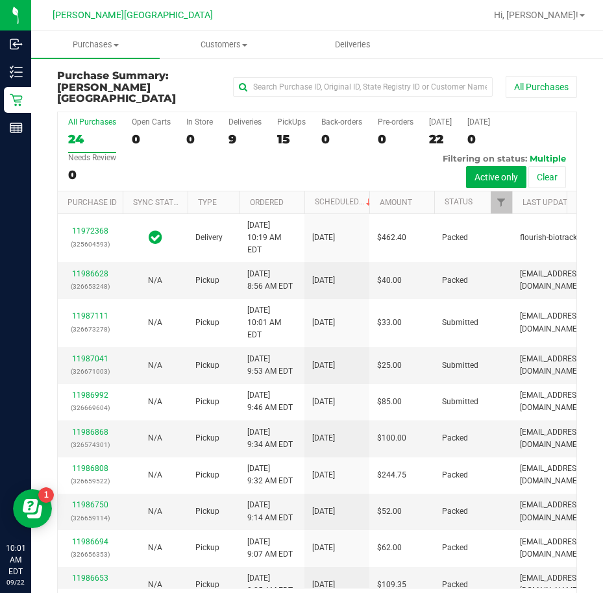
click at [322, 151] on div "All Purchases 24 Open Carts 0 In Store 0 Deliveries 9 PickUps 15 Back-orders 0 …" at bounding box center [317, 151] width 519 height 79
click at [240, 118] on label "Deliveries 9" at bounding box center [245, 136] width 33 height 36
click at [0, 0] on input "Deliveries 9" at bounding box center [0, 0] width 0 height 0
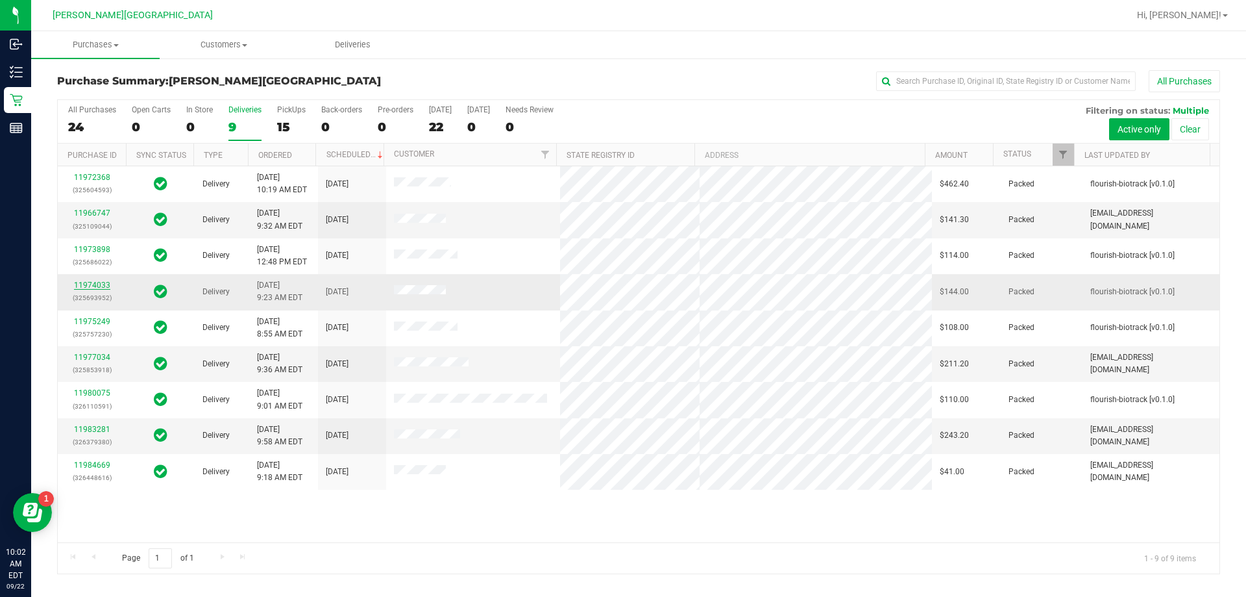
click at [104, 286] on link "11974033" at bounding box center [92, 284] width 36 height 9
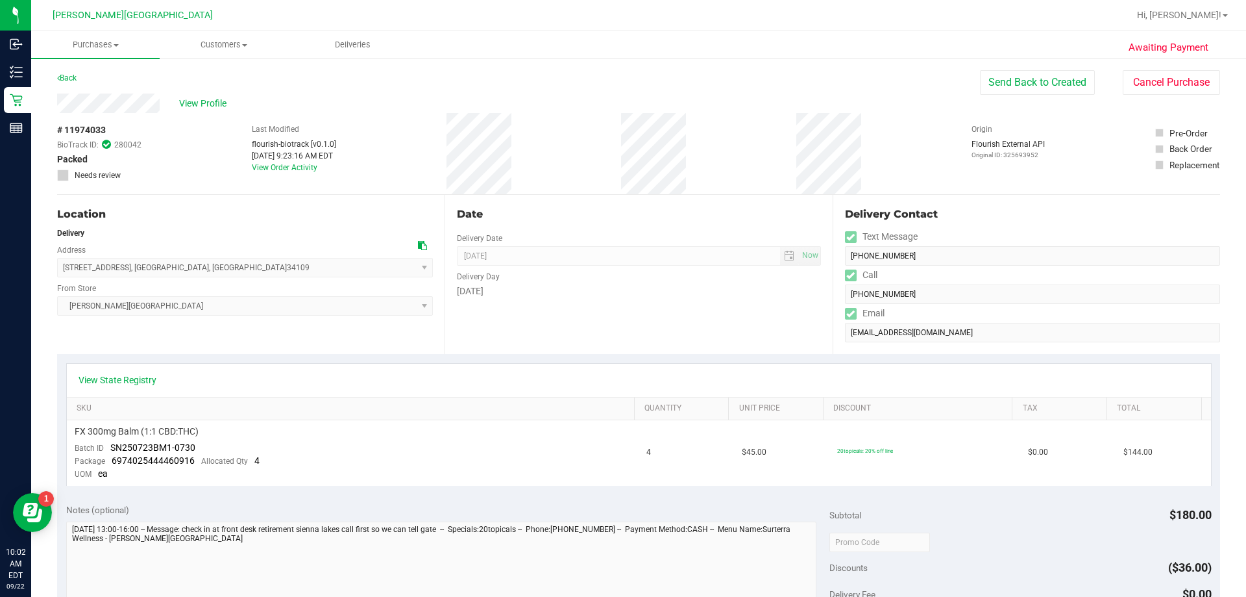
click at [602, 295] on div "[DATE]" at bounding box center [639, 291] width 364 height 14
click at [602, 298] on div "Date Delivery Date [DATE] Now [DATE] 08:00 AM Now Delivery Day [DATE]" at bounding box center [639, 274] width 388 height 159
click at [399, 484] on td "FX 300mg Balm (1:1 CBD:THC) Batch ID SN250723BM1-0730 Package 6974025444460916 …" at bounding box center [353, 453] width 573 height 66
click at [546, 162] on div "# 11974033 BioTrack ID: 280042 Packed Needs review Last Modified flourish-biotr…" at bounding box center [638, 153] width 1163 height 81
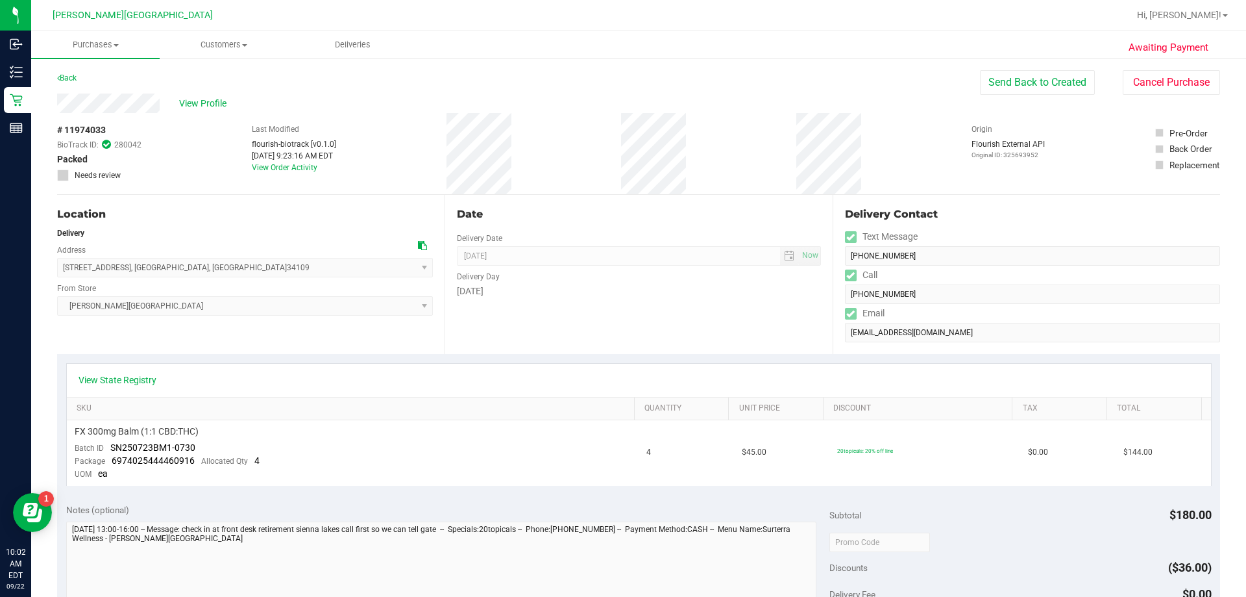
click at [546, 162] on div "# 11974033 BioTrack ID: 280042 Packed Needs review Last Modified flourish-biotr…" at bounding box center [638, 153] width 1163 height 81
click at [602, 351] on div "Date Delivery Date [DATE] Now [DATE] 08:00 AM Now Delivery Day [DATE]" at bounding box center [639, 274] width 388 height 159
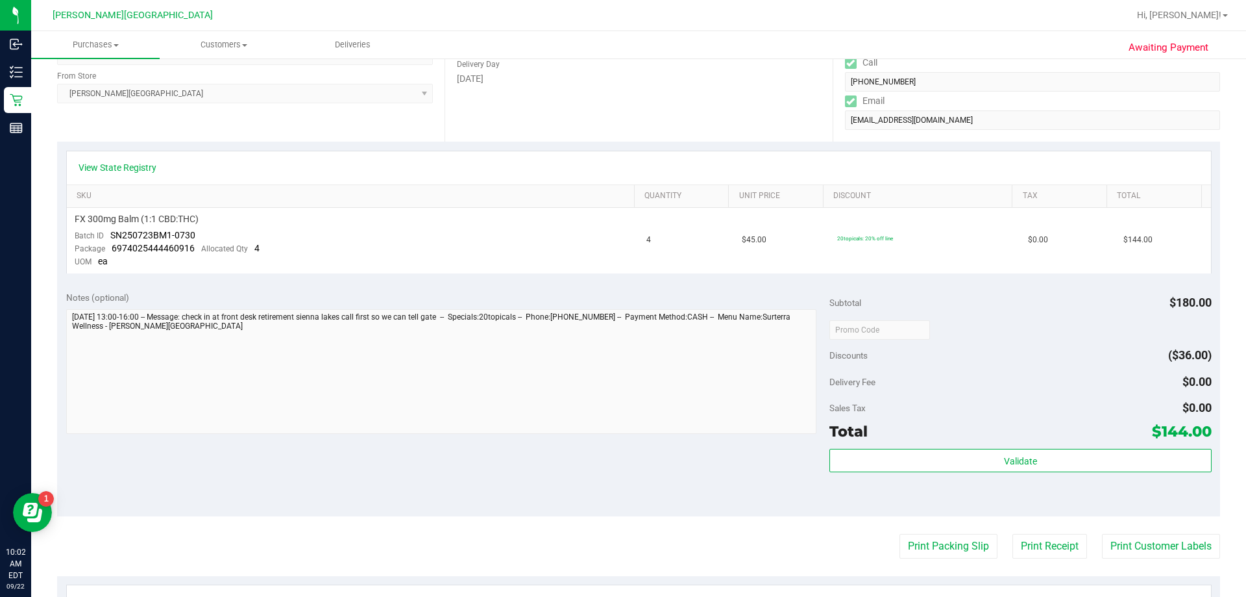
scroll to position [325, 0]
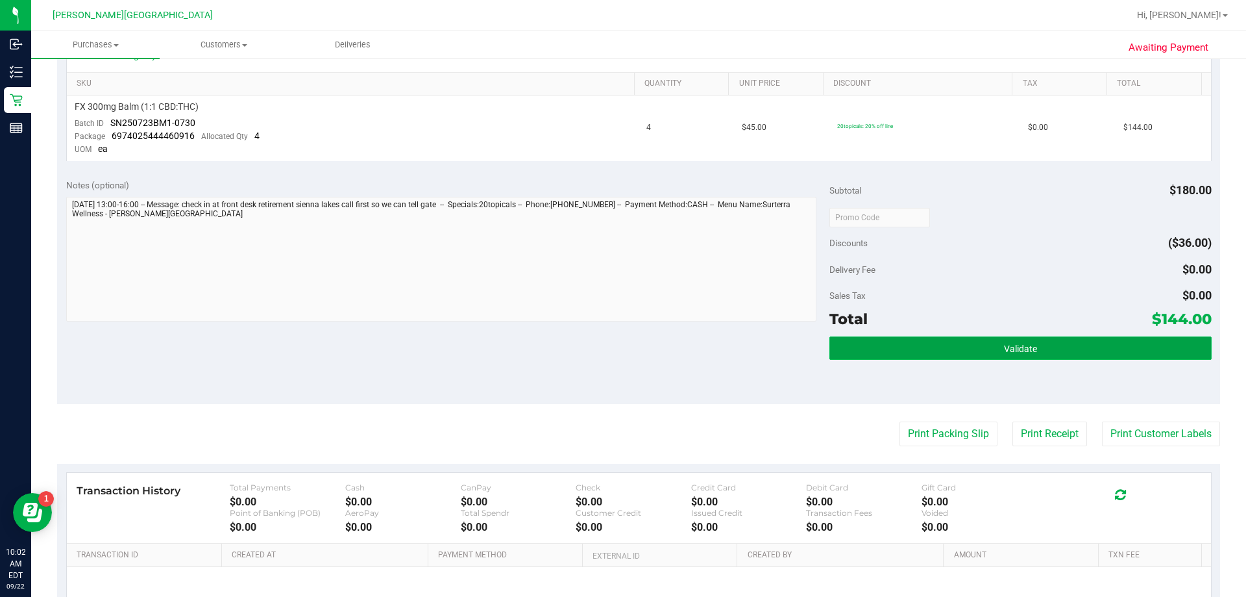
click at [602, 338] on button "Validate" at bounding box center [1021, 347] width 382 height 23
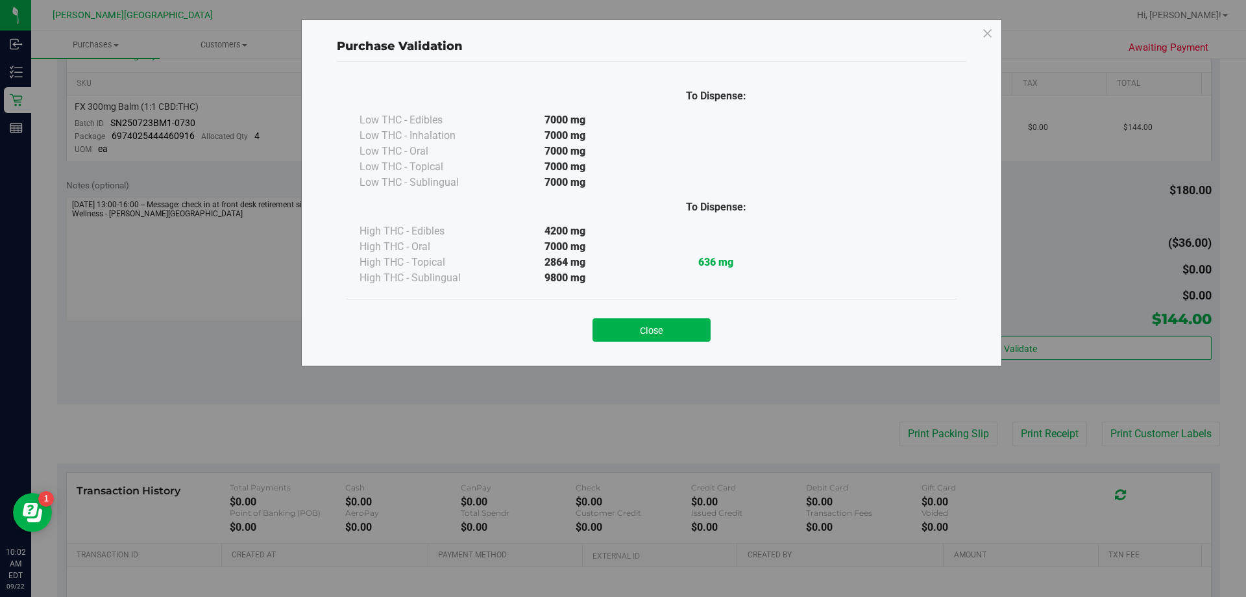
click at [602, 305] on div "Purchase Validation To Dispense: Low THC - Edibles 7000 mg" at bounding box center [628, 298] width 1256 height 597
click at [602, 329] on button "Close" at bounding box center [652, 329] width 118 height 23
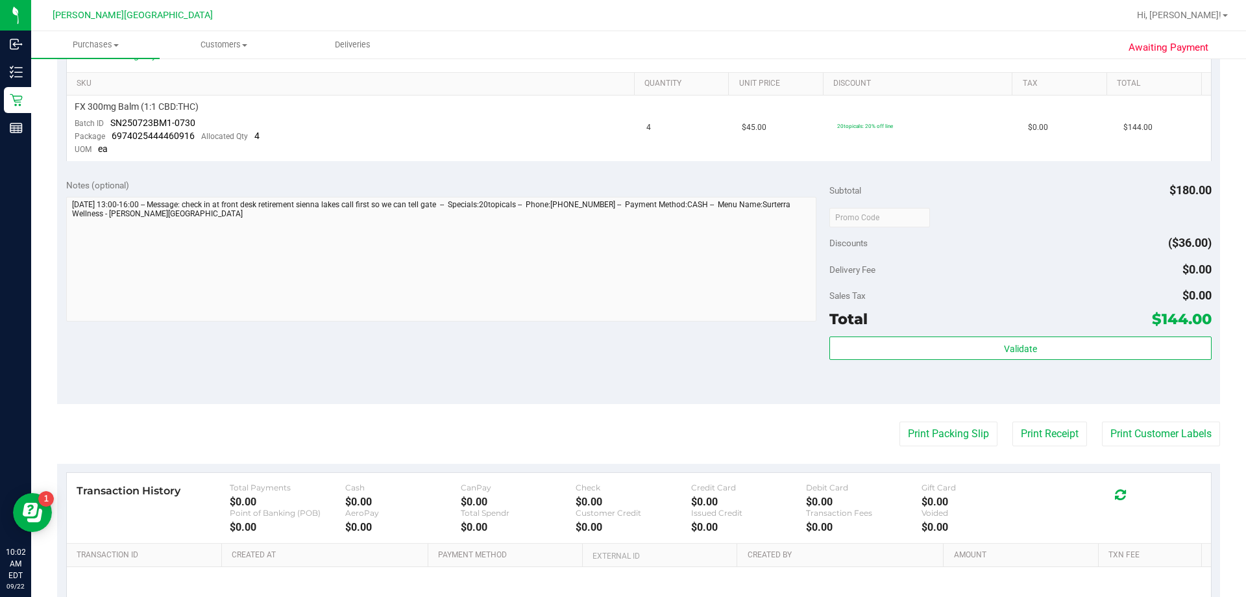
click at [602, 358] on div "Notes (optional) Subtotal $180.00 Discounts ($36.00) Delivery Fee $0.00 Sales T…" at bounding box center [638, 287] width 1163 height 234
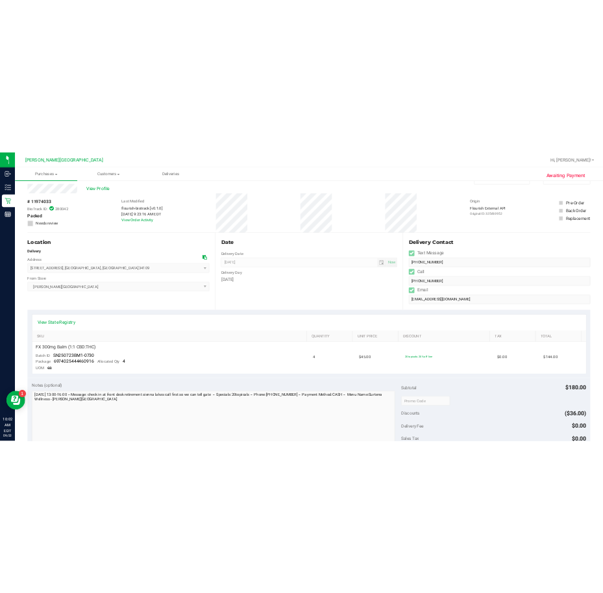
scroll to position [0, 0]
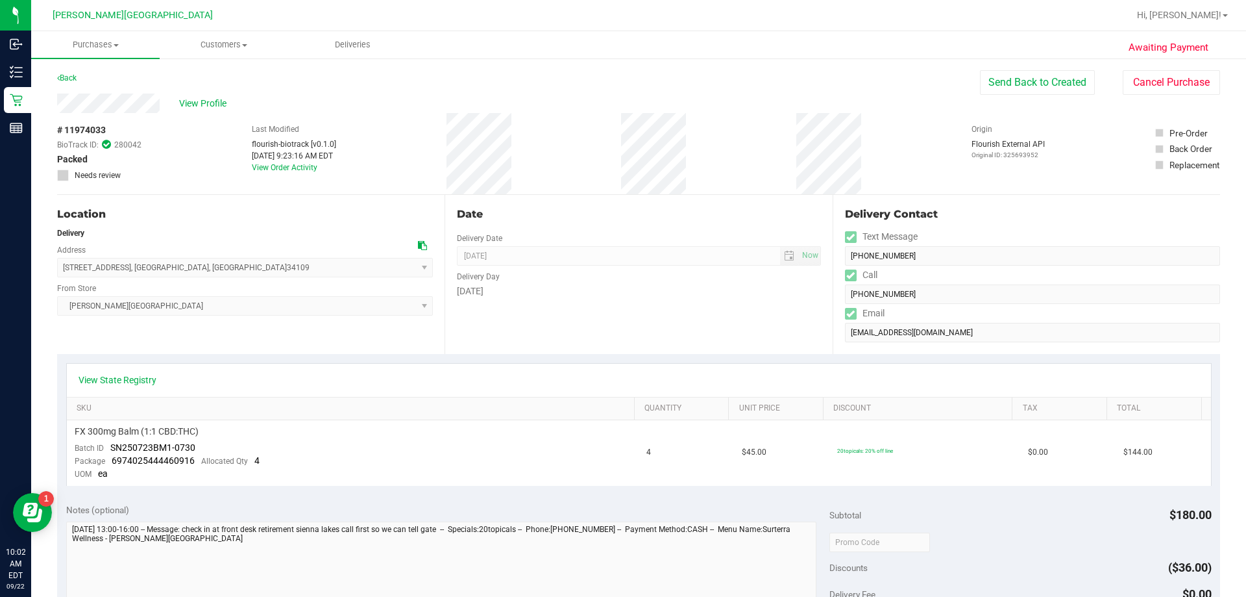
click at [602, 325] on div "Date Delivery Date [DATE] Now [DATE] 08:00 AM Now Delivery Day [DATE]" at bounding box center [639, 274] width 388 height 159
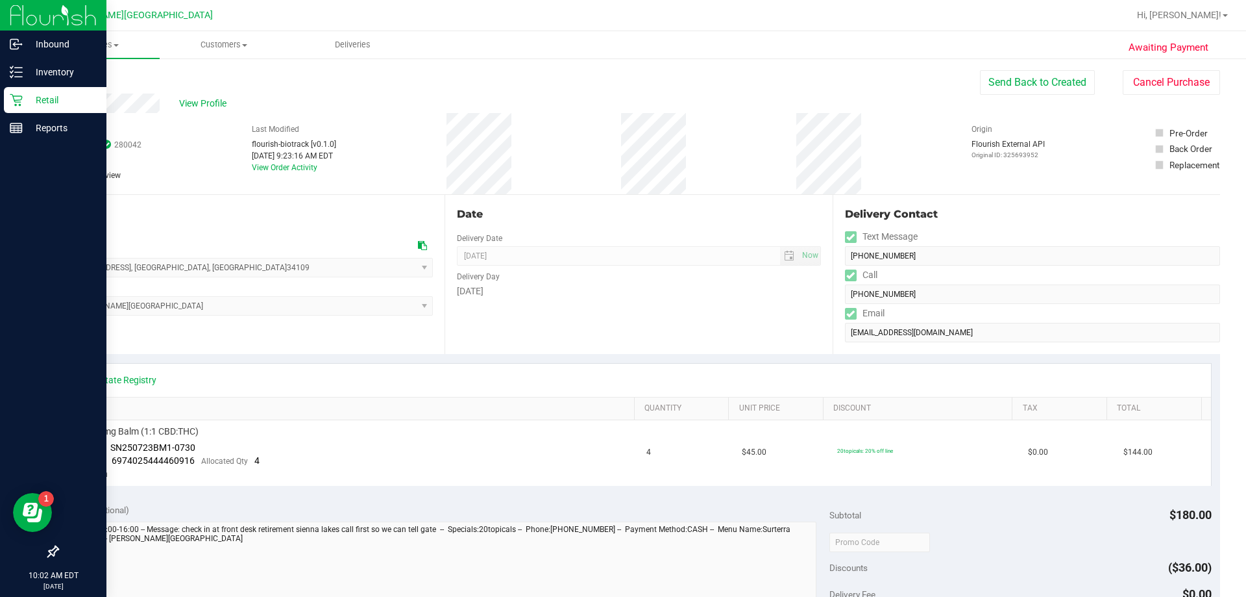
click at [36, 93] on p "Retail" at bounding box center [62, 100] width 78 height 16
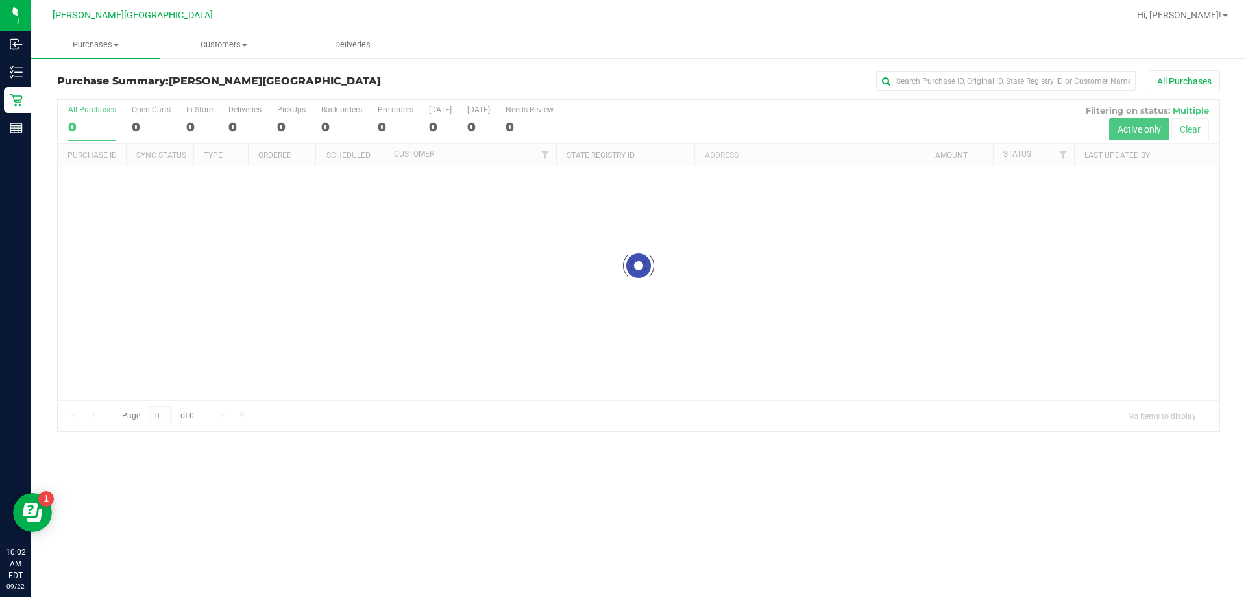
click at [457, 61] on div "Purchase Summary: [PERSON_NAME][GEOGRAPHIC_DATA] All Purchases Loading... All P…" at bounding box center [638, 251] width 1215 height 388
click at [452, 71] on div "All Purchases" at bounding box center [833, 81] width 776 height 22
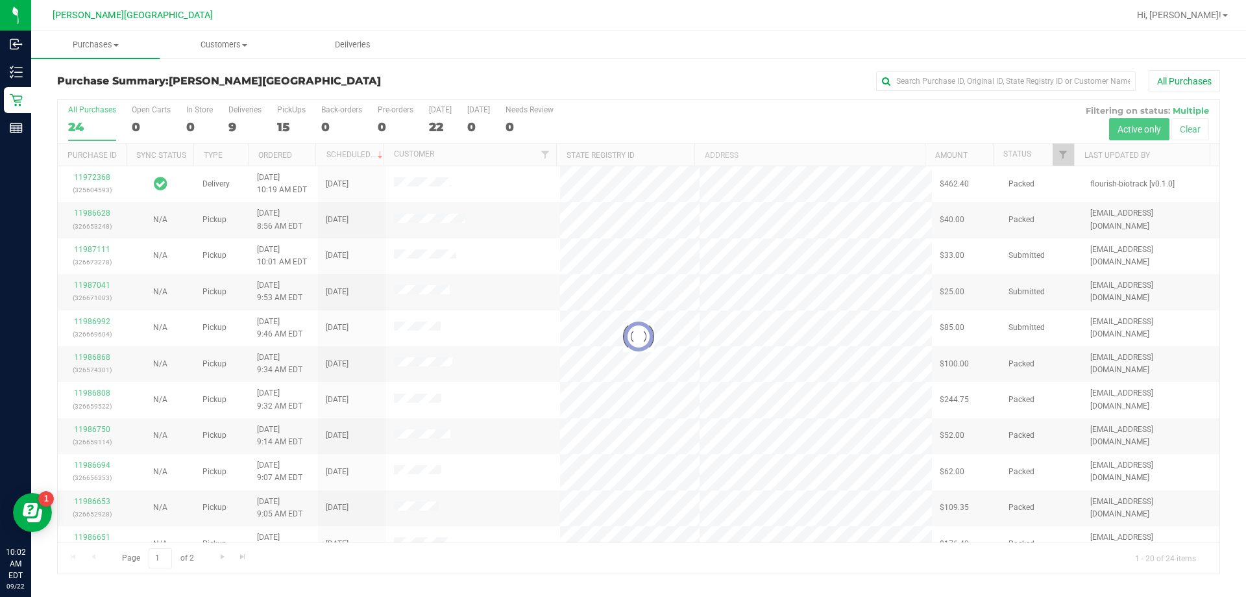
click at [227, 125] on div at bounding box center [639, 336] width 1162 height 473
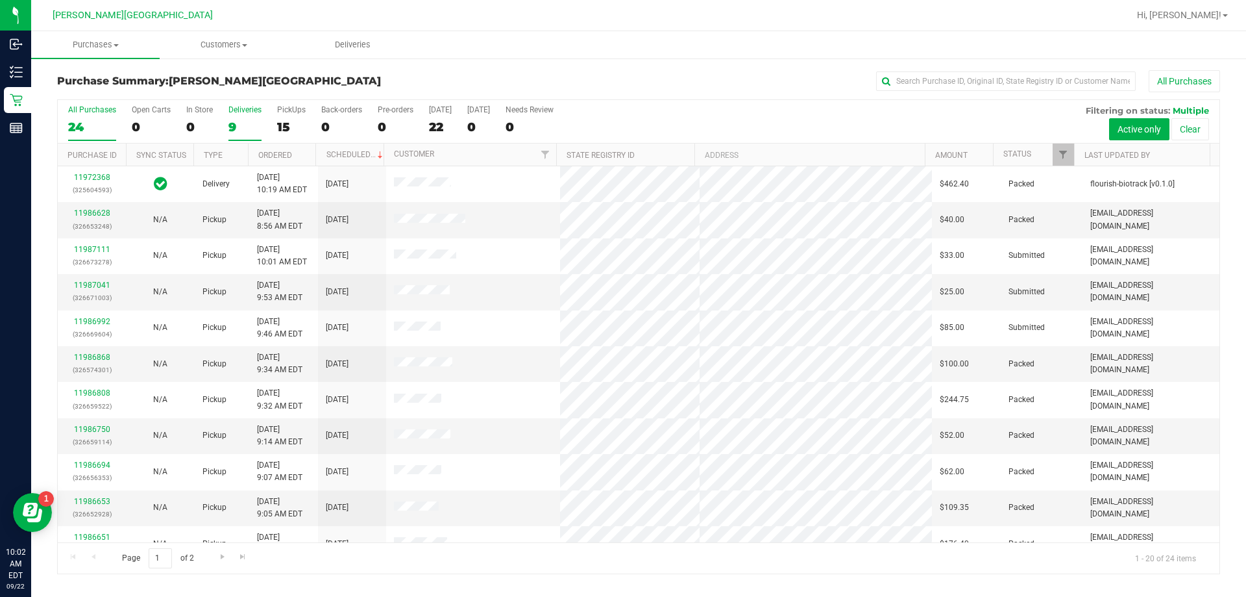
click at [234, 117] on label "Deliveries 9" at bounding box center [245, 123] width 33 height 36
click at [0, 0] on input "Deliveries 9" at bounding box center [0, 0] width 0 height 0
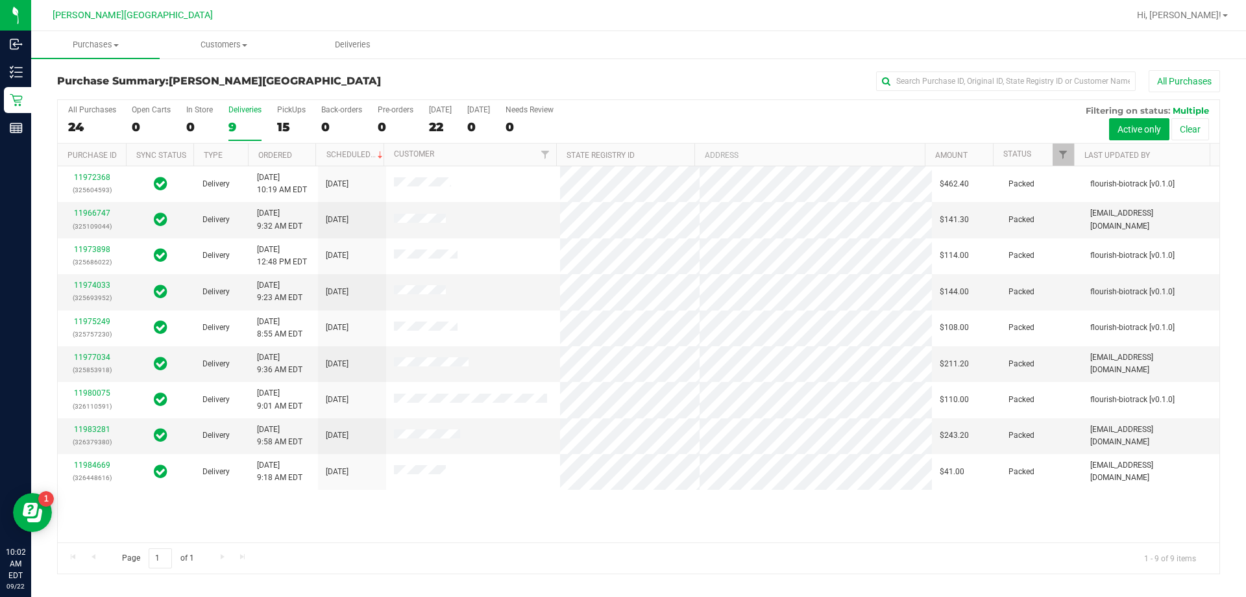
click at [459, 501] on div "11972368 (325604593) Delivery [DATE] 10:19 AM EDT 9/24/2025 $462.40 Packed flou…" at bounding box center [639, 354] width 1162 height 376
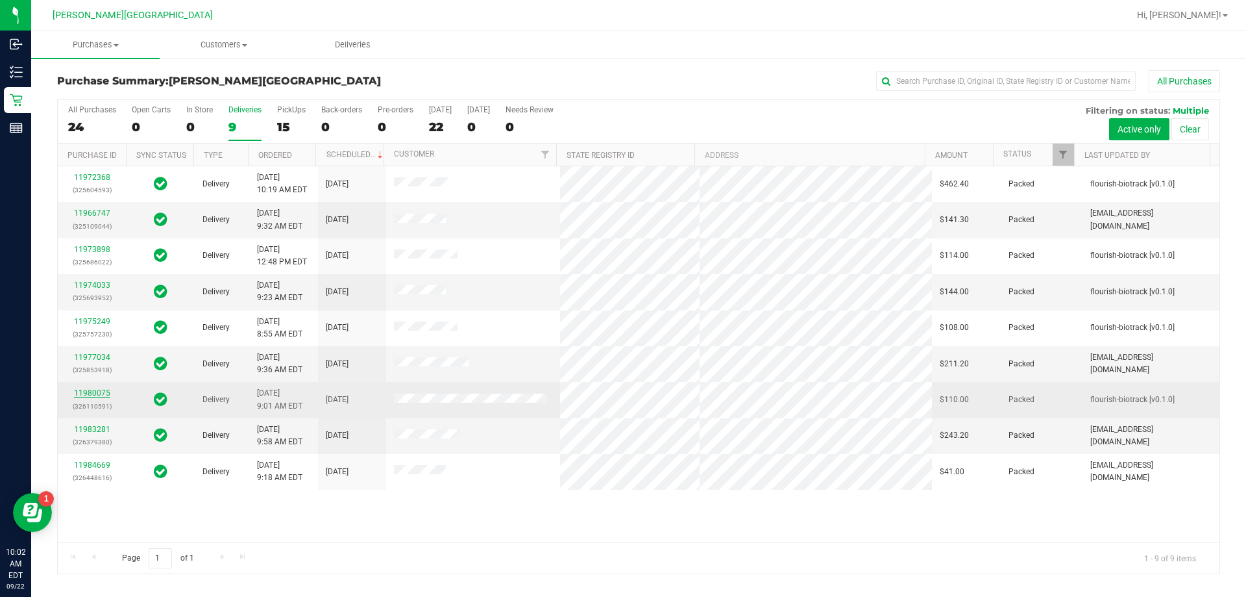
click at [90, 393] on link "11980075" at bounding box center [92, 392] width 36 height 9
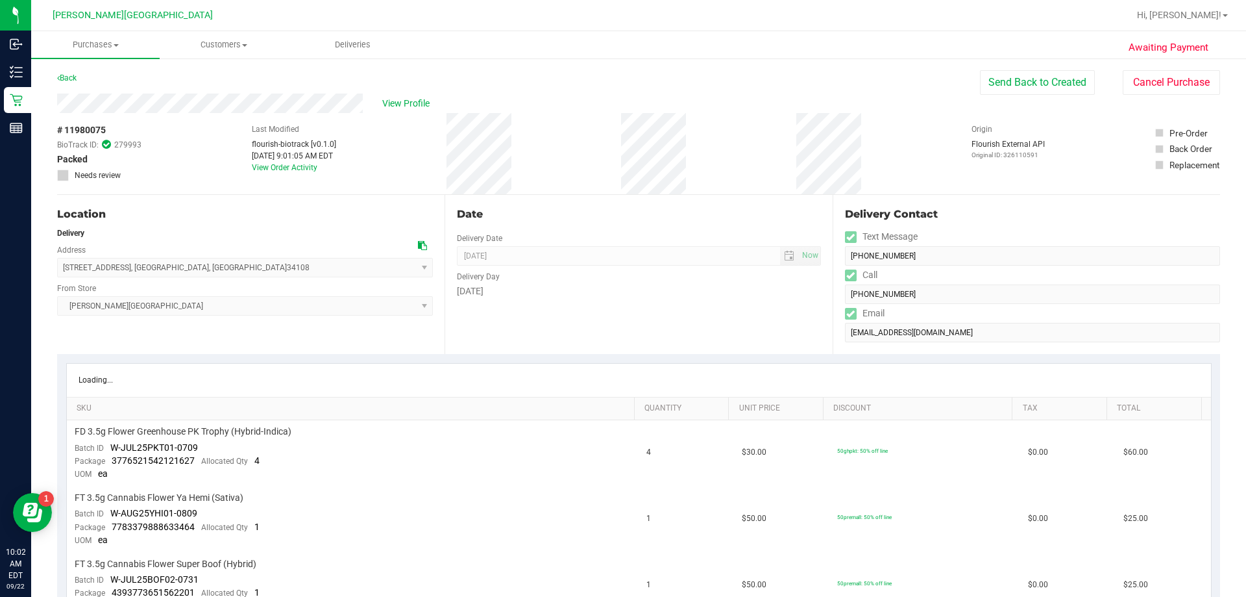
click at [502, 318] on div "Date Delivery Date [DATE] Now [DATE] 08:00 AM Now Delivery Day [DATE]" at bounding box center [639, 274] width 388 height 159
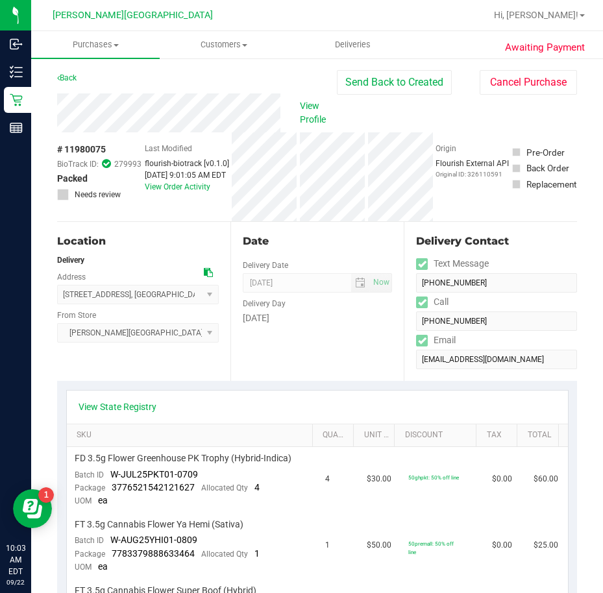
click at [495, 200] on div "Origin Flourish External API Original ID: 326110591" at bounding box center [472, 176] width 73 height 89
click at [214, 75] on div "Back Send Back to Created Cancel Purchase" at bounding box center [317, 81] width 520 height 23
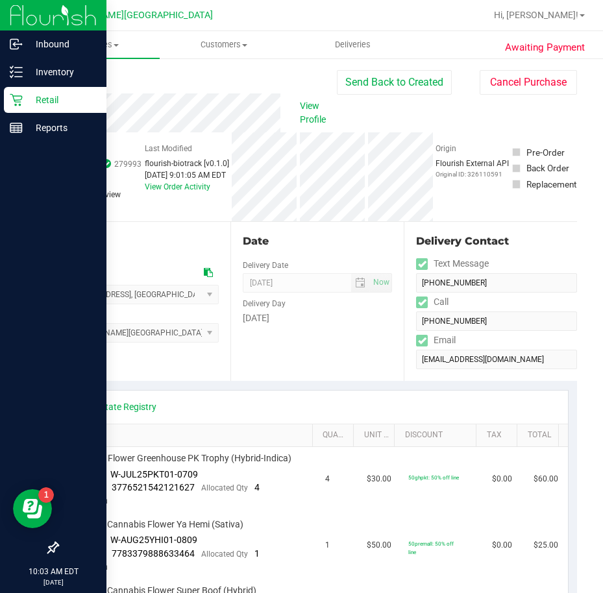
click at [21, 105] on icon at bounding box center [16, 99] width 13 height 13
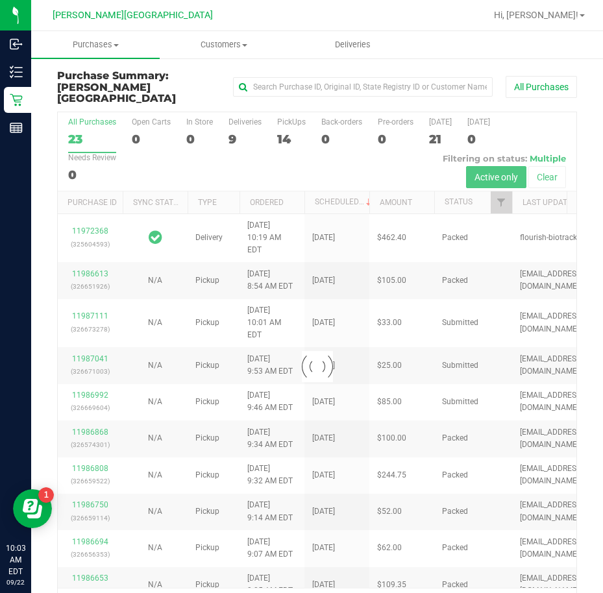
click at [234, 123] on div at bounding box center [317, 367] width 519 height 510
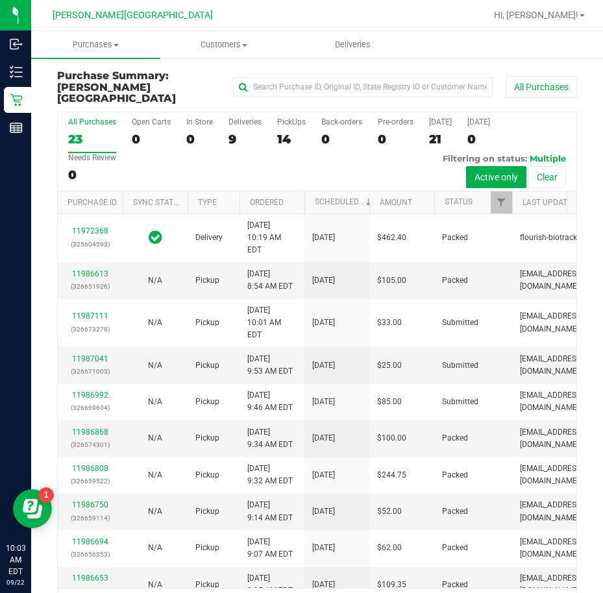
click at [234, 132] on div "9" at bounding box center [245, 139] width 33 height 15
click at [0, 0] on input "Deliveries 9" at bounding box center [0, 0] width 0 height 0
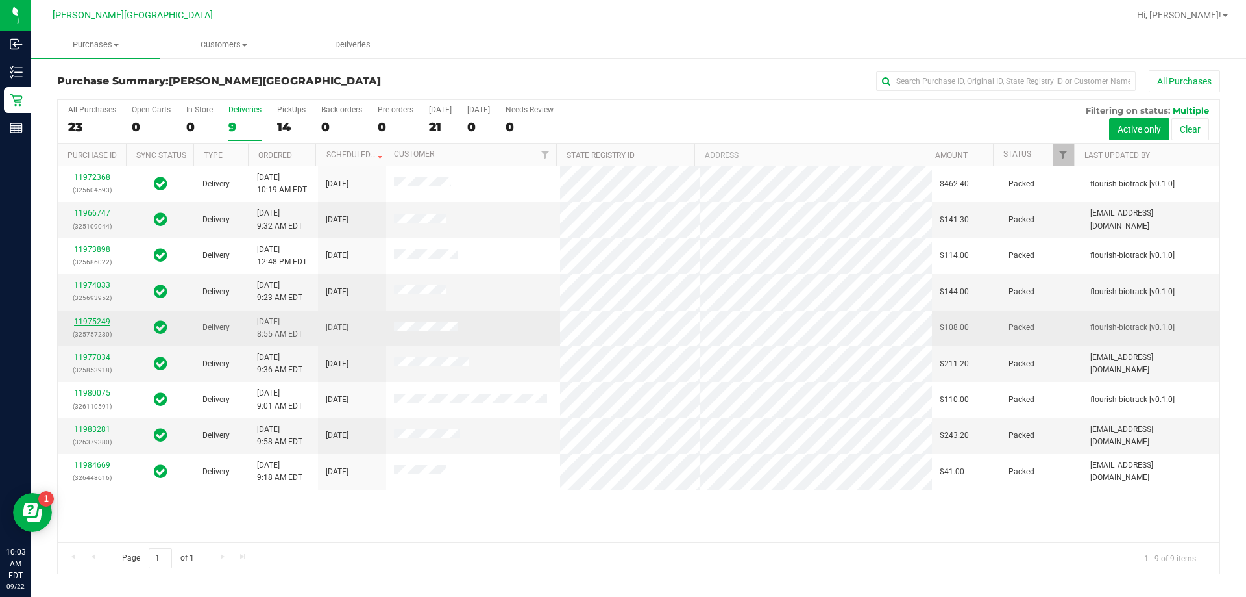
click at [101, 323] on link "11975249" at bounding box center [92, 321] width 36 height 9
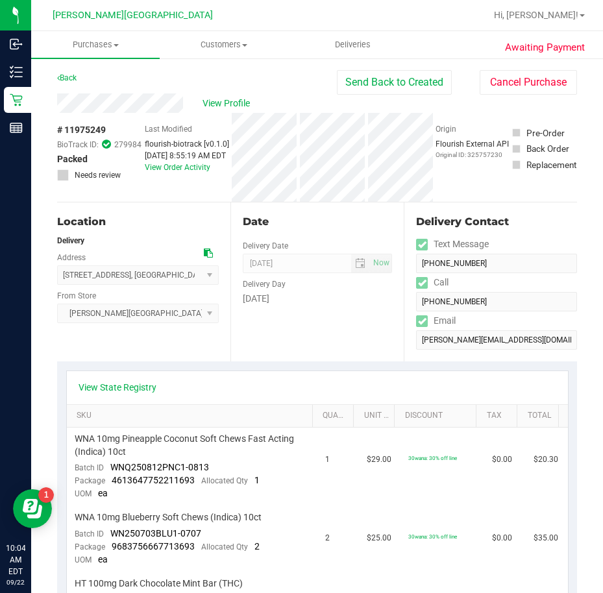
click at [299, 358] on div "Date Delivery Date [DATE] Now [DATE] 08:00 AM Now Delivery Day [DATE]" at bounding box center [316, 282] width 173 height 159
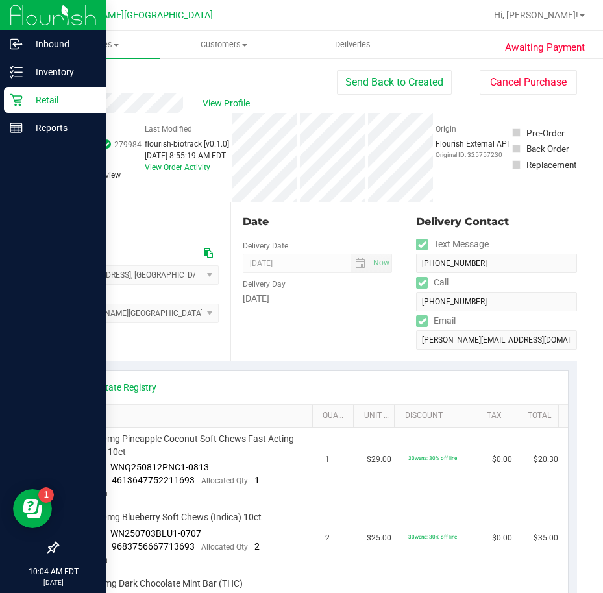
click at [13, 92] on div "Retail" at bounding box center [55, 100] width 103 height 26
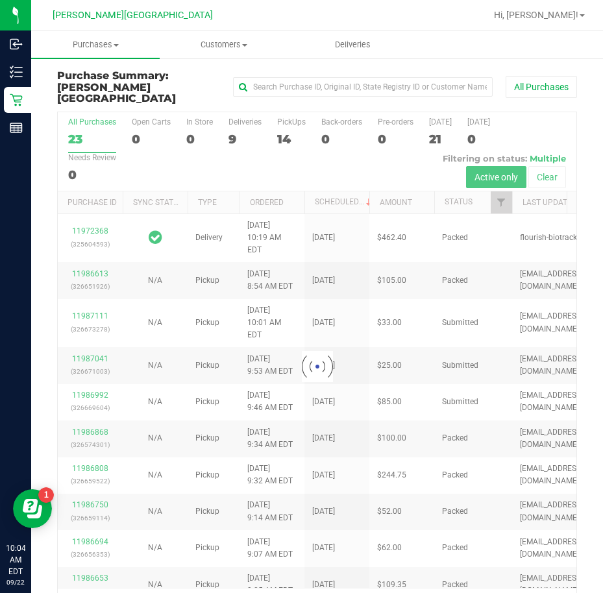
click at [232, 125] on div at bounding box center [317, 367] width 519 height 510
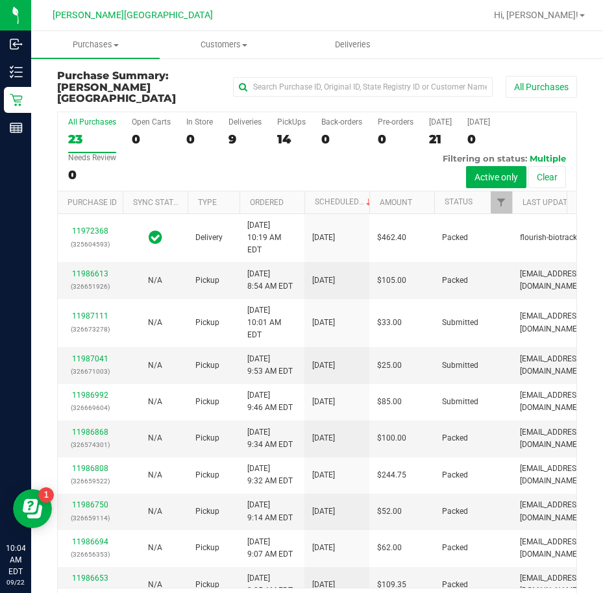
click at [233, 132] on div "9" at bounding box center [245, 139] width 33 height 15
click at [0, 0] on input "Deliveries 9" at bounding box center [0, 0] width 0 height 0
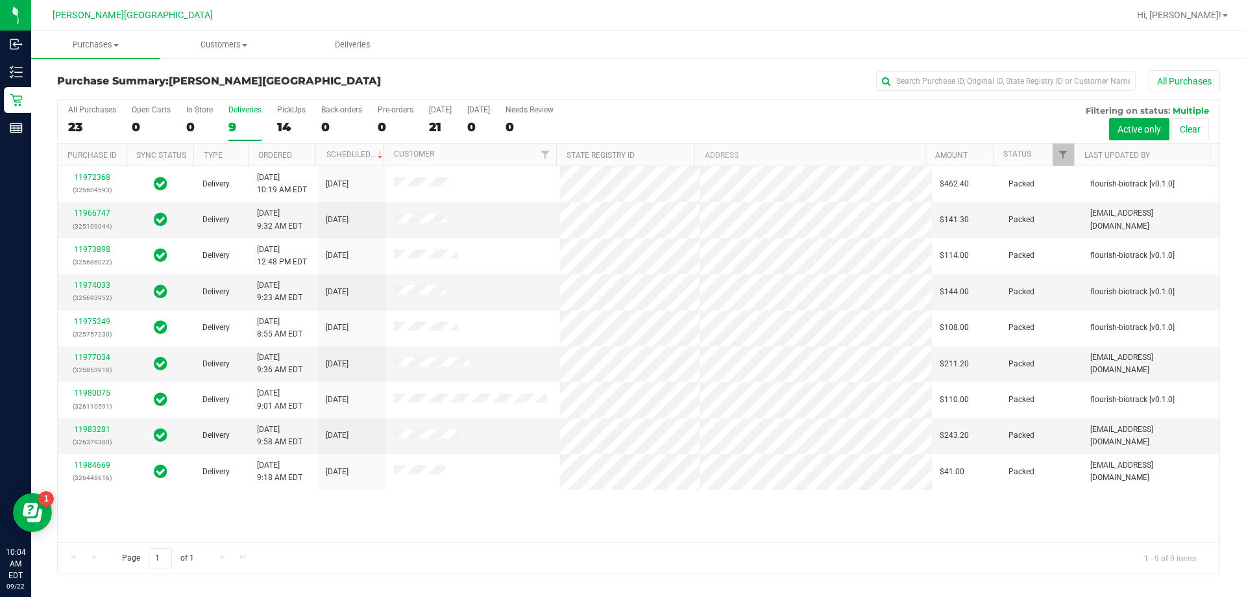
click at [567, 543] on div "Page 1 of 1 1 - 9 of 9 items" at bounding box center [639, 557] width 1162 height 31
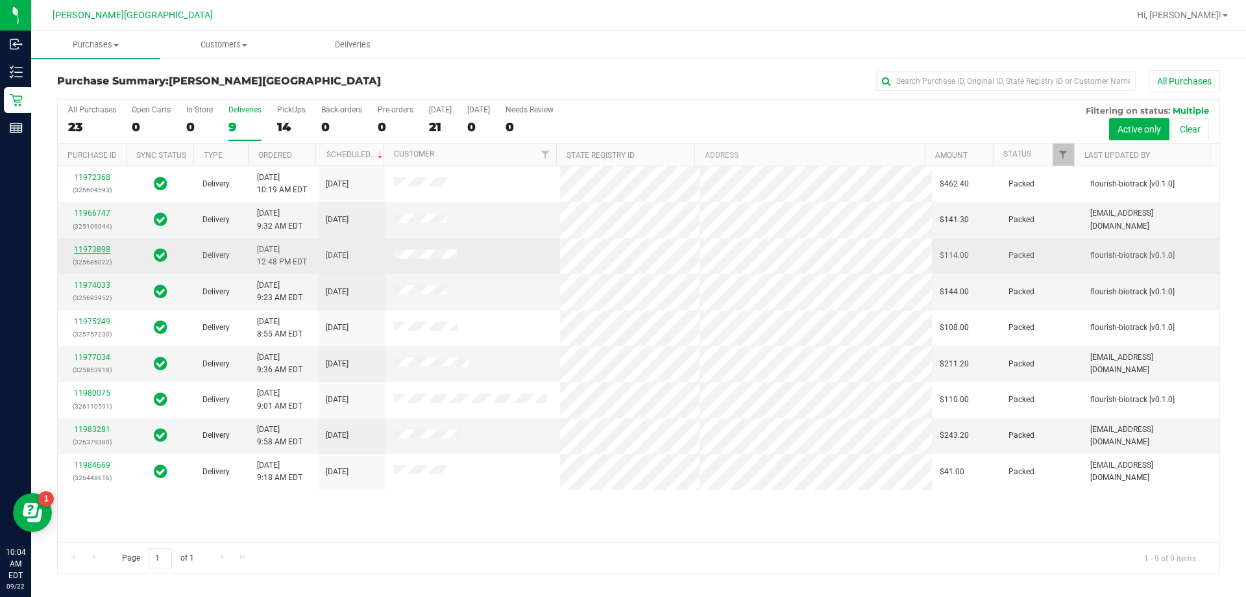
click at [99, 250] on link "11973898" at bounding box center [92, 249] width 36 height 9
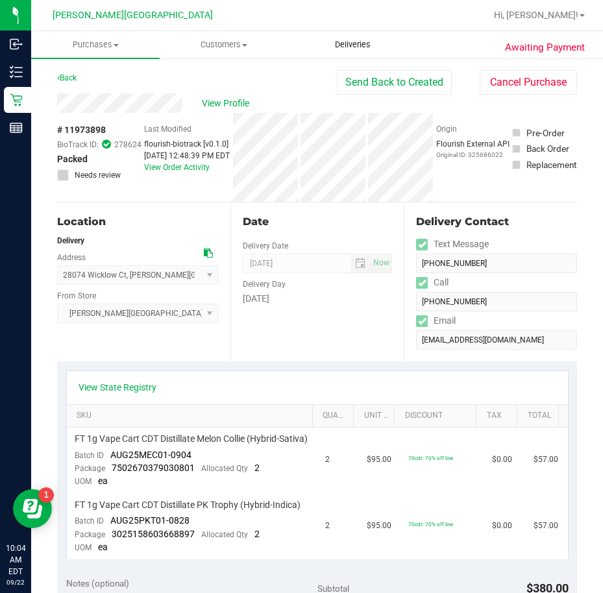
click at [356, 49] on span "Deliveries" at bounding box center [352, 45] width 71 height 12
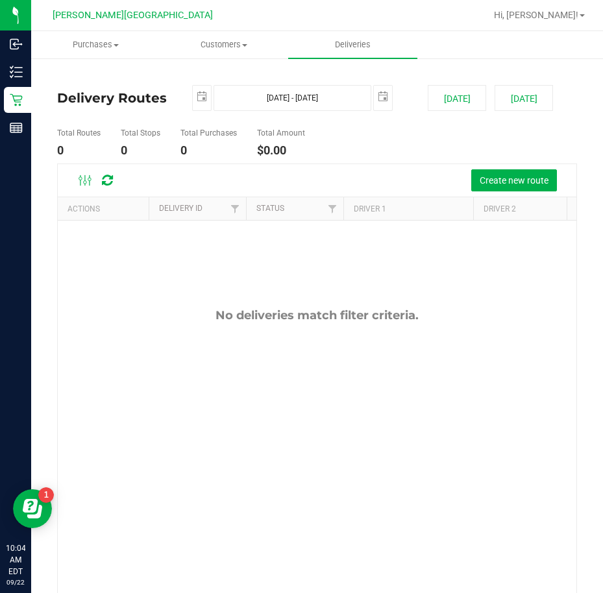
click at [377, 149] on ul "Total Routes 0 Total Stops 0 Total Purchases 0 Total Amount $0.00" at bounding box center [315, 143] width 523 height 41
click at [515, 188] on button "Create new route" at bounding box center [514, 180] width 86 height 22
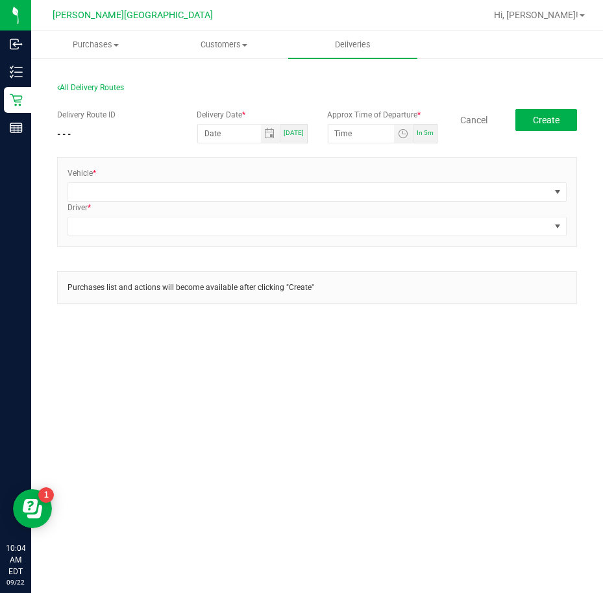
click at [300, 136] on span "[DATE]" at bounding box center [294, 132] width 20 height 7
type input "[DATE]"
click at [340, 136] on input "12:00 AM" at bounding box center [361, 134] width 66 height 18
type input "10:30 AM"
click at [376, 77] on section "All Delivery Routes Delivery Route ID - - - Delivery Date * [DATE] [DATE] Appro…" at bounding box center [317, 204] width 520 height 268
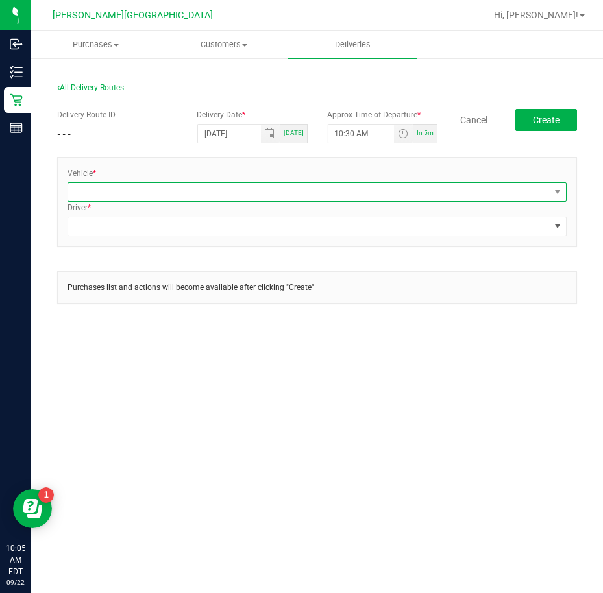
click at [147, 199] on span at bounding box center [309, 192] width 482 height 18
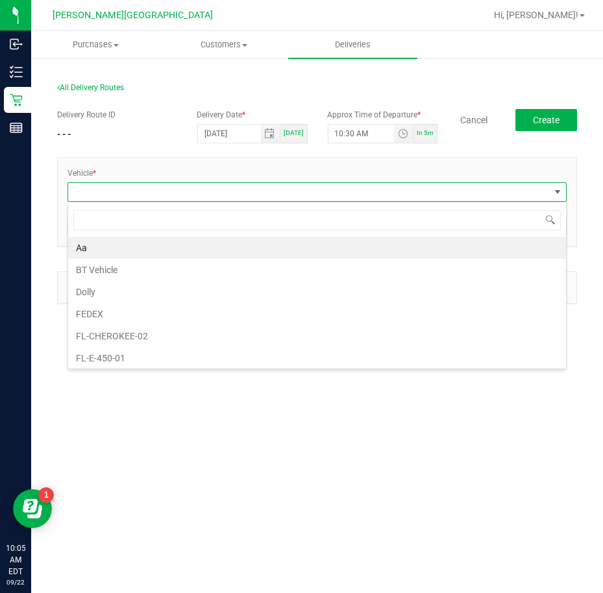
scroll to position [19, 499]
type input "esca"
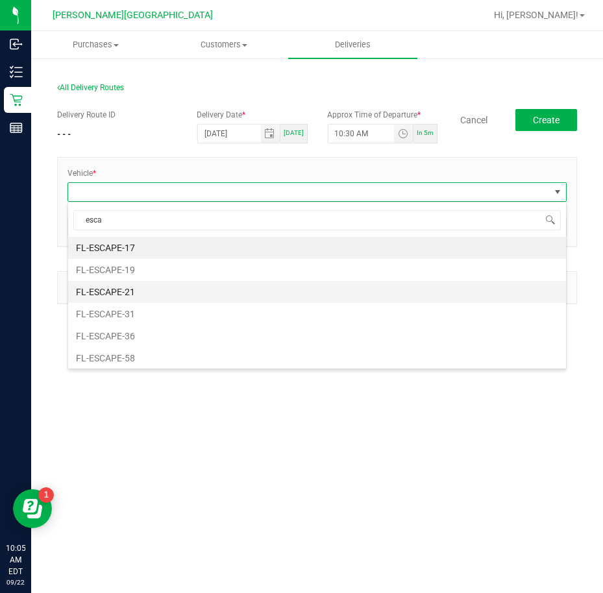
click at [182, 291] on li "FL-ESCAPE-21" at bounding box center [317, 292] width 498 height 22
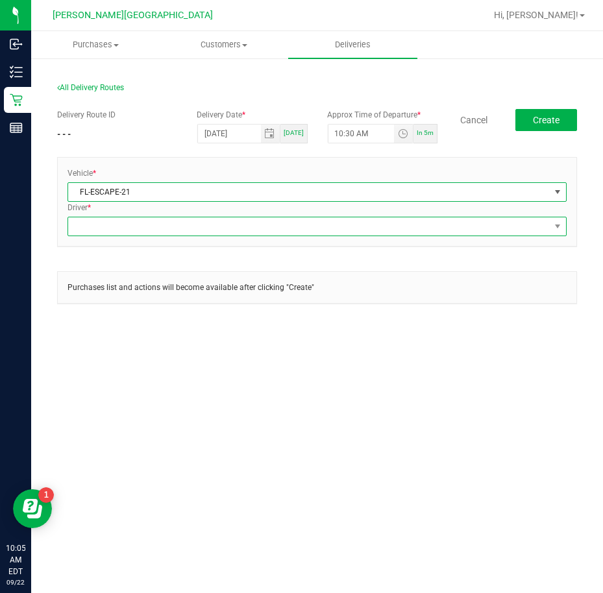
click at [169, 227] on span at bounding box center [309, 226] width 482 height 18
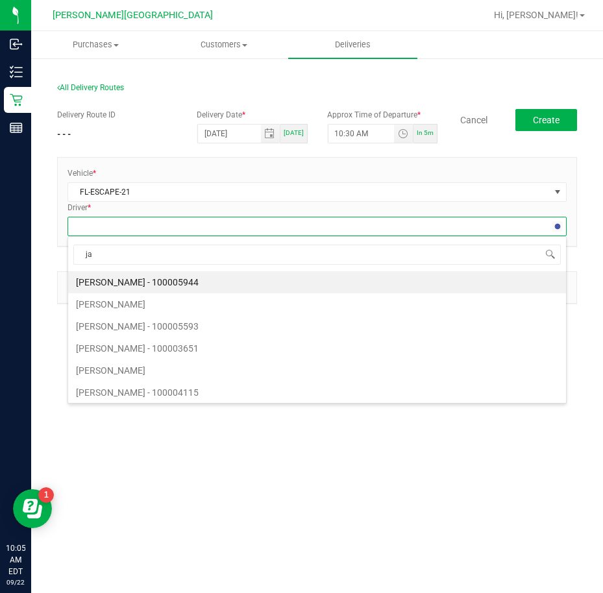
type input "jac"
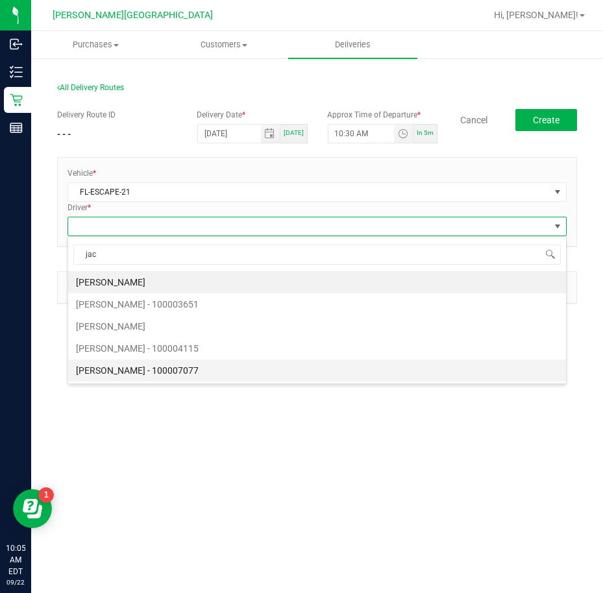
click at [173, 375] on li "[PERSON_NAME] - 100007077" at bounding box center [317, 371] width 498 height 22
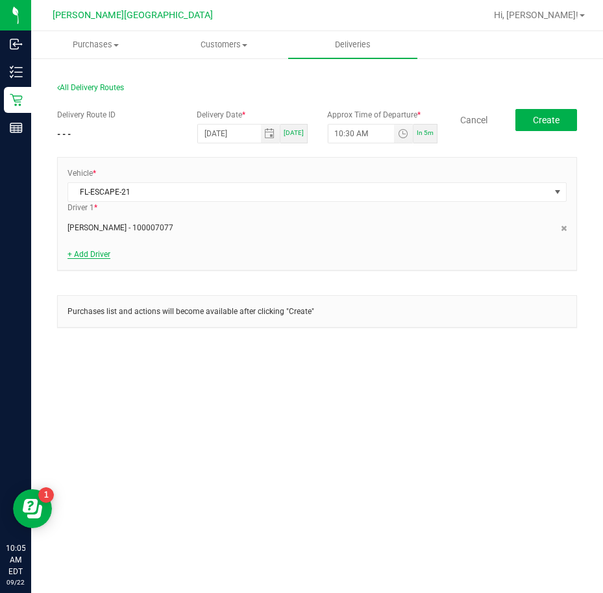
click at [101, 253] on link "+ Add Driver" at bounding box center [89, 254] width 43 height 9
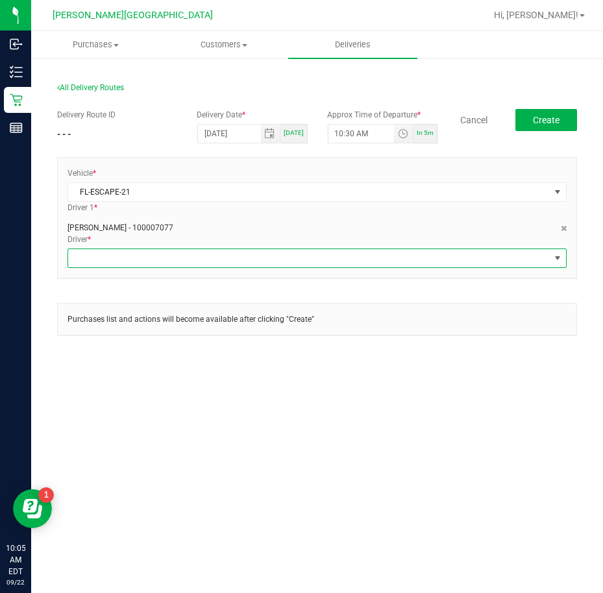
click at [109, 253] on span at bounding box center [309, 258] width 482 height 18
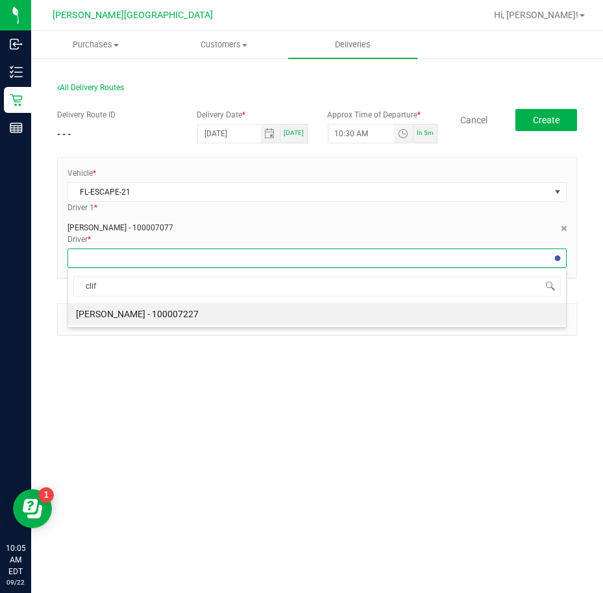
type input "cliff"
click at [114, 312] on li "[PERSON_NAME] - 100007227" at bounding box center [317, 314] width 498 height 22
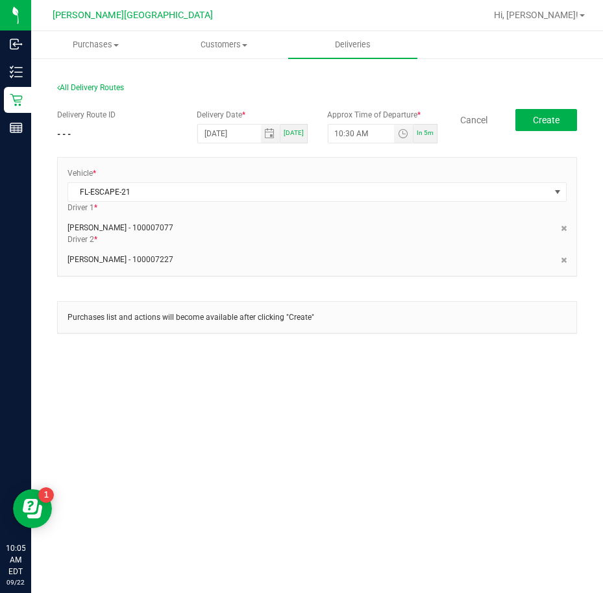
click at [301, 256] on div "[PERSON_NAME] - 100007227" at bounding box center [317, 257] width 499 height 17
click at [567, 118] on button "Create" at bounding box center [546, 120] width 62 height 22
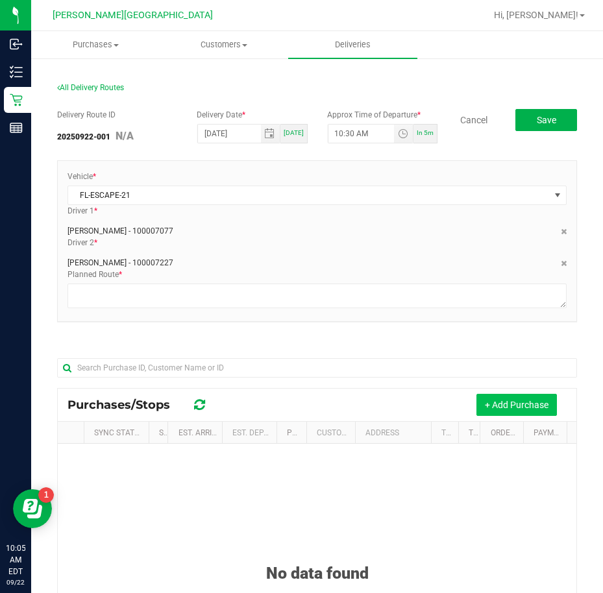
click at [488, 408] on button "+ Add Purchase" at bounding box center [517, 405] width 81 height 22
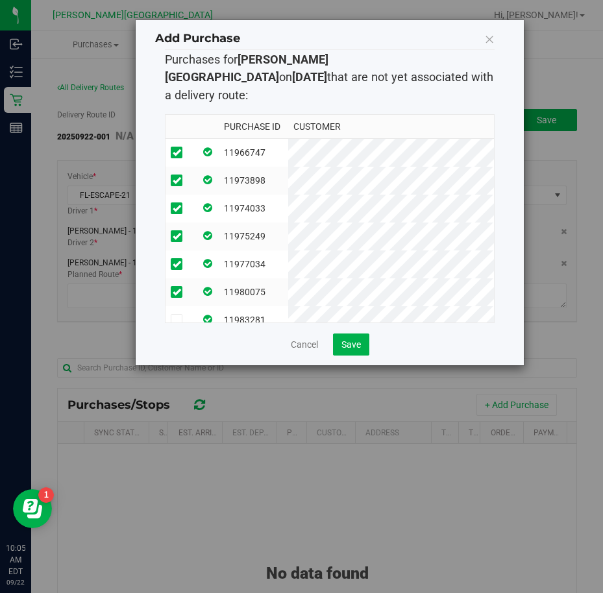
scroll to position [49, 0]
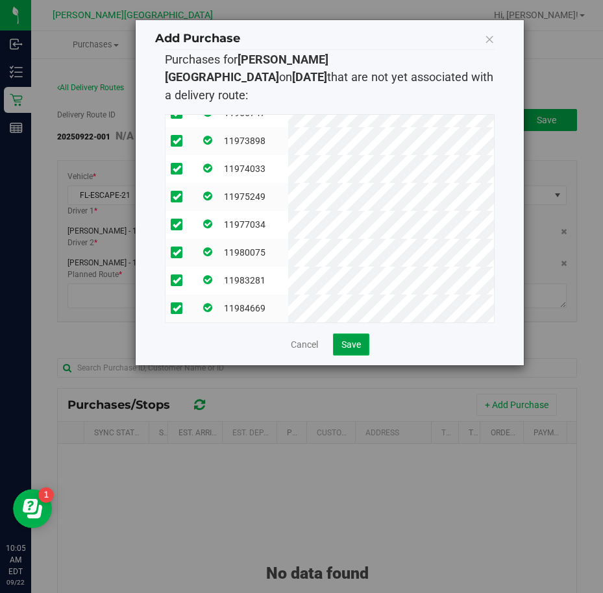
click at [353, 340] on span "Save" at bounding box center [350, 345] width 19 height 10
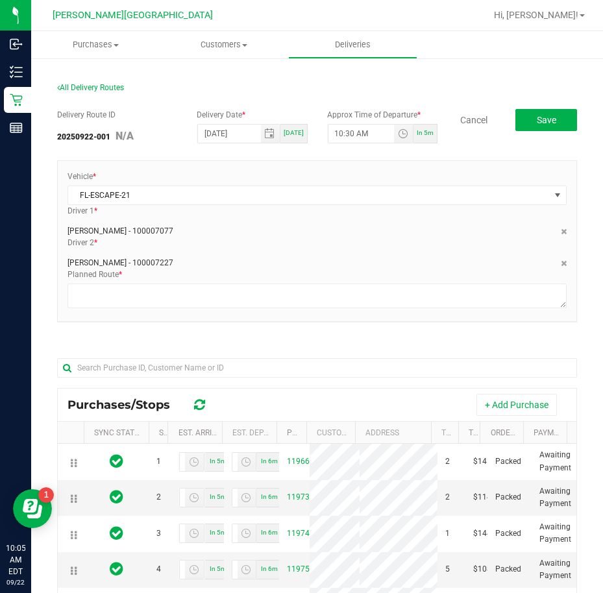
click at [336, 335] on div "Delivery Route ID 20250922-001 N/A Delivery Date * [DATE] [DATE] Approx Time of…" at bounding box center [317, 480] width 520 height 763
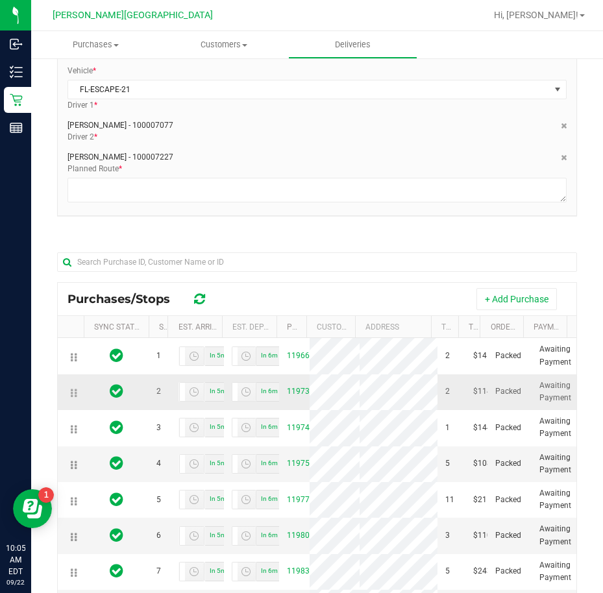
scroll to position [195, 0]
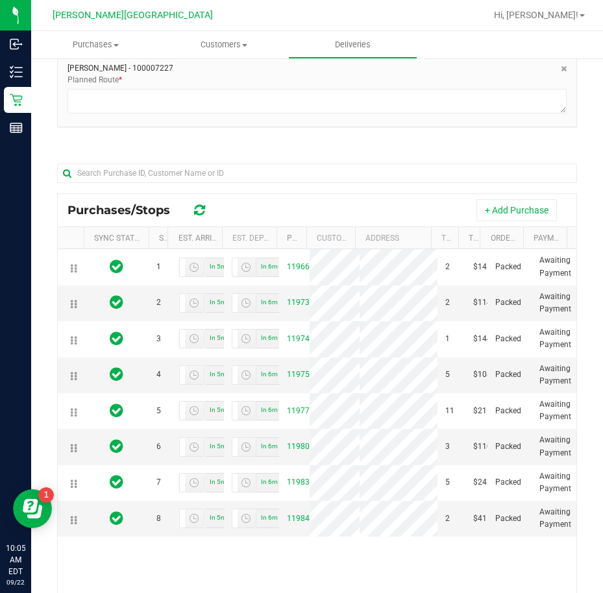
click at [382, 134] on div "Vehicle * FL-ESCAPE-21 Driver 1 * [PERSON_NAME] - 100007077 Driver 2 * [PERSON_…" at bounding box center [317, 53] width 520 height 175
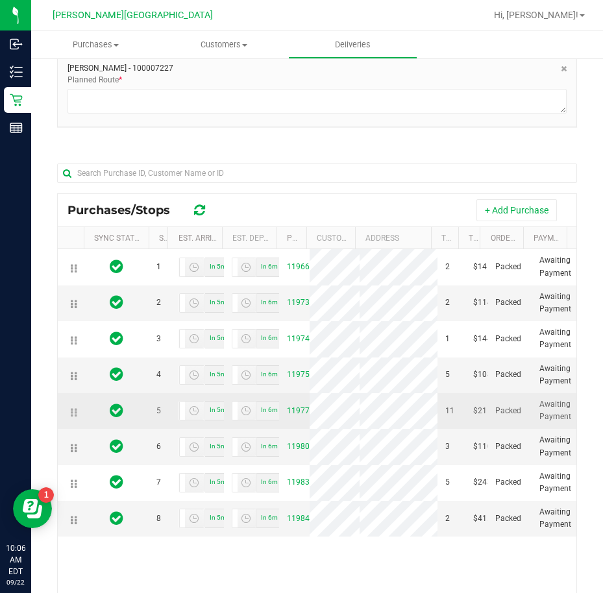
click at [69, 429] on td at bounding box center [71, 411] width 26 height 36
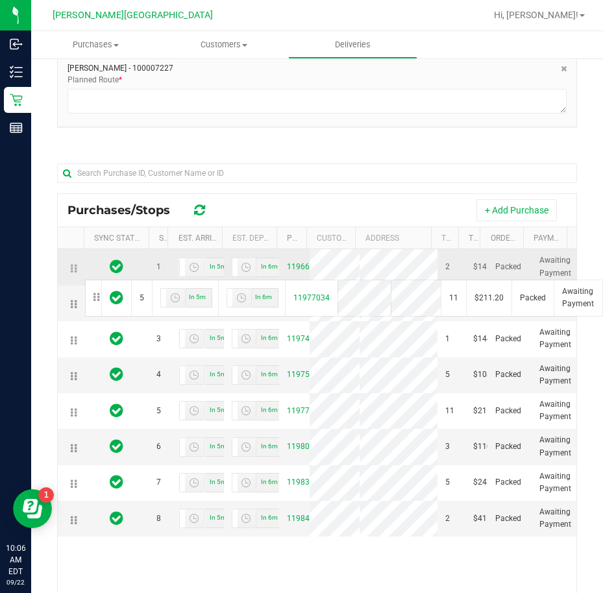
drag, startPoint x: 75, startPoint y: 509, endPoint x: 83, endPoint y: 279, distance: 230.6
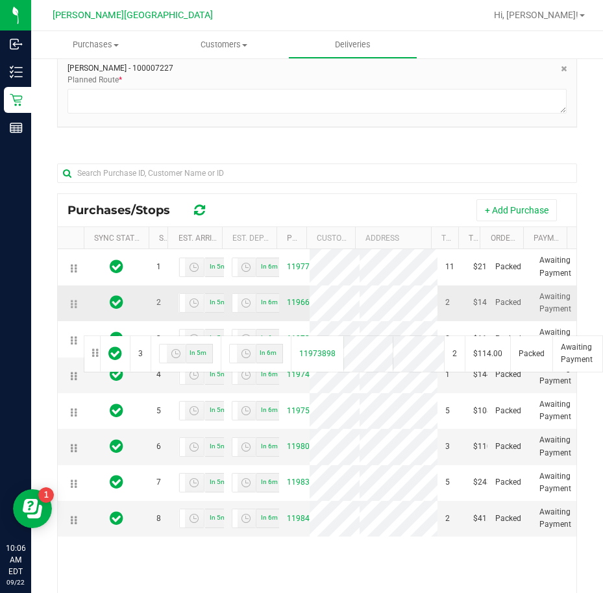
drag, startPoint x: 72, startPoint y: 390, endPoint x: 82, endPoint y: 334, distance: 56.0
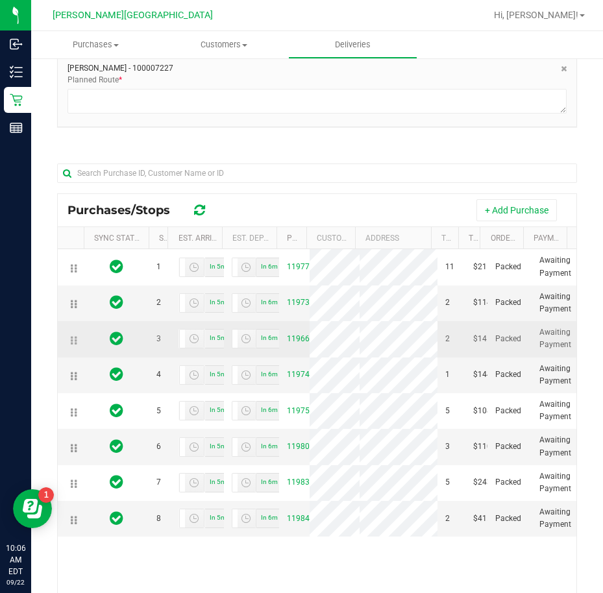
scroll to position [88, 0]
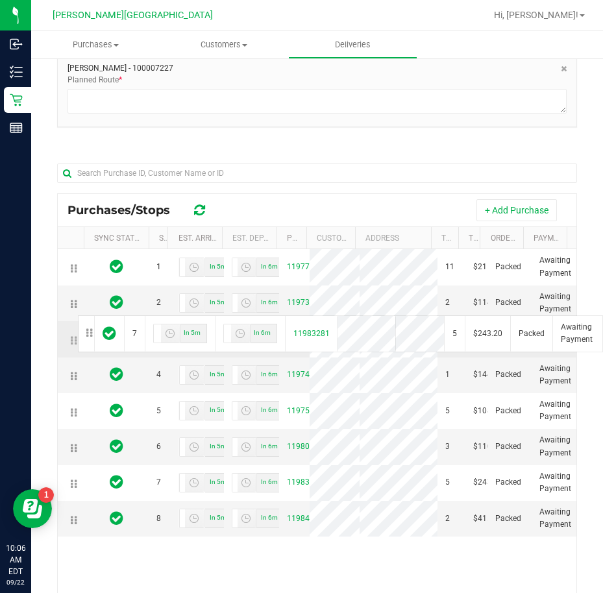
drag, startPoint x: 75, startPoint y: 554, endPoint x: 76, endPoint y: 314, distance: 240.2
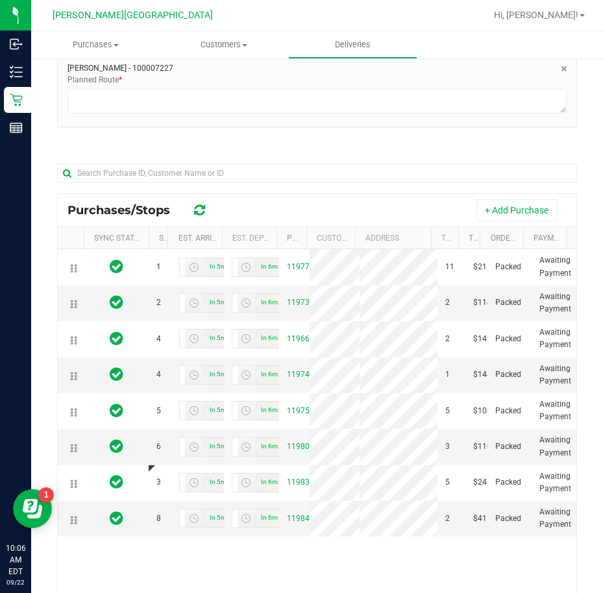
scroll to position [0, 0]
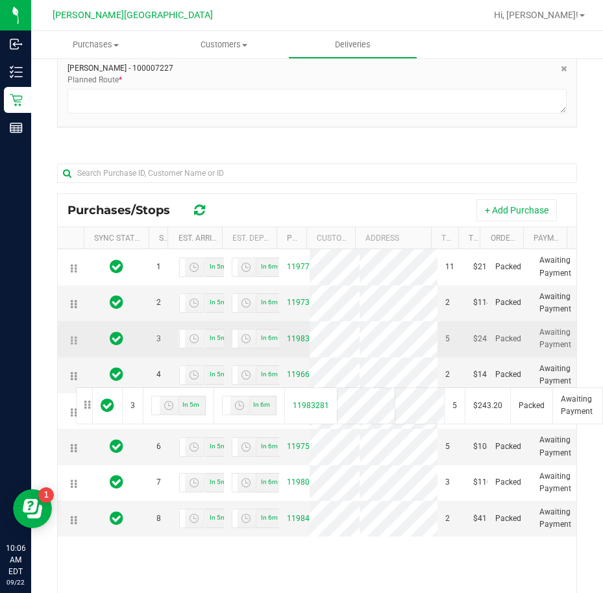
click at [74, 357] on td at bounding box center [71, 339] width 26 height 36
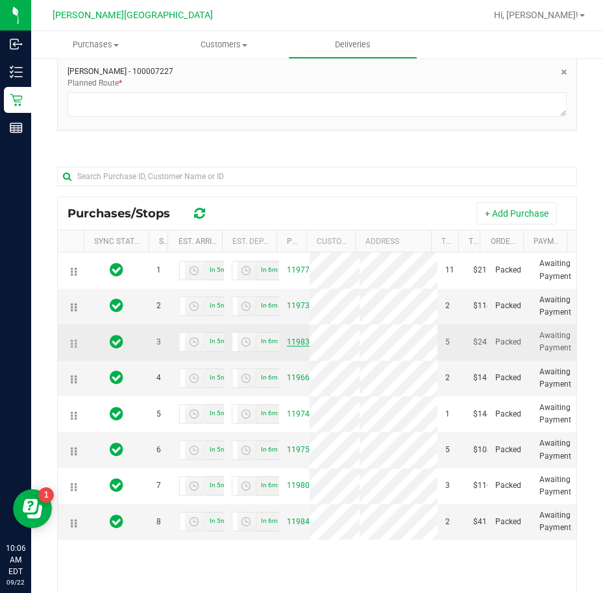
scroll to position [195, 0]
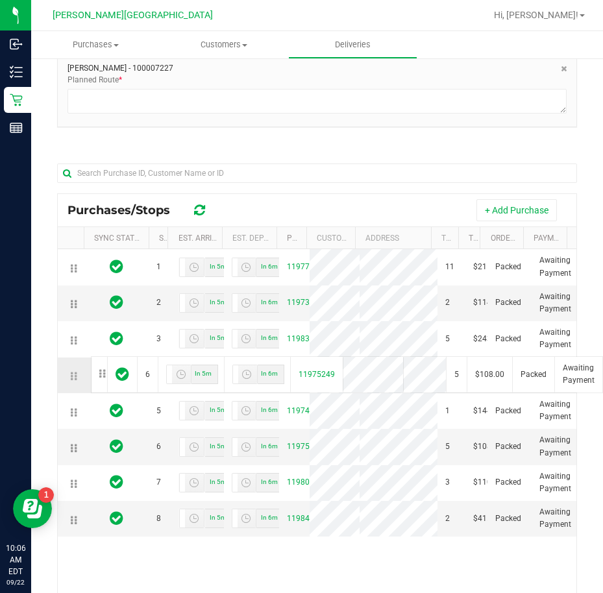
drag, startPoint x: 70, startPoint y: 465, endPoint x: 89, endPoint y: 355, distance: 112.0
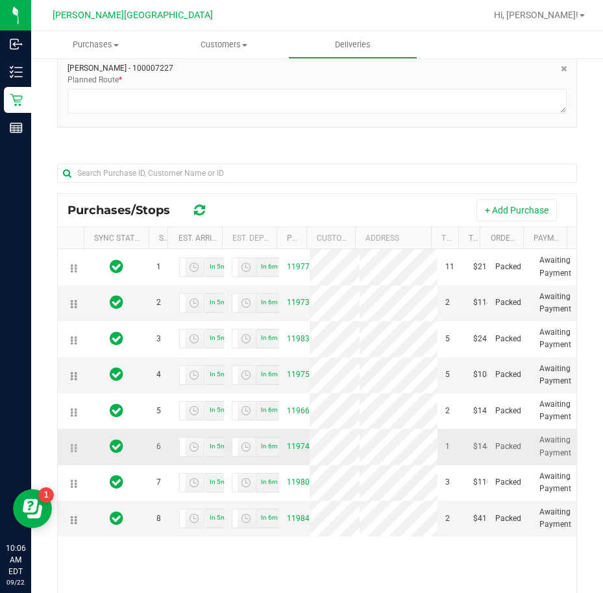
scroll to position [293, 0]
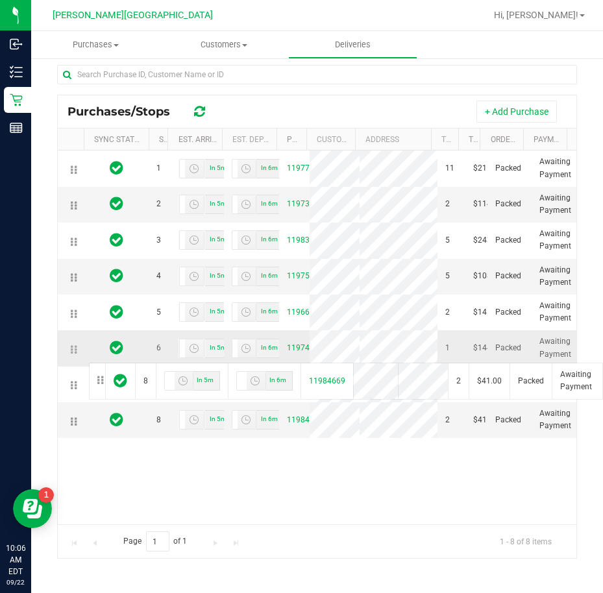
drag, startPoint x: 71, startPoint y: 504, endPoint x: 87, endPoint y: 362, distance: 143.7
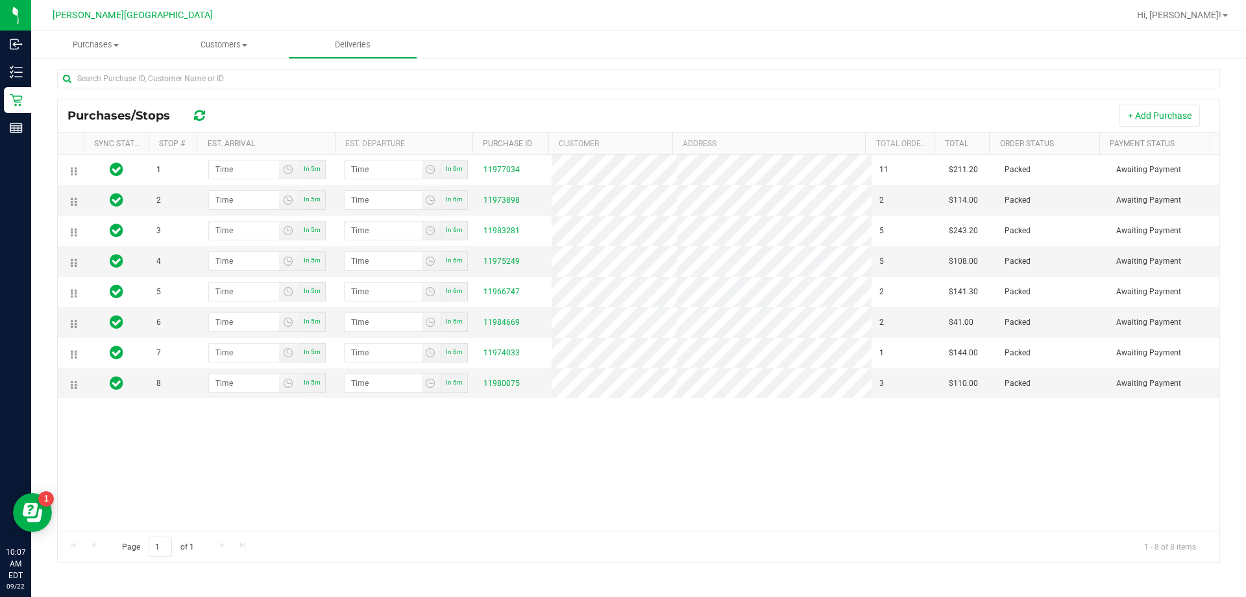
scroll to position [192, 0]
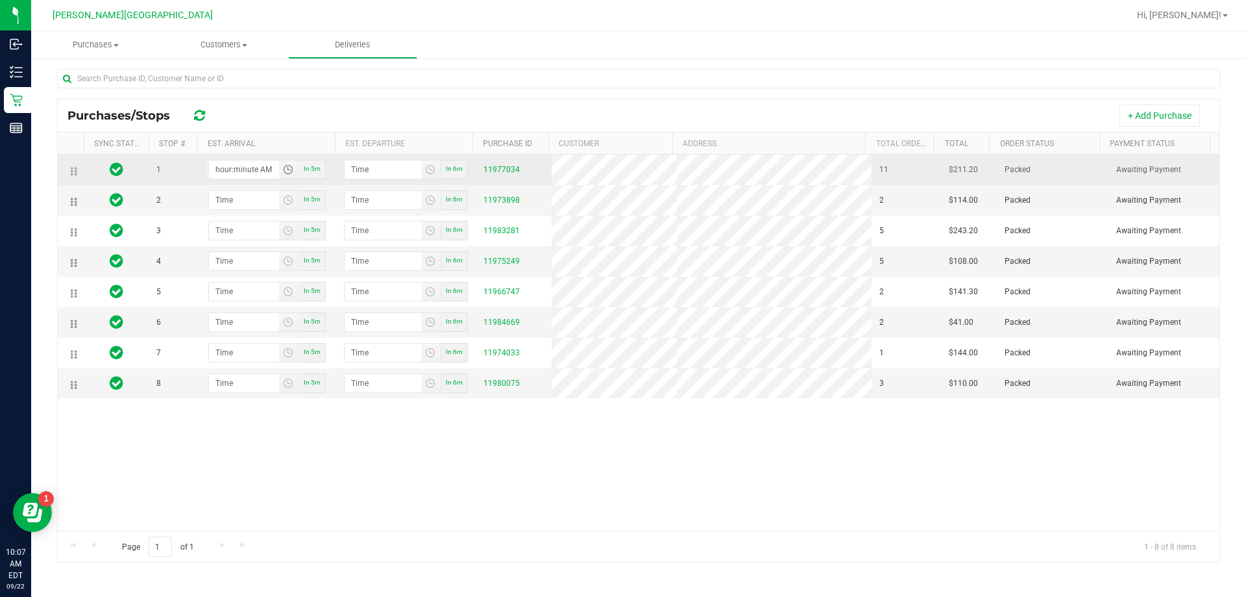
click at [244, 164] on input "hour:minute AM" at bounding box center [244, 169] width 71 height 18
type input "10:03 AM"
type input "10:04 AM"
type input "10:30 AM"
type input "10:31 AM"
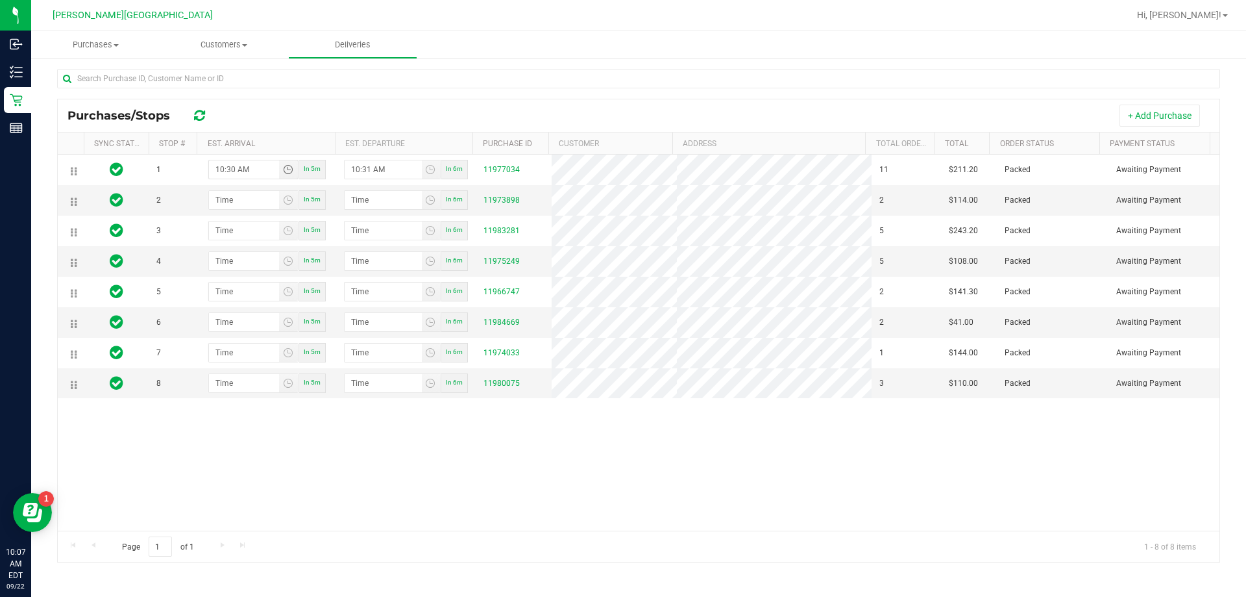
type input "10:30 AM"
click at [373, 113] on div "+ Add Purchase" at bounding box center [714, 116] width 991 height 22
click at [224, 201] on input "hour:minute AM" at bounding box center [244, 200] width 71 height 18
type input "11:01 AM"
type input "11:02 AM"
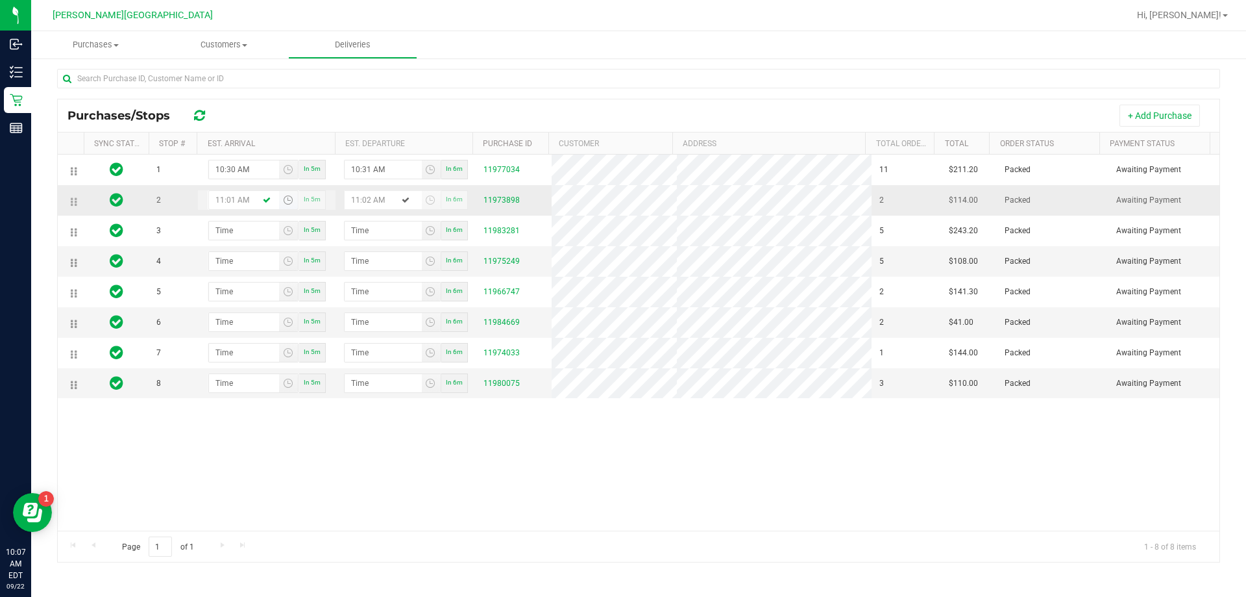
type input "11:11 AM"
type input "11:12 AM"
type input "11:11 AM"
click at [380, 94] on div at bounding box center [638, 84] width 1163 height 30
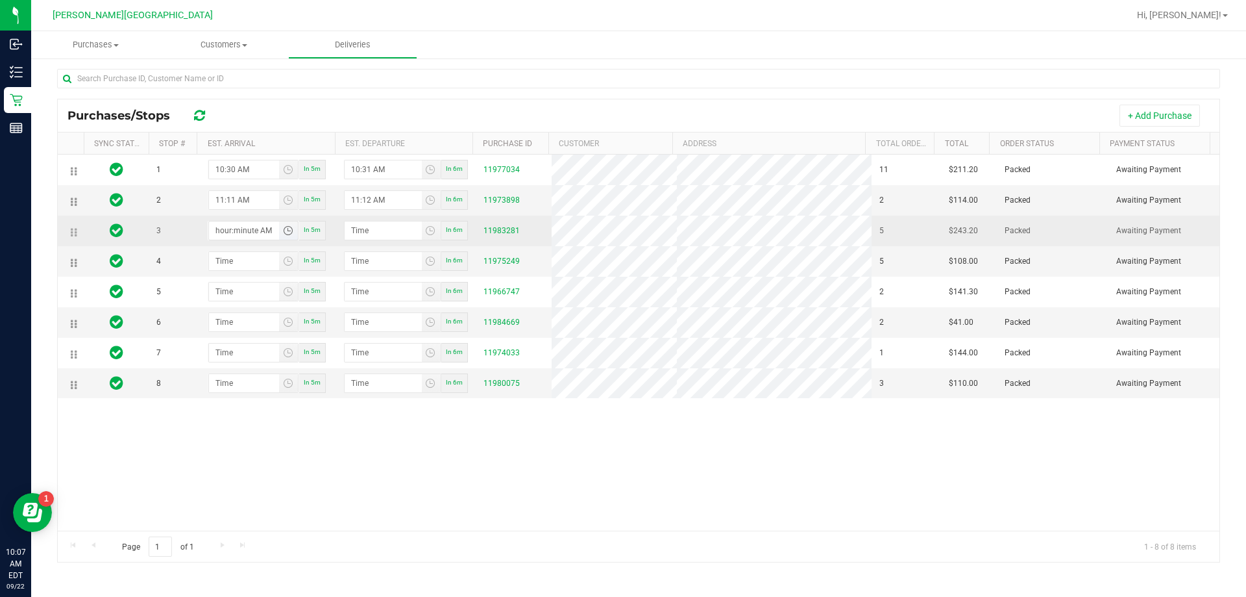
click at [234, 233] on input "hour:minute AM" at bounding box center [244, 230] width 71 height 18
type input "12:00 AM"
type input "12:01 AM"
type input "12:00 PM"
type input "12:01 PM"
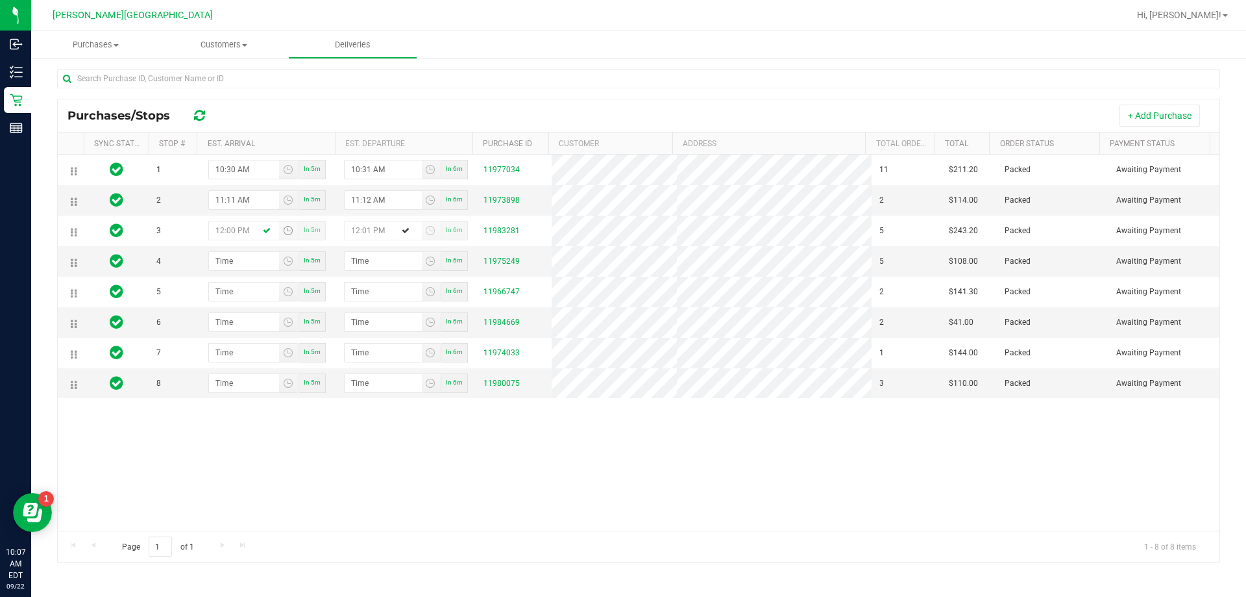
type input "12:00 PM"
click at [364, 460] on div "1 10:30 AM In 5m 10:31 AM In 6m 11977034 11 $211.20 Packed Awaiting Payment 2 1…" at bounding box center [639, 343] width 1162 height 376
click at [213, 262] on input "hour:minute AM" at bounding box center [244, 261] width 71 height 18
type input "12:02 AM"
type input "12:03 AM"
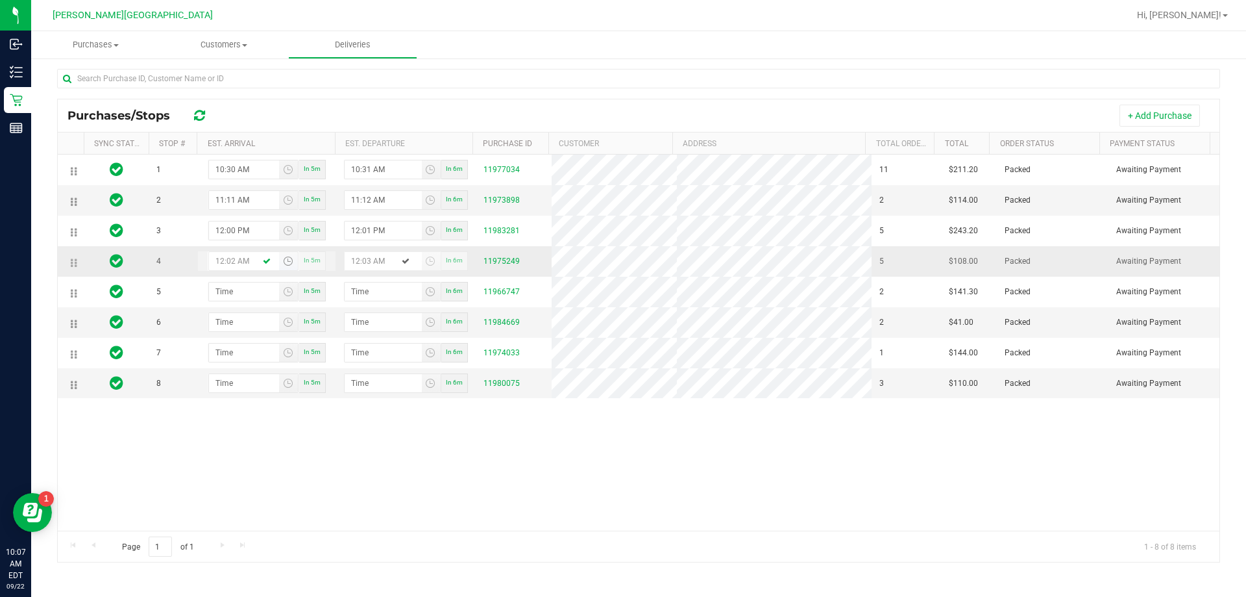
type input "12:28 AM"
type input "12:29 AM"
type input "12:28 PM"
type input "12:29 PM"
type input "12:28 PM"
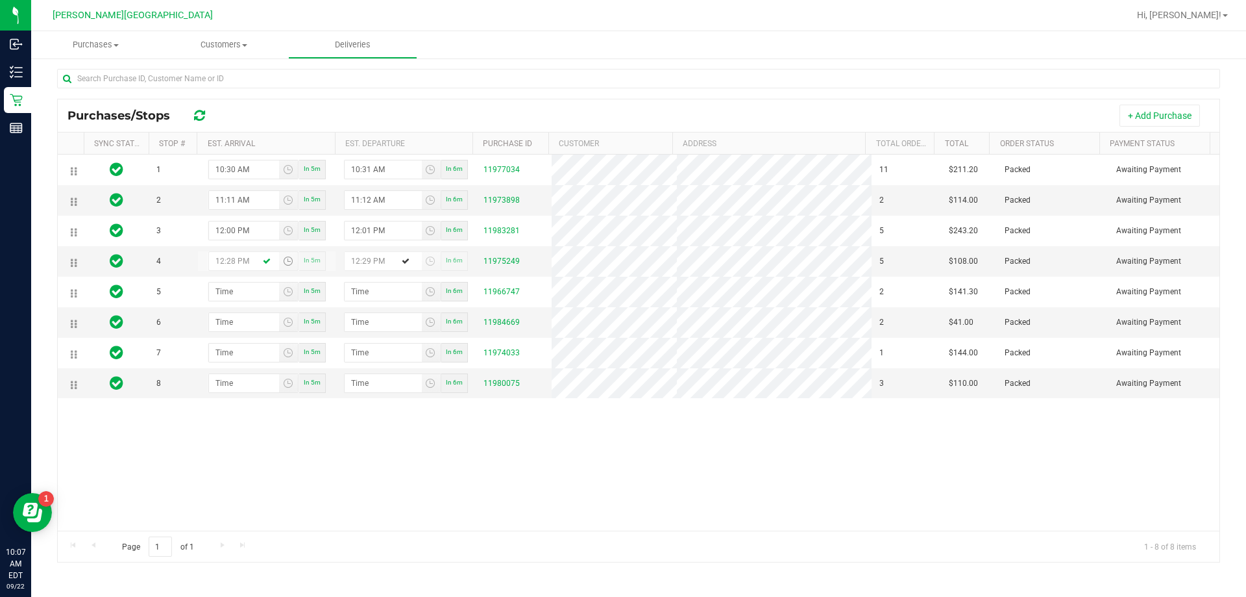
click at [383, 488] on div "1 10:30 AM In 5m 10:31 AM In 6m 11977034 11 $211.20 Packed Awaiting Payment 2 1…" at bounding box center [639, 343] width 1162 height 376
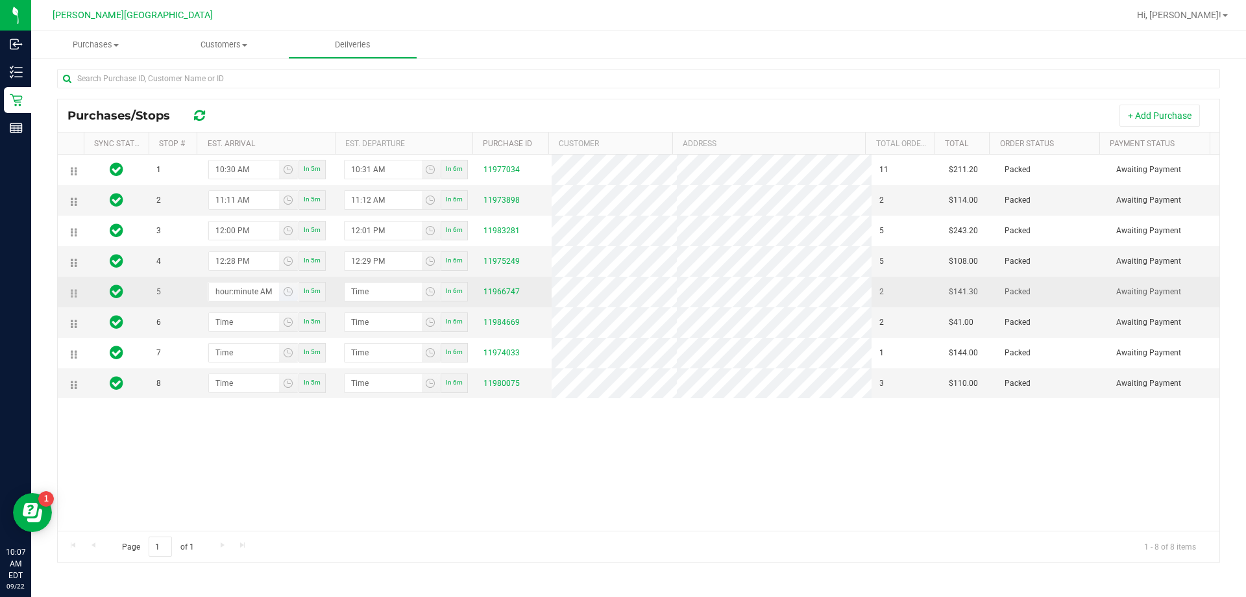
click at [232, 294] on input "hour:minute AM" at bounding box center [244, 291] width 71 height 18
click at [241, 291] on input "1:minute AM" at bounding box center [244, 291] width 71 height 18
type input "1:00 AM"
type input "1:01 AM"
type input "1:00 PM"
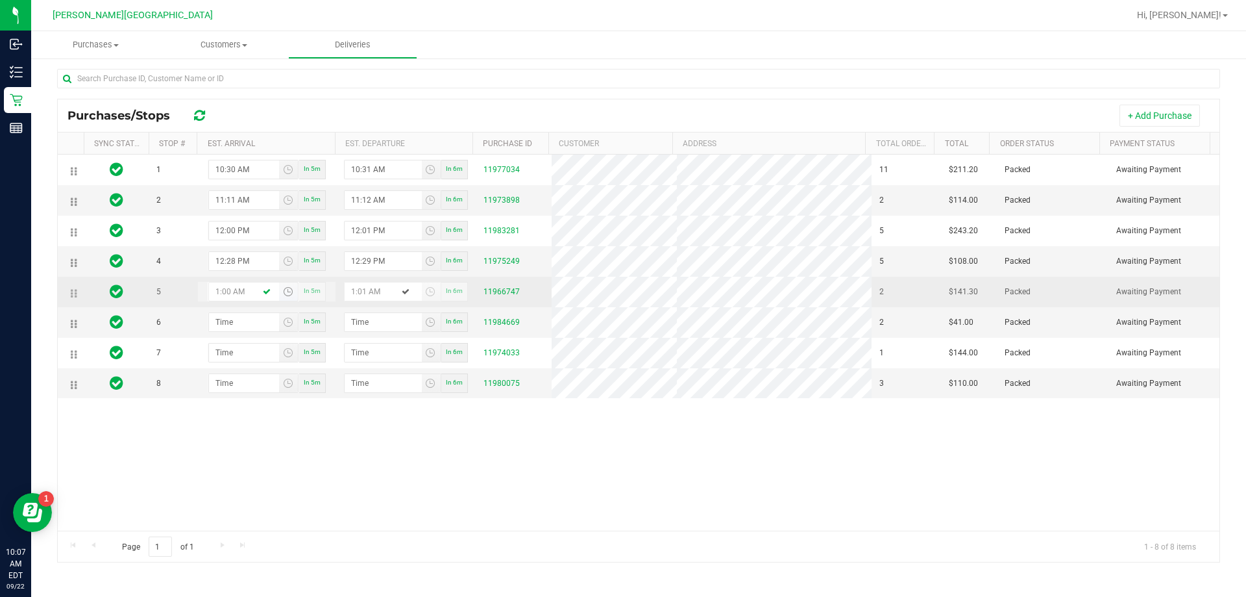
type input "1:01 PM"
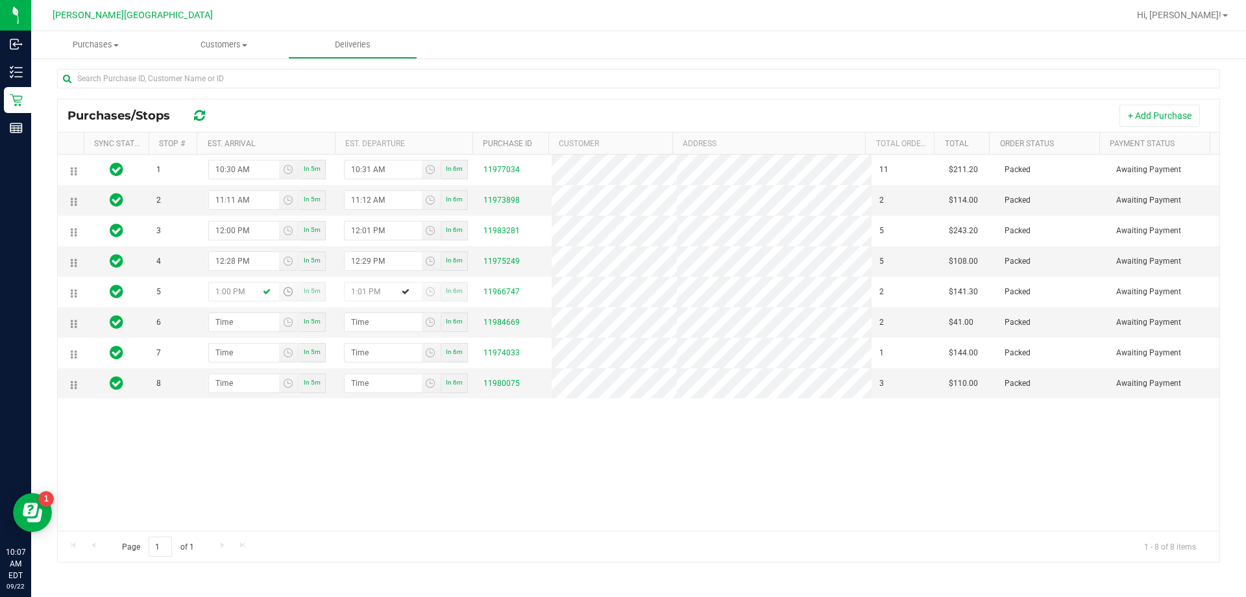
type input "1:00 PM"
click at [319, 508] on div "1 10:30 AM In 5m 10:31 AM In 6m 11977034 11 $211.20 Packed Awaiting Payment 2 1…" at bounding box center [639, 343] width 1162 height 376
click at [257, 313] on input "hour:minute AM" at bounding box center [244, 322] width 71 height 18
type input "1:03 AM"
type input "1:04 AM"
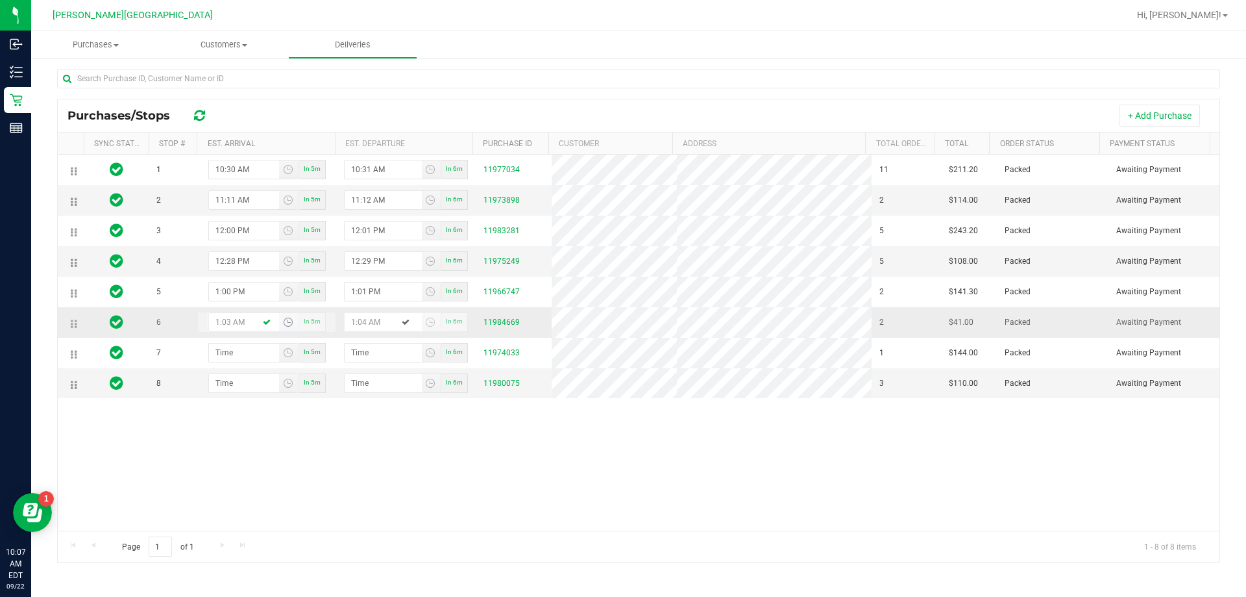
type input "1:30 AM"
type input "1:31 AM"
type input "1:30 PM"
type input "1:31 PM"
type input "1:30 PM"
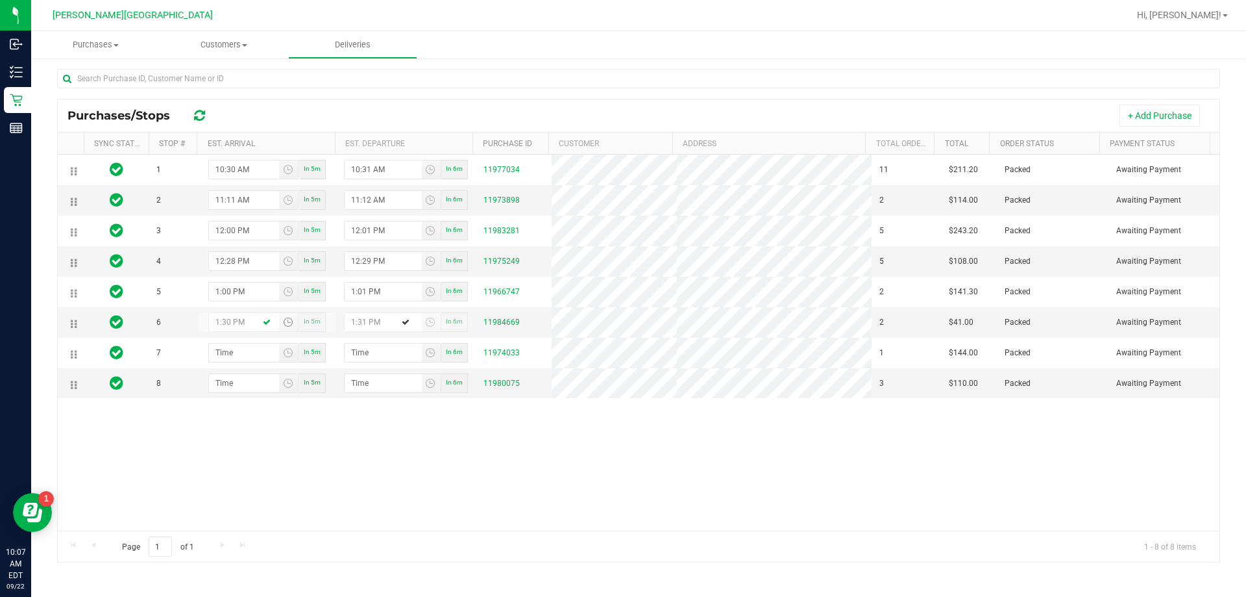
click at [497, 480] on div "1 10:30 AM In 5m 10:31 AM In 6m 11977034 11 $211.20 Packed Awaiting Payment 2 1…" at bounding box center [639, 343] width 1162 height 376
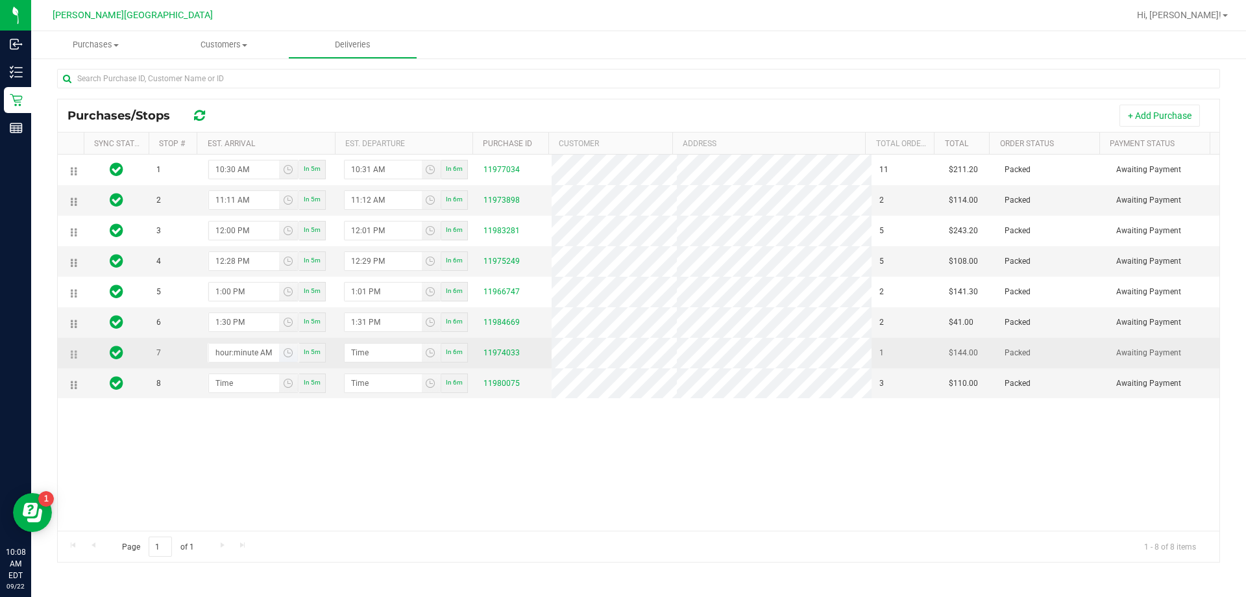
click at [223, 354] on input "hour:minute AM" at bounding box center [244, 352] width 71 height 18
type input "2:00 AM"
type input "2:01 AM"
type input "2:00 PM"
type input "2:01 PM"
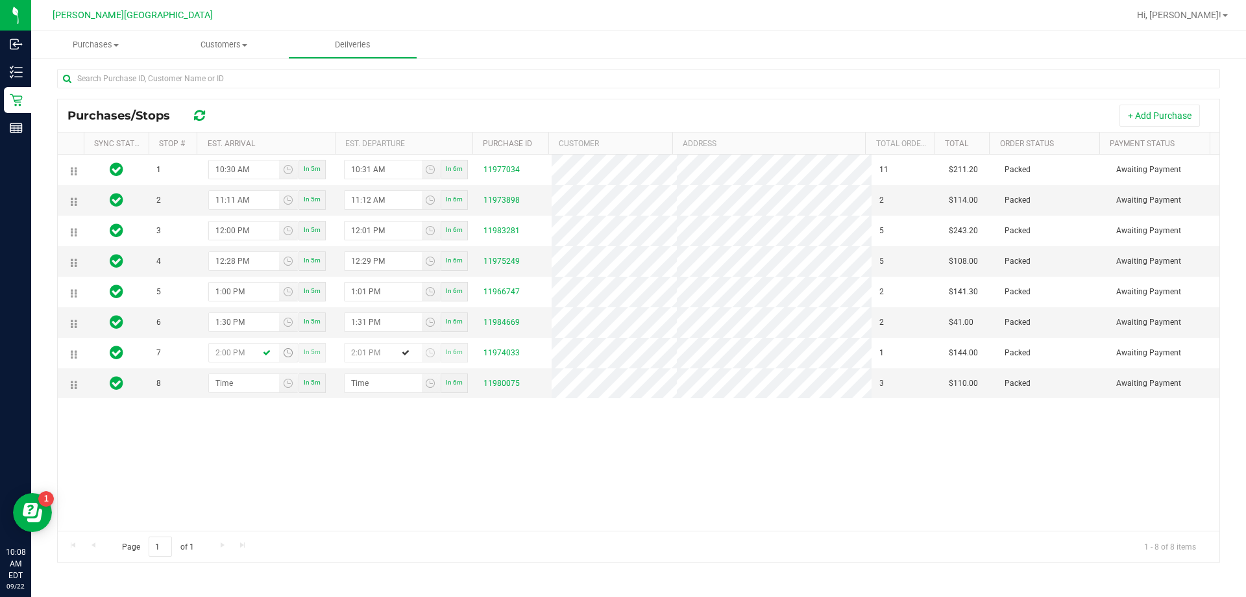
type input "2:00 PM"
click at [259, 450] on div "1 10:30 AM In 5m 10:31 AM In 6m 11977034 11 $211.20 Packed Awaiting Payment 2 1…" at bounding box center [639, 343] width 1162 height 376
click at [230, 388] on input "hour:minute AM" at bounding box center [244, 383] width 71 height 18
type input "2:03 AM"
type input "2:04 AM"
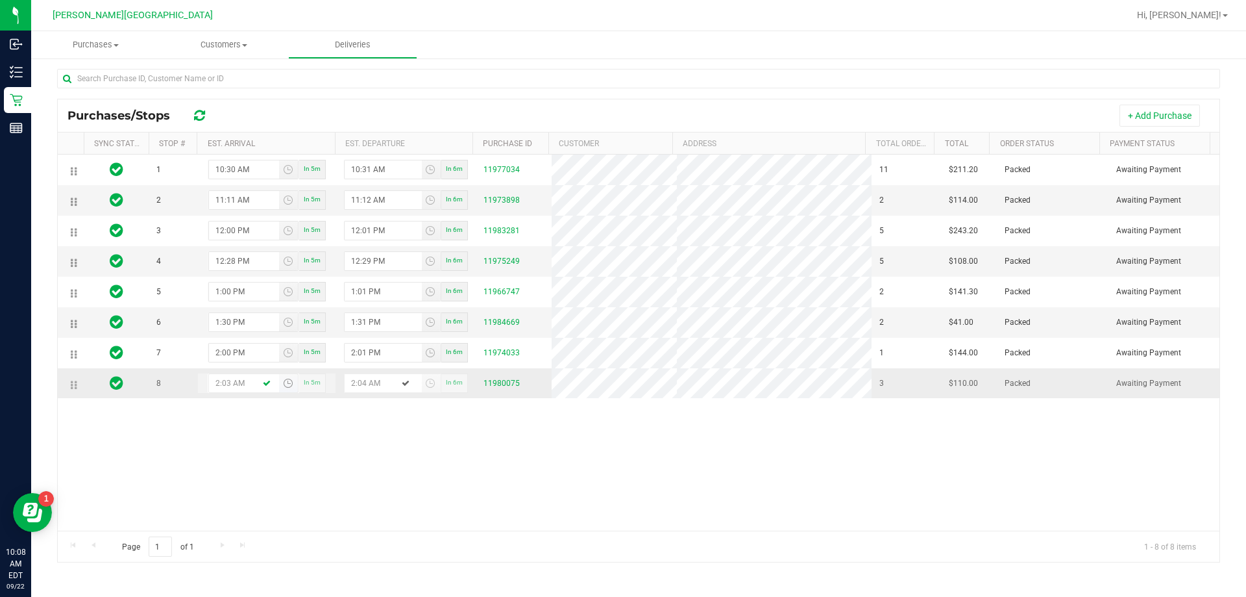
type input "2:30 AM"
type input "2:31 AM"
type input "2:30 PM"
type input "2:31 PM"
type input "2:30 PM"
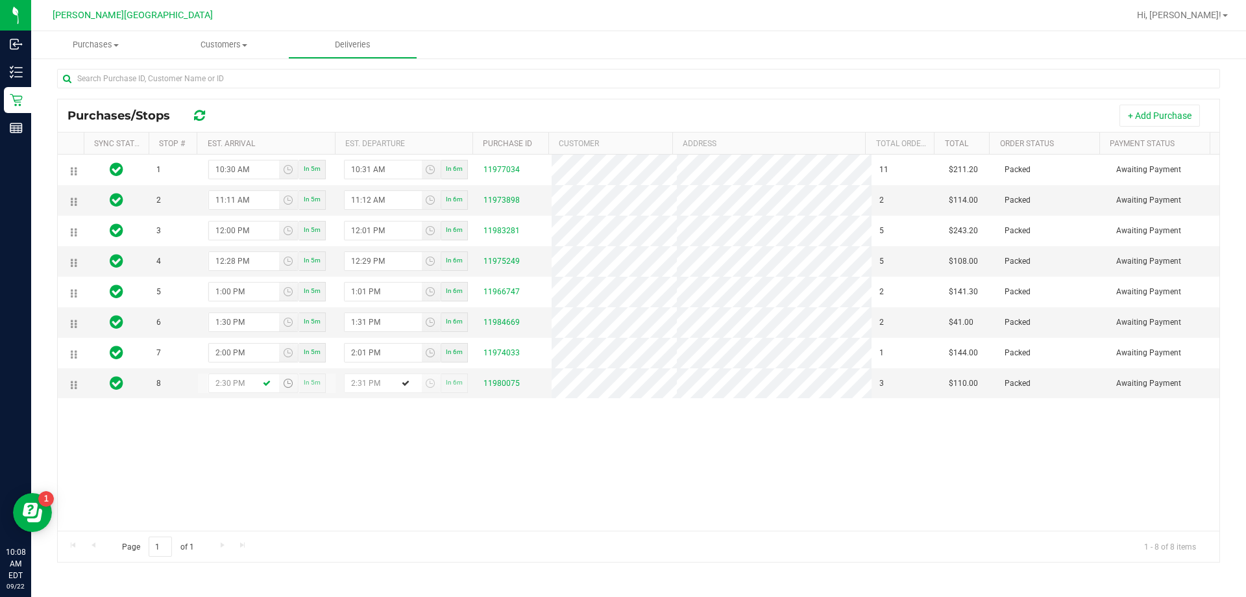
click at [259, 454] on div "1 10:30 AM In 5m 10:31 AM In 6m 11977034 11 $211.20 Packed Awaiting Payment 2 1…" at bounding box center [639, 343] width 1162 height 376
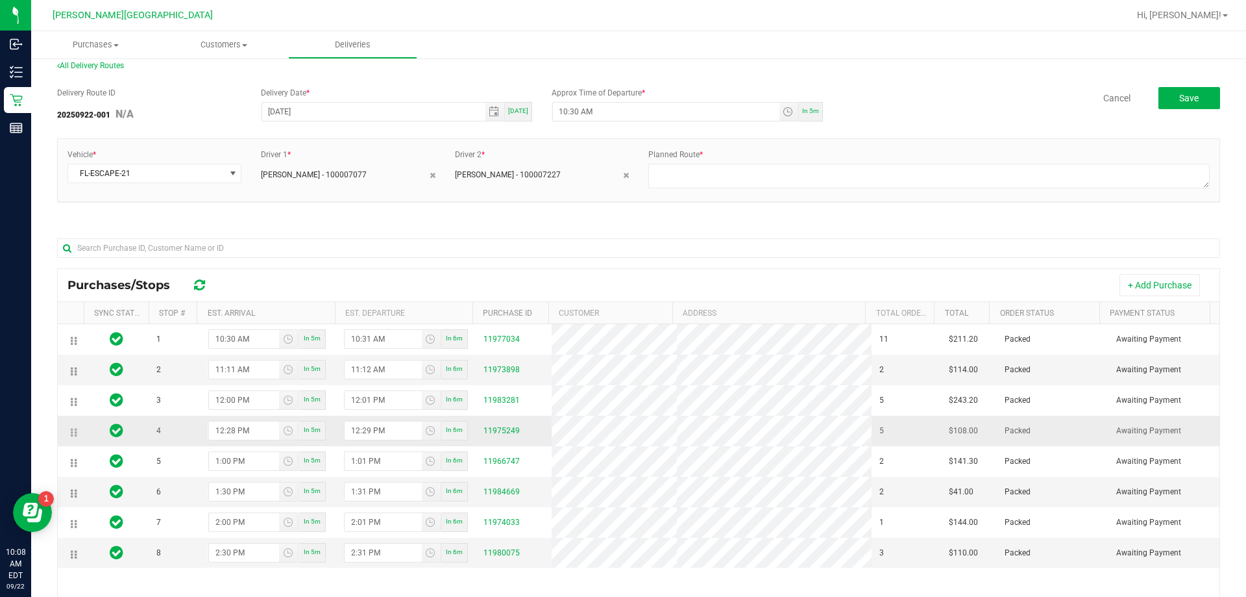
scroll to position [0, 0]
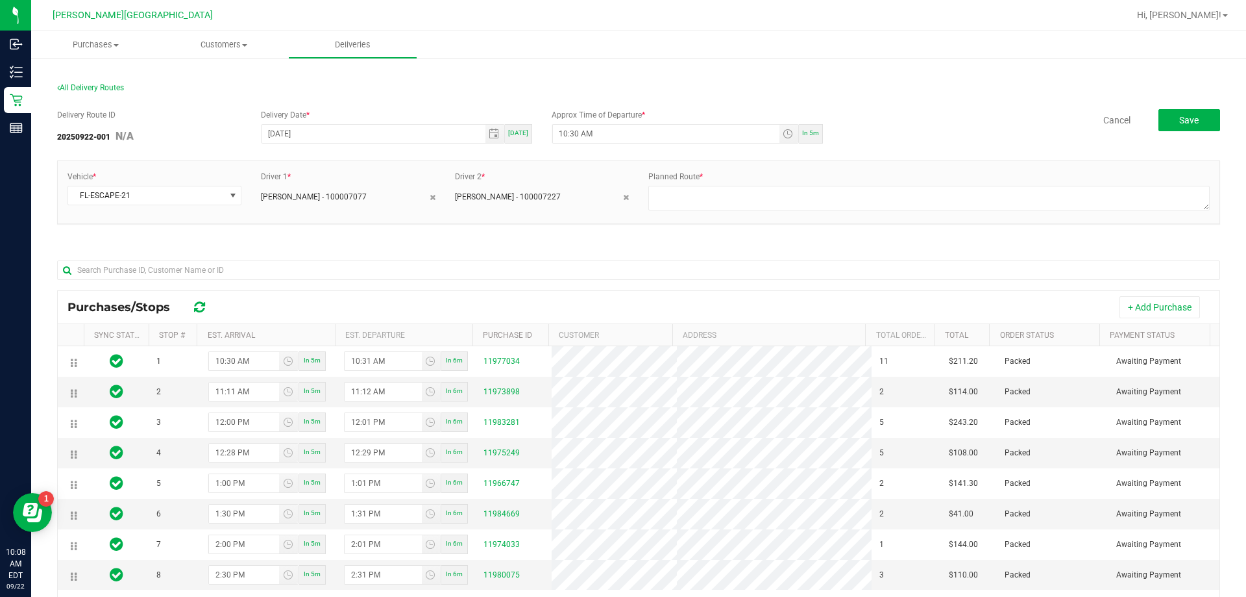
click at [602, 184] on div "Planned Route *" at bounding box center [929, 192] width 581 height 43
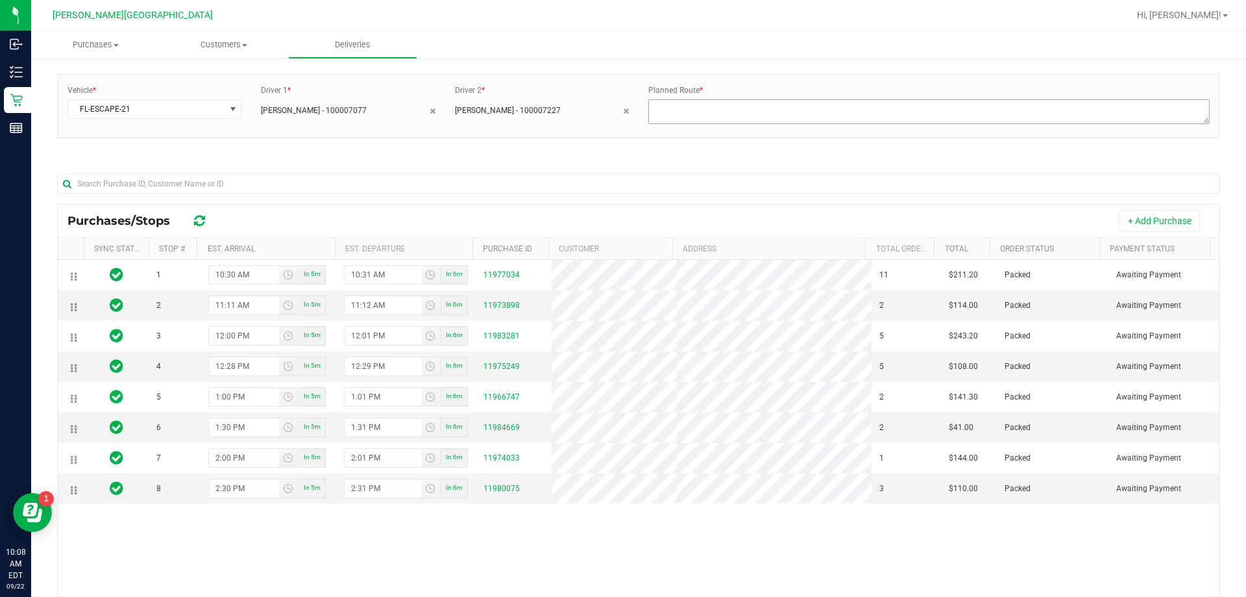
scroll to position [65, 0]
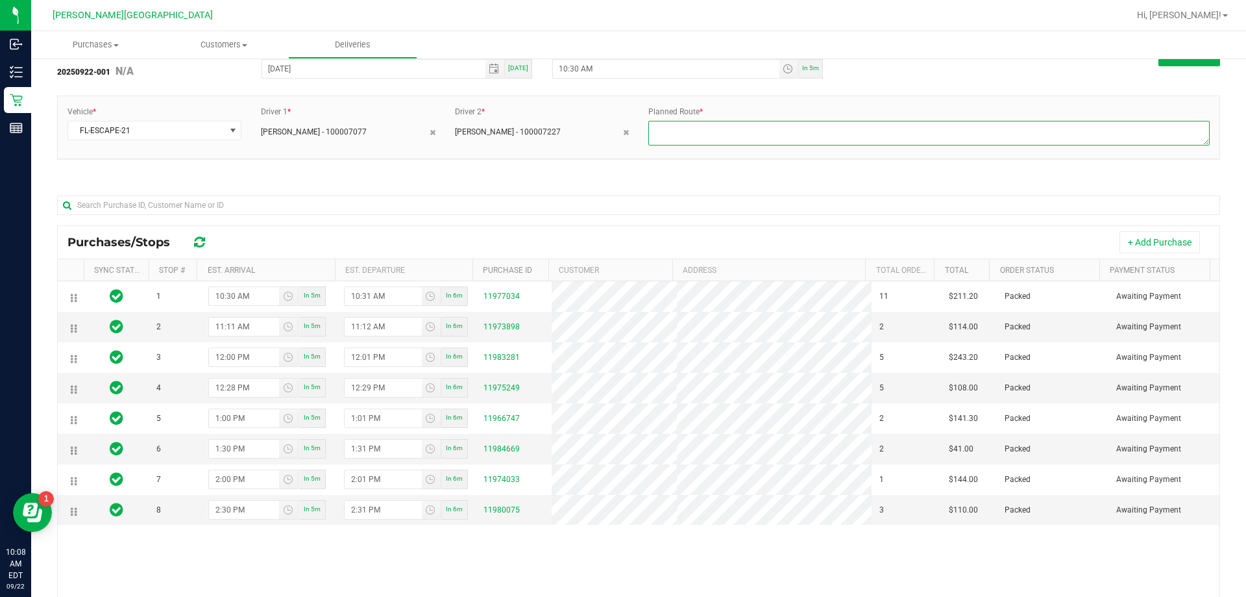
click at [602, 129] on textarea at bounding box center [930, 133] width 562 height 25
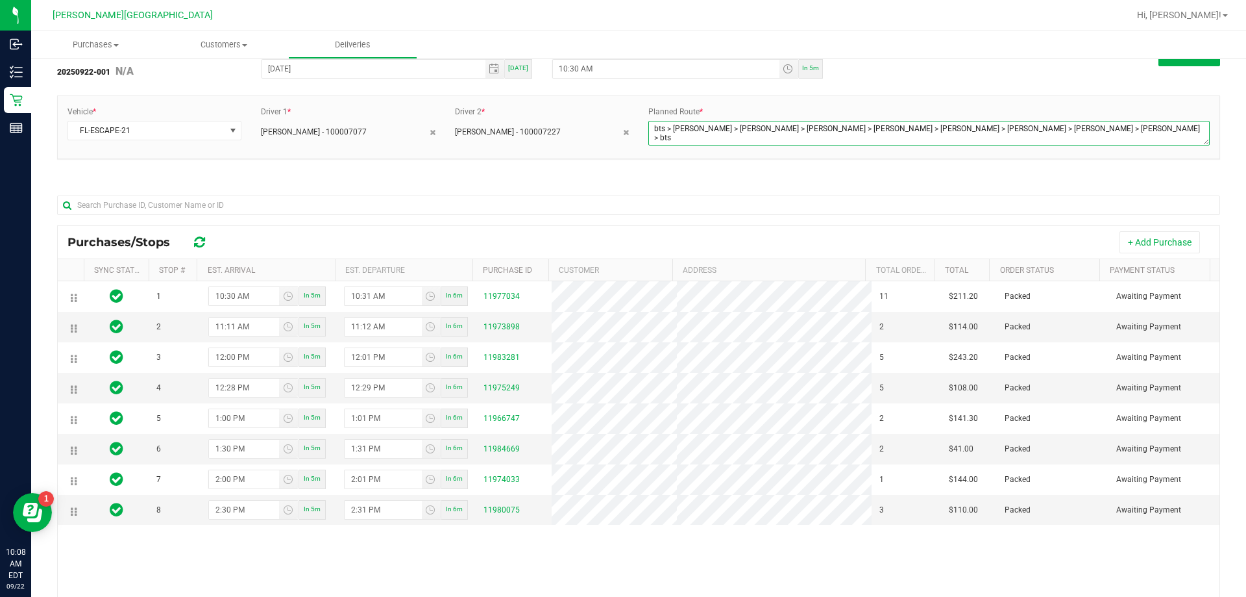
type textarea "bts > [PERSON_NAME] > [PERSON_NAME] > [PERSON_NAME] > [PERSON_NAME] > [PERSON_N…"
click at [602, 99] on div "Vehicle * FL-ESCAPE-21 Driver 1 * [PERSON_NAME] - 100007077 Driver 2 * [PERSON_…" at bounding box center [639, 127] width 1162 height 62
click at [602, 65] on button "Save" at bounding box center [1190, 55] width 62 height 22
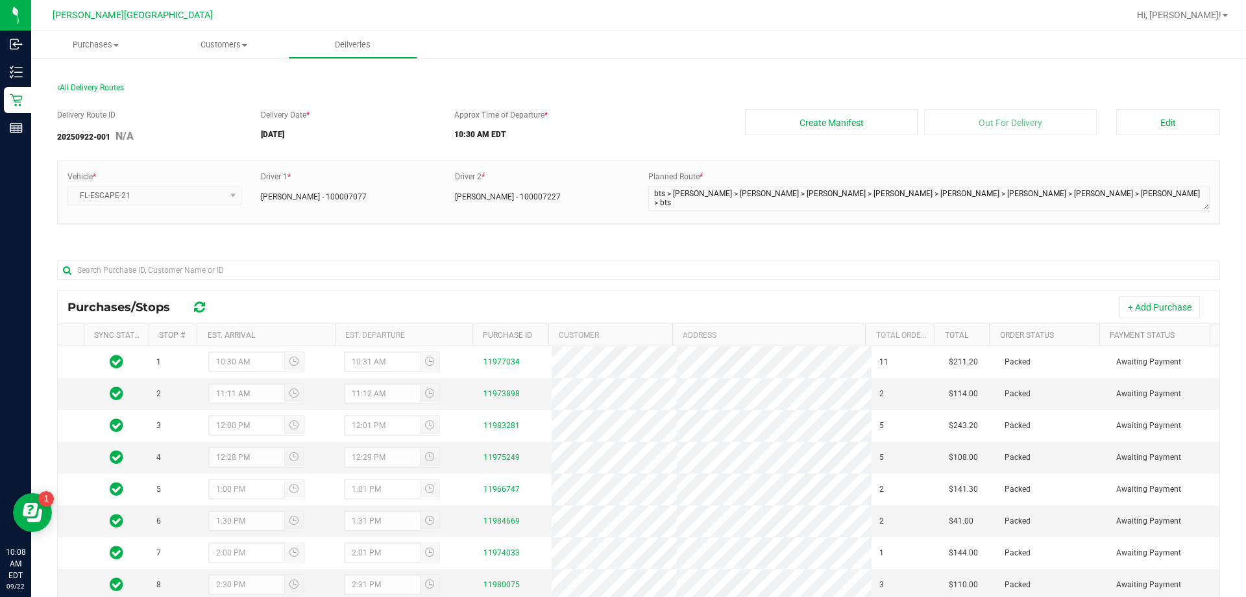
click at [602, 167] on div "Vehicle * FL-ESCAPE-21 Driver 1 * [PERSON_NAME] - 100007077 Driver 2 * [PERSON_…" at bounding box center [639, 192] width 1162 height 62
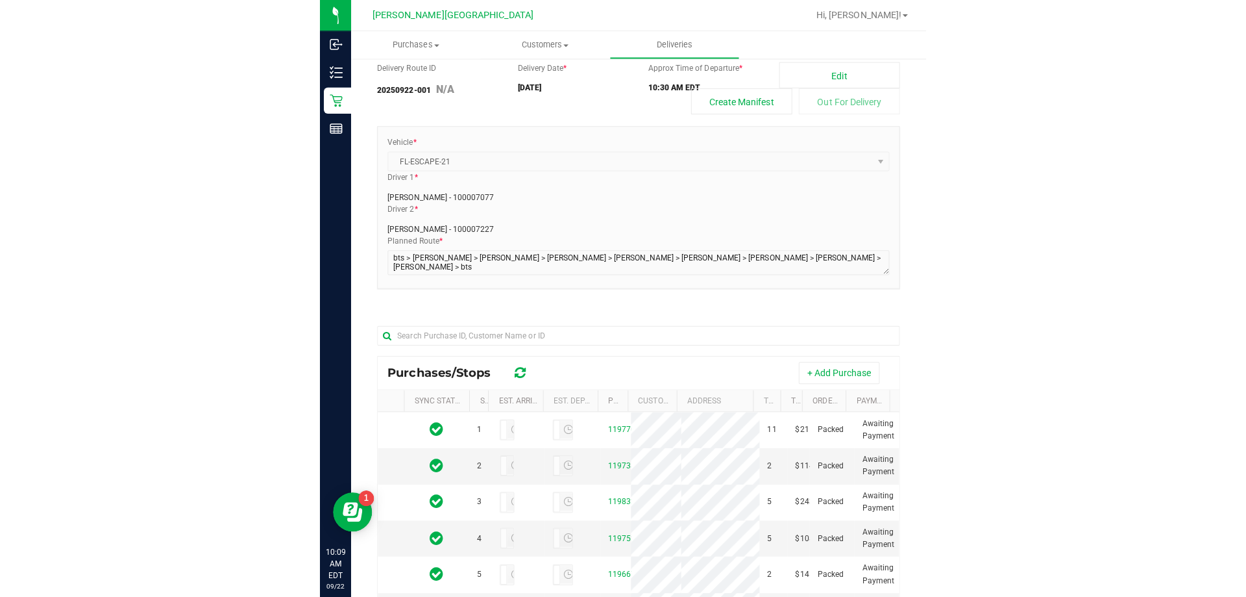
scroll to position [46, 0]
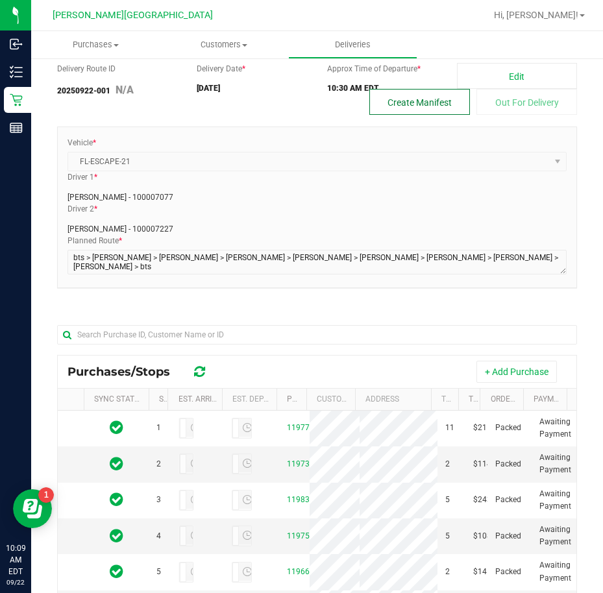
click at [399, 111] on button "Create Manifest" at bounding box center [419, 102] width 101 height 26
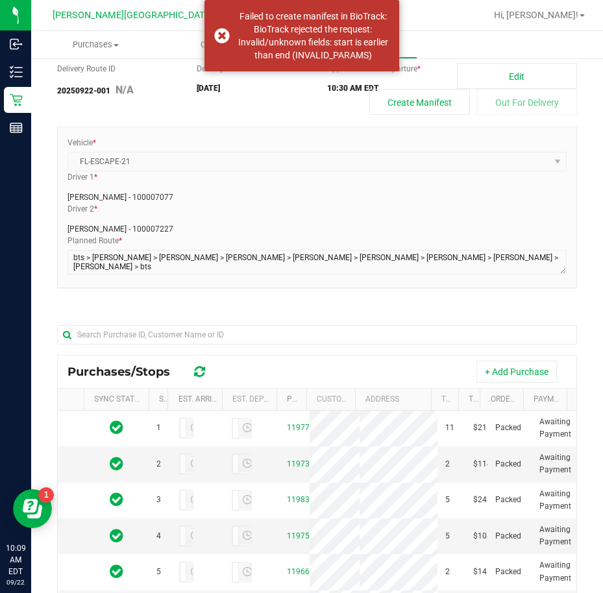
click at [322, 104] on div "Delivery Route ID 20250922-001 N/A Delivery Date * [DATE] Approx Time of Depart…" at bounding box center [317, 89] width 520 height 52
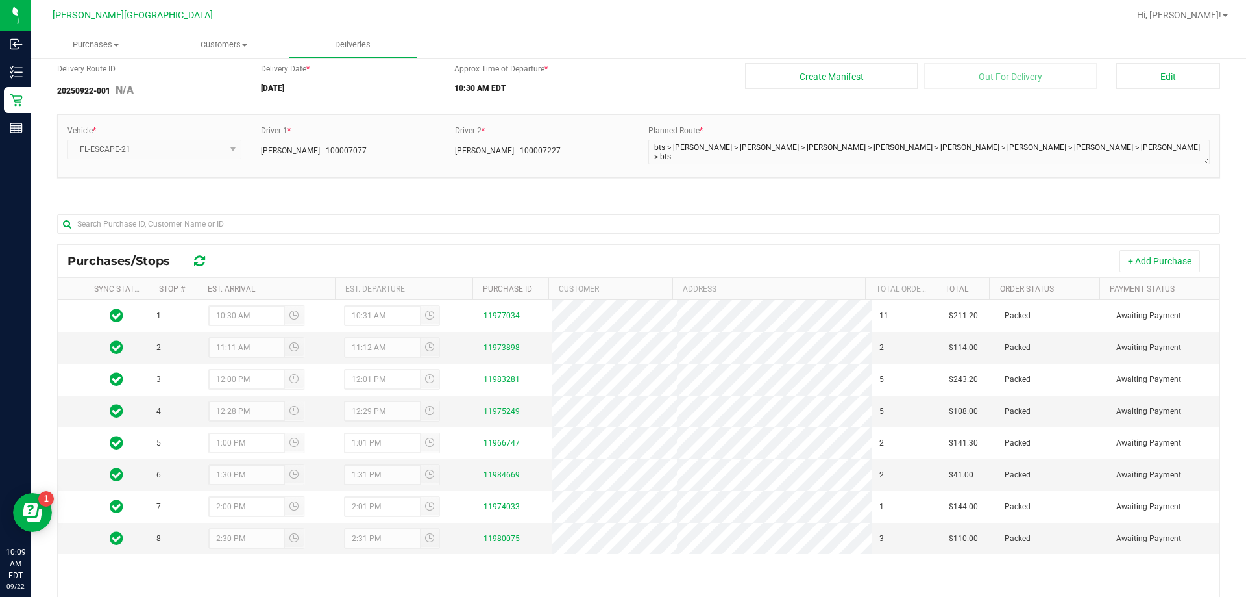
scroll to position [0, 0]
click at [561, 203] on div at bounding box center [638, 224] width 1163 height 42
click at [602, 71] on button "Edit" at bounding box center [1169, 76] width 104 height 26
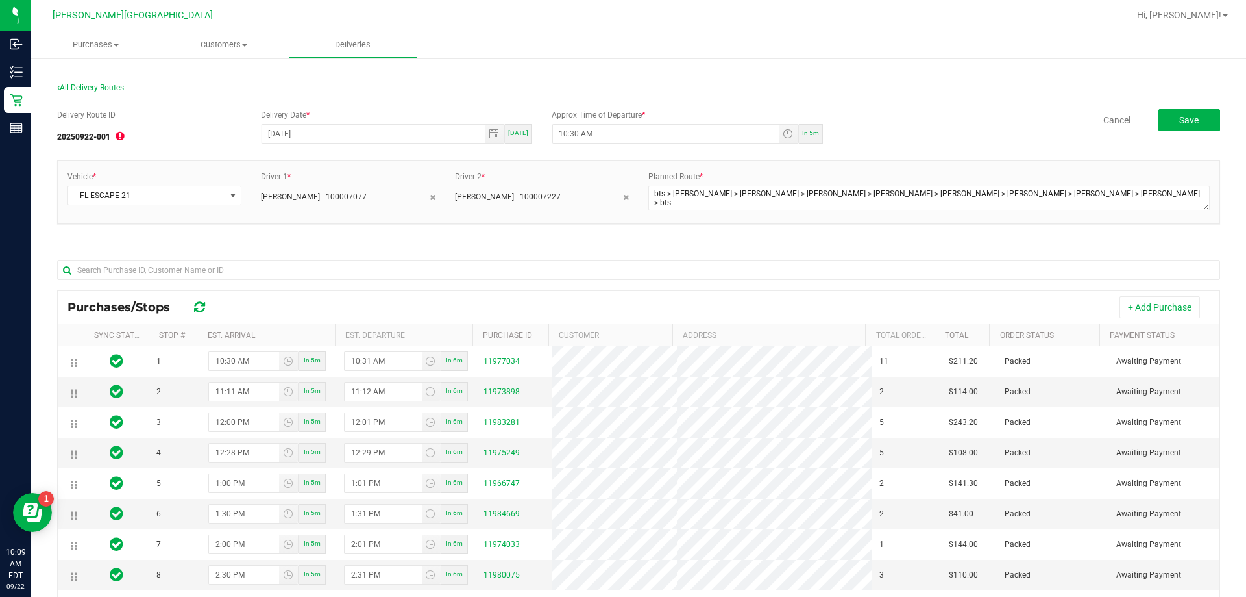
click at [186, 120] on div "Delivery Route ID 20250922-001" at bounding box center [154, 129] width 194 height 40
click at [573, 134] on input "10:30 AM" at bounding box center [666, 134] width 227 height 18
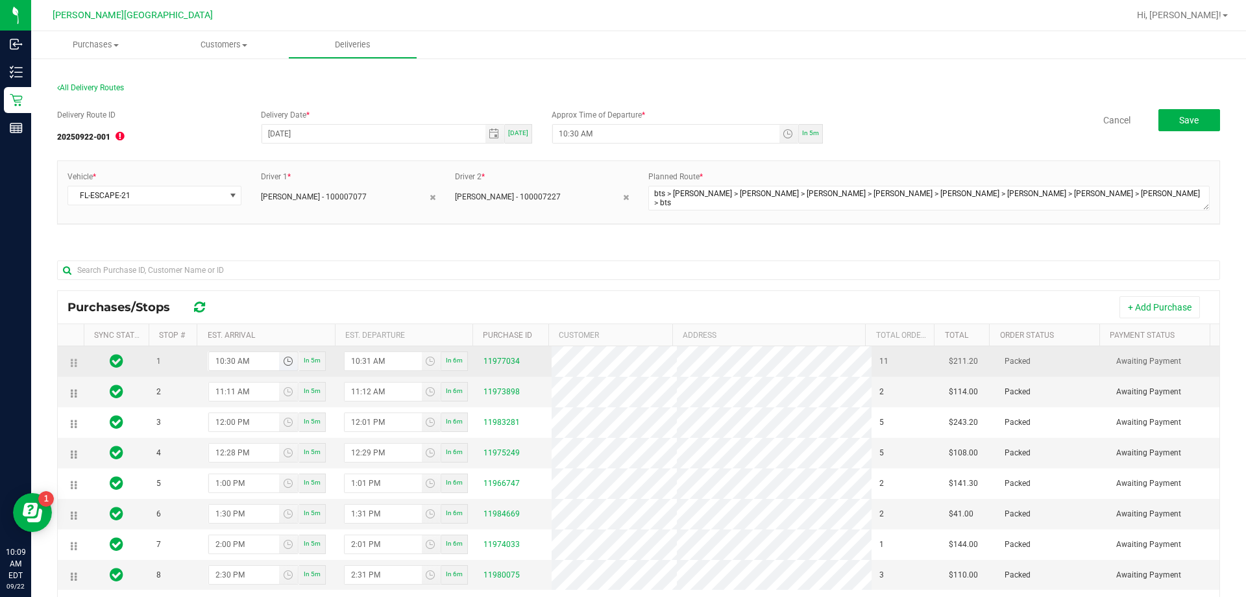
click at [230, 359] on input "10:30 AM" at bounding box center [244, 361] width 71 height 18
type input "10:35 AM"
type input "10:36 AM"
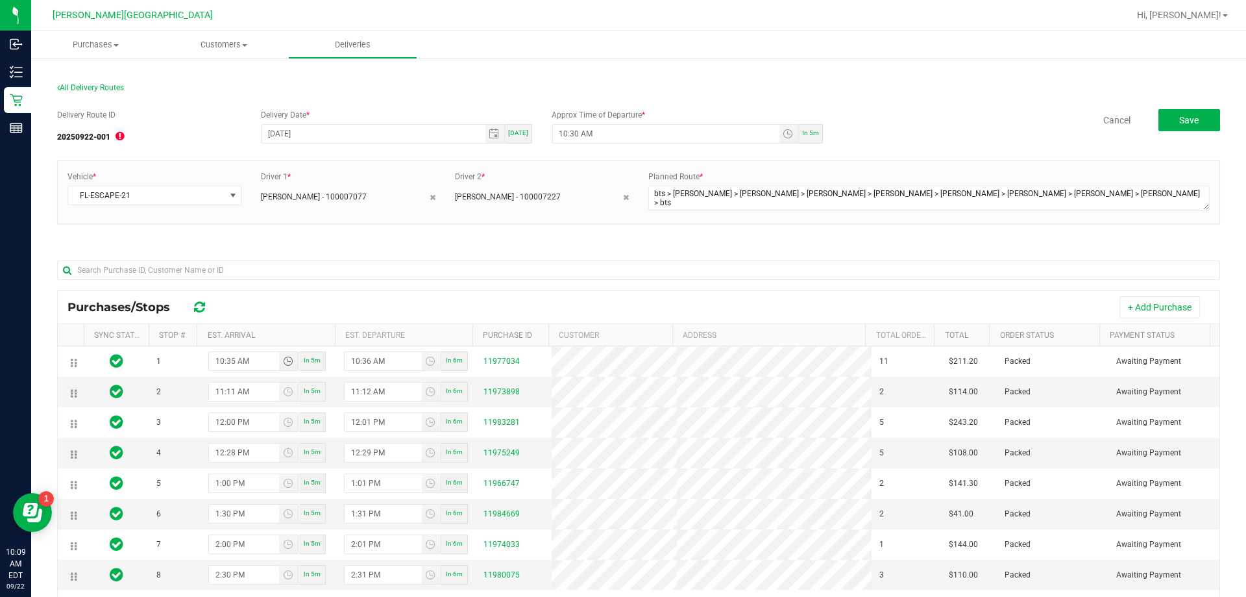
type input "10:35 AM"
click at [367, 304] on div "+ Add Purchase" at bounding box center [714, 307] width 991 height 22
click at [602, 118] on button "Save" at bounding box center [1190, 120] width 62 height 22
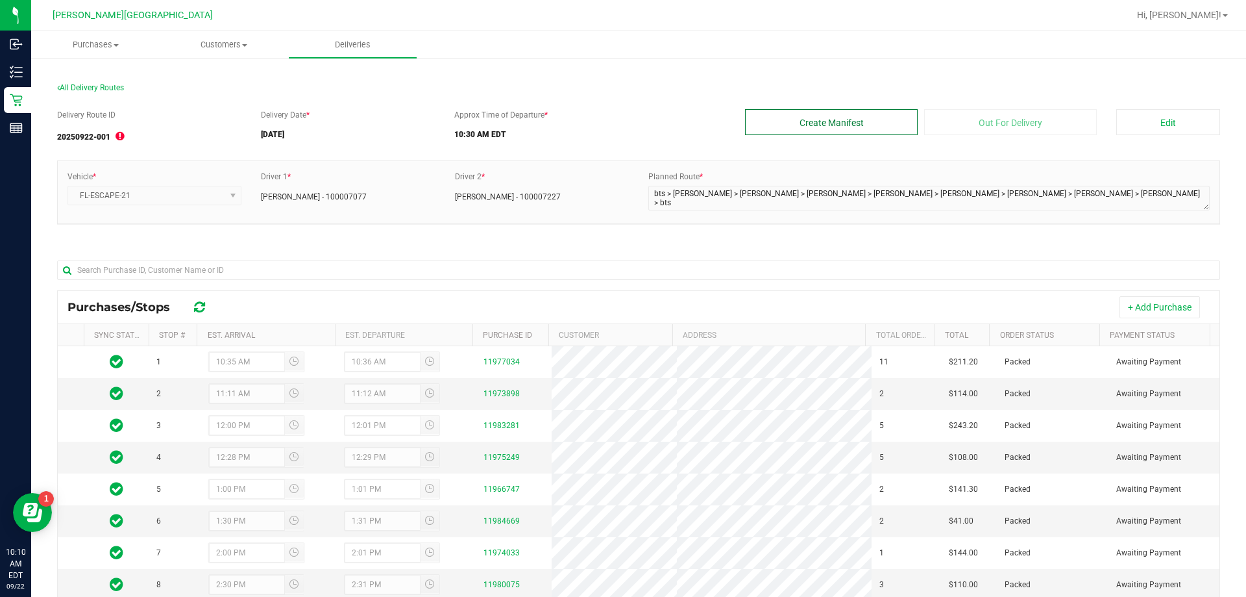
click at [602, 120] on button "Create Manifest" at bounding box center [831, 122] width 173 height 26
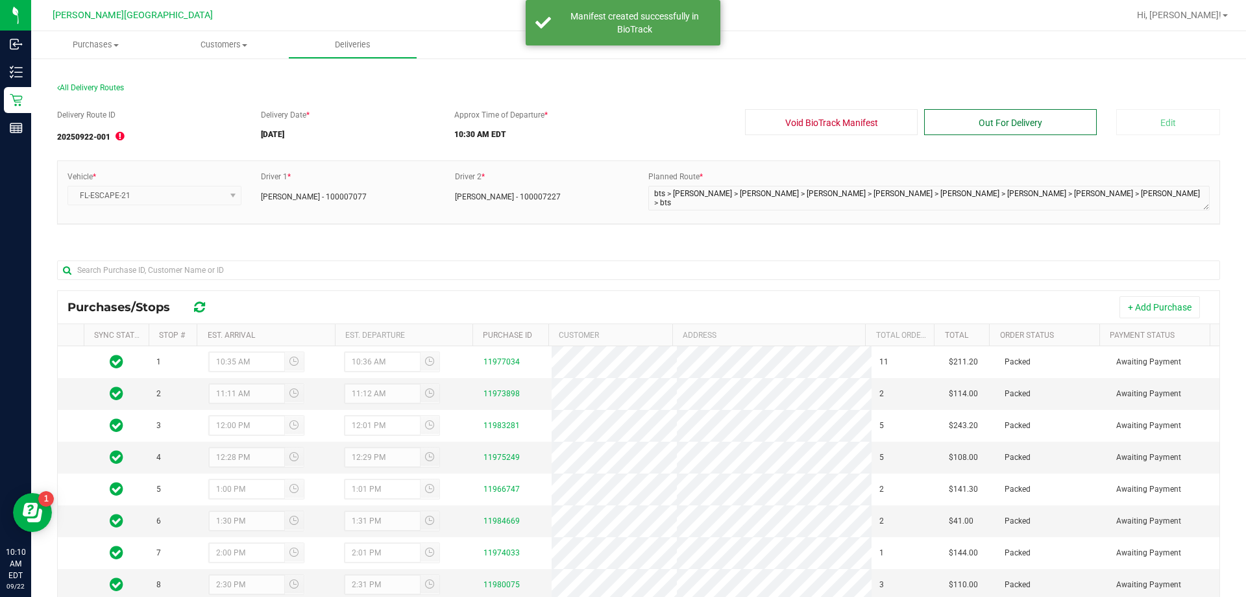
click at [602, 121] on button "Out For Delivery" at bounding box center [1010, 122] width 173 height 26
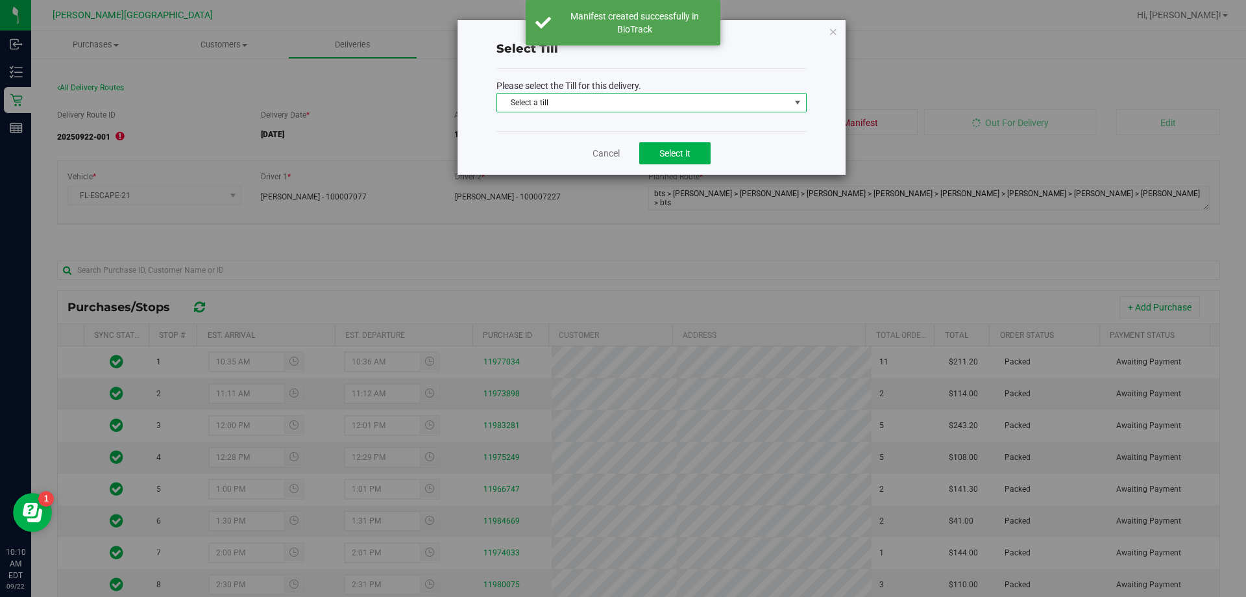
drag, startPoint x: 599, startPoint y: 105, endPoint x: 591, endPoint y: 135, distance: 30.7
click at [597, 105] on span "Select a till" at bounding box center [643, 102] width 293 height 18
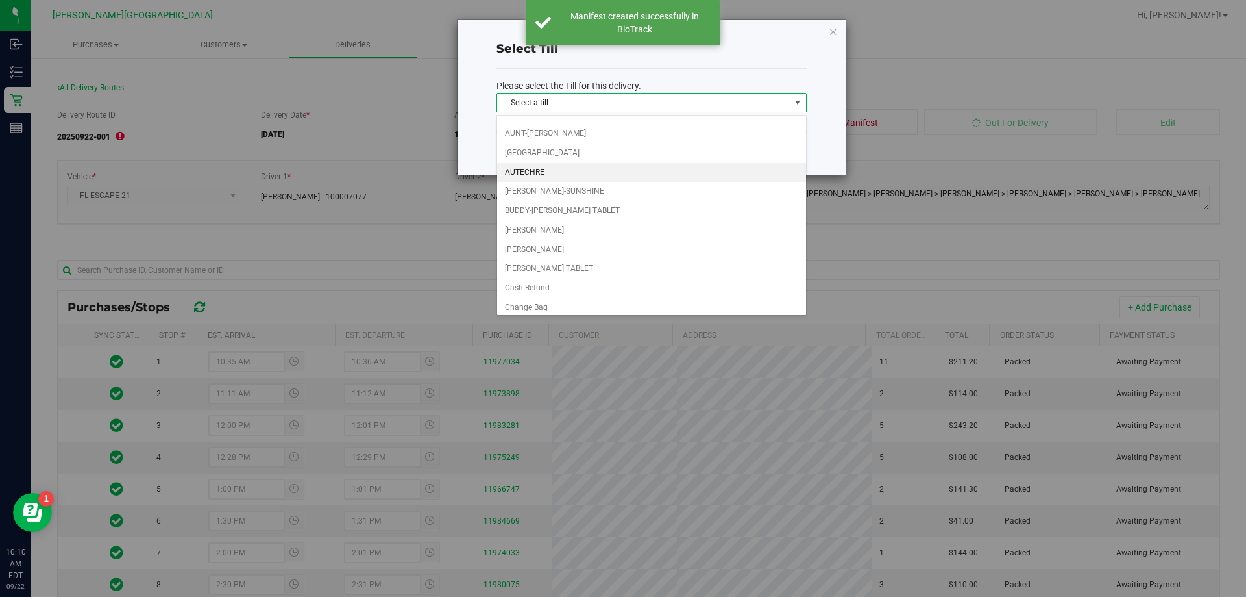
scroll to position [130, 0]
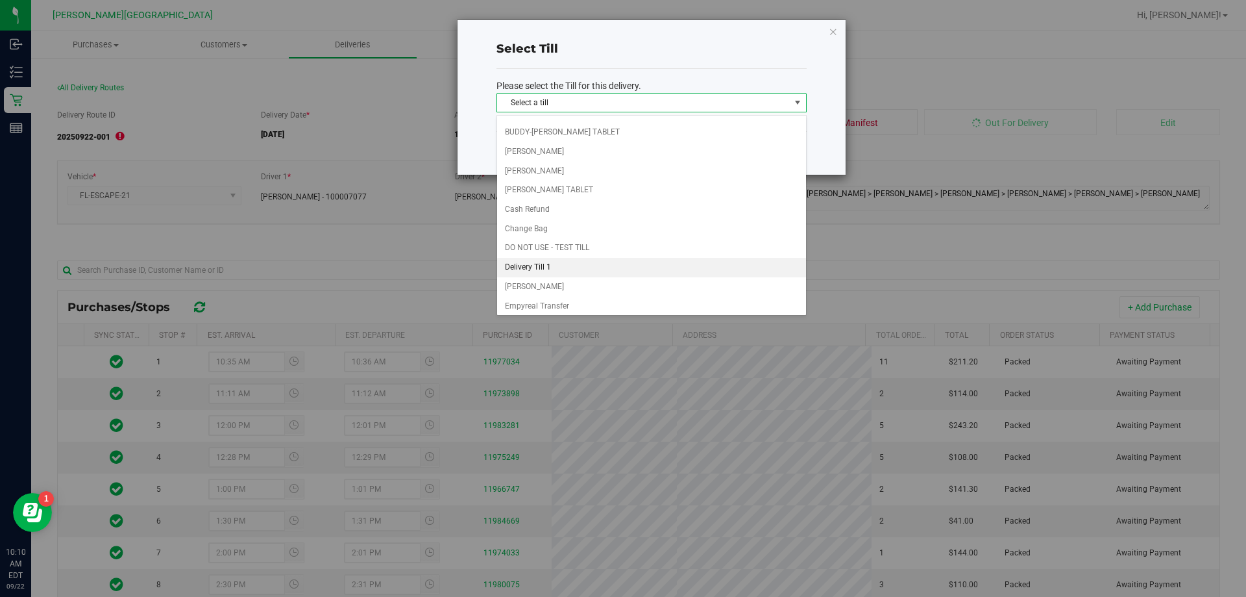
click at [580, 265] on li "Delivery Till 1" at bounding box center [651, 267] width 309 height 19
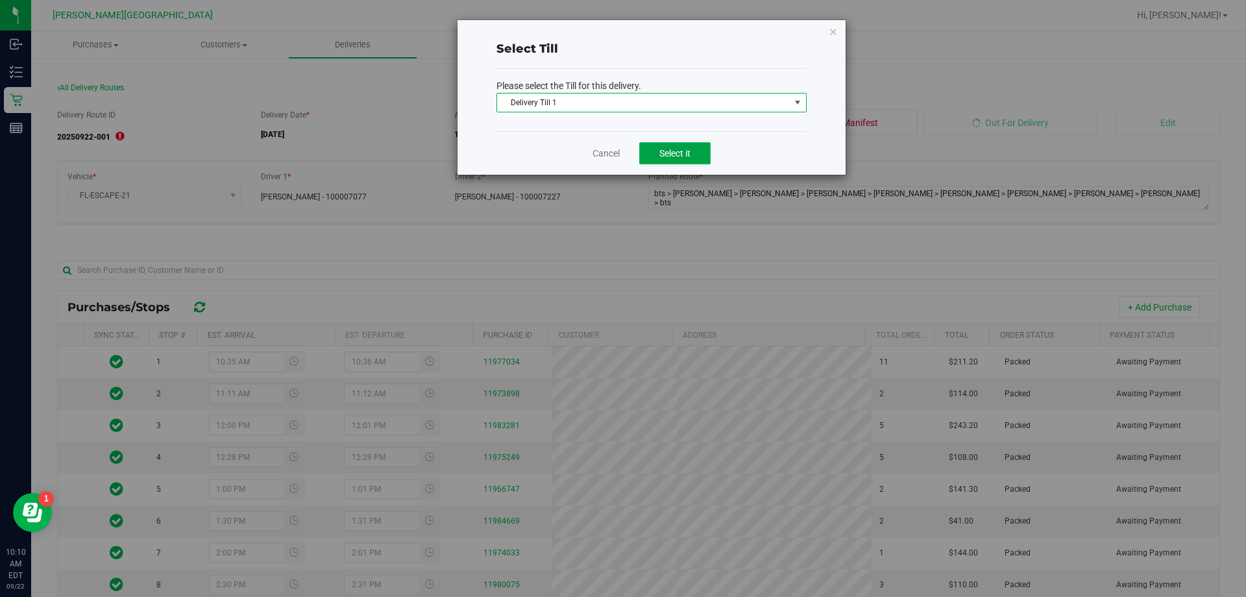
click at [602, 150] on span "Select it" at bounding box center [675, 153] width 31 height 10
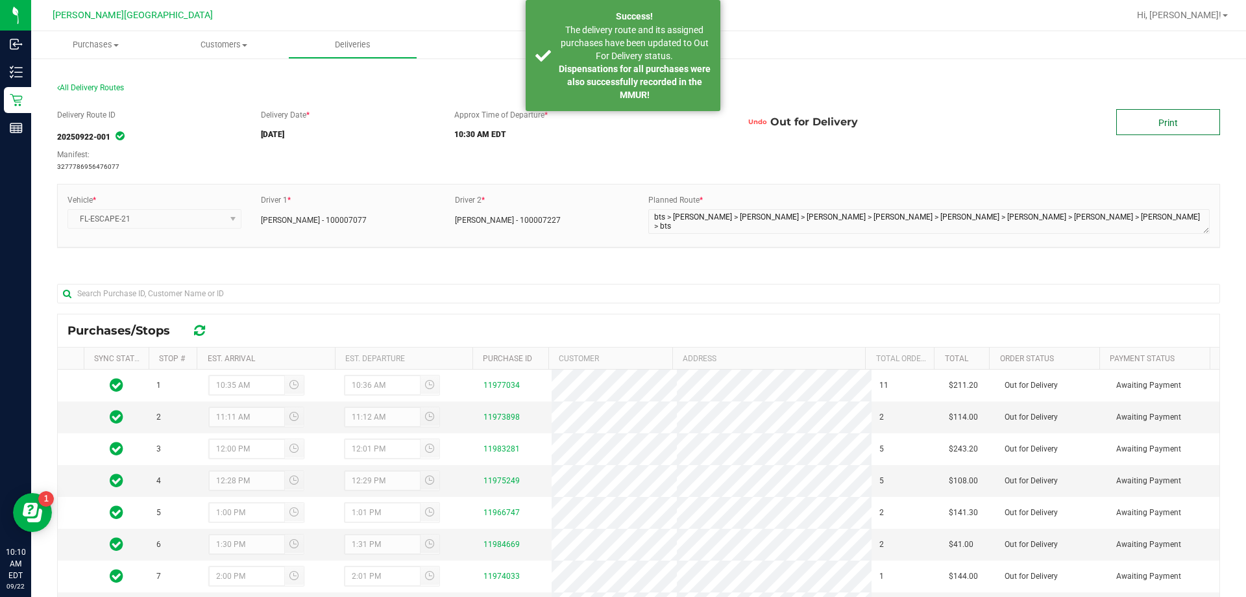
click at [602, 130] on link "Print" at bounding box center [1169, 122] width 104 height 26
click at [472, 160] on div "Delivery Route ID 20250922-001 Manifest: 3277786956476077 Delivery Date * [DATE…" at bounding box center [638, 140] width 1163 height 63
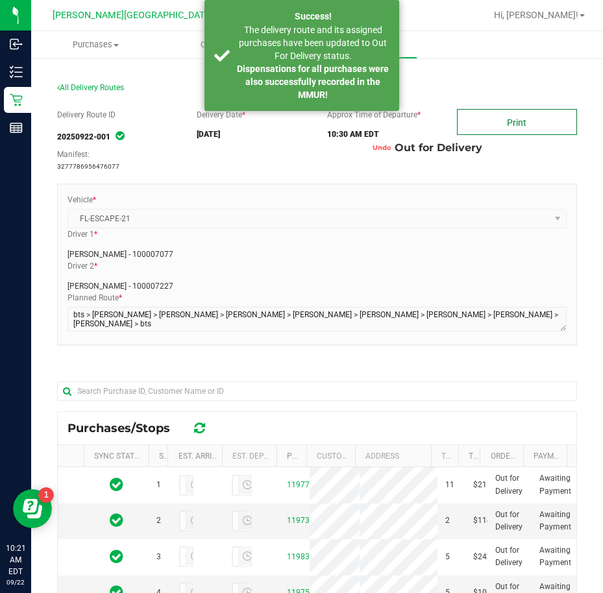
click at [520, 110] on link "Print" at bounding box center [517, 122] width 120 height 26
click at [143, 107] on div "Delivery Route ID 20250922-001 Manifest: 3277786956476077 Delivery Date * [DATE…" at bounding box center [317, 492] width 520 height 786
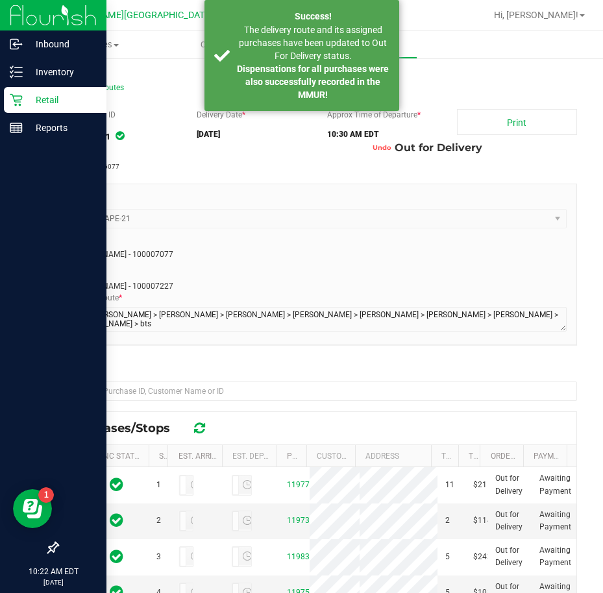
click at [21, 99] on icon at bounding box center [16, 100] width 12 height 12
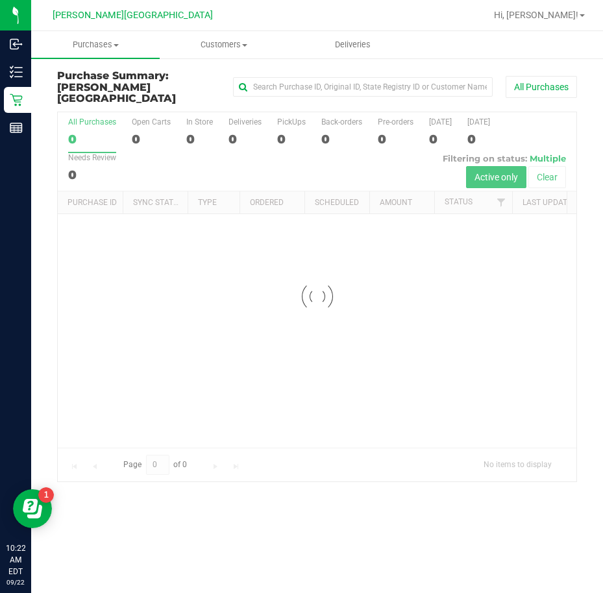
click at [340, 157] on div at bounding box center [317, 296] width 519 height 369
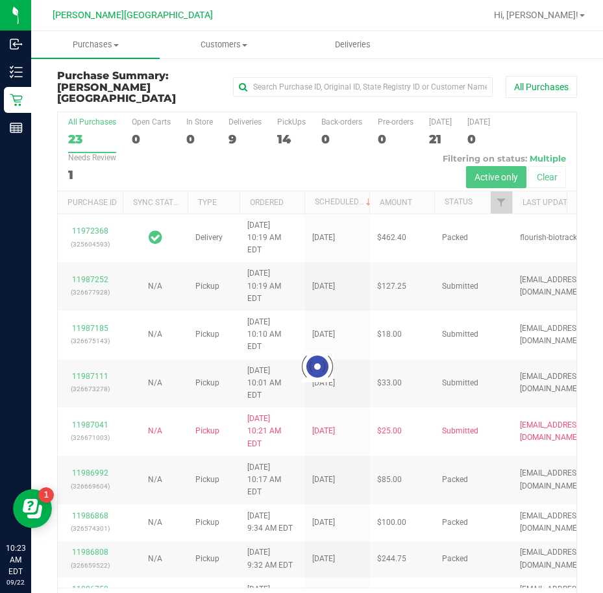
click at [232, 127] on div at bounding box center [317, 367] width 519 height 510
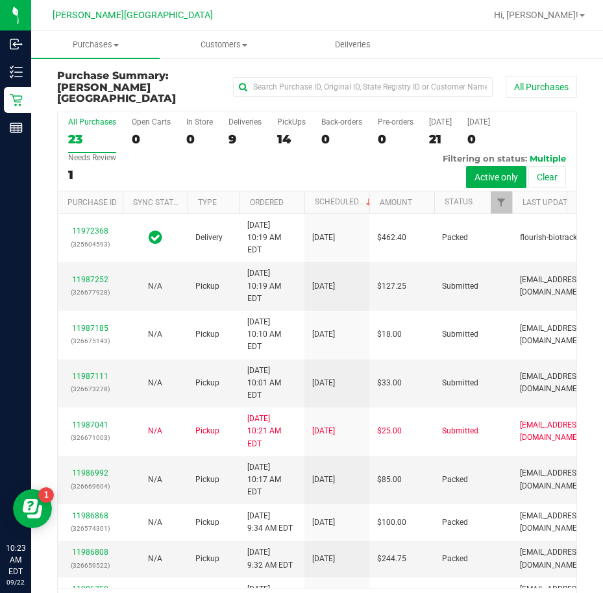
click at [232, 132] on div "9" at bounding box center [245, 139] width 33 height 15
click at [0, 0] on input "Deliveries 9" at bounding box center [0, 0] width 0 height 0
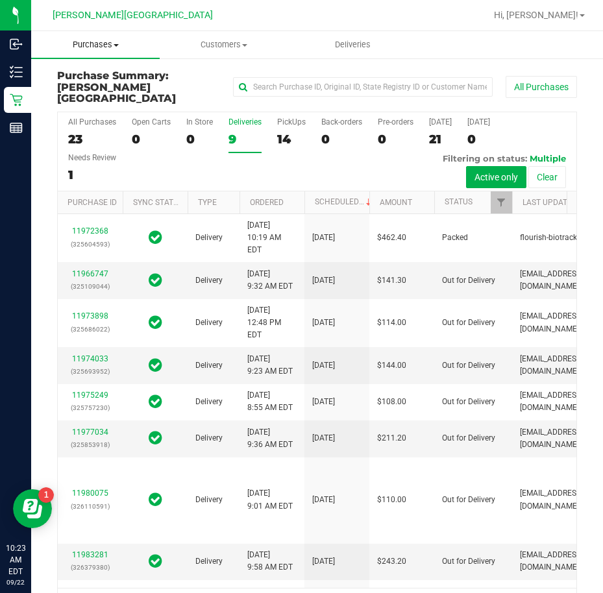
click at [100, 48] on span "Purchases" at bounding box center [95, 45] width 129 height 12
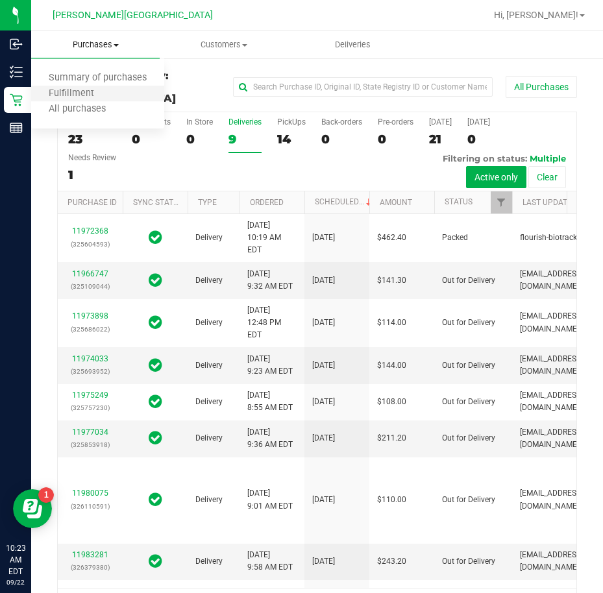
click at [136, 91] on li "Fulfillment" at bounding box center [97, 94] width 133 height 16
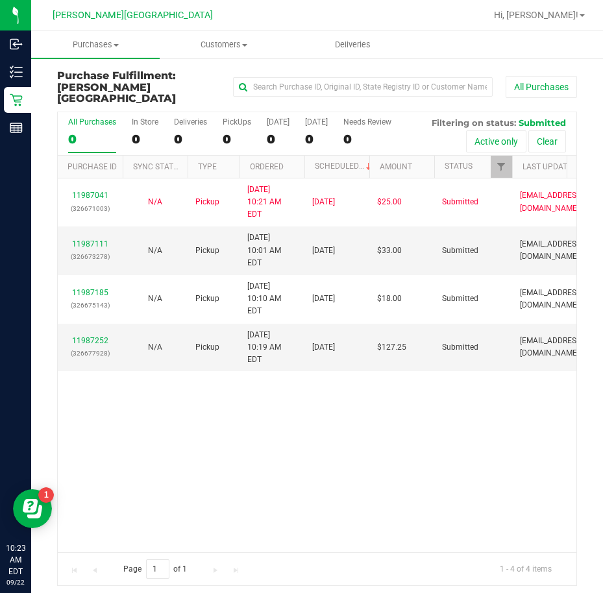
click at [282, 391] on div "11987041 (326671003) N/A Pickup [DATE] 10:21 AM EDT 9/22/2025 $25.00 Submitted …" at bounding box center [317, 366] width 519 height 374
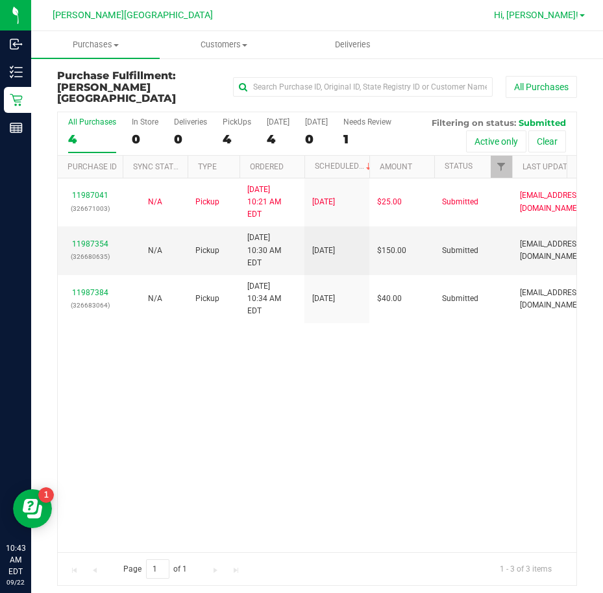
click at [550, 12] on span "Hi, [PERSON_NAME]!" at bounding box center [536, 15] width 84 height 10
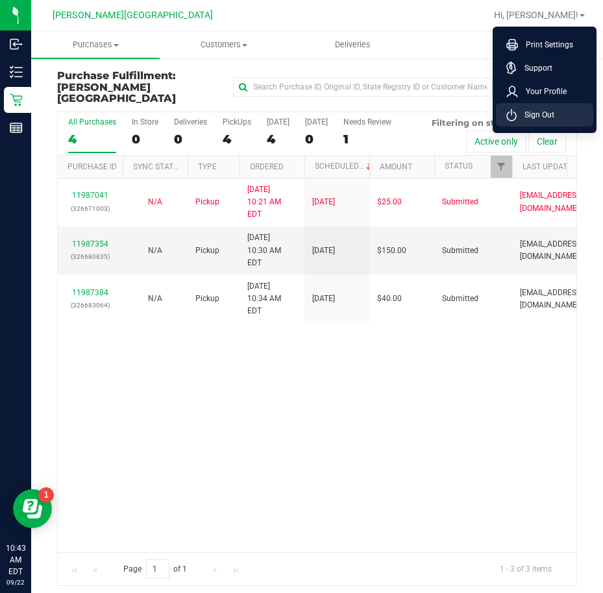
click at [547, 121] on span "Sign Out" at bounding box center [536, 114] width 38 height 13
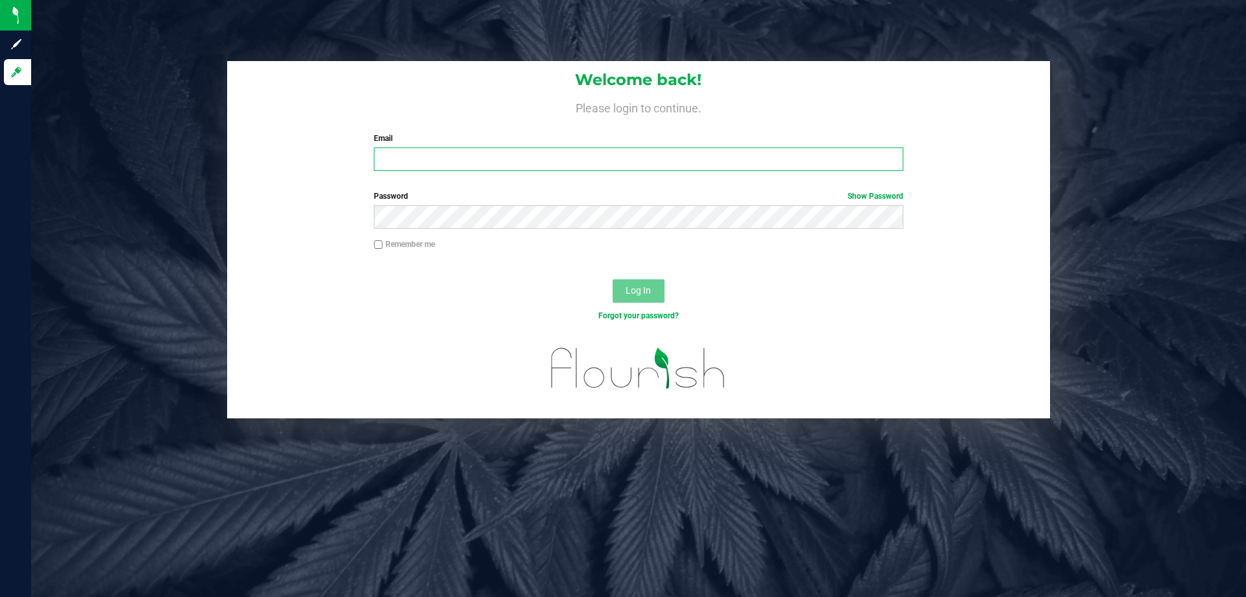
click at [476, 164] on input "Email" at bounding box center [638, 158] width 529 height 23
type input "[EMAIL_ADDRESS][DOMAIN_NAME]"
click at [602, 279] on button "Log In" at bounding box center [639, 290] width 52 height 23
